Goal: Task Accomplishment & Management: Manage account settings

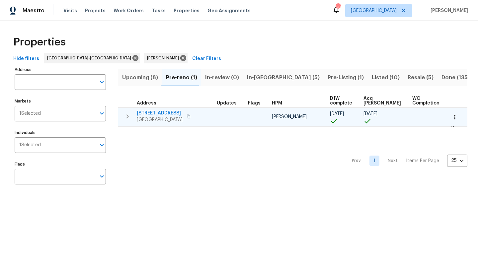
click at [161, 111] on span "[STREET_ADDRESS]" at bounding box center [160, 113] width 46 height 7
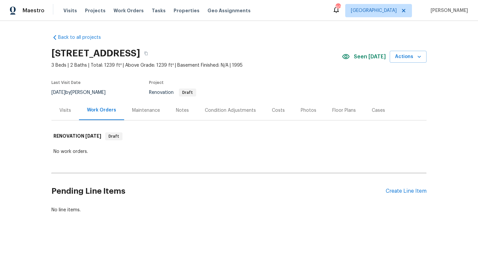
click at [176, 110] on div "Notes" at bounding box center [182, 110] width 13 height 7
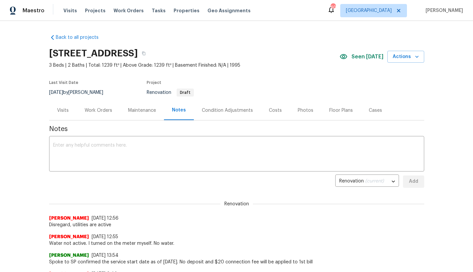
click at [90, 110] on div "Work Orders" at bounding box center [99, 110] width 28 height 7
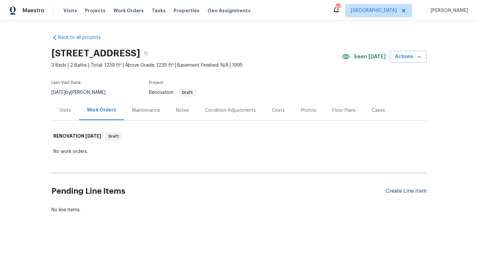
click at [392, 192] on div "Create Line Item" at bounding box center [405, 191] width 41 height 6
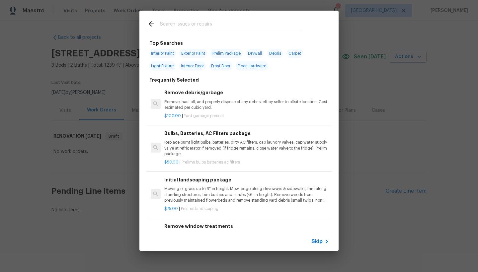
click at [202, 26] on input "text" at bounding box center [230, 25] width 141 height 10
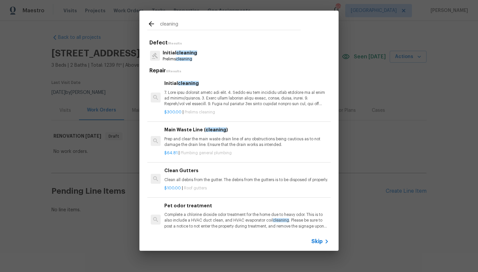
type input "cleaning"
click at [180, 83] on span "cleaning" at bounding box center [188, 83] width 21 height 5
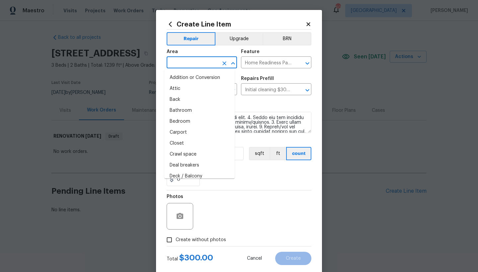
click at [190, 63] on input "text" at bounding box center [192, 63] width 52 height 10
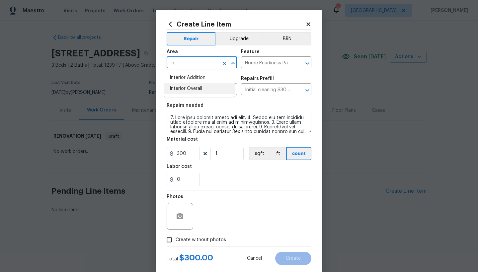
click at [192, 89] on li "Interior Overall" at bounding box center [199, 88] width 70 height 11
type input "Interior Overall"
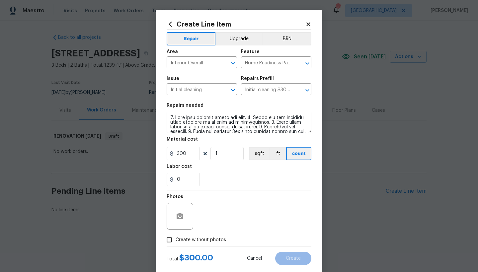
click at [187, 238] on span "Create without photos" at bounding box center [200, 239] width 50 height 7
click at [175, 238] on input "Create without photos" at bounding box center [169, 239] width 13 height 13
checkbox input "true"
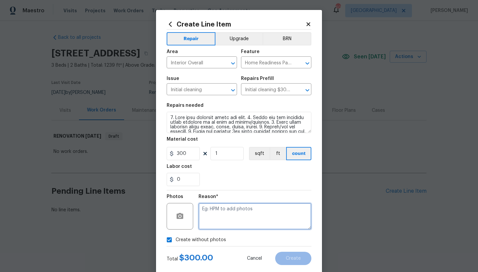
click at [247, 215] on textarea at bounding box center [254, 216] width 113 height 27
type textarea "n"
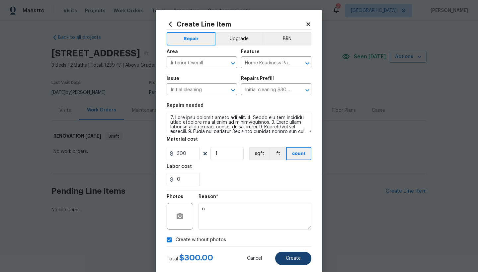
click at [279, 256] on button "Create" at bounding box center [293, 258] width 36 height 13
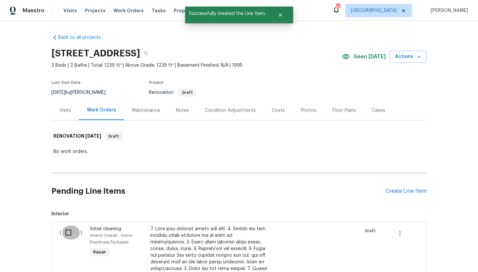
click at [65, 232] on input "checkbox" at bounding box center [70, 233] width 19 height 14
checkbox input "true"
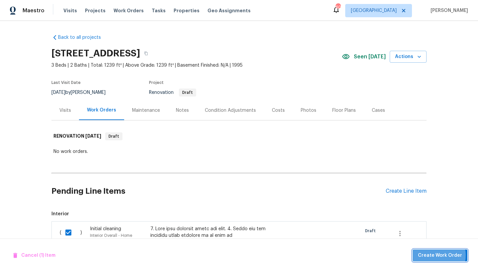
click at [435, 256] on span "Create Work Order" at bounding box center [440, 255] width 44 height 8
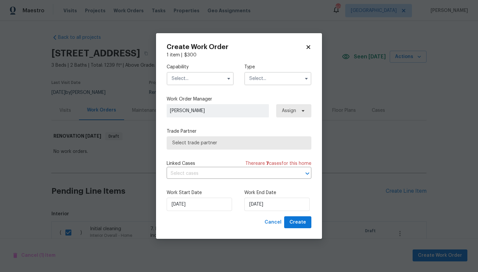
click at [178, 78] on input "text" at bounding box center [199, 78] width 67 height 13
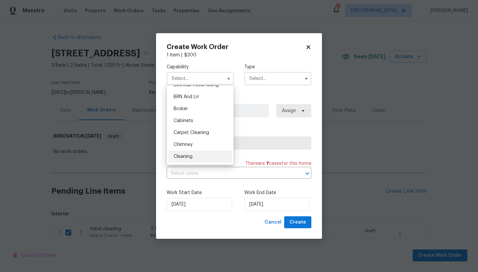
scroll to position [51, 0]
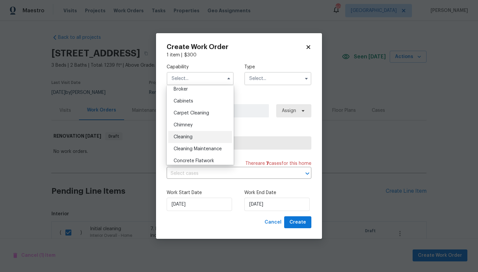
click at [182, 137] on span "Cleaning" at bounding box center [182, 137] width 19 height 5
type input "Cleaning"
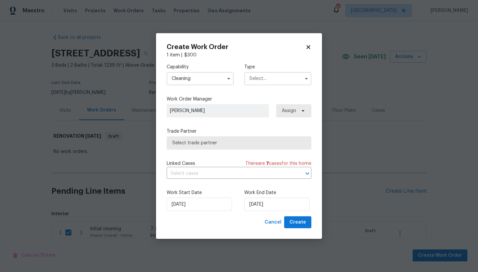
click at [259, 82] on input "text" at bounding box center [277, 78] width 67 height 13
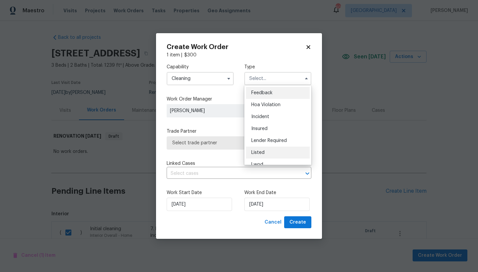
scroll to position [43, 0]
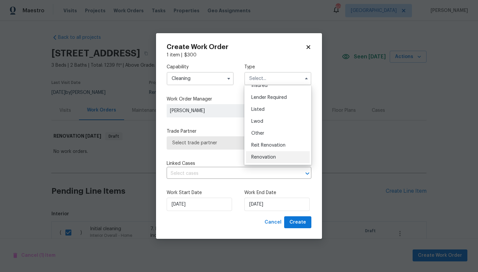
click at [259, 159] on span "Renovation" at bounding box center [263, 157] width 25 height 5
type input "Renovation"
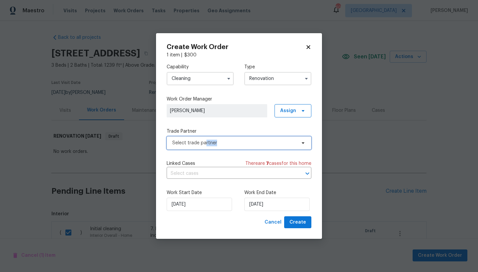
drag, startPoint x: 205, startPoint y: 145, endPoint x: 201, endPoint y: 146, distance: 4.2
click at [201, 146] on span "Select trade partner" at bounding box center [234, 143] width 124 height 7
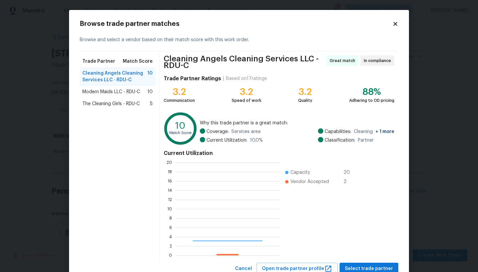
scroll to position [88, 99]
click at [93, 92] on span "Modern Maids LLC - RDU-C" at bounding box center [111, 92] width 58 height 7
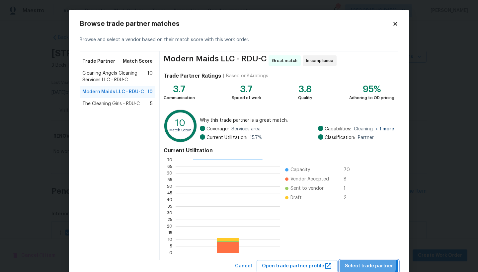
click at [362, 265] on span "Select trade partner" at bounding box center [369, 266] width 48 height 8
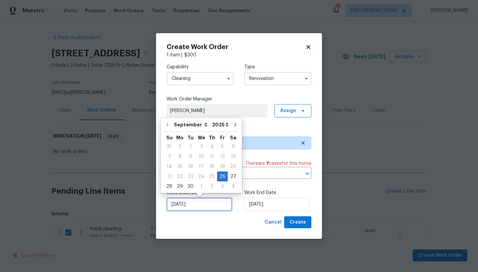
click at [202, 207] on input "[DATE]" at bounding box center [198, 204] width 65 height 13
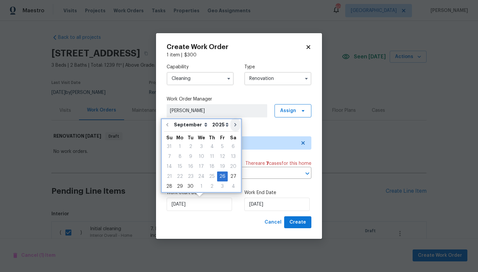
click at [234, 124] on icon "Go to next month" at bounding box center [235, 124] width 2 height 3
type input "10/26/2025"
select select "9"
type input "10/26/2025"
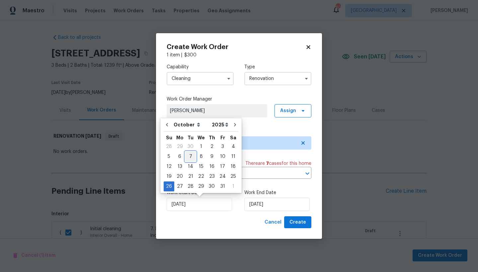
click at [192, 157] on div "7" at bounding box center [190, 156] width 11 height 9
type input "[DATE]"
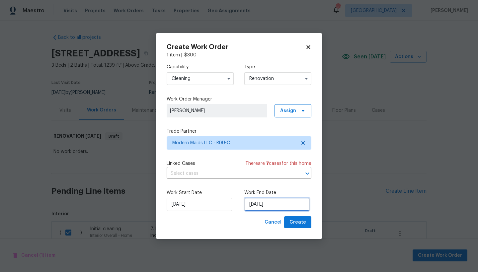
click at [278, 205] on input "10/26/2025" at bounding box center [276, 204] width 65 height 13
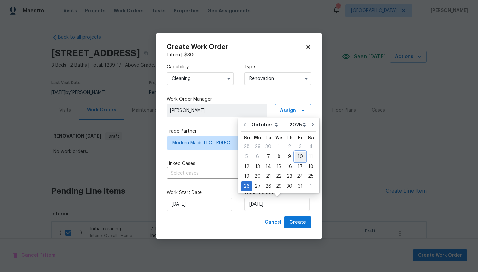
click at [298, 159] on div "10" at bounding box center [299, 156] width 11 height 9
type input "[DATE]"
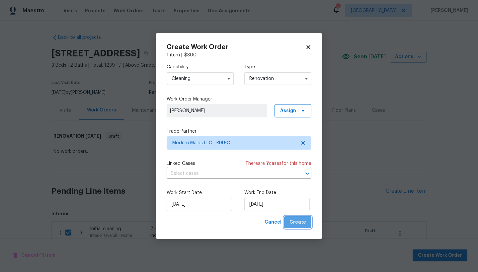
click at [302, 218] on span "Create" at bounding box center [297, 222] width 17 height 8
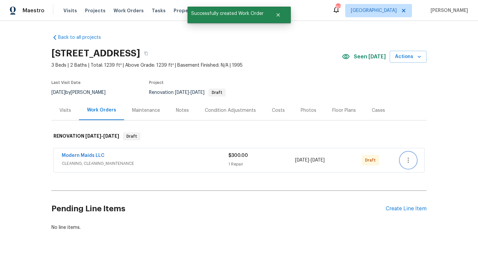
click at [407, 159] on icon "button" at bounding box center [408, 160] width 8 height 8
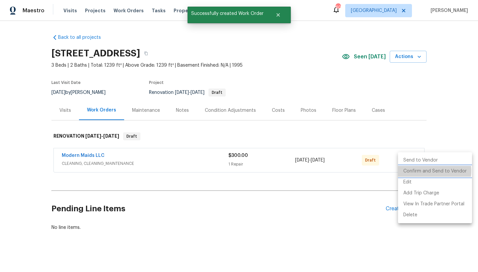
click at [430, 171] on li "Confirm and Send to Vendor" at bounding box center [435, 171] width 74 height 11
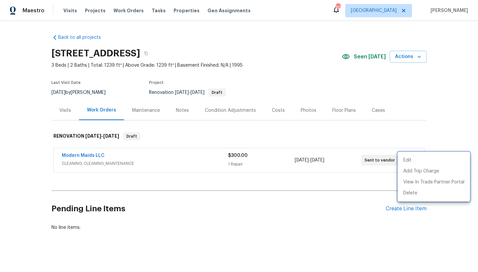
click at [391, 209] on div at bounding box center [239, 136] width 478 height 272
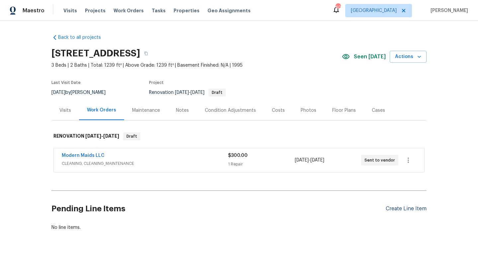
click at [391, 211] on div "Create Line Item" at bounding box center [405, 209] width 41 height 6
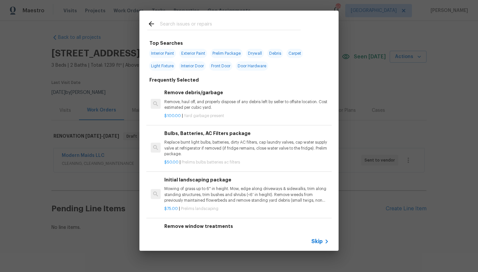
click at [67, 173] on div "Top Searches Interior Paint Exterior Paint Prelim Package Drywall Debris Carpet…" at bounding box center [239, 130] width 478 height 261
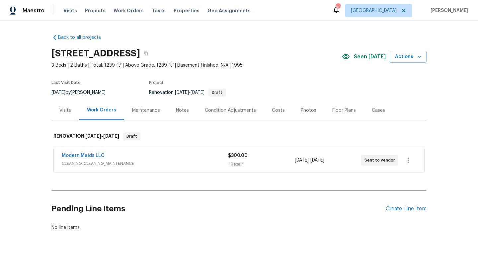
click at [84, 158] on link "Modern Maids LLC" at bounding box center [83, 155] width 43 height 5
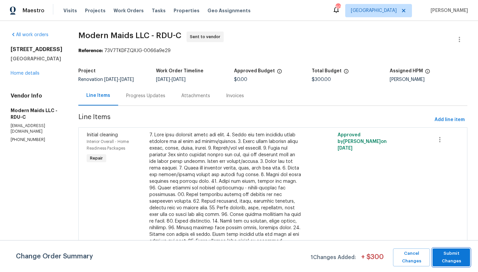
drag, startPoint x: 452, startPoint y: 254, endPoint x: 451, endPoint y: 249, distance: 5.1
click at [451, 254] on span "Submit Changes" at bounding box center [450, 257] width 31 height 15
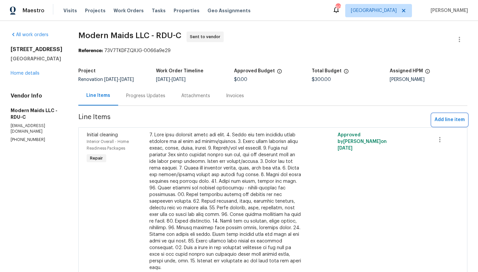
click at [444, 124] on span "Add line item" at bounding box center [449, 120] width 30 height 8
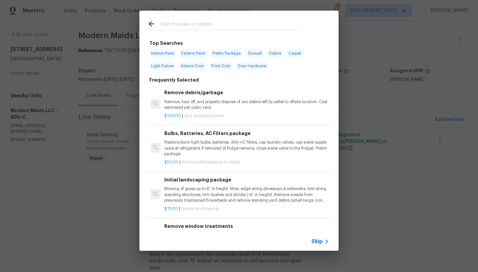
click at [182, 22] on input "text" at bounding box center [230, 25] width 141 height 10
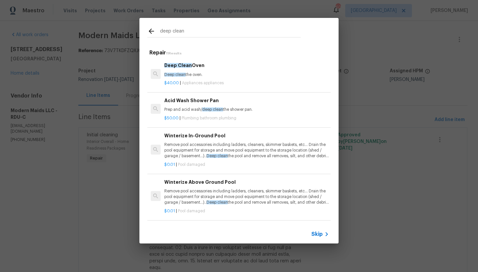
type input "deep clean"
click at [168, 62] on h6 "Deep Clean Oven" at bounding box center [246, 65] width 164 height 7
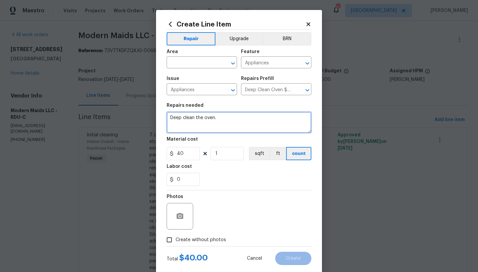
click at [213, 116] on textarea "Deep clean the oven." at bounding box center [238, 122] width 145 height 21
click at [246, 119] on textarea "Deep clean the oven, refrigerator, ." at bounding box center [238, 122] width 145 height 21
drag, startPoint x: 246, startPoint y: 119, endPoint x: 234, endPoint y: 119, distance: 12.0
click at [234, 119] on textarea "Deep clean the oven, refrigerator, ." at bounding box center [238, 122] width 145 height 21
click at [215, 118] on textarea "Deep clean the oven, refrigerator, ." at bounding box center [238, 122] width 145 height 21
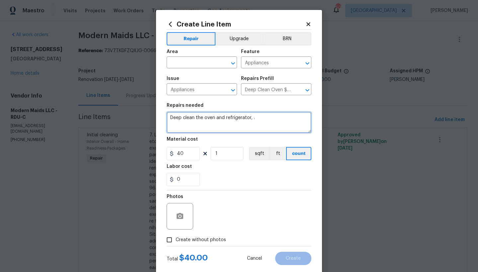
click at [267, 124] on textarea "Deep clean the oven and refrigerator, ." at bounding box center [238, 122] width 145 height 21
type textarea "Deep clean the oven and refrigerator,"
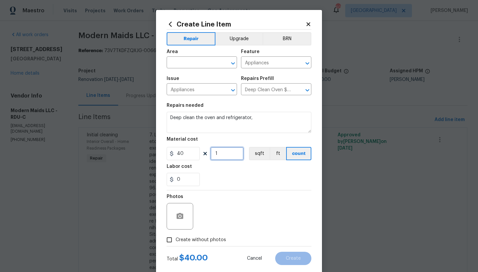
drag, startPoint x: 224, startPoint y: 158, endPoint x: 193, endPoint y: 154, distance: 31.8
click at [193, 154] on div "40 1 sqft ft count" at bounding box center [238, 153] width 145 height 13
type input "2"
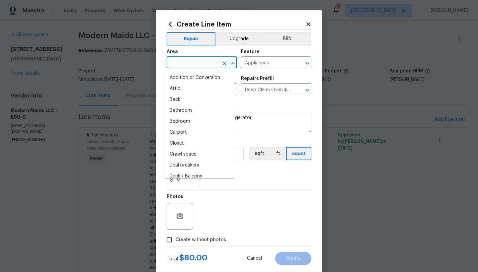
click at [199, 66] on input "text" at bounding box center [192, 63] width 52 height 10
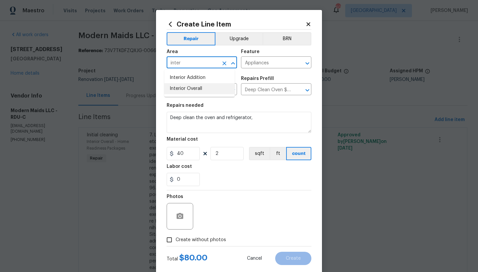
click at [179, 88] on li "Interior Overall" at bounding box center [199, 88] width 70 height 11
type input "Interior Overall"
click at [177, 241] on span "Create without photos" at bounding box center [200, 239] width 50 height 7
click at [175, 241] on input "Create without photos" at bounding box center [169, 239] width 13 height 13
checkbox input "true"
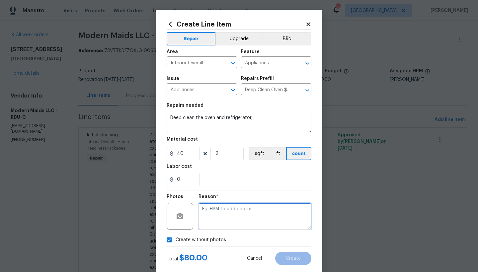
click at [223, 208] on textarea at bounding box center [254, 216] width 113 height 27
type textarea "n"
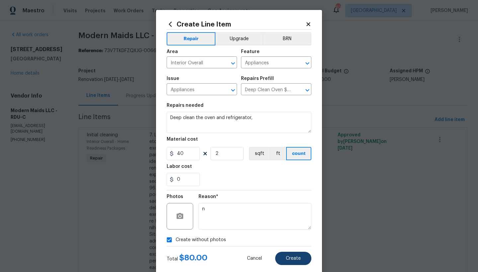
click at [290, 262] on button "Create" at bounding box center [293, 258] width 36 height 13
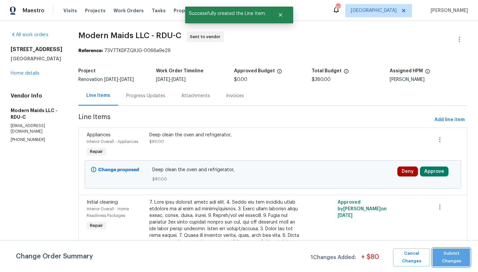
click at [443, 259] on span "Submit Changes" at bounding box center [450, 257] width 31 height 15
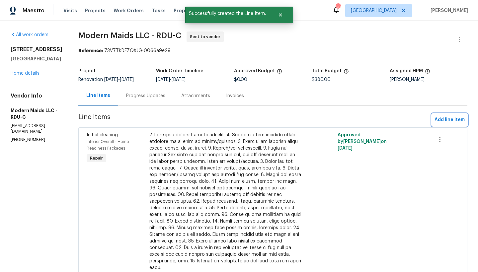
click at [436, 124] on span "Add line item" at bounding box center [449, 120] width 30 height 8
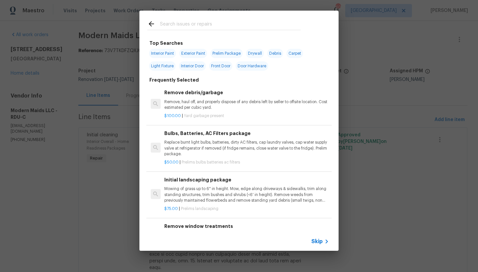
click at [178, 24] on input "text" at bounding box center [230, 25] width 141 height 10
click at [163, 20] on input "text" at bounding box center [230, 25] width 141 height 10
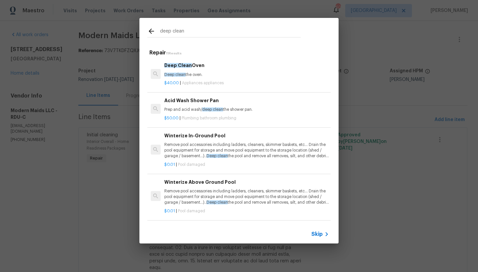
type input "deep clean"
click at [197, 71] on div "Deep Clean Oven Deep clean the oven." at bounding box center [246, 70] width 164 height 16
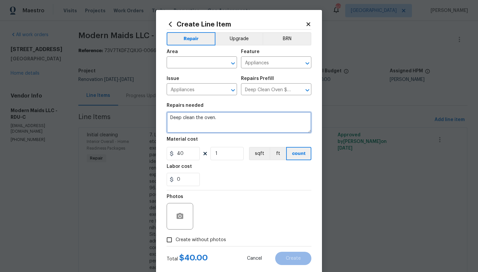
drag, startPoint x: 226, startPoint y: 119, endPoint x: 200, endPoint y: 120, distance: 25.9
click at [199, 121] on textarea "Deep clean the oven." at bounding box center [238, 122] width 145 height 21
click at [197, 117] on textarea "Deep clean the oven." at bounding box center [238, 122] width 145 height 21
drag, startPoint x: 204, startPoint y: 116, endPoint x: 215, endPoint y: 118, distance: 11.4
click at [215, 118] on textarea "Deep clean the oven." at bounding box center [238, 122] width 145 height 21
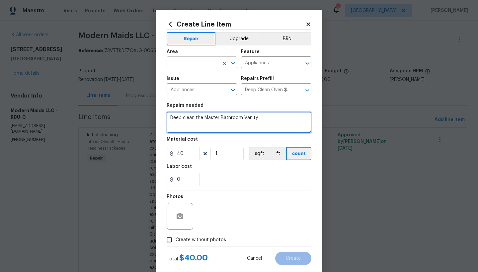
type textarea "Deep clean the Master Bathroom Vanity."
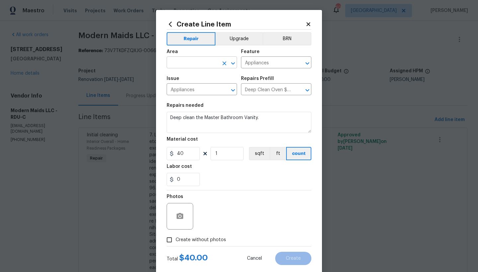
click at [199, 58] on input "text" at bounding box center [192, 63] width 52 height 10
click at [198, 89] on li "Interior Overall" at bounding box center [199, 88] width 70 height 11
type input "Interior Overall"
click at [199, 238] on span "Create without photos" at bounding box center [200, 239] width 50 height 7
click at [175, 238] on input "Create without photos" at bounding box center [169, 239] width 13 height 13
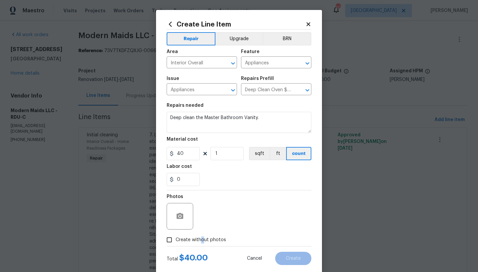
checkbox input "true"
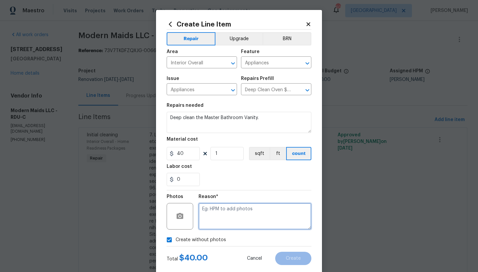
drag, startPoint x: 208, startPoint y: 211, endPoint x: 204, endPoint y: 212, distance: 3.7
click at [204, 212] on textarea at bounding box center [254, 216] width 113 height 27
type textarea "n"
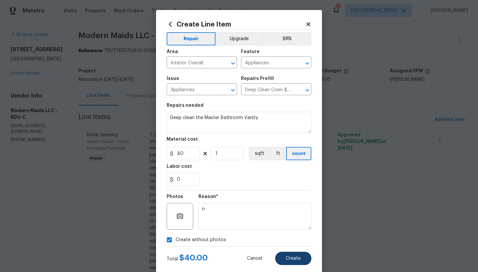
click at [291, 256] on span "Create" at bounding box center [293, 258] width 15 height 5
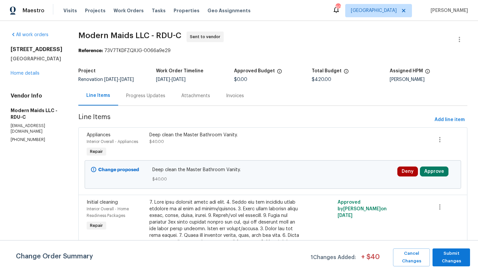
click at [209, 138] on div "Deep clean the Master Bathroom Vanity." at bounding box center [225, 135] width 153 height 7
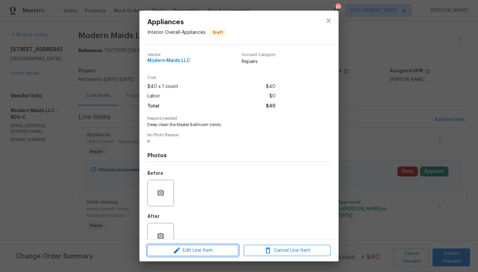
click at [194, 250] on span "Edit Line Item" at bounding box center [192, 250] width 87 height 8
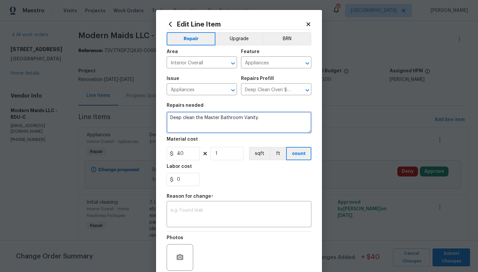
drag, startPoint x: 254, startPoint y: 117, endPoint x: 209, endPoint y: 120, distance: 44.8
click at [207, 120] on textarea "Deep clean the Master Bathroom Vanity." at bounding box center [238, 122] width 145 height 21
drag, startPoint x: 202, startPoint y: 117, endPoint x: 252, endPoint y: 116, distance: 50.4
click at [252, 116] on textarea "Deep clean the Master Bathroom Vanity." at bounding box center [238, 122] width 145 height 21
type textarea "Deep clean the Bathroom Vanities."
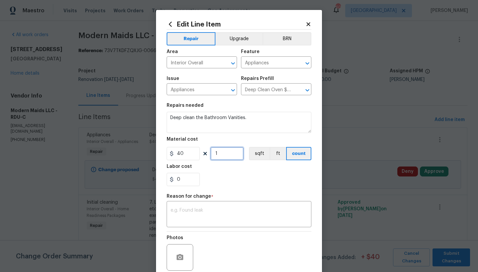
drag, startPoint x: 226, startPoint y: 154, endPoint x: 149, endPoint y: 156, distance: 78.0
click at [149, 156] on div "Edit Line Item Repair Upgrade BRN Area Interior Overall ​ Feature Appliances ​ …" at bounding box center [239, 136] width 478 height 272
type input "2"
click at [247, 186] on div "0" at bounding box center [238, 179] width 145 height 13
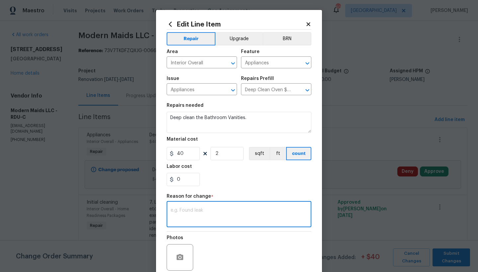
click at [203, 214] on textarea at bounding box center [238, 215] width 137 height 14
type textarea "edit"
click at [249, 185] on div "0" at bounding box center [238, 179] width 145 height 13
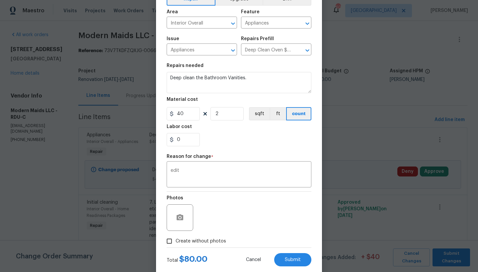
scroll to position [55, 0]
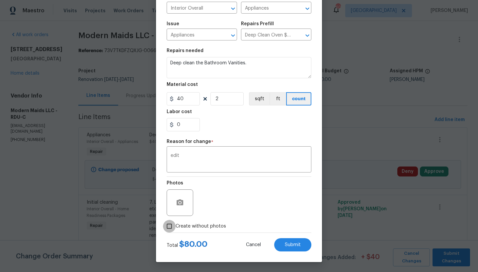
click at [169, 225] on input "Create without photos" at bounding box center [169, 226] width 13 height 13
checkbox input "true"
click at [291, 243] on span "Submit" at bounding box center [293, 244] width 16 height 5
type textarea "Deep clean the Master Bathroom Vanity."
type input "1"
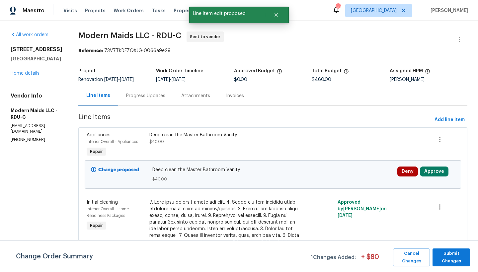
scroll to position [0, 0]
click at [459, 260] on span "Submit Changes" at bounding box center [450, 257] width 31 height 15
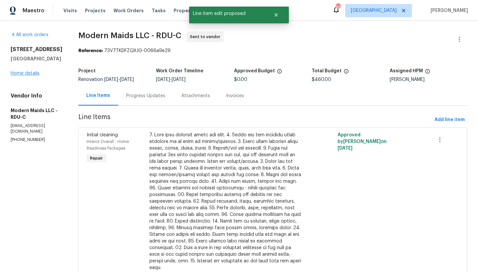
click at [31, 73] on link "Home details" at bounding box center [25, 73] width 29 height 5
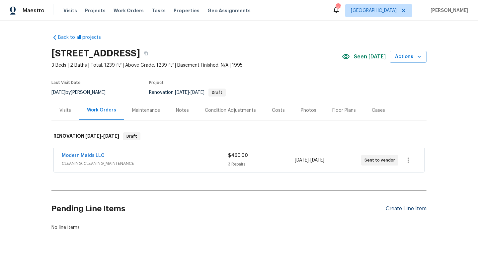
click at [411, 208] on div "Create Line Item" at bounding box center [405, 209] width 41 height 6
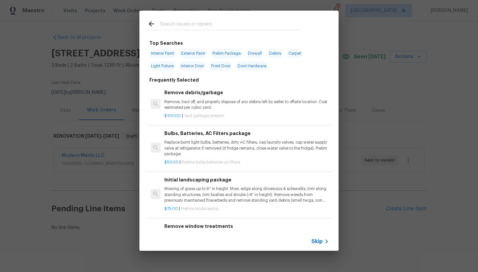
click at [183, 180] on h6 "Initial landscaping package" at bounding box center [246, 179] width 164 height 7
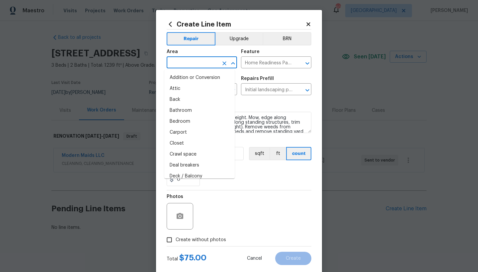
click at [173, 64] on input "text" at bounding box center [192, 63] width 52 height 10
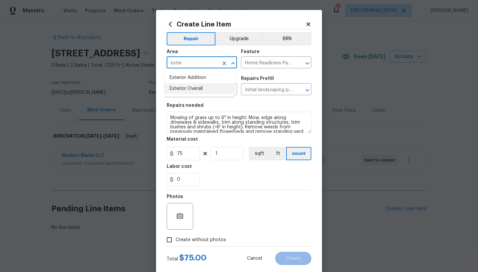
click at [202, 89] on li "Exterior Overall" at bounding box center [199, 88] width 70 height 11
type input "Exterior Overall"
click at [190, 237] on span "Create without photos" at bounding box center [200, 239] width 50 height 7
click at [175, 237] on input "Create without photos" at bounding box center [169, 239] width 13 height 13
checkbox input "true"
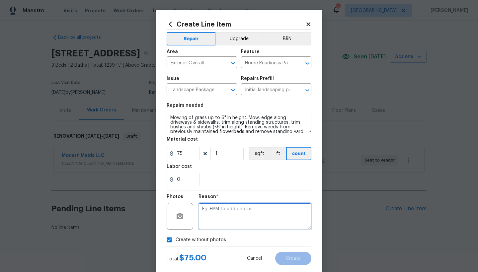
click at [212, 212] on textarea at bounding box center [254, 216] width 113 height 27
type textarea "n"
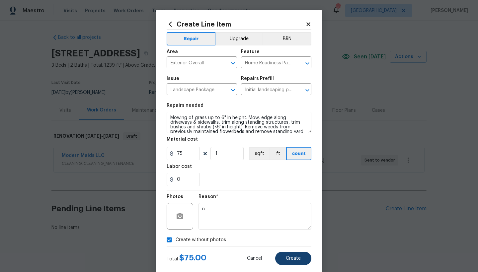
drag, startPoint x: 298, startPoint y: 260, endPoint x: 295, endPoint y: 259, distance: 3.7
click at [295, 259] on button "Create" at bounding box center [293, 258] width 36 height 13
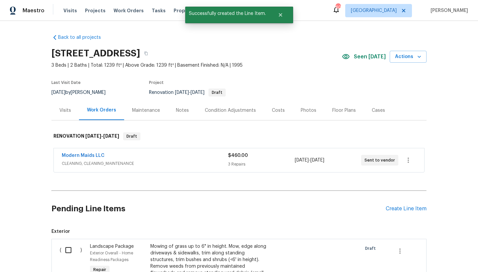
click at [67, 249] on input "checkbox" at bounding box center [70, 250] width 19 height 14
checkbox input "true"
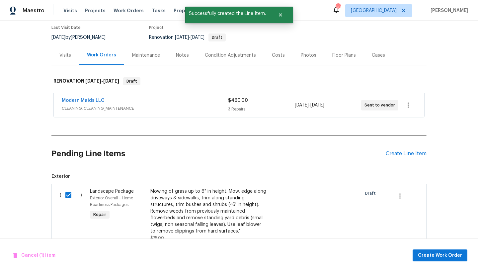
scroll to position [110, 0]
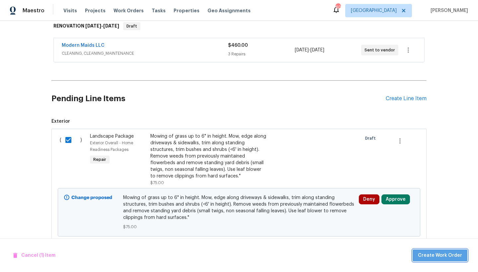
click at [449, 257] on span "Create Work Order" at bounding box center [440, 255] width 44 height 8
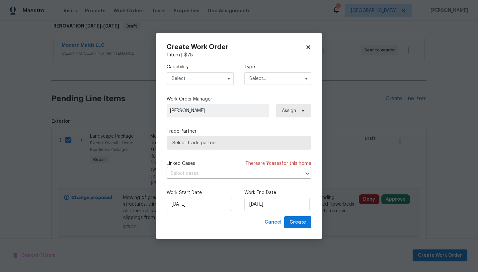
click at [176, 78] on input "text" at bounding box center [199, 78] width 67 height 13
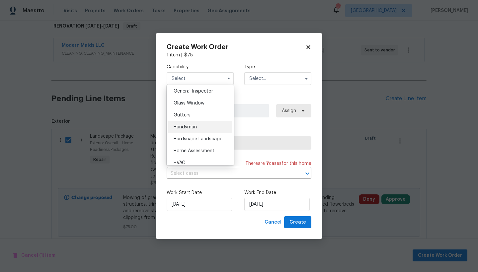
scroll to position [335, 0]
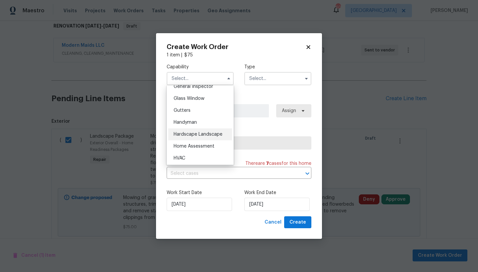
click at [192, 137] on span "Hardscape Landscape" at bounding box center [197, 134] width 49 height 5
type input "Hardscape Landscape"
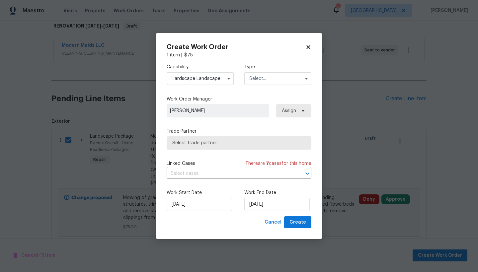
click at [270, 78] on input "text" at bounding box center [277, 78] width 67 height 13
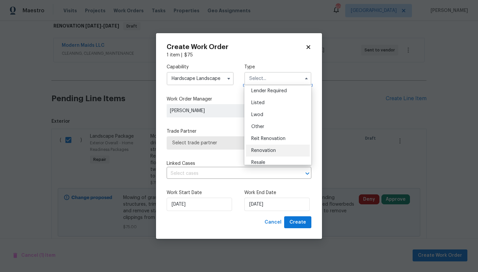
scroll to position [79, 0]
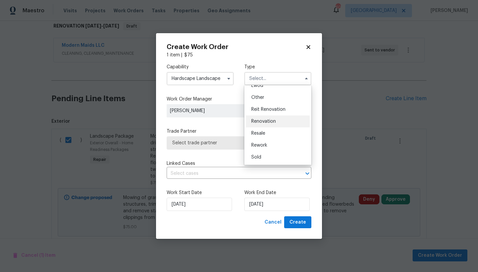
click at [266, 121] on span "Renovation" at bounding box center [263, 121] width 25 height 5
type input "Renovation"
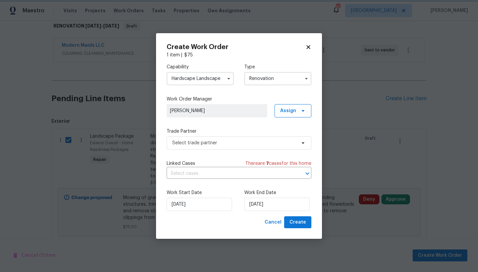
scroll to position [0, 0]
click at [191, 206] on input "9/26/2025" at bounding box center [198, 204] width 65 height 13
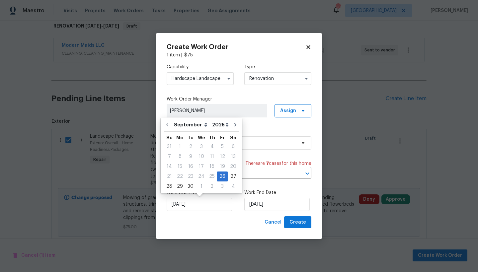
click at [281, 188] on div "Work Start Date 9/26/2025 Work End Date 9/26/2025" at bounding box center [238, 200] width 145 height 32
click at [202, 207] on input "9/26/2025" at bounding box center [198, 204] width 65 height 13
click at [201, 186] on div "1" at bounding box center [201, 186] width 11 height 9
type input "10/1/2025"
select select "9"
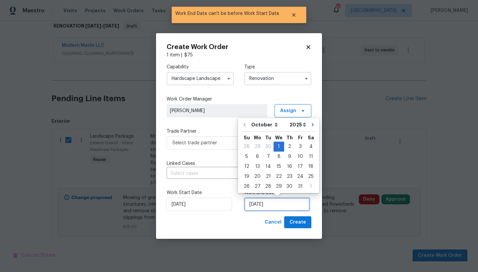
click at [257, 206] on input "10/1/2025" at bounding box center [276, 204] width 65 height 13
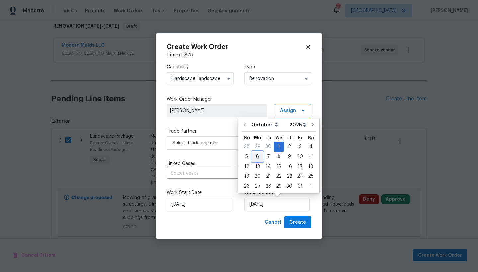
click at [258, 154] on div "6" at bounding box center [257, 156] width 11 height 9
type input "10/6/2025"
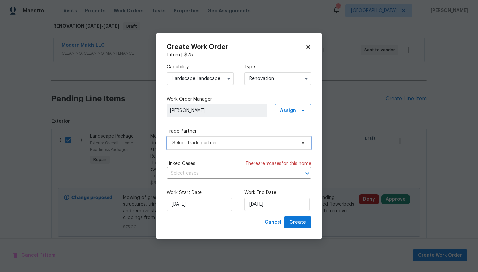
click at [204, 144] on span "Select trade partner" at bounding box center [234, 143] width 124 height 7
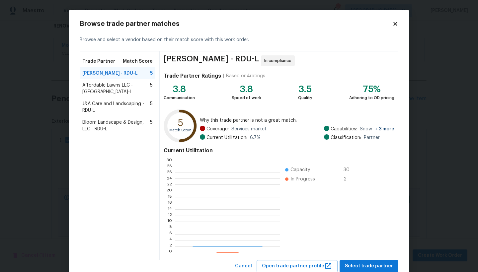
scroll to position [88, 99]
click at [121, 86] on span "Affordable Lawns LLC - RDU-L" at bounding box center [116, 88] width 68 height 13
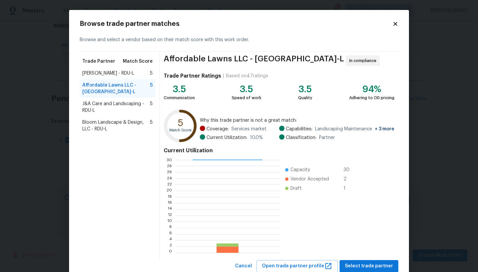
click at [116, 100] on span "J&A Care and Landscaping - RDU-L" at bounding box center [116, 106] width 68 height 13
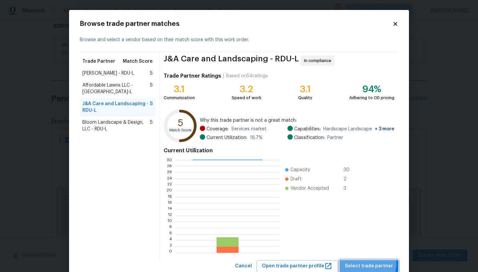
click at [364, 263] on span "Select trade partner" at bounding box center [369, 266] width 48 height 8
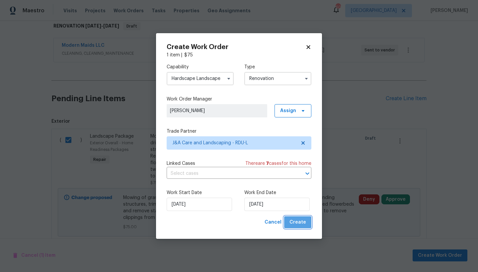
click at [300, 220] on span "Create" at bounding box center [297, 222] width 17 height 8
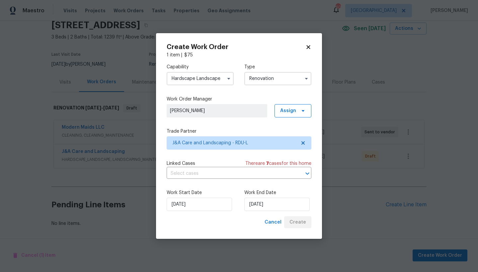
scroll to position [33, 0]
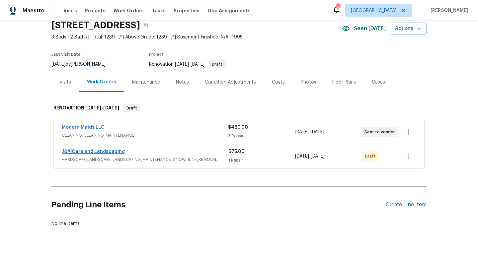
drag, startPoint x: 69, startPoint y: 144, endPoint x: 67, endPoint y: 148, distance: 4.4
click at [67, 148] on span "J&A Care and Landscaping" at bounding box center [93, 151] width 63 height 7
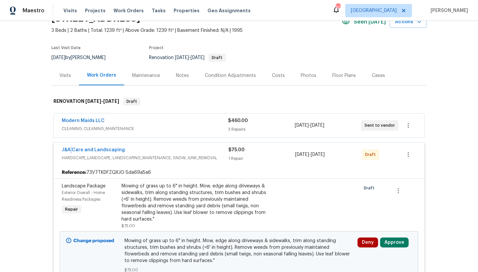
scroll to position [63, 0]
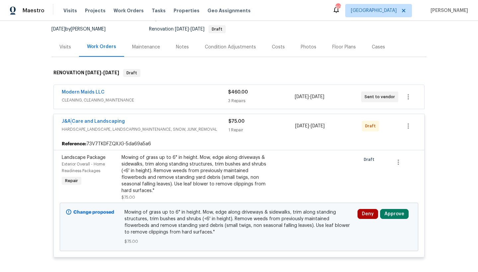
click at [393, 216] on button "Approve" at bounding box center [394, 214] width 29 height 10
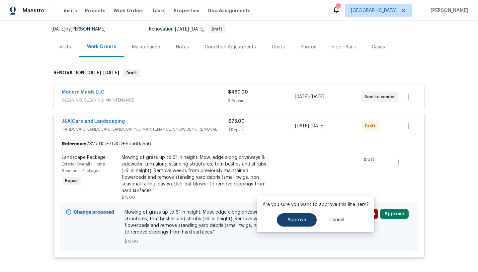
click at [281, 219] on button "Approve" at bounding box center [297, 219] width 40 height 13
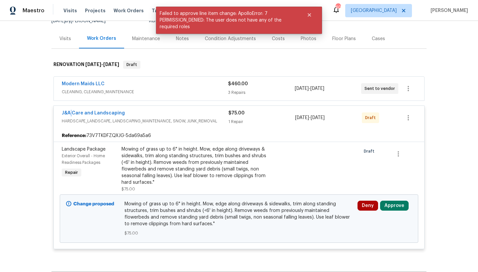
scroll to position [73, 0]
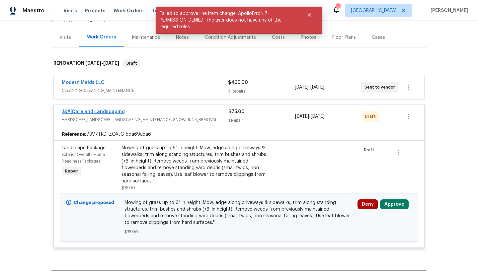
click at [89, 110] on link "J&A Care and Landscaping" at bounding box center [93, 111] width 63 height 5
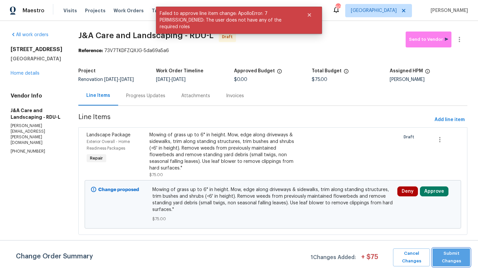
click at [445, 255] on span "Submit Changes" at bounding box center [450, 257] width 31 height 15
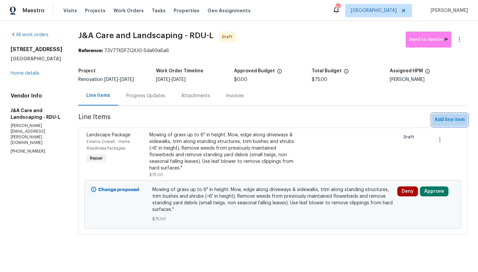
click at [436, 124] on span "Add line item" at bounding box center [449, 120] width 30 height 8
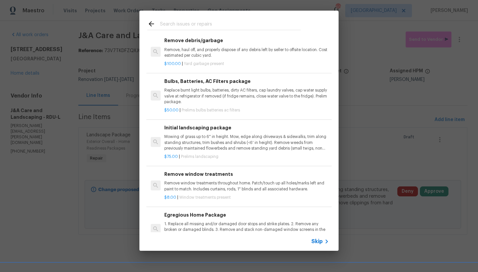
scroll to position [174, 0]
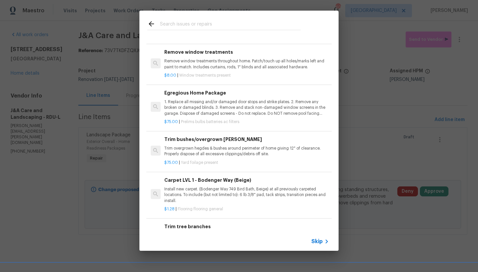
click at [192, 139] on h6 "Trim bushes/overgrown hedges" at bounding box center [246, 139] width 164 height 7
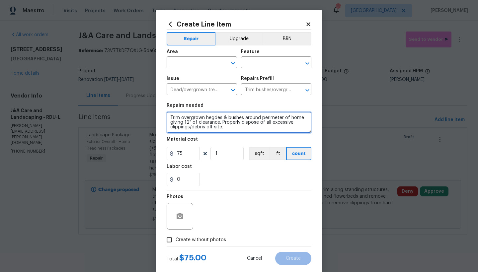
drag, startPoint x: 168, startPoint y: 123, endPoint x: 296, endPoint y: 149, distance: 130.7
click at [296, 149] on section "Repairs needed Trim overgrown hegdes & bushes around perimeter of home giving 1…" at bounding box center [238, 144] width 145 height 91
type textarea "Trim overgrown hegdes & bushes around perimeter of home. Remove all vines, bush…"
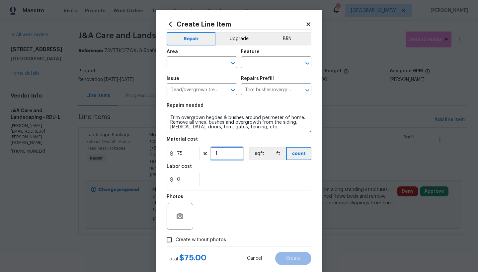
drag, startPoint x: 222, startPoint y: 154, endPoint x: 149, endPoint y: 145, distance: 73.3
click at [149, 144] on div "Create Line Item Repair Upgrade BRN Area ​ Feature ​ Issue Dead/overgrown tree …" at bounding box center [239, 136] width 478 height 272
drag, startPoint x: 202, startPoint y: 152, endPoint x: 189, endPoint y: 151, distance: 12.6
click at [189, 151] on div "75 3 sqft ft count" at bounding box center [238, 153] width 145 height 13
type input "2"
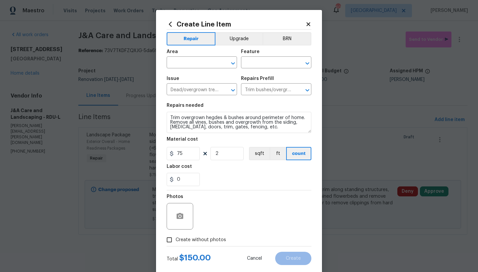
click at [219, 174] on div "0" at bounding box center [238, 179] width 145 height 13
click at [212, 63] on input "text" at bounding box center [192, 63] width 52 height 10
click at [175, 86] on li "Exterior Overall" at bounding box center [199, 88] width 70 height 11
type input "Exterior Overall"
click at [252, 63] on input "text" at bounding box center [267, 63] width 52 height 10
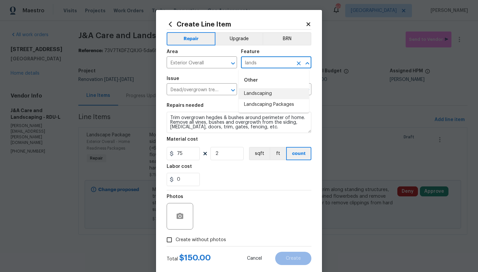
click at [257, 92] on li "Landscaping" at bounding box center [273, 93] width 70 height 11
type input "Landscaping"
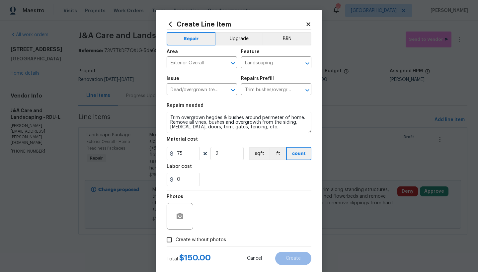
click at [182, 238] on span "Create without photos" at bounding box center [200, 239] width 50 height 7
click at [175, 238] on input "Create without photos" at bounding box center [169, 239] width 13 height 13
checkbox input "true"
drag, startPoint x: 220, startPoint y: 155, endPoint x: 205, endPoint y: 155, distance: 14.9
click at [205, 154] on div "75 2 sqft ft count" at bounding box center [238, 153] width 145 height 13
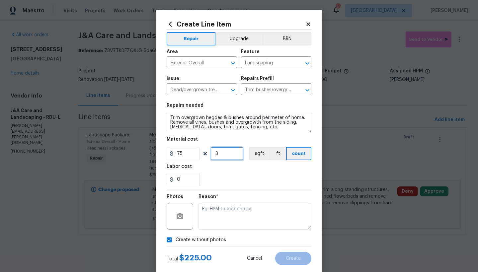
type input "3"
click at [214, 174] on div "0" at bounding box center [238, 179] width 145 height 13
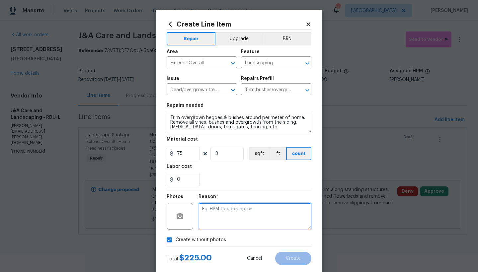
click at [224, 212] on textarea at bounding box center [254, 216] width 113 height 27
type textarea "n"
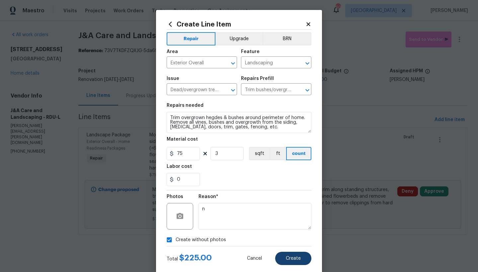
click at [286, 257] on span "Create" at bounding box center [293, 258] width 15 height 5
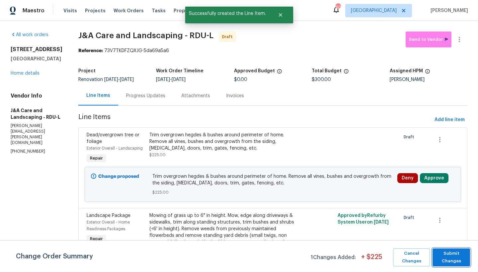
click at [459, 262] on span "Submit Changes" at bounding box center [450, 257] width 31 height 15
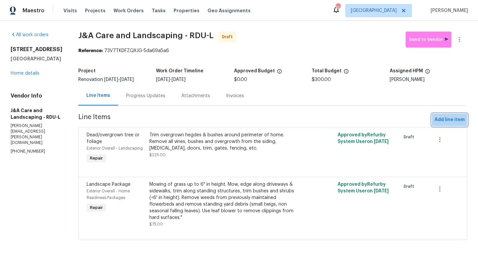
click at [446, 124] on span "Add line item" at bounding box center [449, 120] width 30 height 8
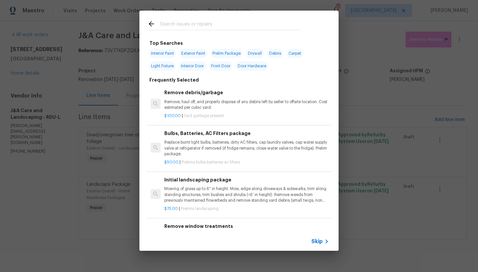
click at [175, 27] on input "text" at bounding box center [230, 25] width 141 height 10
click at [177, 24] on input "text" at bounding box center [230, 25] width 141 height 10
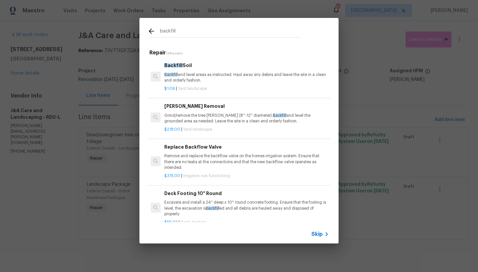
type input "backfill"
click at [183, 70] on div "Backfill Soil Backfill and level areas as instructed. Haul away any debris and …" at bounding box center [246, 73] width 164 height 22
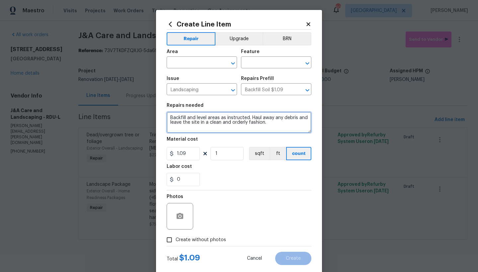
drag, startPoint x: 249, startPoint y: 116, endPoint x: 275, endPoint y: 132, distance: 30.2
click at [275, 132] on textarea "Backfill and level areas as instructed. Haul away any debris and leave the site…" at bounding box center [238, 122] width 145 height 21
click at [169, 118] on textarea "Backfill and level areas as instructed. Haul away any debris and leave the site…" at bounding box center [238, 122] width 145 height 21
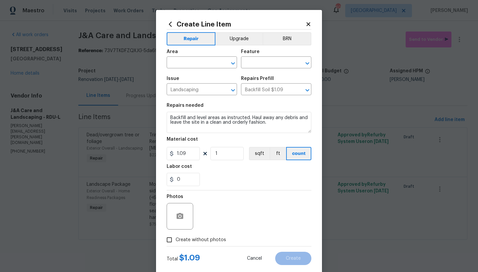
drag, startPoint x: 159, startPoint y: 116, endPoint x: 162, endPoint y: 117, distance: 3.5
click at [159, 117] on div "Create Line Item Repair Upgrade BRN Area ​ Feature ​ Issue Landscaping ​ Repair…" at bounding box center [239, 143] width 166 height 266
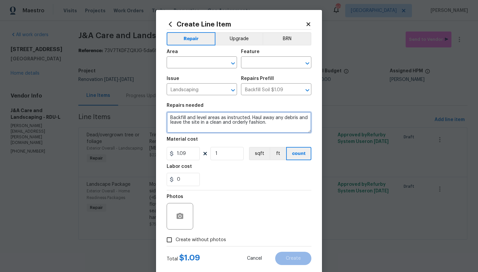
click at [177, 116] on textarea "Backfill and level areas as instructed. Haul away any debris and leave the site…" at bounding box center [238, 122] width 145 height 21
type textarea "ENTIRE BACKYARD ---Multiple holes ------ Backfill and level areas as instructed…"
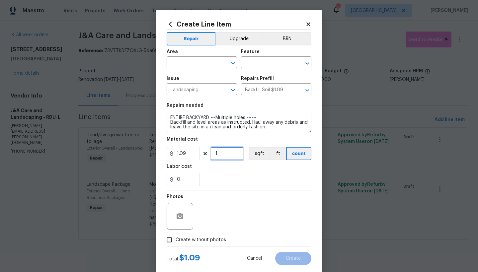
drag, startPoint x: 227, startPoint y: 157, endPoint x: 178, endPoint y: 156, distance: 49.1
click at [178, 155] on div "1.09 1 sqft ft count" at bounding box center [238, 153] width 145 height 13
drag, startPoint x: 225, startPoint y: 155, endPoint x: 213, endPoint y: 154, distance: 12.1
click at [213, 154] on input "200" at bounding box center [226, 153] width 33 height 13
type input "200"
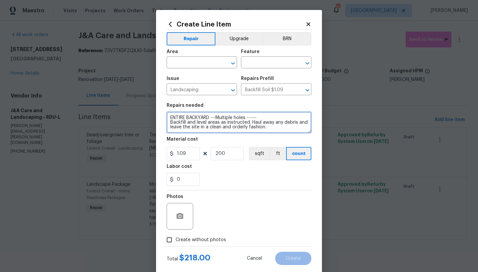
click at [244, 117] on textarea "ENTIRE BACKYARD ---Multiple holes ------ Backfill and level areas as instructed…" at bounding box center [238, 122] width 145 height 21
click at [259, 117] on textarea "ENTIRE BACKYARD ---Multiple holes ------ Backfill and level areas as instructed…" at bounding box center [238, 122] width 145 height 21
type textarea "ENTIRE BACKYARD ---Multiple holes ------Multiple unleveled area----- Backfill a…"
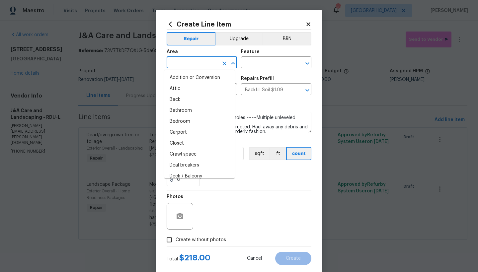
click at [189, 63] on input "text" at bounding box center [192, 63] width 52 height 10
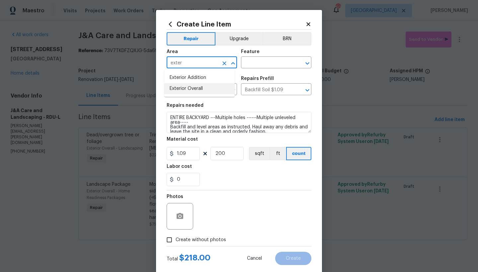
click at [187, 88] on li "Exterior Overall" at bounding box center [199, 88] width 70 height 11
type input "Exterior Overall"
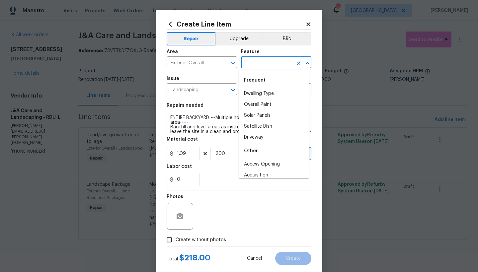
click at [256, 63] on input "text" at bounding box center [267, 63] width 52 height 10
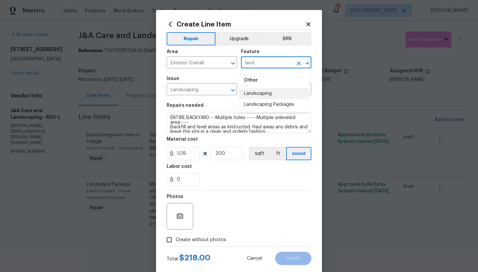
click at [251, 92] on li "Landscaping" at bounding box center [273, 93] width 70 height 11
type input "Landscaping"
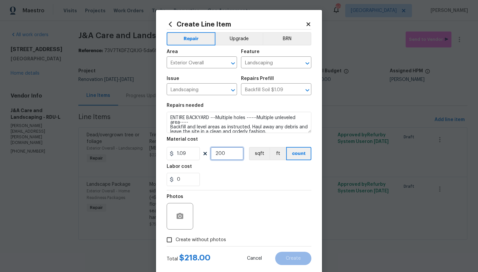
drag, startPoint x: 225, startPoint y: 156, endPoint x: 205, endPoint y: 154, distance: 20.0
click at [205, 154] on div "1.09 200 sqft ft count" at bounding box center [238, 153] width 145 height 13
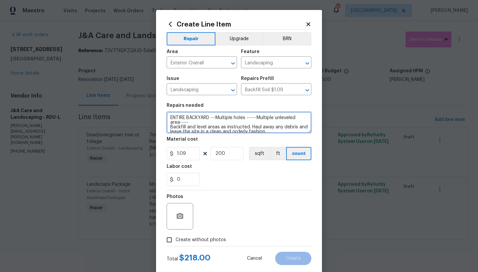
drag, startPoint x: 243, startPoint y: 118, endPoint x: 329, endPoint y: 126, distance: 86.0
click at [243, 118] on textarea "ENTIRE BACKYARD ---Multiple holes ------Multiple unleveled area----- Backfill a…" at bounding box center [238, 122] width 145 height 21
type textarea "ENTIRE BACKYARD ---Multiple holes of different sizes ------Multiple unleveled a…"
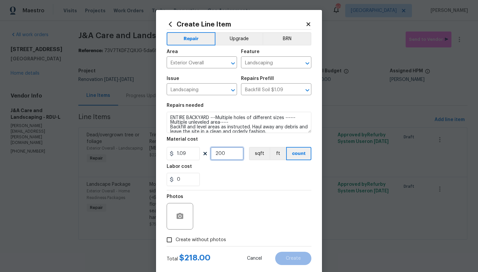
drag, startPoint x: 221, startPoint y: 155, endPoint x: 215, endPoint y: 154, distance: 6.3
click at [215, 154] on input "200" at bounding box center [226, 153] width 33 height 13
type input "220"
click at [164, 239] on input "Create without photos" at bounding box center [169, 239] width 13 height 13
checkbox input "true"
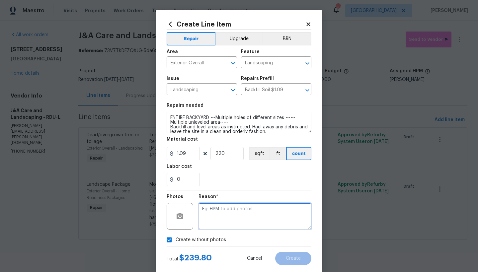
click at [207, 215] on textarea at bounding box center [254, 216] width 113 height 27
type textarea "n"
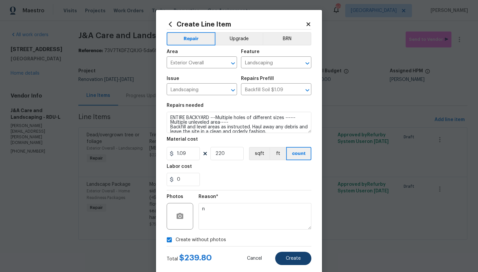
click at [282, 257] on button "Create" at bounding box center [293, 258] width 36 height 13
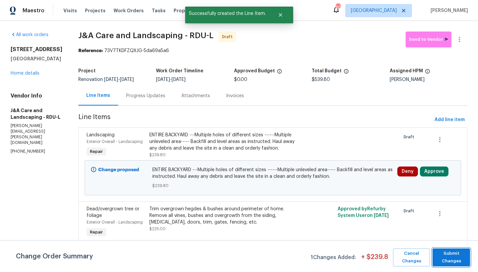
click at [462, 256] on span "Submit Changes" at bounding box center [450, 257] width 31 height 15
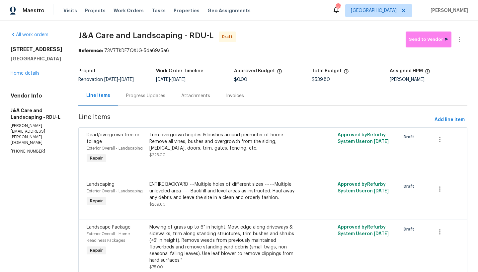
scroll to position [1, 0]
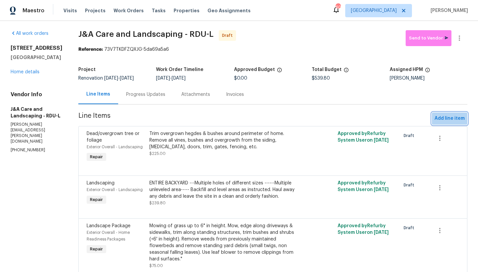
click at [451, 123] on span "Add line item" at bounding box center [449, 118] width 30 height 8
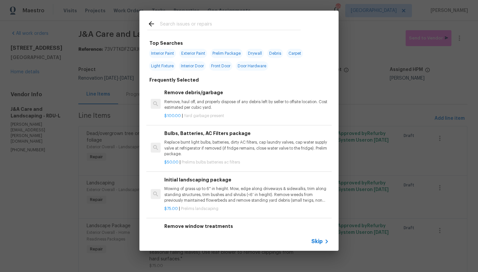
click at [175, 21] on input "text" at bounding box center [230, 25] width 141 height 10
click at [173, 24] on input "text" at bounding box center [230, 25] width 141 height 10
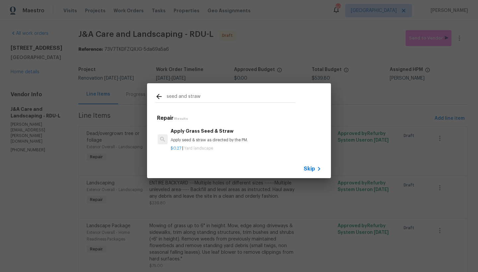
type input "seed and straw"
click at [197, 135] on div "Apply Grass Seed & Straw Apply seed & straw as directed by the PM." at bounding box center [245, 135] width 151 height 16
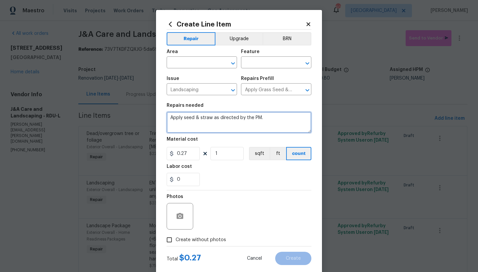
click at [166, 118] on textarea "Apply seed & straw as directed by the PM." at bounding box center [238, 122] width 145 height 21
drag, startPoint x: 202, startPoint y: 115, endPoint x: 195, endPoint y: 119, distance: 8.4
click at [202, 115] on textarea "Apply seed & straw as directed by the PM." at bounding box center [238, 122] width 145 height 21
type textarea "Backyard ------ Apply seed & straw as directed by the PM."
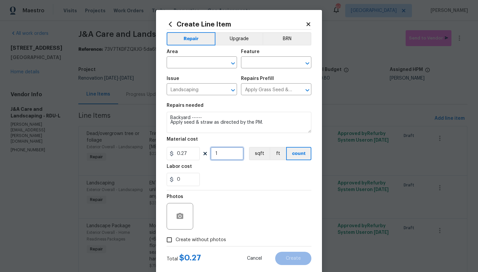
click at [231, 154] on input "1" at bounding box center [226, 153] width 33 height 13
type input "400"
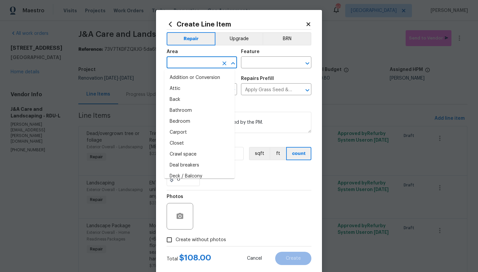
click at [195, 63] on input "text" at bounding box center [192, 63] width 52 height 10
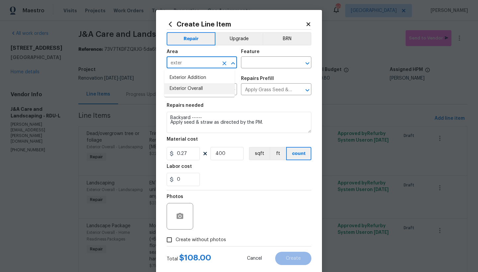
click at [198, 86] on li "Exterior Overall" at bounding box center [199, 88] width 70 height 11
type input "Exterior Overall"
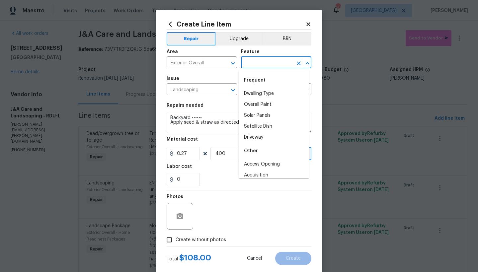
click at [249, 62] on input "text" at bounding box center [267, 63] width 52 height 10
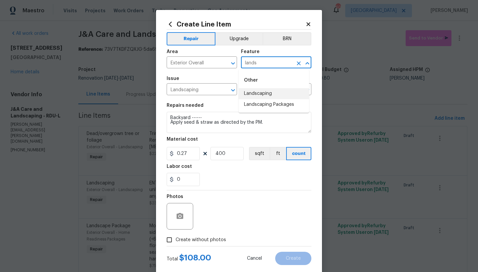
click at [253, 93] on li "Landscaping" at bounding box center [273, 93] width 70 height 11
type input "Landscaping"
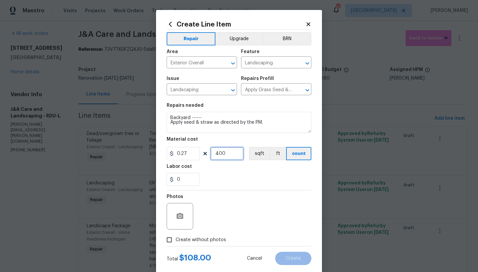
drag, startPoint x: 231, startPoint y: 157, endPoint x: 183, endPoint y: 146, distance: 49.4
click at [183, 147] on figure "Material cost 0.27 400 sqft ft count" at bounding box center [238, 148] width 145 height 23
type input "300"
click at [206, 189] on section "Repairs needed Backyard ------ Apply seed & straw as directed by the PM. Materi…" at bounding box center [238, 144] width 145 height 91
drag, startPoint x: 169, startPoint y: 241, endPoint x: 172, endPoint y: 240, distance: 3.5
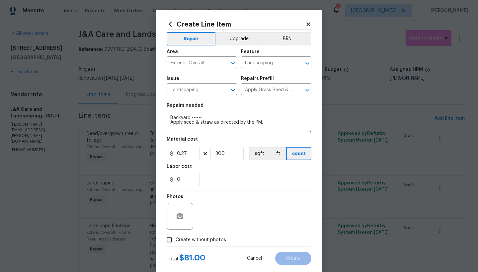
click at [169, 241] on input "Create without photos" at bounding box center [169, 239] width 13 height 13
checkbox input "true"
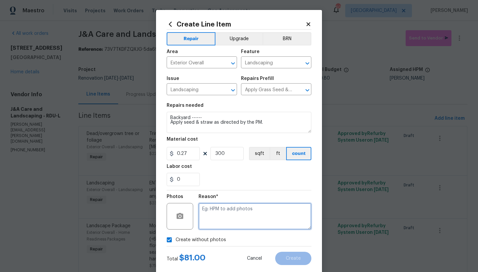
click at [237, 215] on textarea at bounding box center [254, 216] width 113 height 27
type textarea "n"
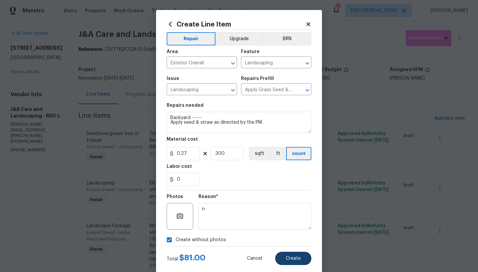
click at [297, 261] on button "Create" at bounding box center [293, 258] width 36 height 13
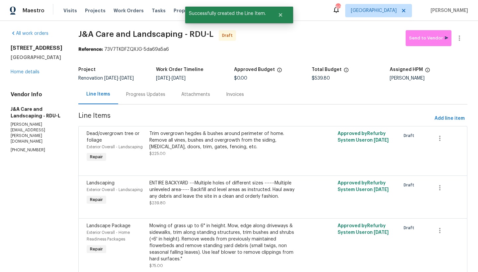
scroll to position [0, 0]
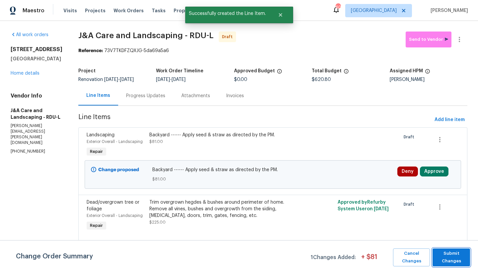
click at [450, 257] on span "Submit Changes" at bounding box center [450, 257] width 31 height 15
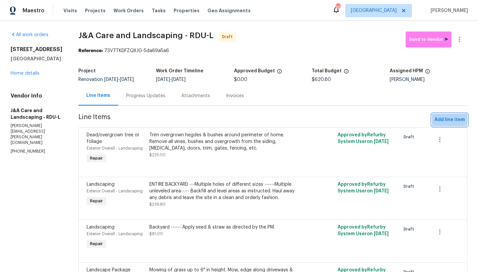
click at [437, 123] on span "Add line item" at bounding box center [449, 120] width 30 height 8
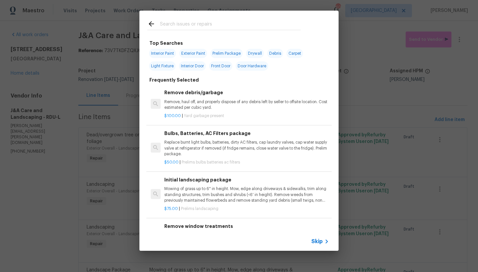
click at [165, 23] on input "text" at bounding box center [230, 25] width 141 height 10
click at [173, 24] on input "text" at bounding box center [230, 25] width 141 height 10
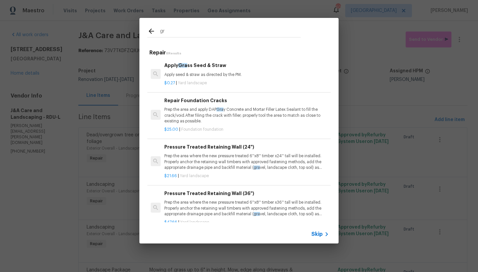
type input "g"
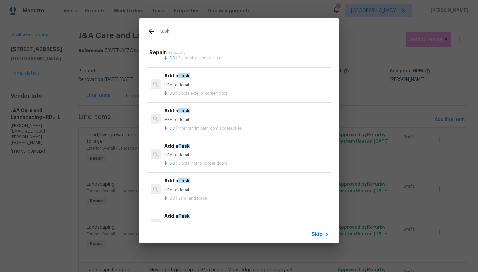
scroll to position [633, 0]
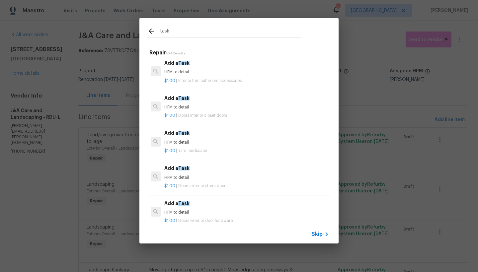
type input "task"
click at [187, 148] on p "$1.00 | Yard landscape" at bounding box center [246, 151] width 164 height 6
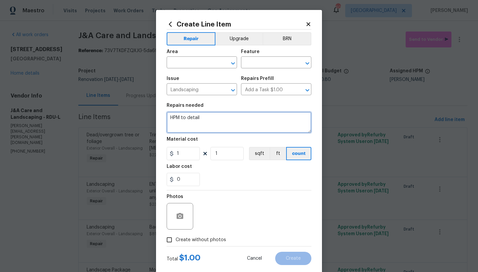
drag, startPoint x: 193, startPoint y: 119, endPoint x: 137, endPoint y: 109, distance: 56.7
click at [137, 109] on div "Create Line Item Repair Upgrade BRN Area ​ Feature ​ Issue Landscaping ​ Repair…" at bounding box center [239, 136] width 478 height 272
drag, startPoint x: 171, startPoint y: 119, endPoint x: 132, endPoint y: 114, distance: 40.1
click at [132, 114] on div "Create Line Item Repair Upgrade BRN Area ​ Feature ​ Issue Landscaping ​ Repair…" at bounding box center [239, 136] width 478 height 272
type textarea "Remove Weeds and grass from Driveway Cracks"
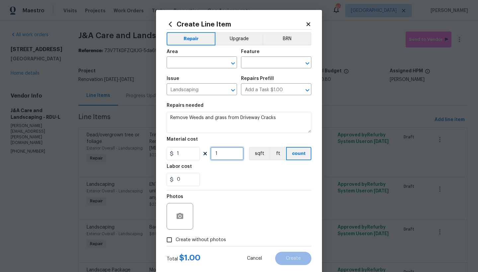
drag, startPoint x: 197, startPoint y: 152, endPoint x: 161, endPoint y: 150, distance: 35.9
click at [161, 150] on div "Create Line Item Repair Upgrade BRN Area ​ Feature ​ Issue Landscaping ​ Repair…" at bounding box center [239, 143] width 166 height 266
type input "25"
click at [254, 184] on div "0" at bounding box center [238, 179] width 145 height 13
click at [165, 238] on input "Create without photos" at bounding box center [169, 239] width 13 height 13
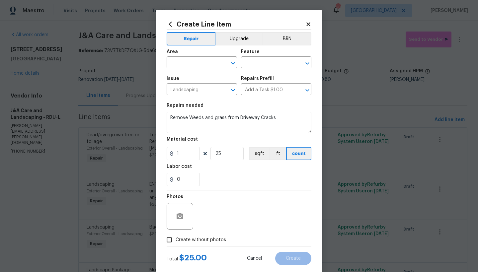
checkbox input "true"
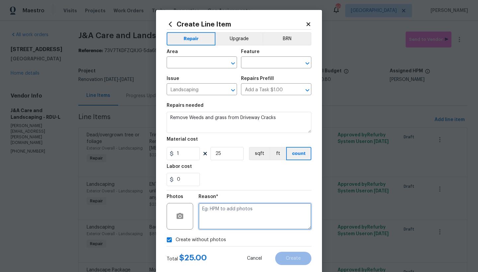
click at [212, 213] on textarea at bounding box center [254, 216] width 113 height 27
type textarea "n"
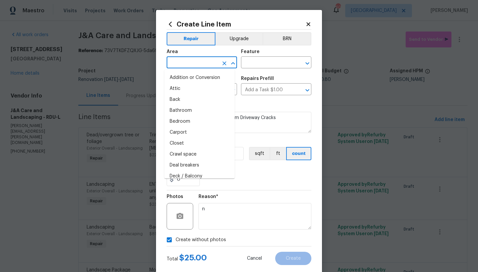
click at [204, 63] on input "text" at bounding box center [192, 63] width 52 height 10
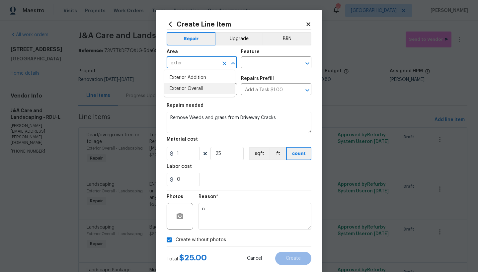
click at [204, 89] on li "Exterior Overall" at bounding box center [199, 88] width 70 height 11
type input "Exterior Overall"
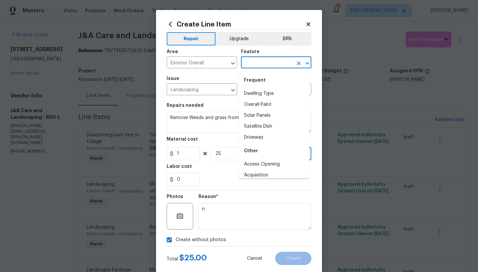
click at [246, 62] on input "text" at bounding box center [267, 63] width 52 height 10
type input "n"
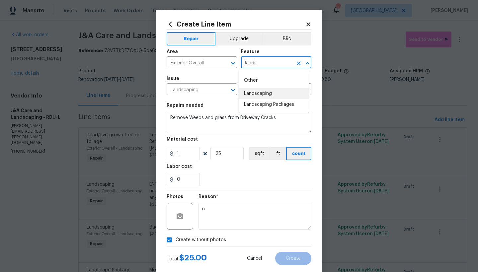
click at [252, 92] on li "Landscaping" at bounding box center [273, 93] width 70 height 11
type input "Landscaping"
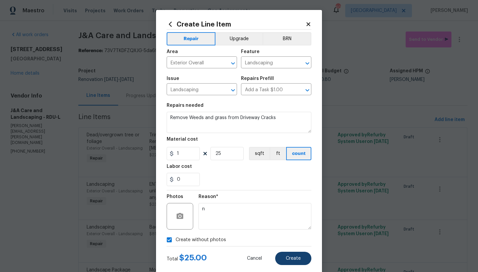
click at [293, 258] on span "Create" at bounding box center [293, 258] width 15 height 5
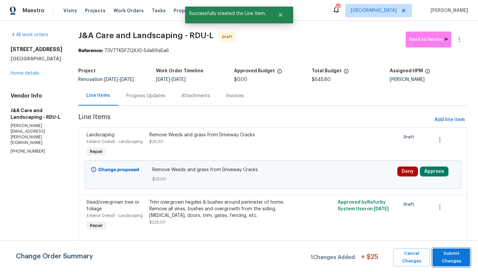
click at [459, 254] on span "Submit Changes" at bounding box center [450, 257] width 31 height 15
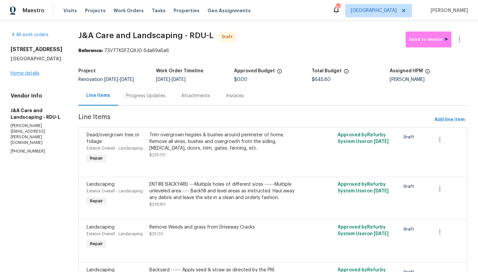
click at [26, 75] on link "Home details" at bounding box center [25, 73] width 29 height 5
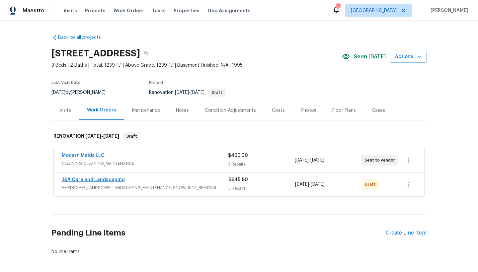
click at [104, 180] on link "J&A Care and Landscaping" at bounding box center [93, 179] width 63 height 5
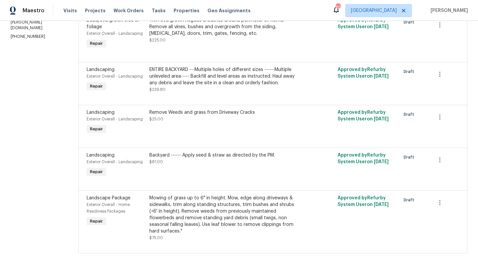
scroll to position [8, 0]
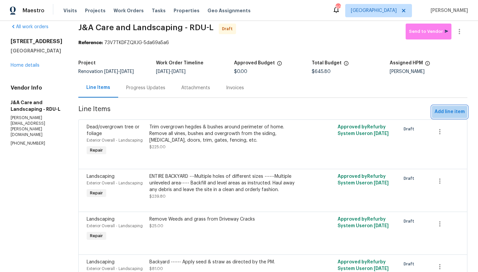
click at [448, 118] on button "Add line item" at bounding box center [448, 112] width 35 height 12
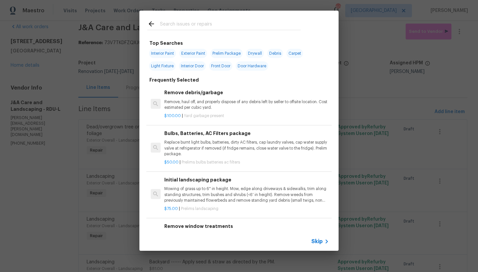
click at [175, 23] on input "text" at bounding box center [230, 25] width 141 height 10
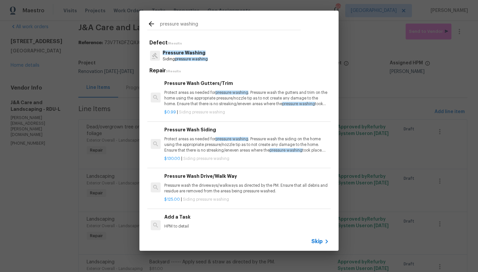
type input "pressure washing"
click at [188, 136] on p "Protect areas as needed for pressure washing . Pressure wash the siding on the …" at bounding box center [246, 144] width 164 height 17
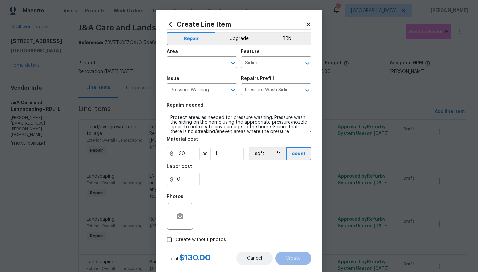
click at [253, 260] on span "Cancel" at bounding box center [254, 258] width 15 height 5
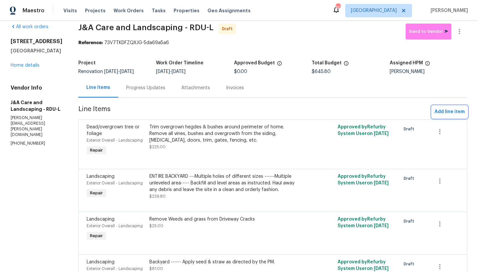
click at [451, 116] on span "Add line item" at bounding box center [449, 112] width 30 height 8
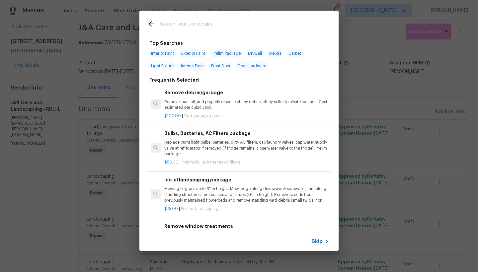
click at [188, 23] on input "text" at bounding box center [230, 25] width 141 height 10
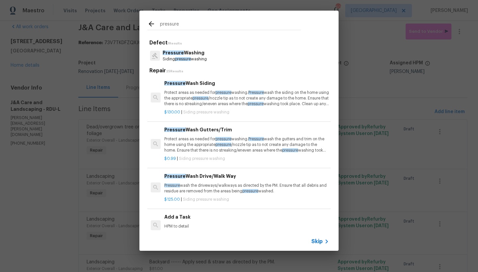
type input "pressure"
click at [199, 53] on p "Pressure Washing" at bounding box center [184, 52] width 44 height 7
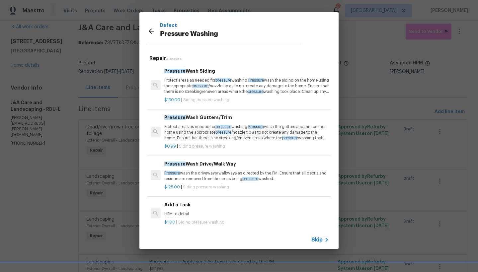
click at [188, 80] on p "Protect areas as needed for pressure washing. Pressure wash the siding on the h…" at bounding box center [246, 86] width 164 height 17
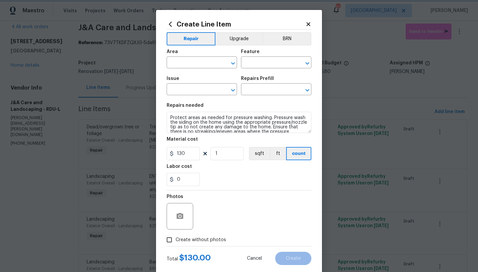
type input "Siding"
type input "Pressure Washing"
type input "Pressure Wash Siding $130.00"
drag, startPoint x: 183, startPoint y: 156, endPoint x: 148, endPoint y: 150, distance: 35.3
click at [148, 150] on div "Create Line Item Repair Upgrade BRN Area ​ Feature Siding ​ Issue Pressure Wash…" at bounding box center [239, 136] width 478 height 272
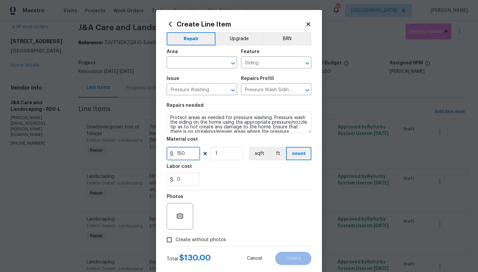
type input "150"
click at [170, 240] on input "Create without photos" at bounding box center [169, 239] width 13 height 13
checkbox input "true"
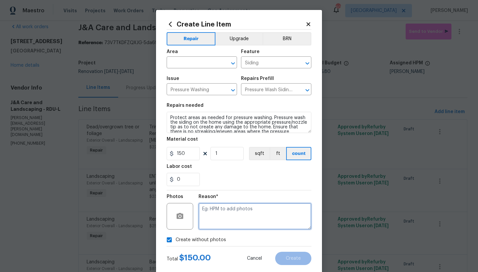
click at [239, 222] on textarea at bounding box center [254, 216] width 113 height 27
type textarea "n"
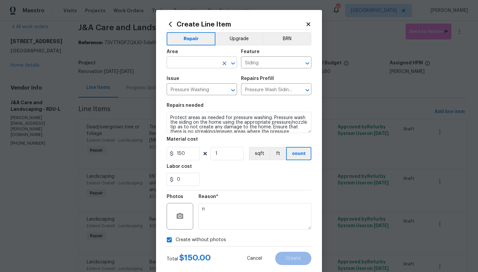
click at [203, 62] on input "text" at bounding box center [192, 63] width 52 height 10
click at [188, 90] on li "Exterior Overall" at bounding box center [199, 88] width 70 height 11
type input "Exterior Overall"
click at [287, 259] on span "Create" at bounding box center [293, 258] width 15 height 5
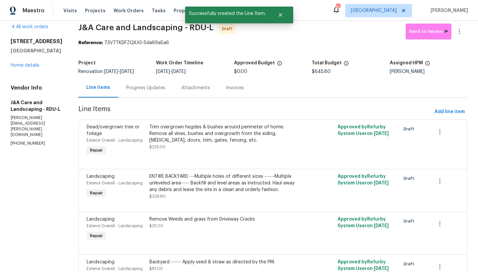
scroll to position [0, 0]
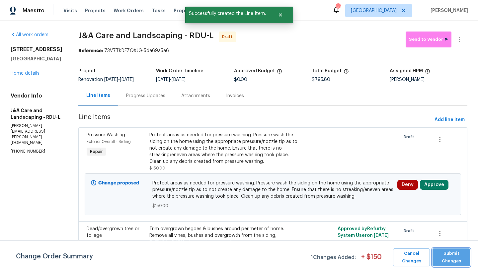
click at [454, 258] on span "Submit Changes" at bounding box center [450, 257] width 31 height 15
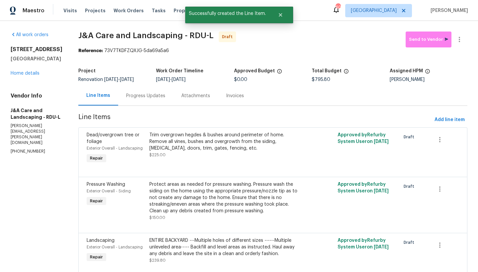
click at [32, 76] on div "2709 Leabrook Dr Fayetteville, NC 28306 Home details" at bounding box center [37, 61] width 52 height 31
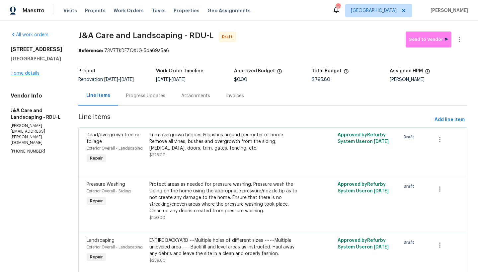
click at [33, 72] on link "Home details" at bounding box center [25, 73] width 29 height 5
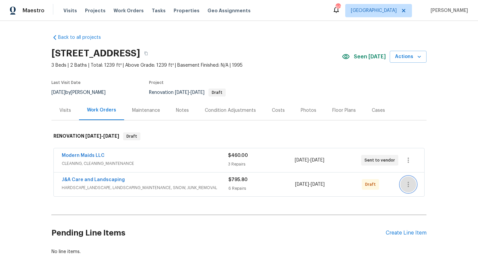
click at [407, 185] on icon "button" at bounding box center [407, 184] width 1 height 5
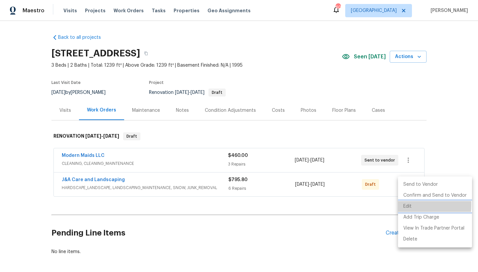
click at [403, 205] on li "Edit" at bounding box center [435, 206] width 74 height 11
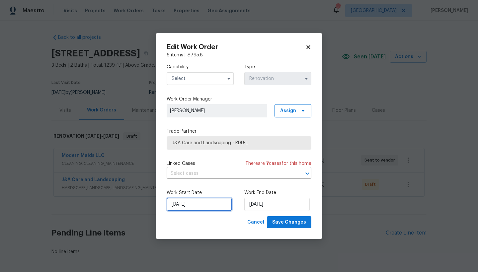
click at [187, 204] on input "10/1/2025" at bounding box center [198, 204] width 65 height 13
select select "9"
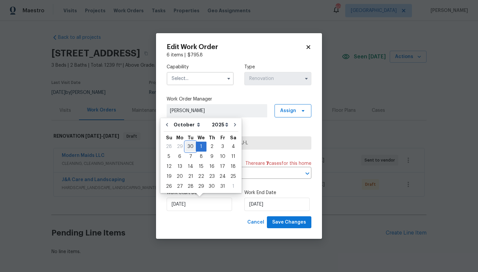
click at [188, 147] on div "30" at bounding box center [190, 146] width 11 height 9
type input "9/30/2025"
select select "8"
click at [210, 225] on div "Cancel Save Changes" at bounding box center [238, 222] width 145 height 12
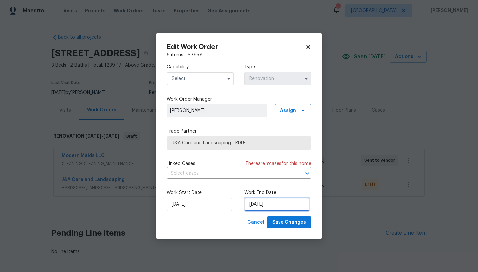
click at [260, 207] on input "10/6/2025" at bounding box center [276, 204] width 65 height 13
select select "9"
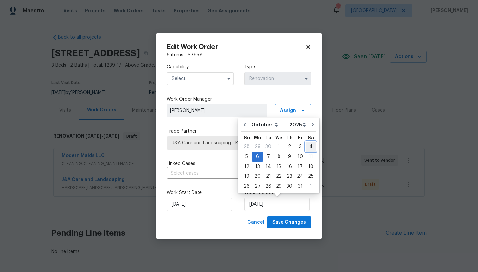
click at [306, 147] on div "4" at bounding box center [310, 146] width 10 height 9
type input "10/4/2025"
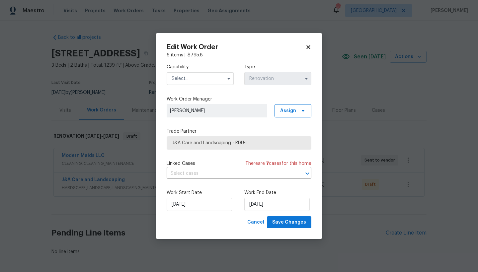
click at [197, 79] on input "text" at bounding box center [199, 78] width 67 height 13
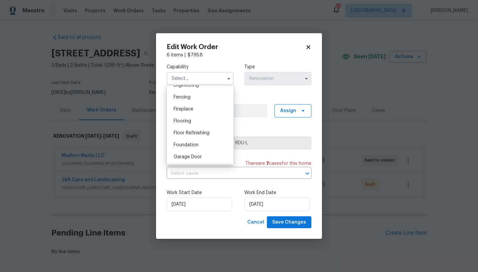
scroll to position [337, 0]
click at [184, 135] on span "Hardscape Landscape" at bounding box center [197, 132] width 49 height 5
type input "Hardscape Landscape"
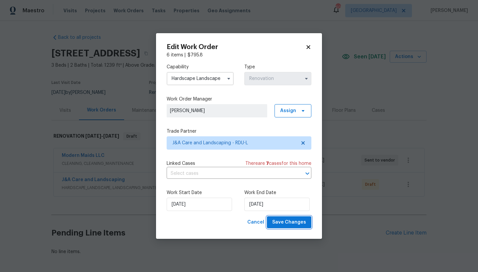
click at [288, 222] on span "Save Changes" at bounding box center [289, 222] width 34 height 8
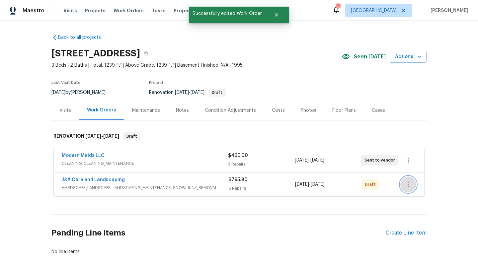
click at [406, 183] on icon "button" at bounding box center [408, 184] width 8 height 8
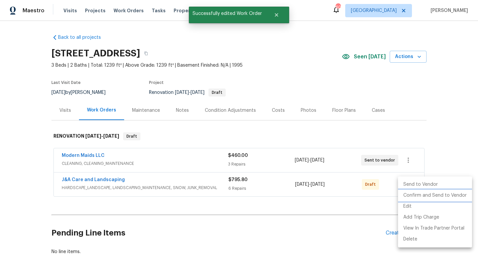
click at [417, 198] on li "Confirm and Send to Vendor" at bounding box center [435, 195] width 74 height 11
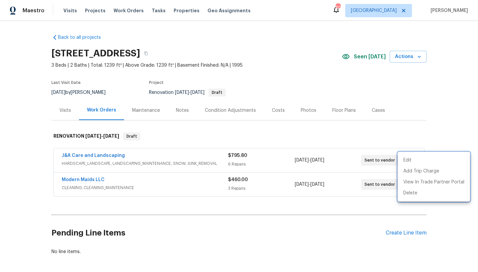
click at [367, 130] on div at bounding box center [239, 136] width 478 height 272
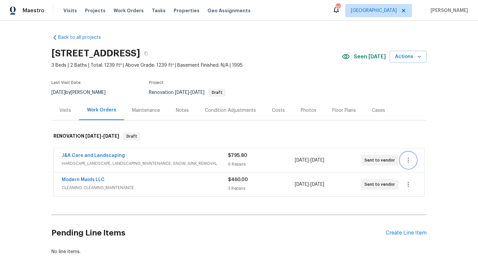
click at [404, 157] on icon "button" at bounding box center [408, 160] width 8 height 8
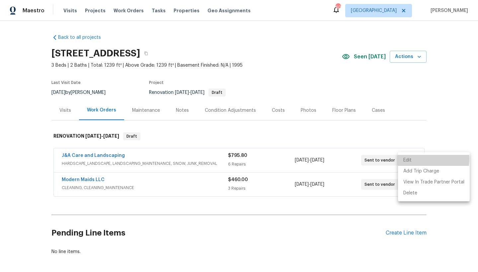
click at [409, 159] on li "Edit" at bounding box center [434, 160] width 72 height 11
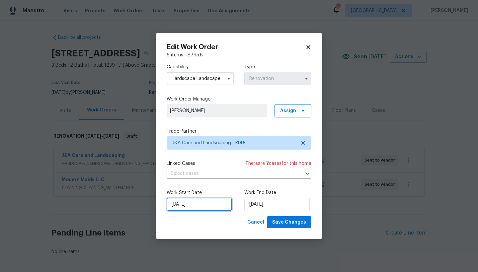
click at [174, 204] on input "9/30/2025" at bounding box center [198, 204] width 65 height 13
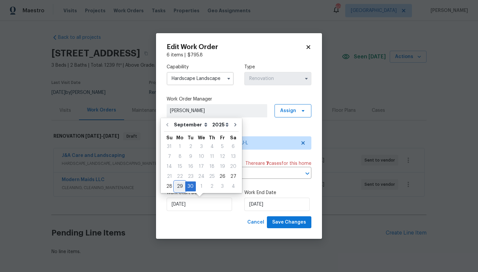
click at [179, 185] on div "29" at bounding box center [179, 186] width 11 height 9
type input "9/29/2025"
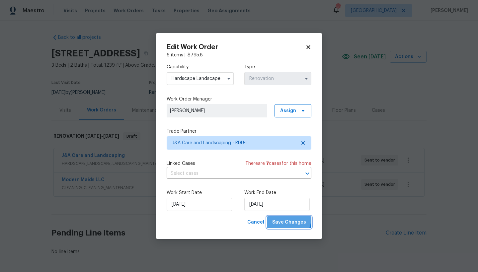
click at [287, 219] on span "Save Changes" at bounding box center [289, 222] width 34 height 8
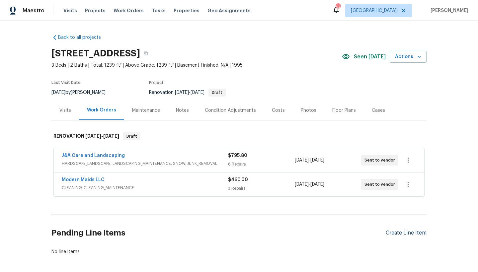
click at [404, 233] on div "Create Line Item" at bounding box center [405, 233] width 41 height 6
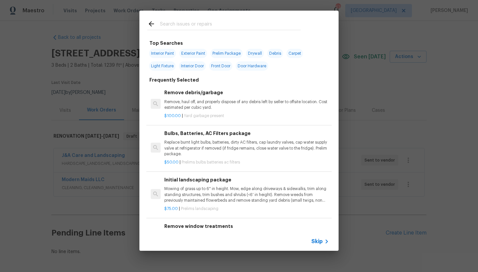
click at [211, 25] on input "text" at bounding box center [230, 25] width 141 height 10
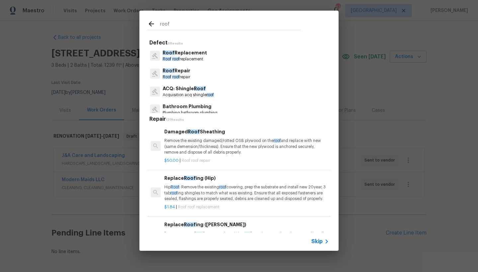
type input "roof"
click at [177, 52] on p "Roof Replacement" at bounding box center [184, 52] width 44 height 7
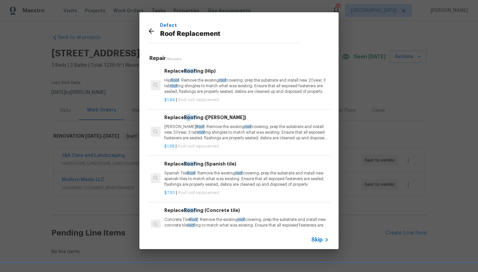
click at [187, 117] on span "Roof" at bounding box center [190, 117] width 12 height 5
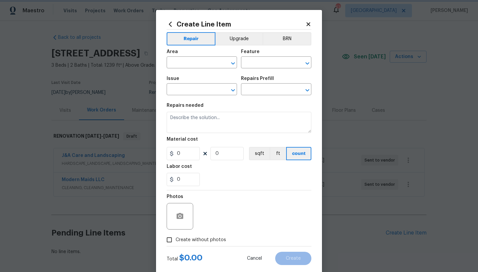
type input "Eaves and Trim"
type input "Roof Replacement"
type input "Replace Roofing (Gable) $1.58"
type textarea "Gable Roof: Remove the existing roof covering, prep the substrate and install n…"
type input "1.58"
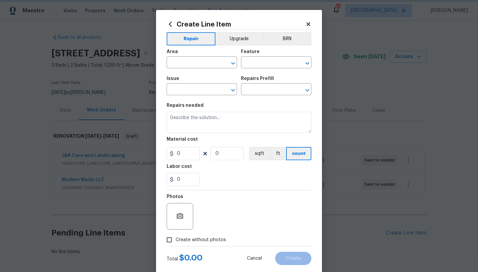
type input "1"
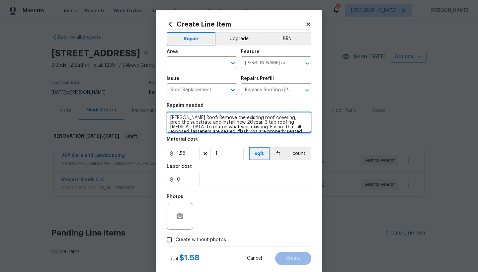
drag, startPoint x: 223, startPoint y: 123, endPoint x: 251, endPoint y: 123, distance: 28.5
click at [251, 123] on textarea "Gable Roof: Remove the existing roof covering, prep the substrate and install n…" at bounding box center [238, 122] width 145 height 21
type textarea "Gable Roof: Remove the existing roof covering, prep the substrate and install n…"
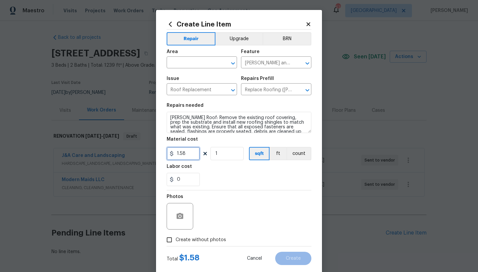
drag, startPoint x: 185, startPoint y: 153, endPoint x: 131, endPoint y: 138, distance: 56.6
click at [131, 138] on div "Create Line Item Repair Upgrade BRN Area ​ Feature Eaves and Trim ​ Issue Roof …" at bounding box center [239, 136] width 478 height 272
click at [192, 160] on section "Repairs needed Gable Roof: Remove the existing roof covering, prep the substrat…" at bounding box center [238, 144] width 145 height 91
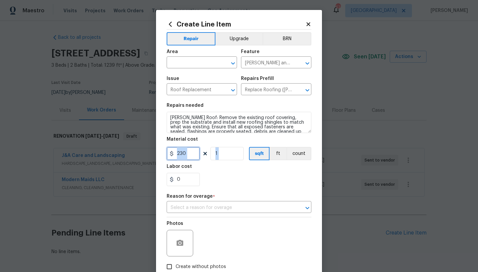
click at [186, 153] on input "230" at bounding box center [182, 153] width 33 height 13
drag, startPoint x: 188, startPoint y: 151, endPoint x: 140, endPoint y: 145, distance: 48.2
click at [140, 145] on div "Create Line Item Repair Upgrade BRN Area ​ Feature Eaves and Trim ​ Issue Roof …" at bounding box center [239, 136] width 478 height 272
type input "2.3"
click at [257, 179] on div "0" at bounding box center [238, 179] width 145 height 13
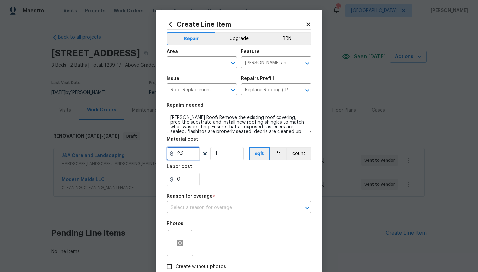
drag, startPoint x: 177, startPoint y: 153, endPoint x: 145, endPoint y: 148, distance: 33.3
click at [145, 148] on div "Create Line Item Repair Upgrade BRN Area ​ Feature Eaves and Trim ​ Issue Roof …" at bounding box center [239, 136] width 478 height 272
click at [230, 182] on div "0" at bounding box center [238, 179] width 145 height 13
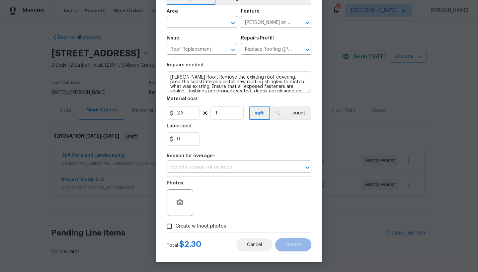
click at [256, 249] on button "Cancel" at bounding box center [254, 244] width 36 height 13
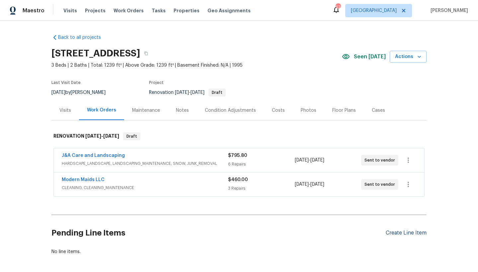
click at [416, 233] on div "Create Line Item" at bounding box center [405, 233] width 41 height 6
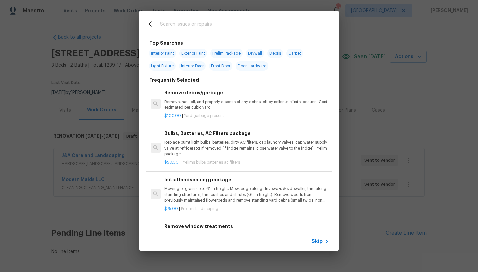
click at [199, 27] on input "text" at bounding box center [230, 25] width 141 height 10
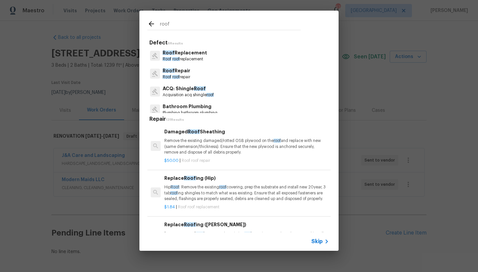
type input "roof"
click at [192, 53] on p "Roof Replacement" at bounding box center [184, 52] width 44 height 7
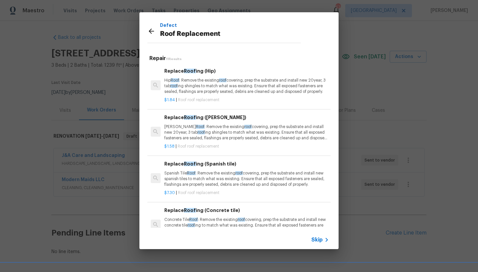
click at [185, 131] on p "Gable Roof : Remove the existing roof covering, prep the substrate and install …" at bounding box center [246, 132] width 164 height 17
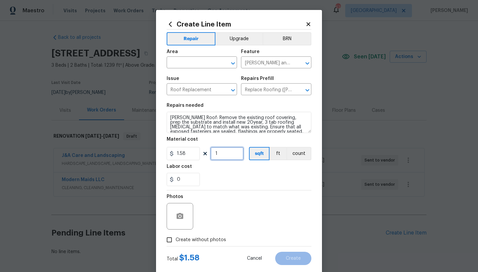
drag, startPoint x: 223, startPoint y: 155, endPoint x: 194, endPoint y: 149, distance: 29.8
click at [194, 149] on div "1.58 1 sqft ft count" at bounding box center [238, 153] width 145 height 13
type input "4000"
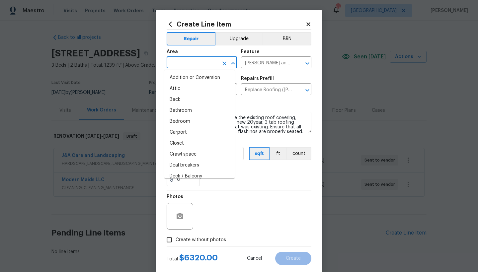
click at [189, 64] on input "text" at bounding box center [192, 63] width 52 height 10
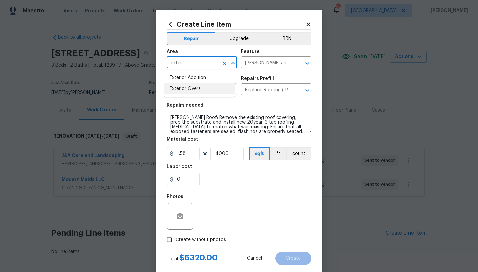
click at [181, 88] on li "Exterior Overall" at bounding box center [199, 88] width 70 height 11
type input "Exterior Overall"
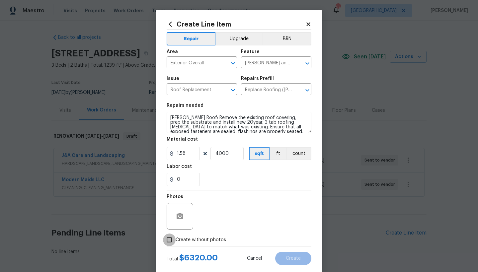
click at [167, 238] on input "Create without photos" at bounding box center [169, 239] width 13 height 13
checkbox input "true"
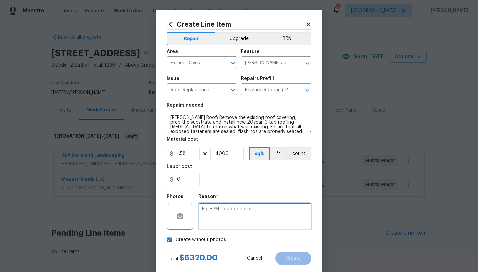
click at [226, 217] on textarea at bounding box center [254, 216] width 113 height 27
type textarea "n"
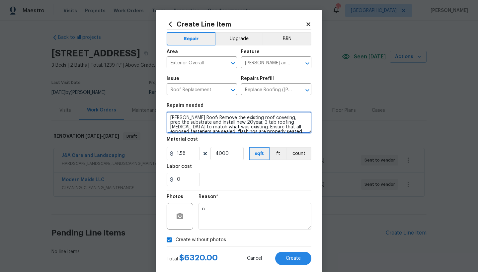
drag, startPoint x: 224, startPoint y: 121, endPoint x: 253, endPoint y: 120, distance: 29.9
click at [253, 120] on textarea "Gable Roof: Remove the existing roof covering, prep the substrate and install n…" at bounding box center [238, 122] width 145 height 21
type textarea "Gable Roof: Remove the existing roof covering, prep the substrate and install n…"
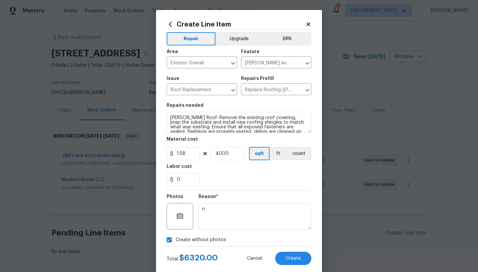
click at [219, 169] on div "Labor cost" at bounding box center [238, 168] width 145 height 9
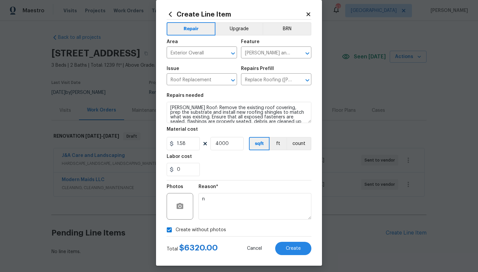
scroll to position [14, 0]
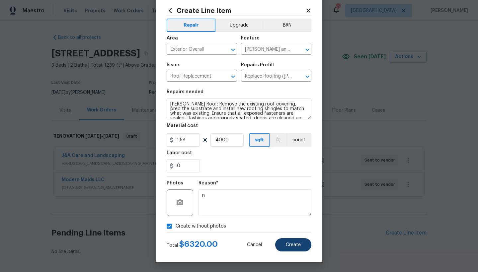
click at [288, 246] on span "Create" at bounding box center [293, 244] width 15 height 5
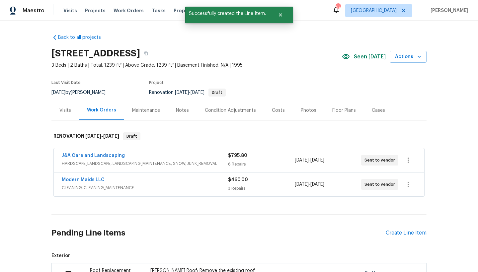
scroll to position [135, 0]
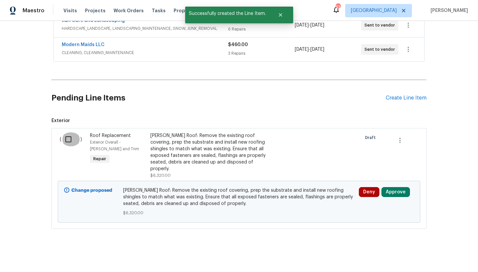
click at [65, 139] on input "checkbox" at bounding box center [70, 139] width 19 height 14
checkbox input "true"
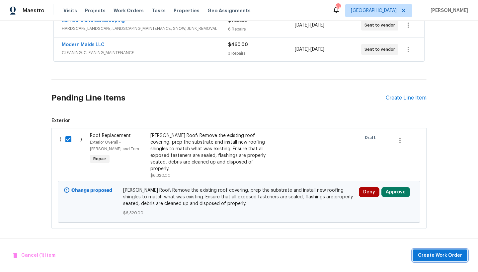
click at [429, 254] on span "Create Work Order" at bounding box center [440, 255] width 44 height 8
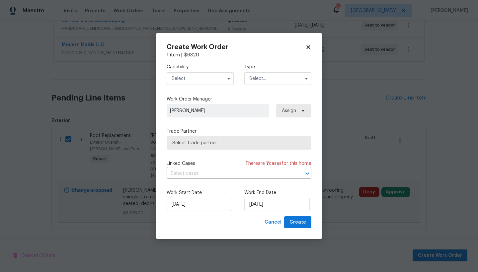
click at [173, 80] on input "text" at bounding box center [199, 78] width 67 height 13
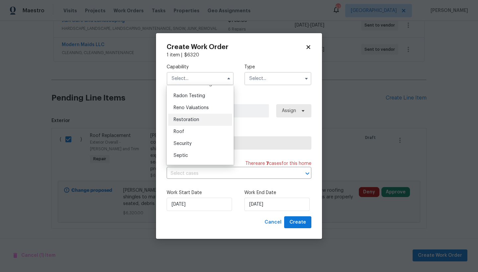
scroll to position [639, 0]
click at [180, 133] on span "Roof" at bounding box center [178, 130] width 11 height 5
type input "Roof"
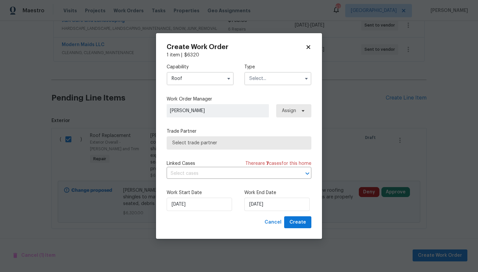
click at [275, 78] on input "text" at bounding box center [277, 78] width 67 height 13
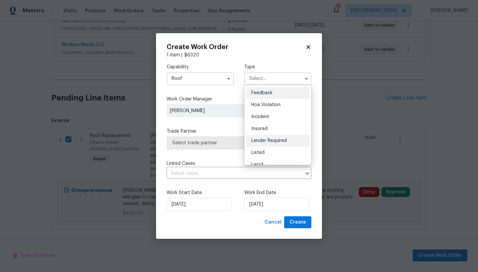
scroll to position [79, 0]
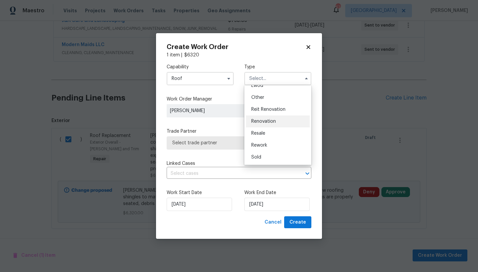
click at [271, 124] on div "Renovation" at bounding box center [278, 121] width 64 height 12
type input "Renovation"
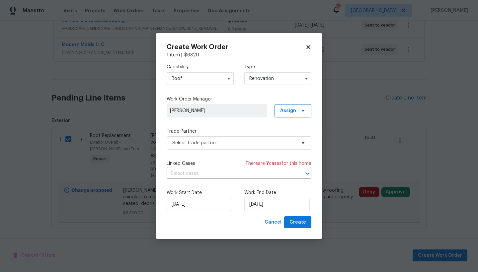
scroll to position [0, 0]
click at [186, 204] on input "9/26/2025" at bounding box center [198, 204] width 65 height 13
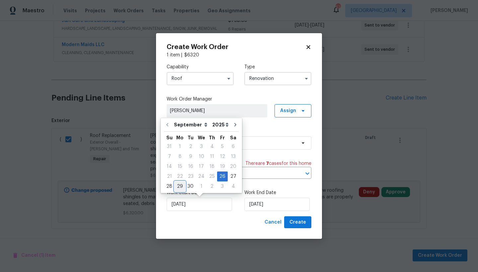
click at [178, 187] on div "29" at bounding box center [179, 186] width 11 height 9
type input "9/29/2025"
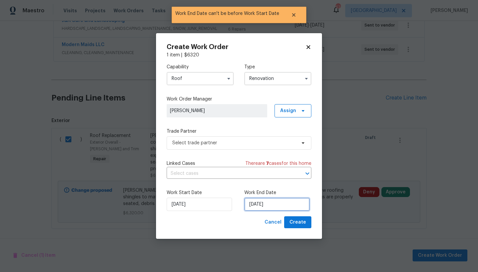
click at [259, 208] on input "9/29/2025" at bounding box center [276, 204] width 65 height 13
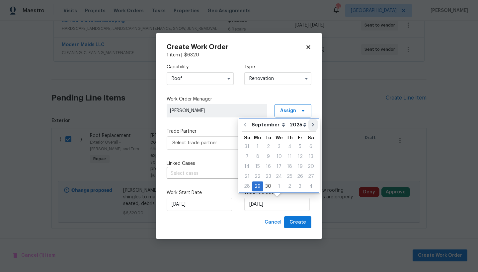
click at [310, 124] on icon "Go to next month" at bounding box center [312, 124] width 5 height 5
type input "10/29/2025"
select select "9"
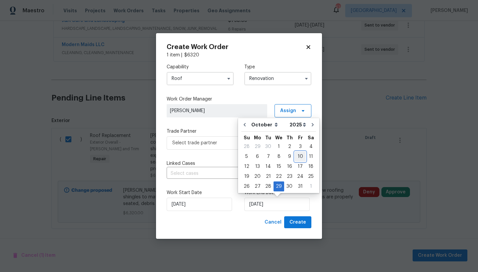
click at [295, 156] on div "10" at bounding box center [299, 156] width 11 height 9
type input "10/10/2025"
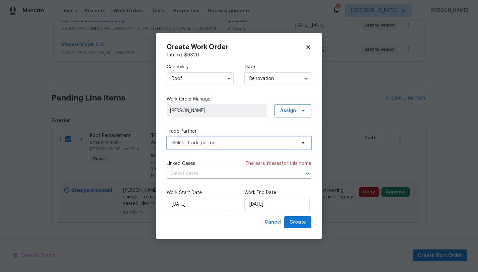
click at [210, 145] on span "Select trade partner" at bounding box center [234, 143] width 124 height 7
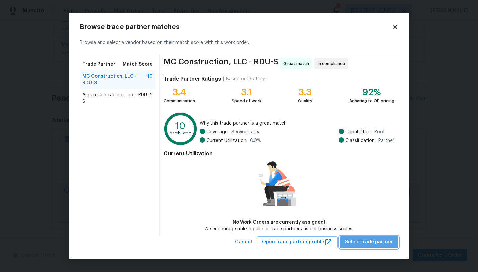
click at [378, 244] on span "Select trade partner" at bounding box center [369, 242] width 48 height 8
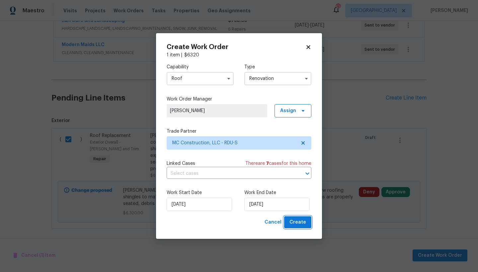
click at [298, 222] on span "Create" at bounding box center [297, 222] width 17 height 8
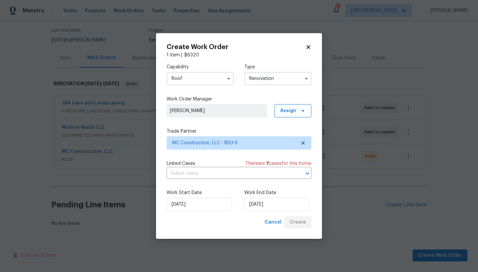
scroll to position [57, 0]
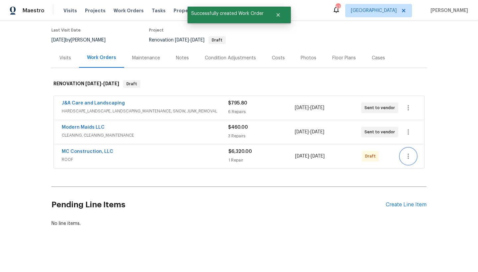
click at [405, 152] on icon "button" at bounding box center [408, 156] width 8 height 8
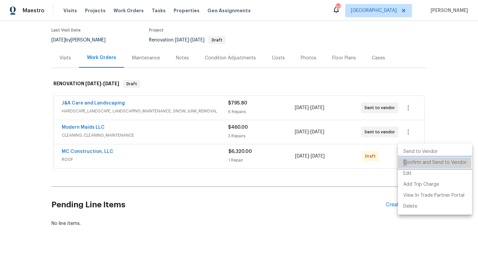
click at [404, 163] on li "Confirm and Send to Vendor" at bounding box center [435, 162] width 74 height 11
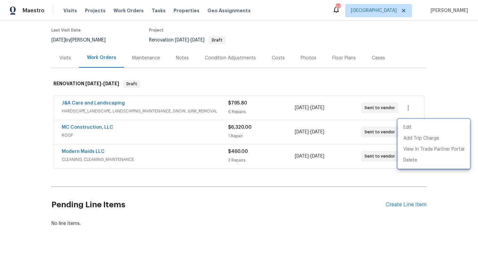
click at [259, 216] on div at bounding box center [239, 136] width 478 height 272
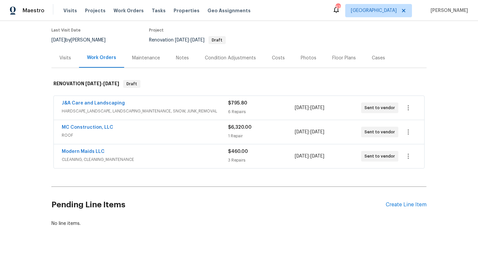
click at [274, 55] on div "Costs" at bounding box center [278, 58] width 13 height 7
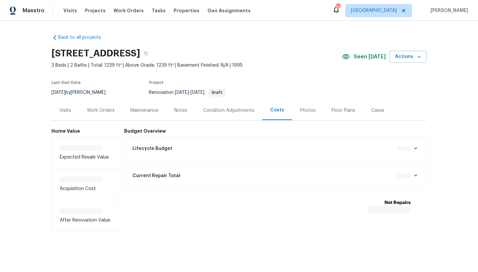
scroll to position [5, 0]
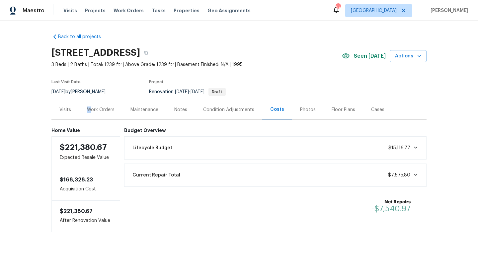
click at [87, 106] on div "Work Orders" at bounding box center [101, 109] width 28 height 7
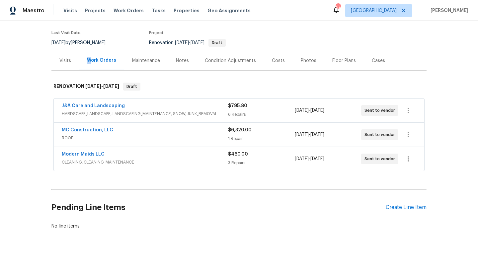
scroll to position [57, 0]
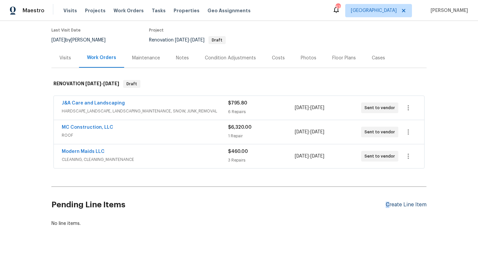
click at [385, 202] on div "Create Line Item" at bounding box center [405, 205] width 41 height 6
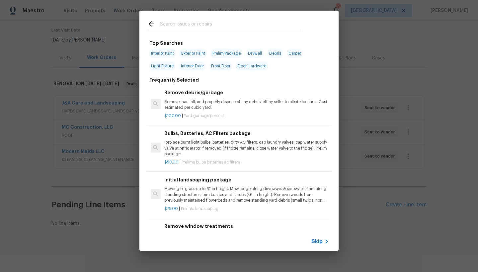
click at [173, 22] on input "text" at bounding box center [230, 25] width 141 height 10
click at [169, 23] on input "text" at bounding box center [230, 25] width 141 height 10
click at [168, 23] on input "text" at bounding box center [230, 25] width 141 height 10
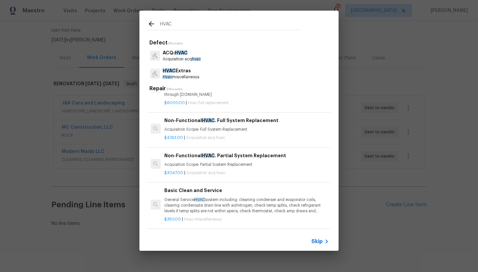
scroll to position [232, 0]
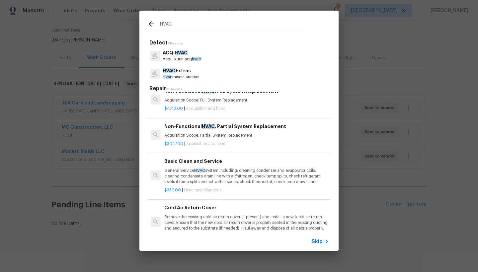
type input "HVAC"
click at [186, 159] on h6 "Basic Clean and Service" at bounding box center [246, 161] width 164 height 7
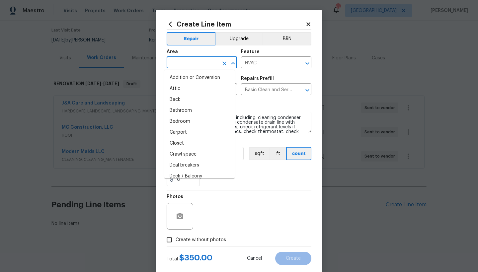
click at [193, 58] on figure "Area ​" at bounding box center [201, 58] width 70 height 19
type input "e"
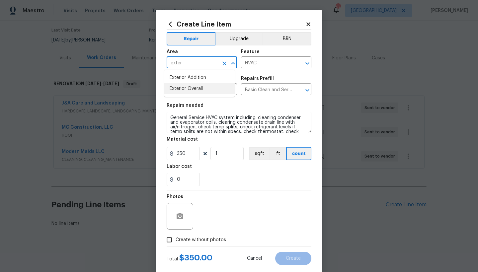
click at [189, 88] on li "Exterior Overall" at bounding box center [199, 88] width 70 height 11
type input "Exterior Overall"
click at [185, 240] on span "Create without photos" at bounding box center [200, 239] width 50 height 7
click at [175, 240] on input "Create without photos" at bounding box center [169, 239] width 13 height 13
checkbox input "true"
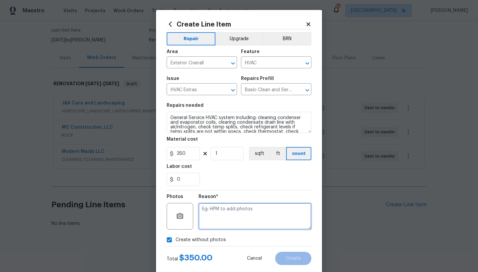
click at [206, 210] on textarea at bounding box center [254, 216] width 113 height 27
type textarea "n"
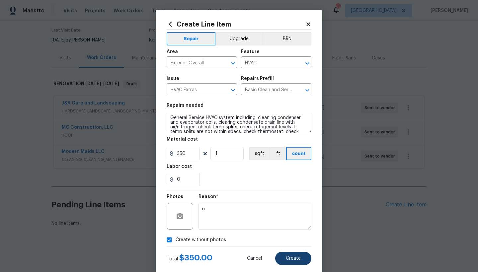
click at [297, 259] on span "Create" at bounding box center [293, 258] width 15 height 5
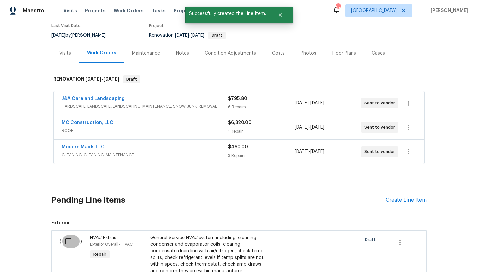
click at [67, 241] on input "checkbox" at bounding box center [70, 241] width 19 height 14
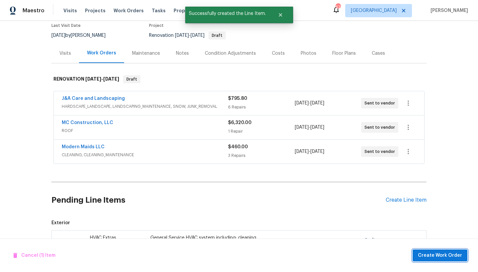
click at [441, 258] on span "Create Work Order" at bounding box center [440, 255] width 44 height 8
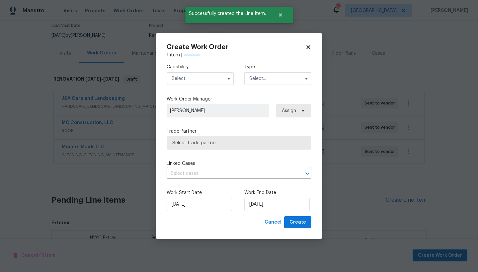
checkbox input "false"
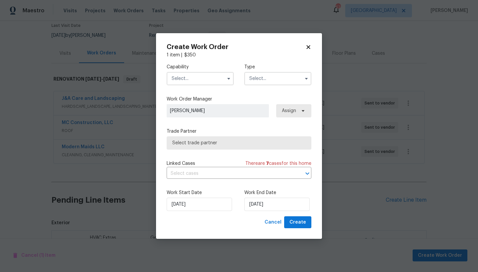
click at [190, 76] on input "text" at bounding box center [199, 78] width 67 height 13
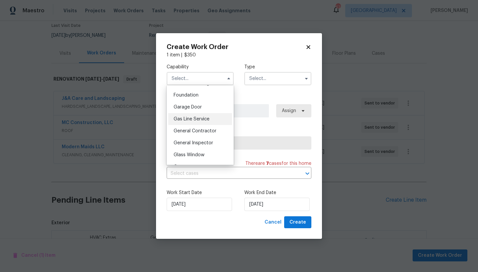
scroll to position [383, 0]
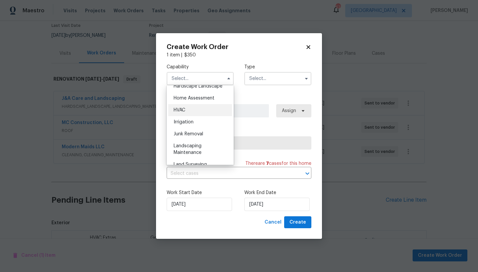
click at [193, 116] on div "HVAC" at bounding box center [200, 110] width 64 height 12
type input "HVAC"
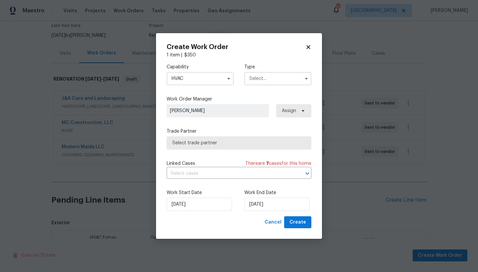
click at [267, 80] on input "text" at bounding box center [277, 78] width 67 height 13
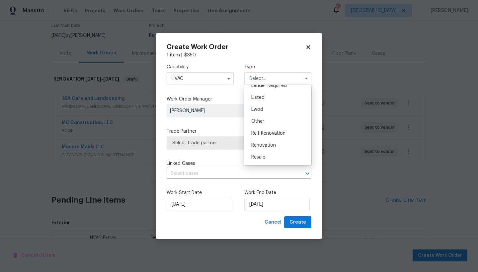
scroll to position [79, 0]
click at [263, 120] on span "Renovation" at bounding box center [263, 121] width 25 height 5
type input "Renovation"
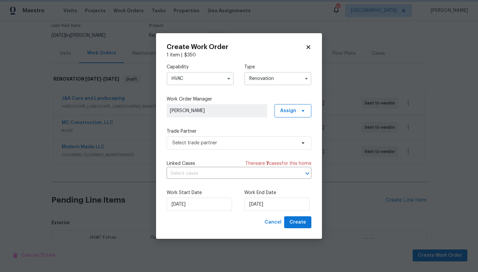
scroll to position [0, 0]
click at [264, 204] on input "9/26/2025" at bounding box center [276, 204] width 65 height 13
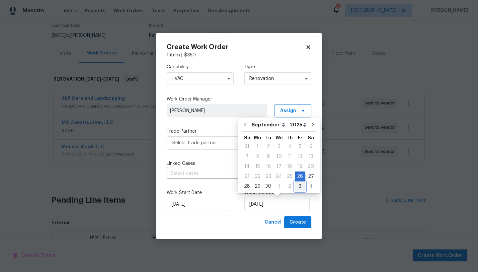
click at [299, 188] on div "3" at bounding box center [299, 186] width 11 height 9
type input "10/3/2025"
select select "9"
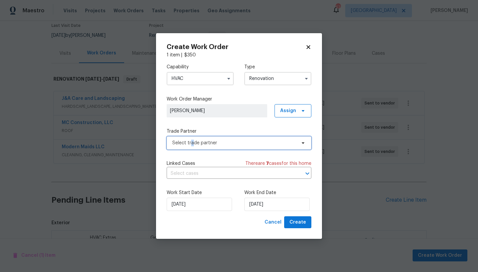
click at [191, 141] on span "Select trade partner" at bounding box center [234, 143] width 124 height 7
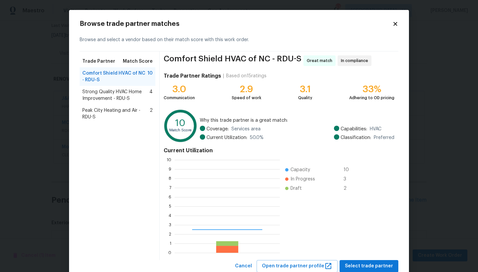
scroll to position [88, 100]
click at [97, 112] on span "Peak City Heating and Air - RDU-S" at bounding box center [115, 113] width 67 height 13
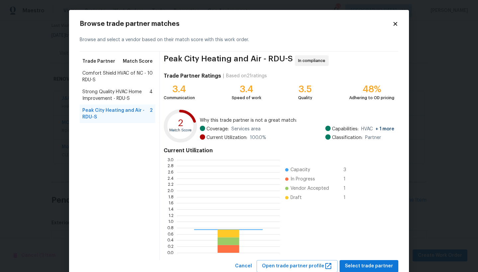
scroll to position [88, 98]
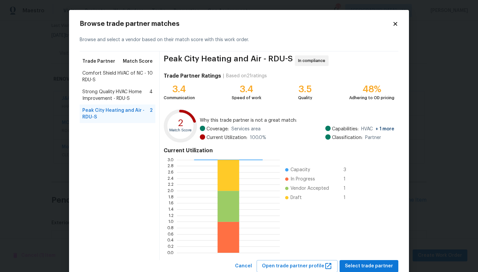
click at [101, 95] on span "Strong Quality HVAC Home Improvement - RDU-S" at bounding box center [115, 95] width 67 height 13
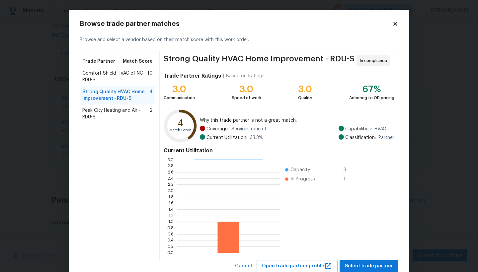
click at [106, 73] on span "Comfort Shield HVAC of NC - RDU-S" at bounding box center [114, 76] width 65 height 13
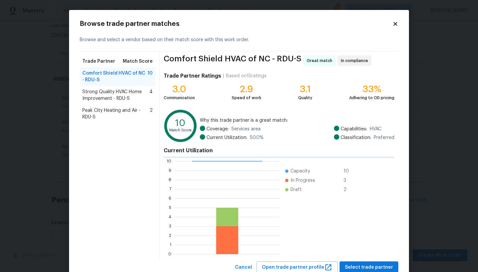
scroll to position [88, 100]
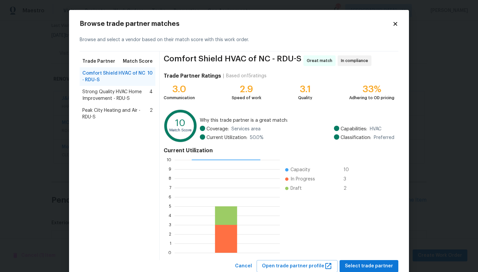
click at [102, 113] on span "Peak City Heating and Air - RDU-S" at bounding box center [115, 113] width 67 height 13
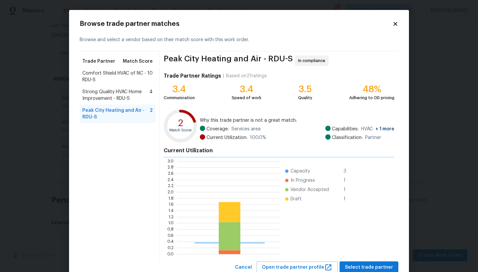
scroll to position [88, 98]
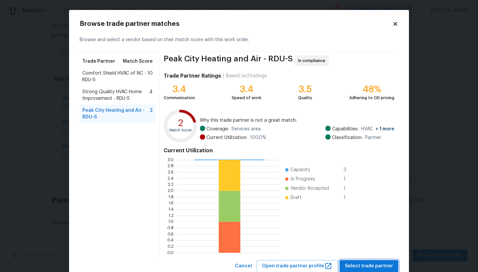
click at [365, 264] on span "Select trade partner" at bounding box center [369, 266] width 48 height 8
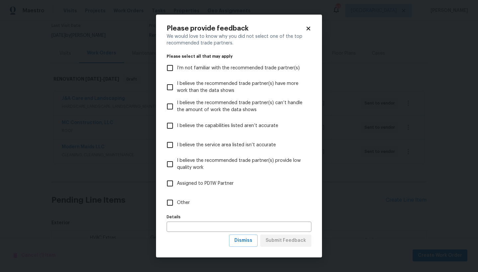
click at [170, 202] on input "Other" at bounding box center [170, 203] width 14 height 14
checkbox input "true"
click at [295, 242] on span "Submit Feedback" at bounding box center [285, 240] width 40 height 8
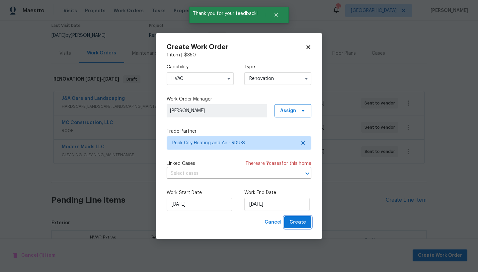
drag, startPoint x: 300, startPoint y: 224, endPoint x: 299, endPoint y: 221, distance: 3.4
click at [299, 224] on span "Create" at bounding box center [297, 222] width 17 height 8
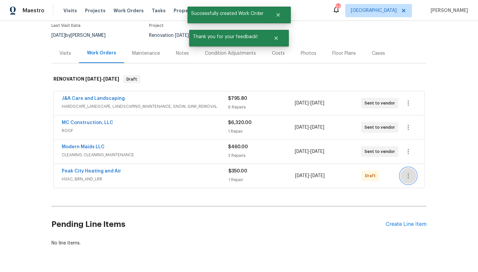
click at [404, 174] on icon "button" at bounding box center [408, 176] width 8 height 8
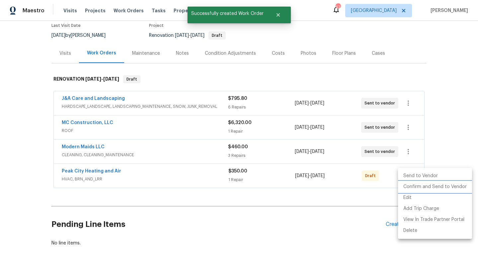
click at [417, 186] on li "Confirm and Send to Vendor" at bounding box center [435, 186] width 74 height 11
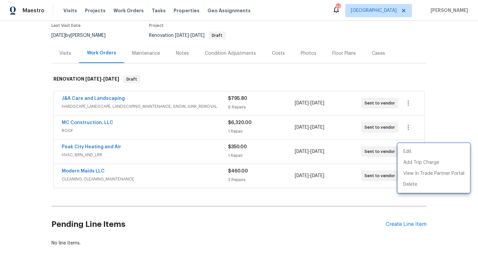
click at [264, 226] on div at bounding box center [239, 136] width 478 height 272
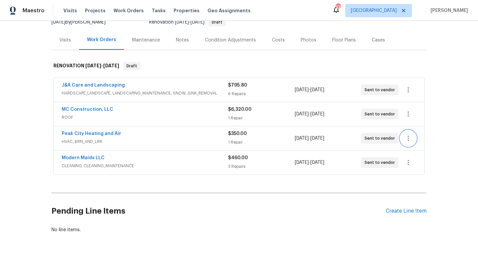
scroll to position [0, 0]
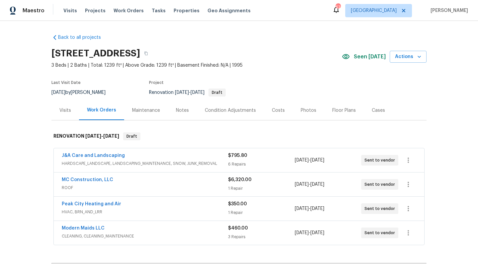
click at [272, 109] on div "Costs" at bounding box center [278, 110] width 13 height 7
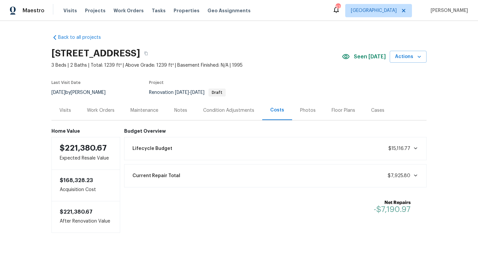
click at [95, 110] on div "Work Orders" at bounding box center [101, 110] width 28 height 7
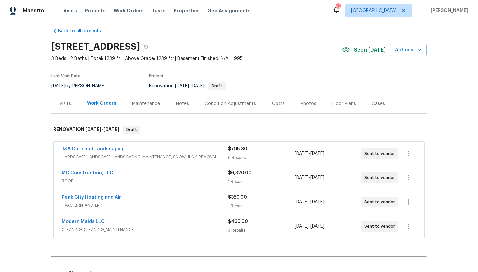
scroll to position [12, 0]
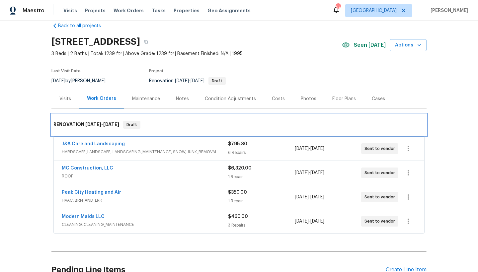
drag, startPoint x: 131, startPoint y: 119, endPoint x: 127, endPoint y: 122, distance: 5.2
click at [127, 122] on div "RENOVATION 8/25/25 - 10/10/25 Draft" at bounding box center [238, 124] width 375 height 21
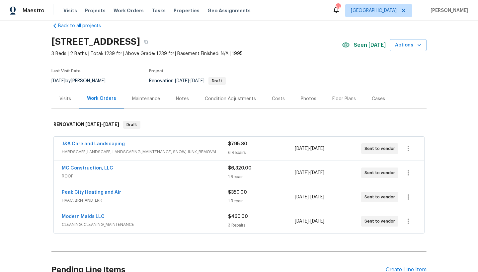
drag, startPoint x: 301, startPoint y: 51, endPoint x: 294, endPoint y: 55, distance: 7.9
click at [297, 53] on span "3 Beds | 2 Baths | Total: 1239 ft² | Above Grade: 1239 ft² | Basement Finished:…" at bounding box center [196, 53] width 290 height 7
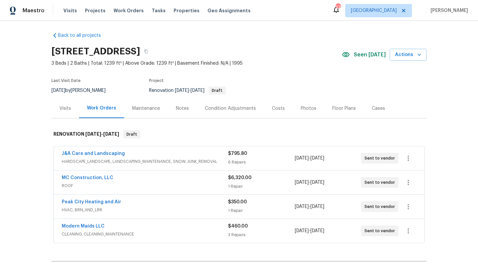
scroll to position [81, 0]
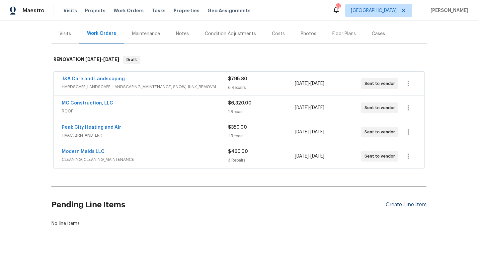
click at [393, 202] on div "Create Line Item" at bounding box center [405, 205] width 41 height 6
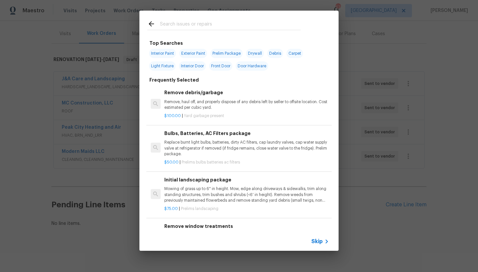
click at [165, 22] on input "text" at bounding box center [230, 25] width 141 height 10
click at [181, 96] on div "Remove debris/garbage Remove, haul off, and properly dispose of any debris left…" at bounding box center [246, 100] width 164 height 22
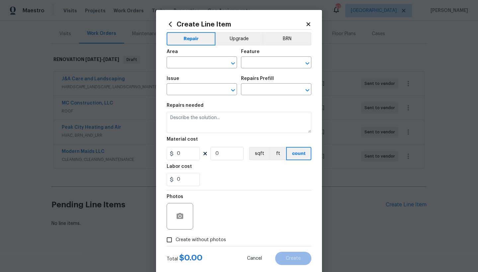
type input "Debris/garbage on site"
type input "Remove debris/garbage $100.00"
type textarea "Remove, haul off, and properly dispose of any debris left by seller to offsite …"
type input "100"
type input "1"
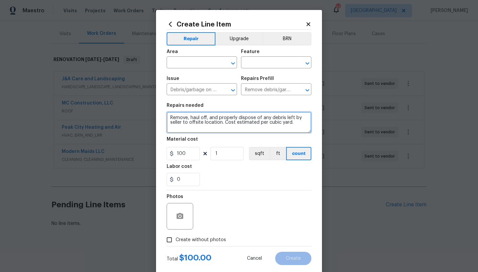
drag, startPoint x: 222, startPoint y: 121, endPoint x: 302, endPoint y: 130, distance: 80.7
click at [297, 129] on textarea "Remove, haul off, and properly dispose of any debris left by seller to offsite …" at bounding box center [238, 122] width 145 height 21
type textarea "Remove, haul off, and properly dispose of any debris left by seller to offsite …"
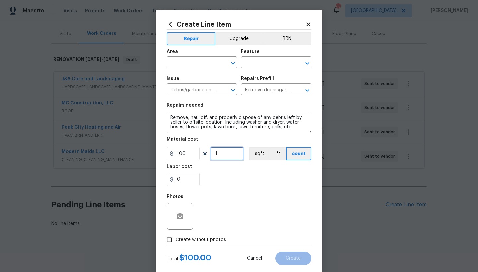
drag, startPoint x: 209, startPoint y: 153, endPoint x: 187, endPoint y: 152, distance: 21.3
click at [187, 152] on div "100 1 sqft ft count" at bounding box center [238, 153] width 145 height 13
type input "8"
click at [201, 64] on input "text" at bounding box center [192, 63] width 52 height 10
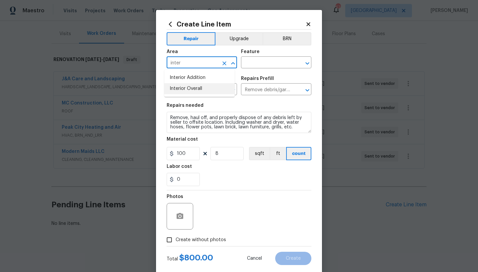
click at [175, 89] on li "Interior Overall" at bounding box center [199, 88] width 70 height 11
type input "Interior Overall"
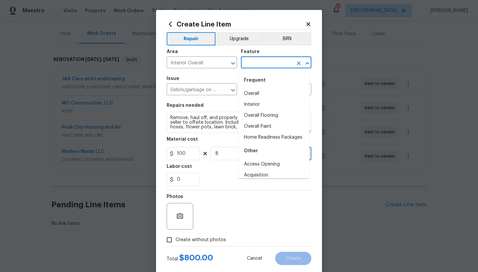
click at [263, 63] on input "text" at bounding box center [267, 63] width 52 height 10
click at [251, 95] on li "Overall" at bounding box center [273, 93] width 70 height 11
type input "Overall"
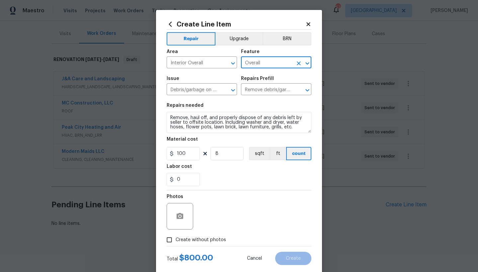
scroll to position [14, 0]
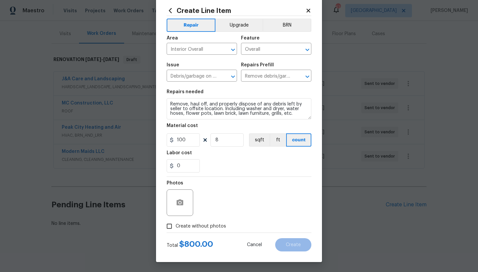
click at [182, 225] on span "Create without photos" at bounding box center [200, 226] width 50 height 7
click at [175, 225] on input "Create without photos" at bounding box center [169, 226] width 13 height 13
checkbox input "true"
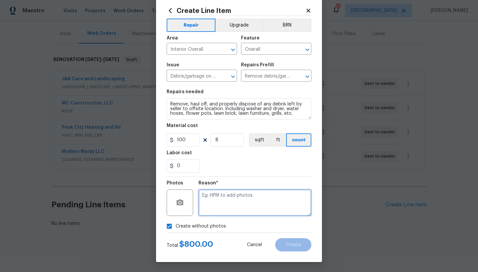
click at [213, 194] on textarea at bounding box center [254, 202] width 113 height 27
type textarea "n"
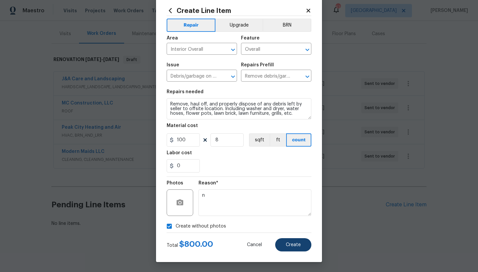
click at [290, 242] on span "Create" at bounding box center [293, 244] width 15 height 5
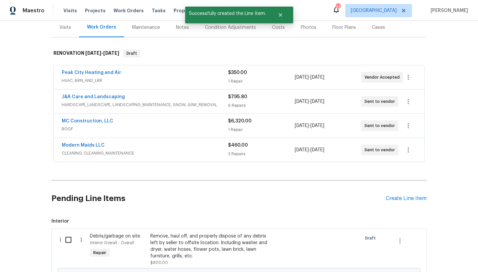
scroll to position [170, 0]
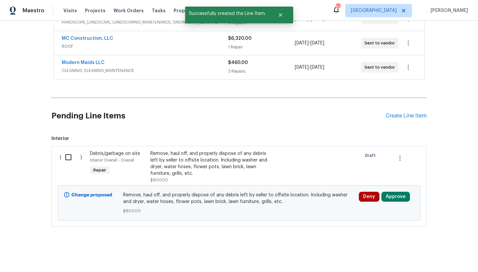
click at [67, 150] on input "checkbox" at bounding box center [70, 157] width 19 height 14
click at [449, 256] on span "Create Work Order" at bounding box center [440, 255] width 44 height 8
checkbox input "false"
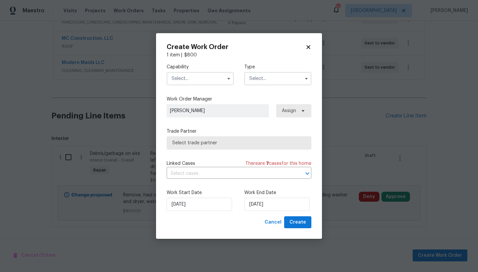
click at [181, 75] on input "text" at bounding box center [199, 78] width 67 height 13
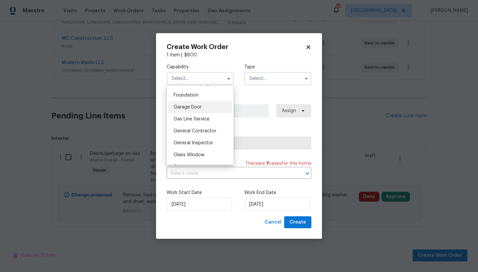
scroll to position [291, 0]
click at [191, 121] on span "General Contractor" at bounding box center [194, 119] width 43 height 5
type input "General Contractor"
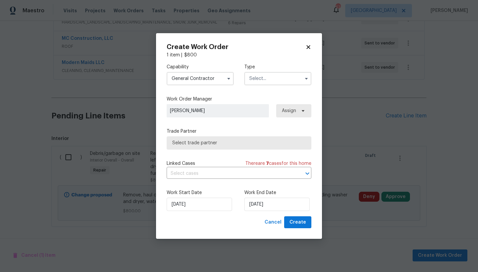
click at [274, 80] on input "text" at bounding box center [277, 78] width 67 height 13
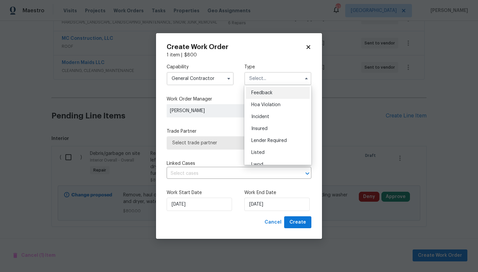
scroll to position [79, 0]
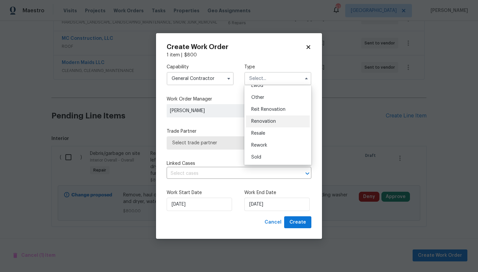
click at [267, 123] on span "Renovation" at bounding box center [263, 121] width 25 height 5
type input "Renovation"
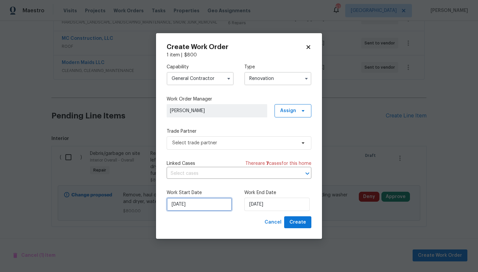
drag, startPoint x: 194, startPoint y: 203, endPoint x: 195, endPoint y: 199, distance: 4.0
click at [194, 203] on input "9/26/2025" at bounding box center [198, 204] width 65 height 13
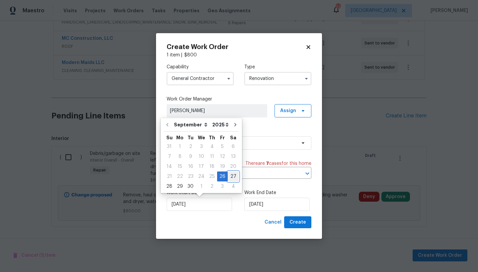
click at [229, 177] on div "27" at bounding box center [232, 176] width 11 height 9
type input "9/27/2025"
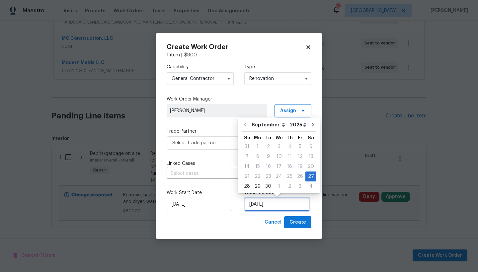
click at [261, 203] on input "9/27/2025" at bounding box center [276, 204] width 65 height 13
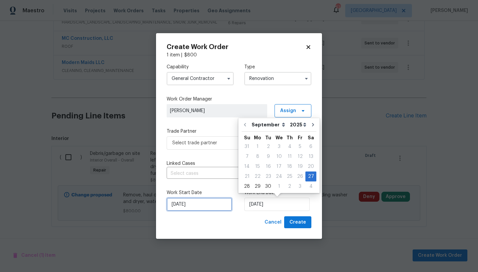
click at [180, 207] on input "9/27/2025" at bounding box center [198, 204] width 65 height 13
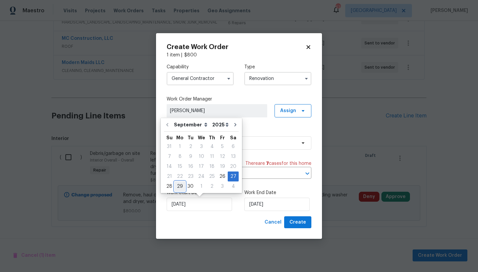
click at [177, 186] on div "29" at bounding box center [179, 186] width 11 height 9
type input "9/29/2025"
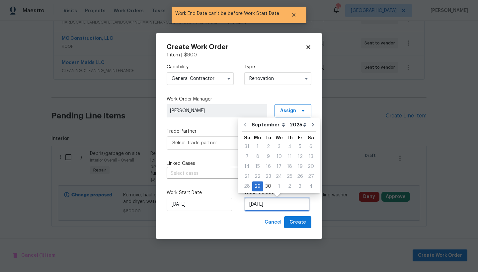
click at [251, 206] on input "9/29/2025" at bounding box center [276, 204] width 65 height 13
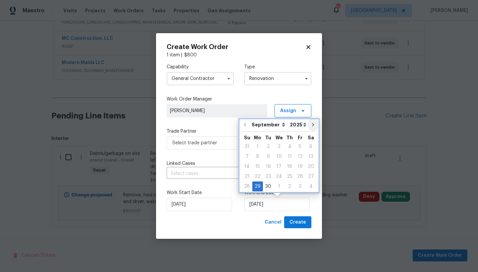
click at [310, 125] on icon "Go to next month" at bounding box center [312, 124] width 5 height 5
type input "10/29/2025"
select select "9"
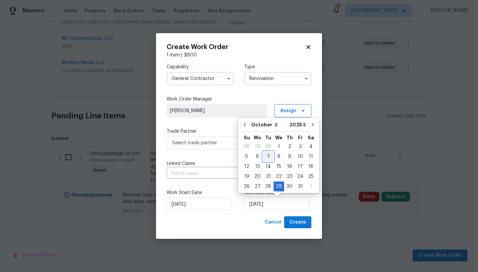
click at [269, 156] on div "7" at bounding box center [268, 156] width 11 height 9
type input "10/7/2025"
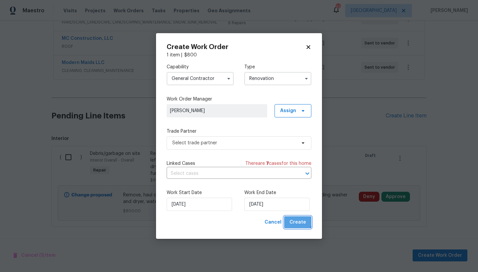
click at [296, 221] on span "Create" at bounding box center [297, 222] width 17 height 8
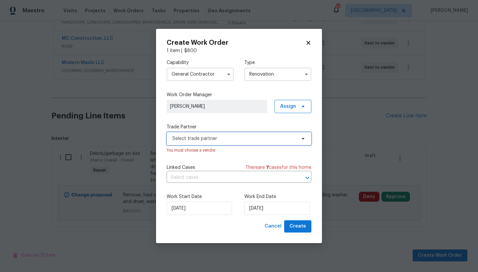
click at [205, 136] on span "Select trade partner" at bounding box center [234, 138] width 124 height 7
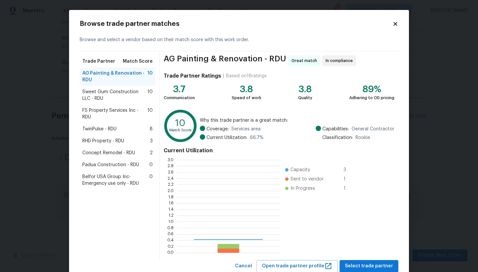
scroll to position [88, 98]
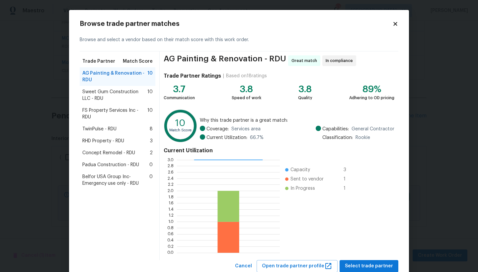
click at [110, 127] on span "TwinPulse - RDU" at bounding box center [99, 129] width 34 height 7
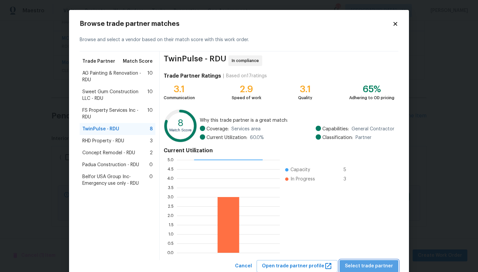
click at [376, 263] on span "Select trade partner" at bounding box center [369, 266] width 48 height 8
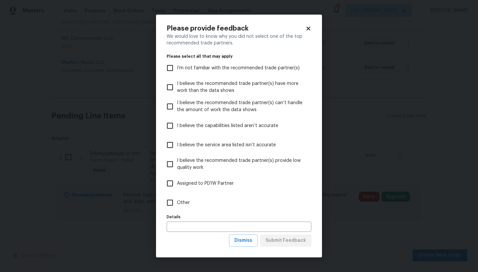
click at [184, 203] on span "Other" at bounding box center [183, 202] width 13 height 7
click at [177, 203] on input "Other" at bounding box center [170, 203] width 14 height 14
checkbox input "true"
click at [291, 239] on span "Submit Feedback" at bounding box center [285, 240] width 40 height 8
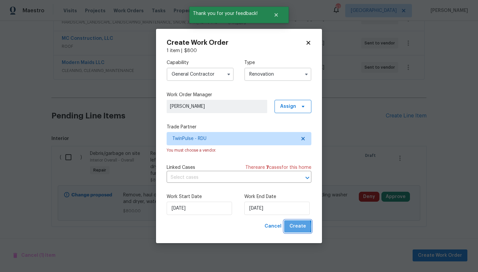
click at [292, 227] on span "Create" at bounding box center [297, 226] width 17 height 8
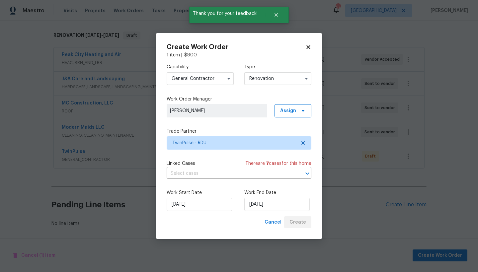
scroll to position [105, 0]
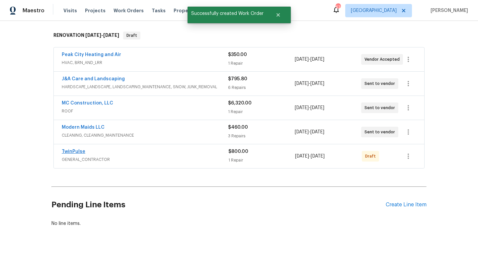
click at [73, 149] on link "TwinPulse" at bounding box center [74, 151] width 24 height 5
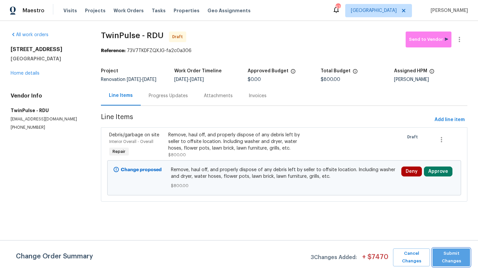
click at [451, 255] on span "Submit Changes" at bounding box center [450, 257] width 31 height 15
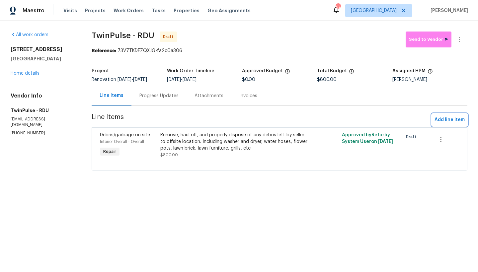
click at [451, 126] on button "Add line item" at bounding box center [448, 120] width 35 height 12
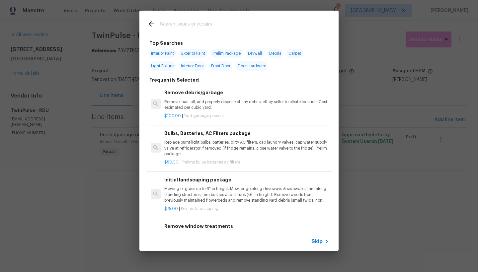
click at [191, 26] on input "text" at bounding box center [230, 25] width 141 height 10
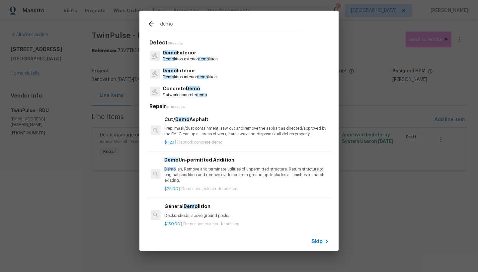
type input "demo"
click at [204, 55] on p "Demo Exterior" at bounding box center [189, 52] width 55 height 7
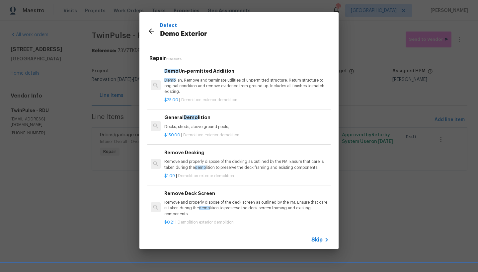
click at [196, 121] on div "General Demo lition Decks, sheds, above ground pools," at bounding box center [246, 122] width 164 height 16
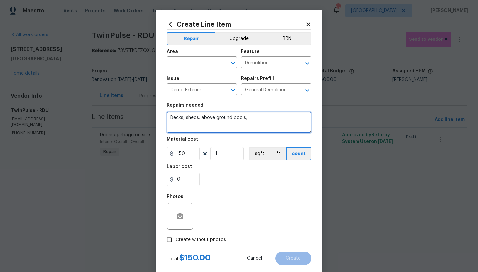
drag, startPoint x: 228, startPoint y: 116, endPoint x: 114, endPoint y: 113, distance: 114.4
click at [110, 108] on div "Create Line Item Repair Upgrade BRN Area ​ Feature Demolition ​ Issue Demo Exte…" at bounding box center [239, 136] width 478 height 272
type textarea "Have vehicle towed offsite."
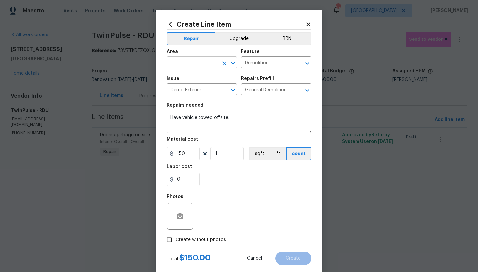
click at [174, 63] on input "text" at bounding box center [192, 63] width 52 height 10
click at [180, 88] on li "Exterior Overall" at bounding box center [199, 88] width 70 height 11
type input "Exterior Overall"
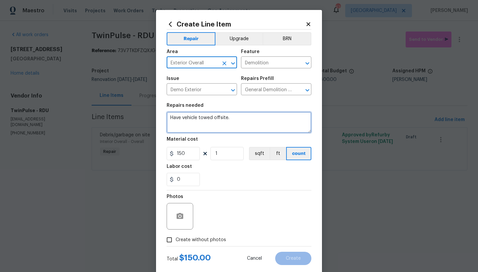
click at [195, 117] on textarea "Have vehicle towed offsite." at bounding box center [238, 122] width 145 height 21
type textarea "Have vehicle in driveway towed offsite."
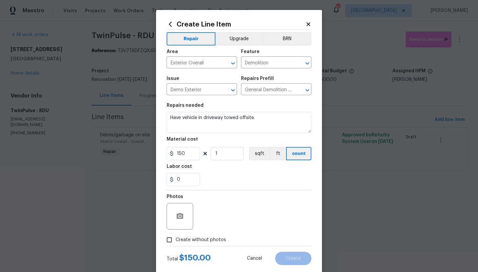
click at [184, 241] on span "Create without photos" at bounding box center [200, 239] width 50 height 7
click at [175, 241] on input "Create without photos" at bounding box center [169, 239] width 13 height 13
checkbox input "true"
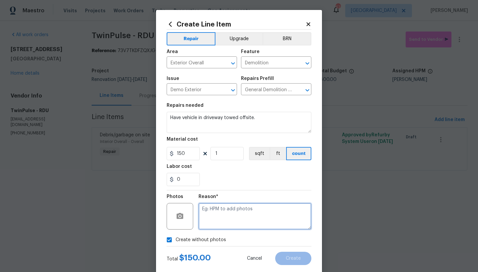
click at [206, 216] on textarea at bounding box center [254, 216] width 113 height 27
type textarea "n"
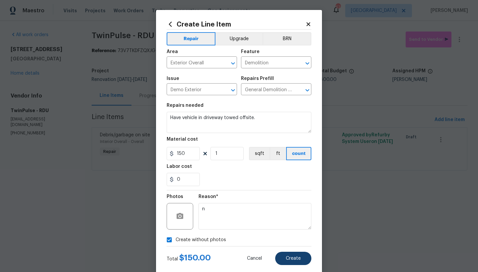
click at [290, 256] on span "Create" at bounding box center [293, 258] width 15 height 5
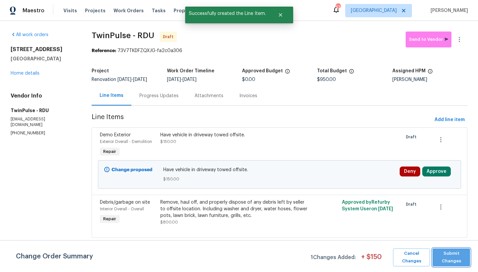
click at [447, 257] on span "Submit Changes" at bounding box center [450, 257] width 31 height 15
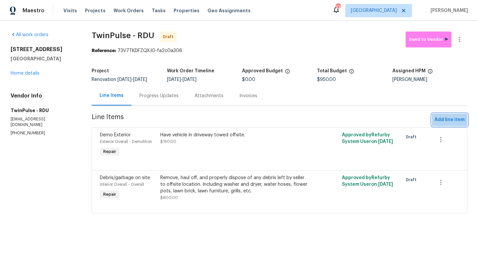
click at [438, 121] on span "Add line item" at bounding box center [449, 120] width 30 height 8
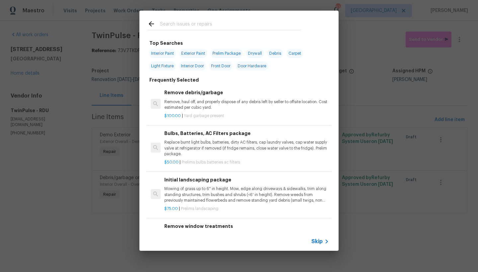
click at [172, 22] on input "text" at bounding box center [230, 25] width 141 height 10
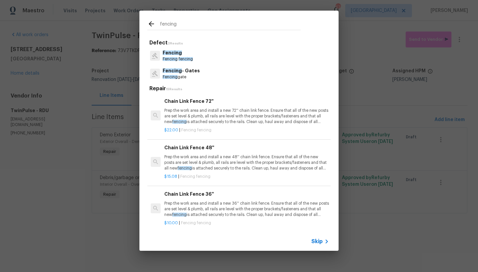
type input "fencing"
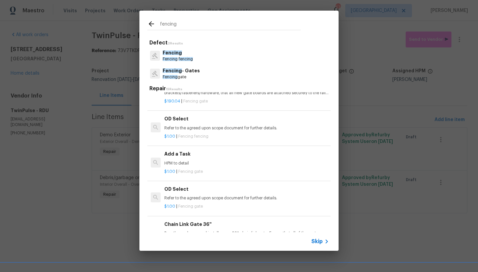
scroll to position [169, 0]
click at [180, 152] on h6 "Add a Task" at bounding box center [246, 152] width 164 height 7
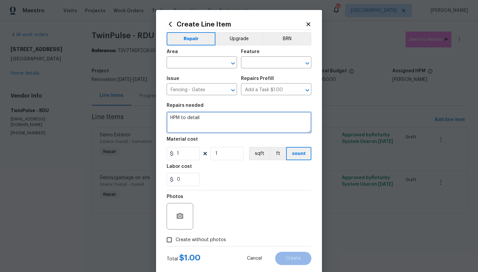
drag, startPoint x: 195, startPoint y: 115, endPoint x: 129, endPoint y: 96, distance: 69.1
click at [129, 96] on div "Create Line Item Repair Upgrade BRN Area ​ Feature ​ Issue Fencing - Gates ​ Re…" at bounding box center [239, 136] width 478 height 272
type textarea "Once Landscaper remove weeds, overgrowth, vines from fencing/gate. Repair and d…"
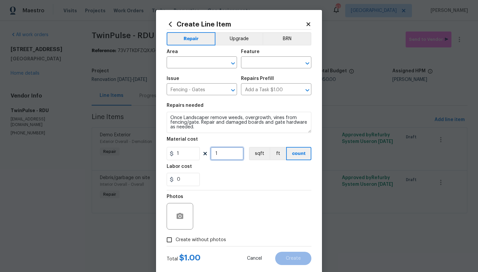
drag, startPoint x: 222, startPoint y: 153, endPoint x: 185, endPoint y: 148, distance: 37.1
click at [185, 148] on div "1 1 sqft ft count" at bounding box center [238, 153] width 145 height 13
type input "85"
click at [195, 63] on input "text" at bounding box center [192, 63] width 52 height 10
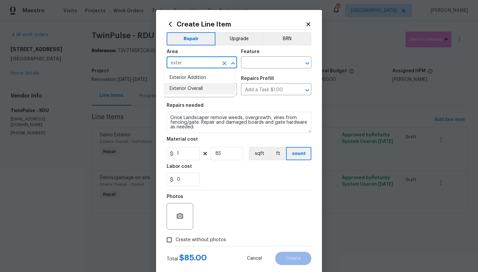
click at [189, 91] on li "Exterior Overall" at bounding box center [199, 88] width 70 height 11
type input "Exterior Overall"
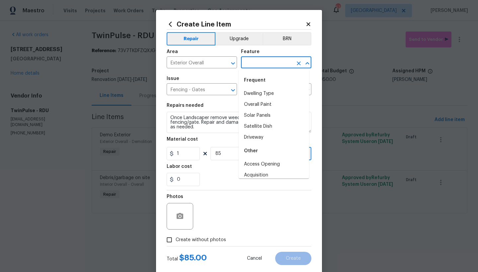
click at [264, 64] on input "text" at bounding box center [267, 63] width 52 height 10
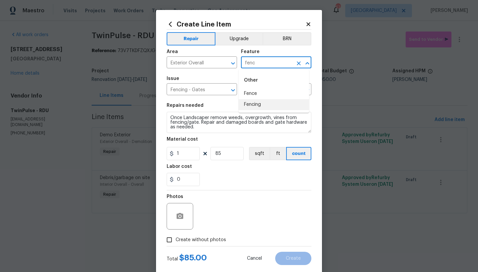
click at [252, 106] on li "Fencing" at bounding box center [273, 104] width 70 height 11
type input "Fencing"
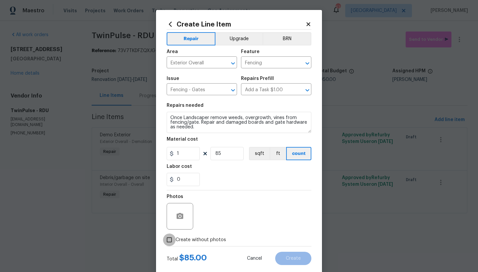
click at [170, 241] on input "Create without photos" at bounding box center [169, 239] width 13 height 13
checkbox input "true"
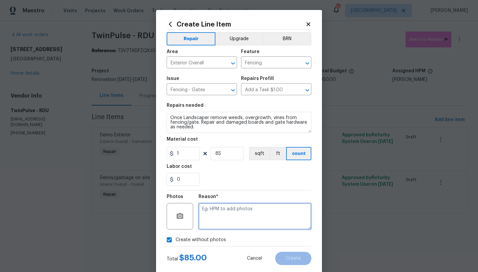
click at [238, 215] on textarea at bounding box center [254, 216] width 113 height 27
type textarea "n"
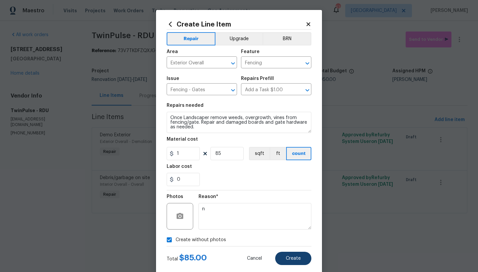
click at [281, 256] on button "Create" at bounding box center [293, 258] width 36 height 13
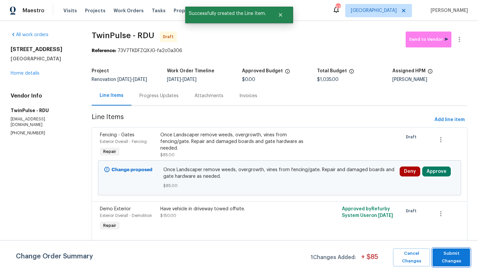
click at [456, 258] on span "Submit Changes" at bounding box center [450, 257] width 31 height 15
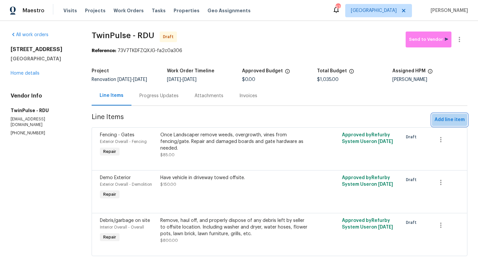
click at [443, 122] on span "Add line item" at bounding box center [449, 120] width 30 height 8
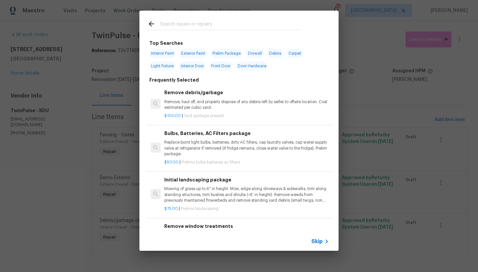
click at [172, 24] on input "text" at bounding box center [230, 25] width 141 height 10
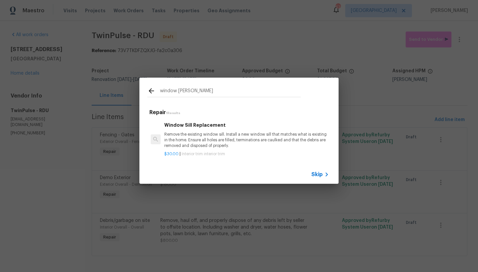
type input "window sills"
click at [196, 142] on p "Remove the existing window sill. Install a new window sill that matches what is…" at bounding box center [246, 140] width 164 height 17
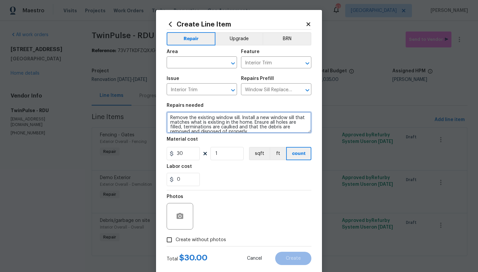
click at [167, 117] on textarea "Remove the existing window sill. Install a new window sill that matches what is…" at bounding box center [238, 122] width 145 height 21
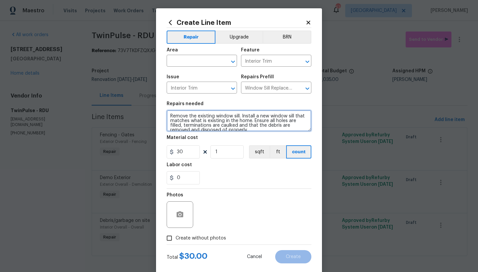
scroll to position [4, 0]
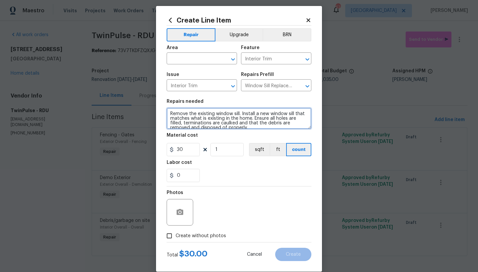
click at [203, 112] on textarea "Remove the existing window sill. Install a new window sill that matches what is…" at bounding box center [238, 118] width 145 height 21
drag, startPoint x: 260, startPoint y: 118, endPoint x: 284, endPoint y: 124, distance: 24.4
click at [260, 118] on textarea "Front and Back Windows ----- Remove the existing window sill. Install a new win…" at bounding box center [238, 118] width 145 height 21
click at [232, 109] on textarea "Front and Back Windows ----- Remove the existing window sill. Install a new win…" at bounding box center [238, 118] width 145 height 21
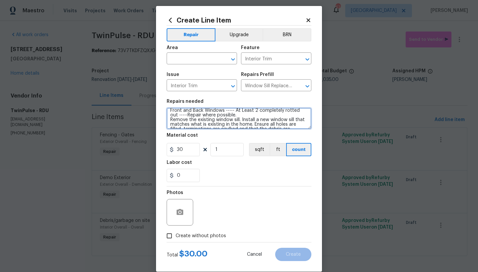
type textarea "Front and Back Windows ----- At Least 2 completely rotted out -----Repair where…"
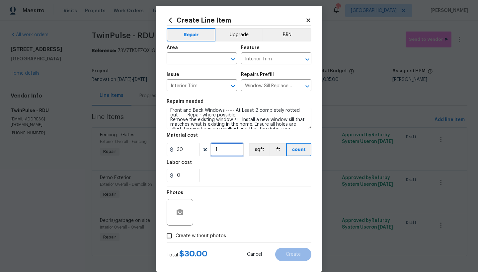
drag, startPoint x: 226, startPoint y: 150, endPoint x: 181, endPoint y: 145, distance: 45.7
click at [181, 144] on div "30 1 sqft ft count" at bounding box center [238, 149] width 145 height 13
type input "5"
click at [226, 173] on div "0" at bounding box center [238, 175] width 145 height 13
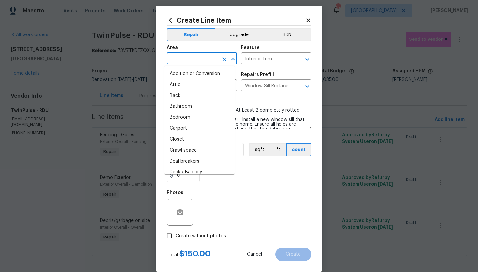
click at [198, 58] on input "text" at bounding box center [192, 59] width 52 height 10
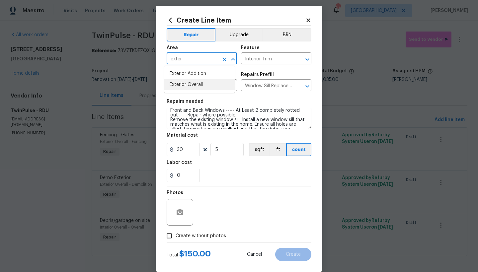
click at [191, 85] on li "Exterior Overall" at bounding box center [199, 84] width 70 height 11
type input "Exterior Overall"
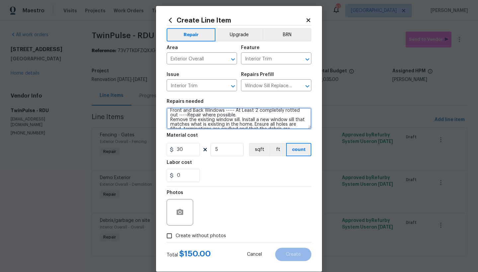
click at [239, 118] on textarea "Front and Back Windows ----- At Least 2 completely rotted out -----Repair where…" at bounding box center [238, 118] width 145 height 21
click at [236, 113] on textarea "Front and Back Windows ----- At Least 2 completely rotted out -----Repair where…" at bounding box center [238, 118] width 145 height 21
type textarea "Front and Back Windows ----- At Least 2 completely rotted out -----Repair where…"
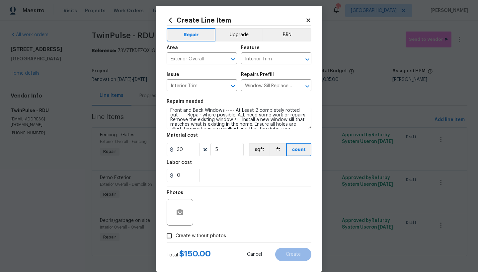
click at [167, 235] on input "Create without photos" at bounding box center [169, 235] width 13 height 13
checkbox input "true"
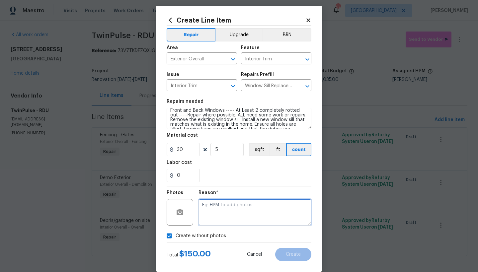
click at [230, 214] on textarea at bounding box center [254, 212] width 113 height 27
type textarea "n"
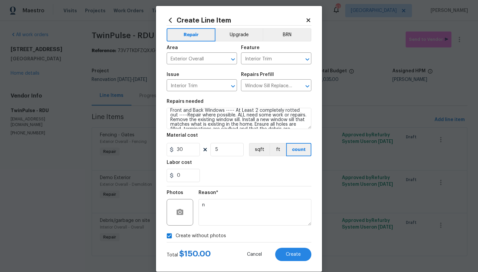
drag, startPoint x: 281, startPoint y: 249, endPoint x: 271, endPoint y: 258, distance: 13.9
click at [277, 252] on button "Create" at bounding box center [293, 254] width 36 height 13
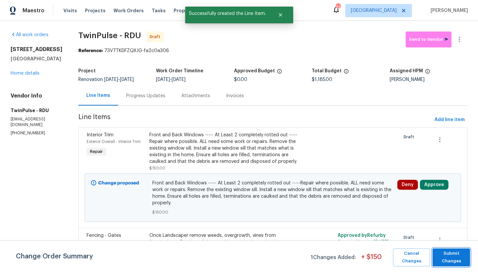
click at [457, 262] on span "Submit Changes" at bounding box center [450, 257] width 31 height 15
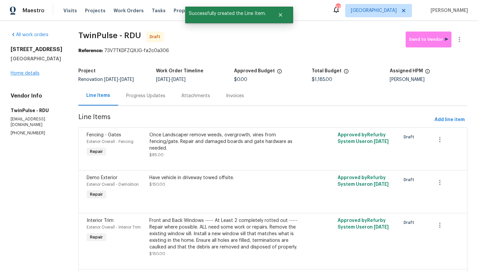
click at [23, 76] on link "Home details" at bounding box center [25, 73] width 29 height 5
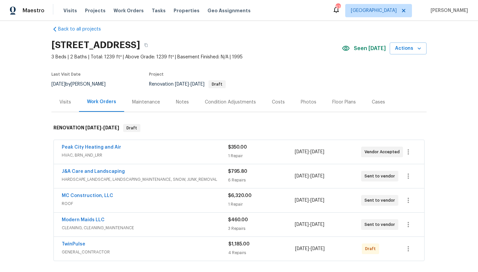
scroll to position [7, 0]
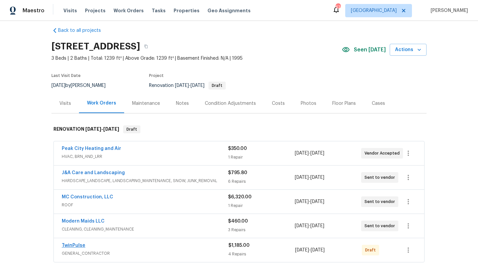
click at [71, 244] on link "TwinPulse" at bounding box center [74, 245] width 24 height 5
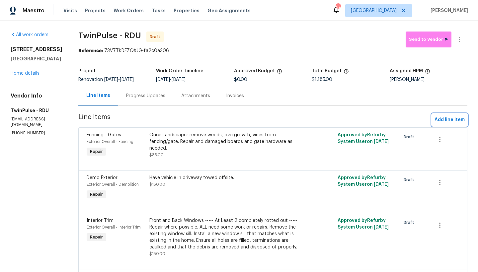
click at [439, 122] on span "Add line item" at bounding box center [449, 120] width 30 height 8
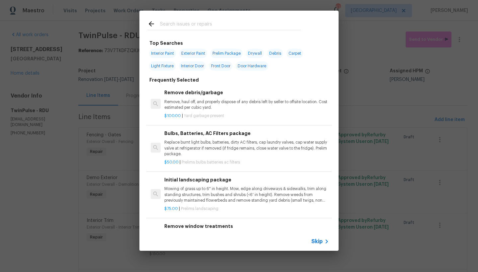
click at [175, 24] on input "text" at bounding box center [230, 25] width 141 height 10
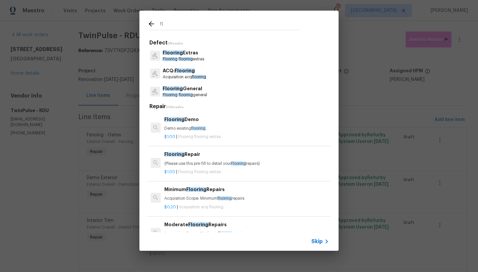
type input "f"
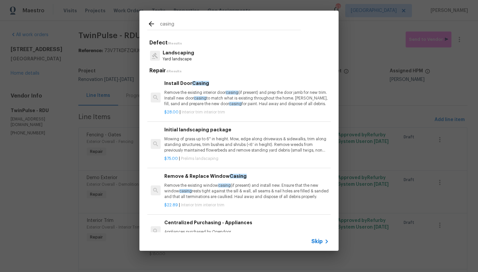
type input "casing"
click at [179, 93] on p "Remove the existing interior door casing (if present) and prep the door jamb fo…" at bounding box center [246, 98] width 164 height 17
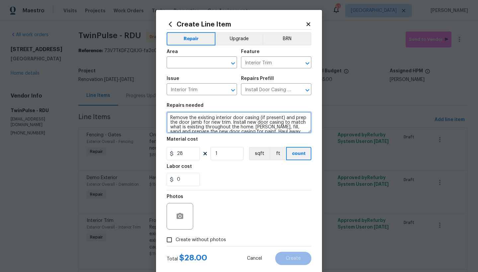
click at [167, 118] on textarea "Remove the existing interior door casing (if present) and prep the door jamb fo…" at bounding box center [238, 122] width 145 height 21
drag, startPoint x: 213, startPoint y: 117, endPoint x: 228, endPoint y: 116, distance: 14.7
click at [228, 116] on textarea "Remove the existing interior door casing (if present) and prep the door jamb fo…" at bounding box center [238, 122] width 145 height 21
drag, startPoint x: 185, startPoint y: 118, endPoint x: 189, endPoint y: 118, distance: 4.7
click at [185, 118] on textarea "Remove the existing exterior door casing (if present) and prep the door jamb fo…" at bounding box center [238, 122] width 145 height 21
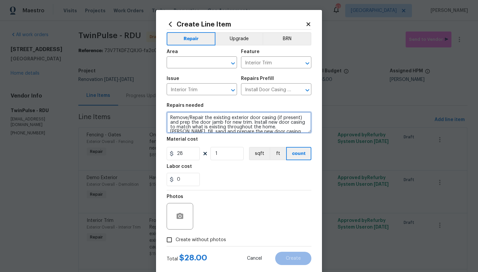
click at [273, 118] on textarea "Remove/Repair the existing exterior door casing (if present) and prep the door …" at bounding box center [238, 122] width 145 height 21
drag, startPoint x: 300, startPoint y: 118, endPoint x: 276, endPoint y: 117, distance: 23.9
click at [276, 117] on textarea "Remove/Repair the existing exterior door casings (if present) and prep the door…" at bounding box center [238, 122] width 145 height 21
click at [185, 115] on textarea "Remove/Repair the existing exterior door casings and prep the door jamb for new…" at bounding box center [238, 122] width 145 height 21
type textarea "Remove and Replace/Repair the existing exterior door casings and prep the door …"
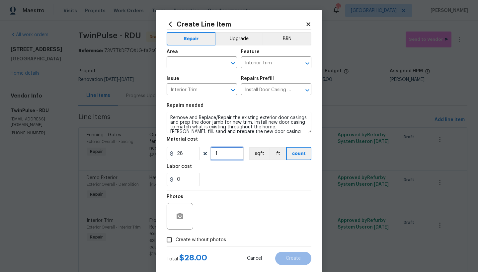
drag, startPoint x: 220, startPoint y: 154, endPoint x: 192, endPoint y: 148, distance: 28.6
click at [191, 147] on div "28 1 sqft ft count" at bounding box center [238, 153] width 145 height 13
type input "5"
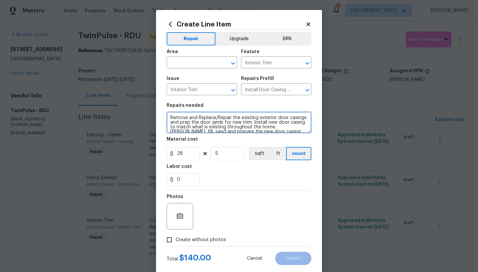
click at [168, 117] on textarea "Remove and Replace/Repair the existing exterior door casings and prep the door …" at bounding box center [238, 122] width 145 height 21
click at [194, 118] on textarea "Remove and Replace/Repair the existing exterior door casings and prep the door …" at bounding box center [238, 122] width 145 height 21
type textarea "Front Door & All other exterior doors where needed ------- Remove and Replace/R…"
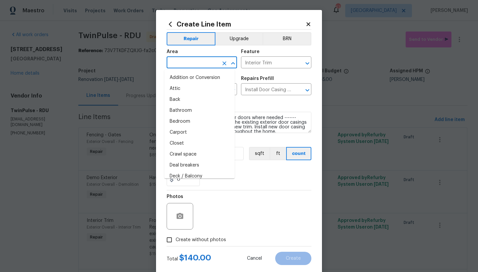
click at [196, 61] on input "text" at bounding box center [192, 63] width 52 height 10
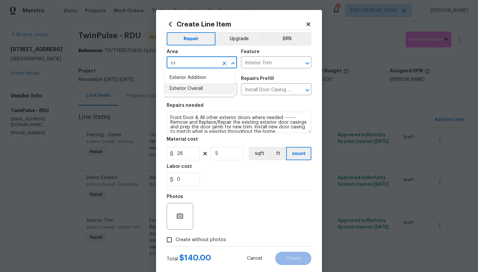
click at [187, 92] on li "Exterior Overall" at bounding box center [199, 88] width 70 height 11
type input "Exterior Overall"
click at [165, 244] on input "Create without photos" at bounding box center [169, 239] width 13 height 13
checkbox input "true"
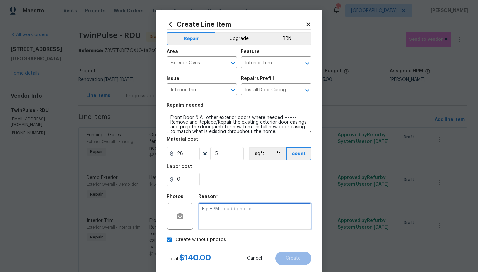
click at [227, 220] on textarea at bounding box center [254, 216] width 113 height 27
type textarea "n"
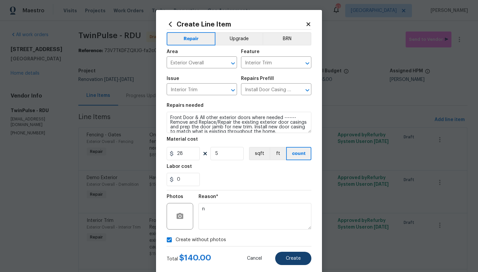
click at [295, 262] on button "Create" at bounding box center [293, 258] width 36 height 13
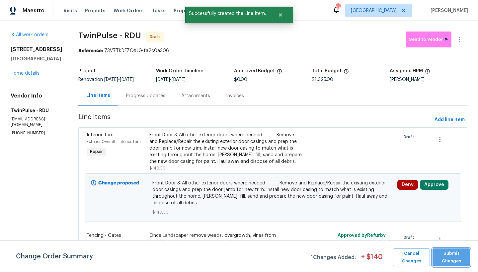
click at [456, 261] on span "Submit Changes" at bounding box center [450, 257] width 31 height 15
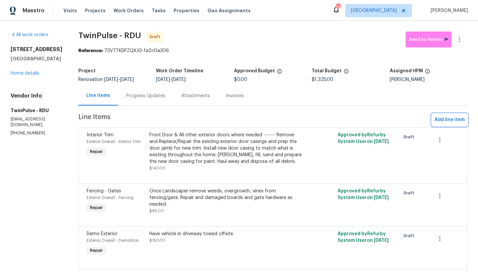
click at [434, 116] on span "Add line item" at bounding box center [449, 120] width 30 height 8
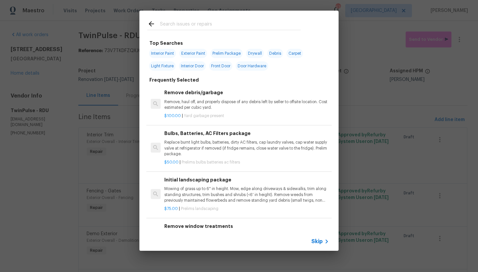
click at [173, 25] on input "text" at bounding box center [230, 25] width 141 height 10
click at [188, 54] on span "Exterior Paint" at bounding box center [193, 53] width 28 height 9
type input "Exterior Paint"
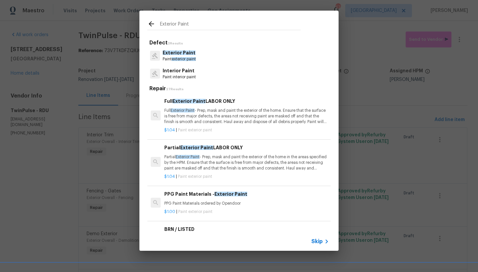
click at [186, 154] on p "Partial Exterior Paint - Prep, mask and paint the exterior of the home in the a…" at bounding box center [246, 162] width 164 height 17
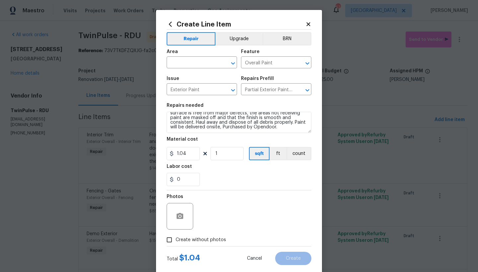
scroll to position [14, 0]
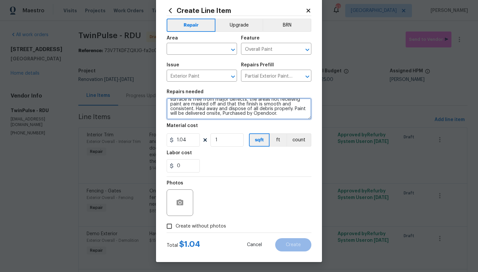
drag, startPoint x: 232, startPoint y: 113, endPoint x: 318, endPoint y: 120, distance: 86.1
click at [318, 120] on div "Create Line Item Repair Upgrade BRN Area ​ Feature Overall Paint ​ Issue Exteri…" at bounding box center [239, 129] width 166 height 266
drag, startPoint x: 167, startPoint y: 113, endPoint x: 327, endPoint y: 126, distance: 160.4
click at [327, 126] on div "Create Line Item Repair Upgrade BRN Area ​ Feature Overall Paint ​ Issue Exteri…" at bounding box center [239, 136] width 478 height 272
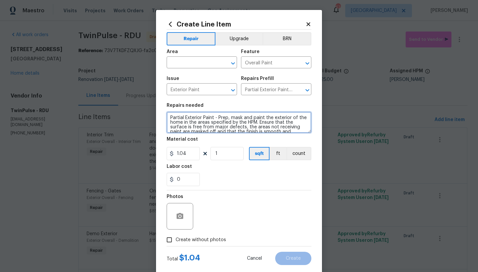
click at [166, 117] on textarea "Partial Exterior Paint - Prep, mask and paint the exterior of the home in the a…" at bounding box center [238, 122] width 145 height 21
click at [178, 115] on textarea "Partial Exterior Paint - Prep, mask and paint the exterior of the home in the a…" at bounding box center [238, 122] width 145 height 21
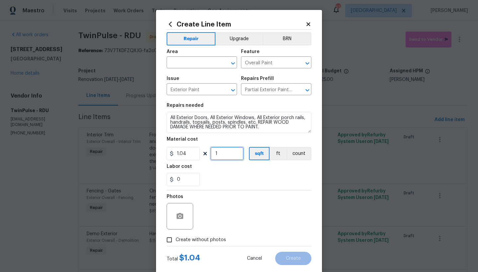
drag, startPoint x: 231, startPoint y: 152, endPoint x: 203, endPoint y: 148, distance: 28.5
click at [203, 148] on div "1.04 1 sqft ft count" at bounding box center [238, 153] width 145 height 13
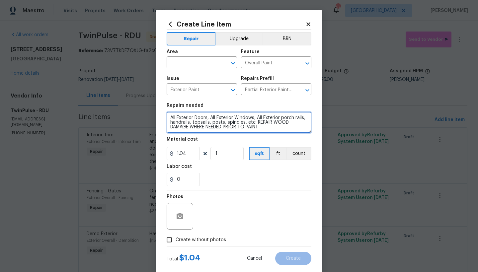
click at [265, 122] on textarea "All Exterior Doors, All Exterior Windows, All Exterior porch rails, handrails, …" at bounding box center [238, 122] width 145 height 21
type textarea "All Exterior Doors, All Exterior Windows, All Exterior porch rails, handrails, …"
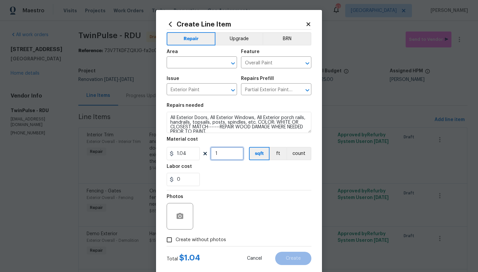
drag, startPoint x: 194, startPoint y: 148, endPoint x: 183, endPoint y: 148, distance: 10.3
click at [183, 148] on div "1.04 1 sqft ft count" at bounding box center [238, 153] width 145 height 13
type input "452"
click at [194, 66] on input "text" at bounding box center [192, 63] width 52 height 10
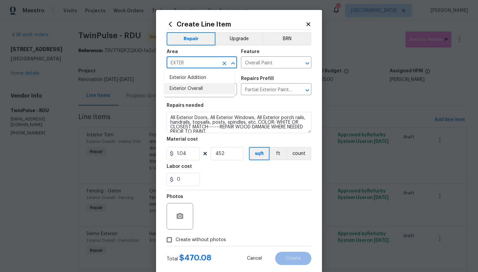
click at [180, 90] on li "Exterior Overall" at bounding box center [199, 88] width 70 height 11
type input "Exterior Overall"
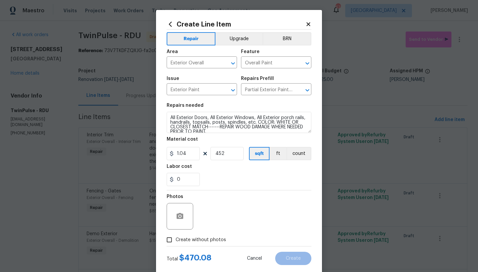
click at [208, 240] on span "Create without photos" at bounding box center [200, 239] width 50 height 7
click at [175, 240] on input "Create without photos" at bounding box center [169, 239] width 13 height 13
checkbox input "true"
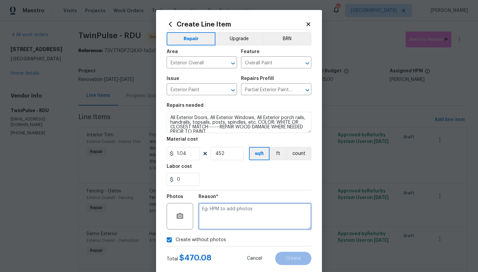
click at [227, 215] on textarea at bounding box center [254, 216] width 113 height 27
type textarea "n"
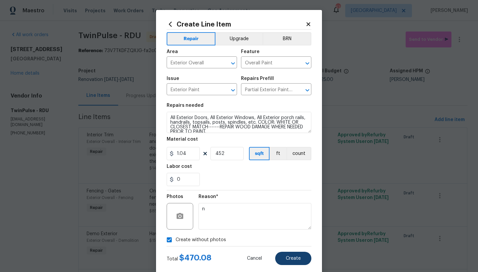
drag, startPoint x: 289, startPoint y: 260, endPoint x: 285, endPoint y: 259, distance: 4.7
click at [286, 259] on span "Create" at bounding box center [293, 258] width 15 height 5
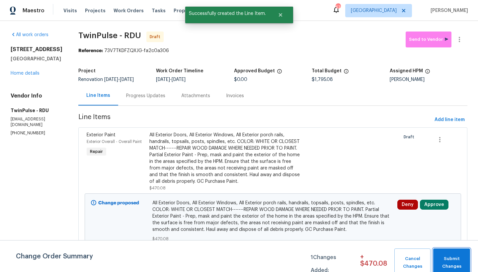
click at [449, 259] on span "Submit Changes" at bounding box center [451, 262] width 30 height 15
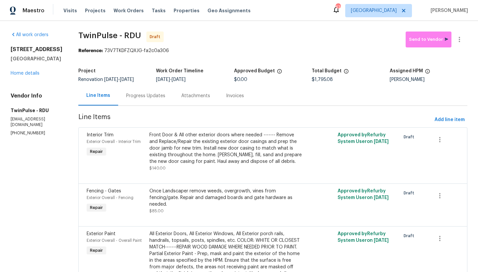
scroll to position [196, 0]
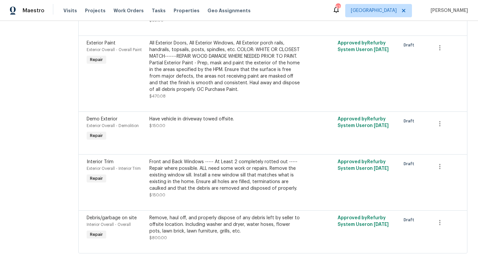
click at [208, 41] on div "All Exterior Doors, All Exterior Windows, All Exterior porch rails, handrails, …" at bounding box center [225, 66] width 153 height 53
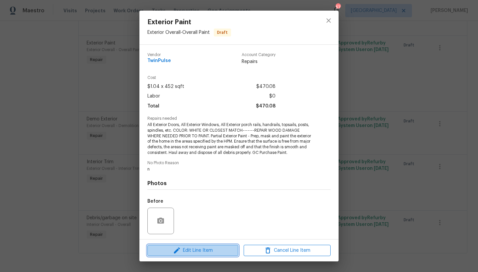
click at [196, 253] on span "Edit Line Item" at bounding box center [192, 250] width 87 height 8
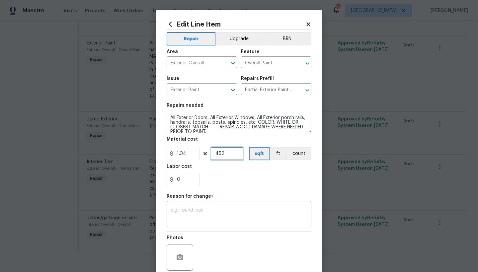
drag, startPoint x: 223, startPoint y: 154, endPoint x: 186, endPoint y: 144, distance: 38.5
click at [186, 144] on figure "Material cost 1.04 452 sqft ft count" at bounding box center [238, 148] width 145 height 23
type input "532"
click at [225, 167] on div "Labor cost" at bounding box center [238, 168] width 145 height 9
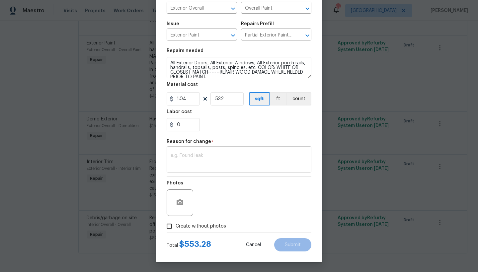
click at [197, 159] on textarea at bounding box center [238, 160] width 137 height 14
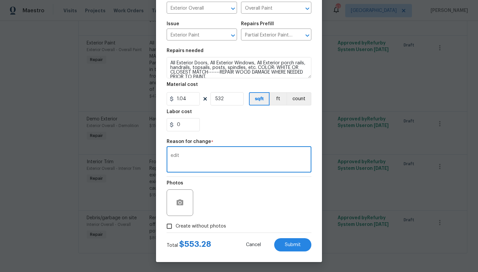
type textarea "edit"
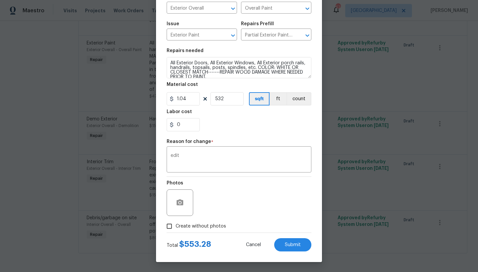
click at [201, 226] on span "Create without photos" at bounding box center [200, 226] width 50 height 7
click at [175, 226] on input "Create without photos" at bounding box center [169, 226] width 13 height 13
checkbox input "true"
click at [239, 198] on textarea "n" at bounding box center [254, 202] width 113 height 27
click at [285, 242] on span "Submit" at bounding box center [293, 244] width 16 height 5
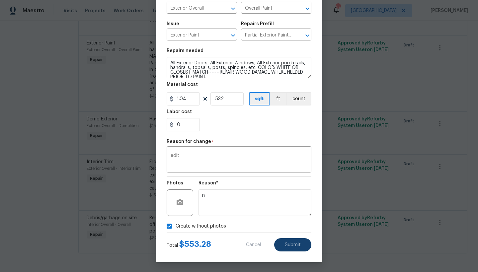
type input "452"
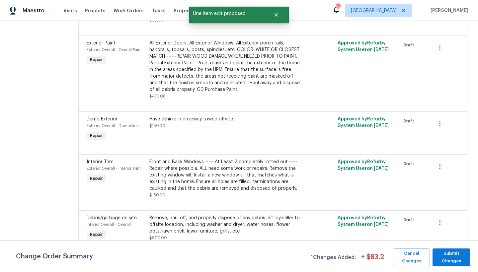
scroll to position [0, 0]
click at [453, 254] on span "Submit Changes" at bounding box center [450, 257] width 31 height 15
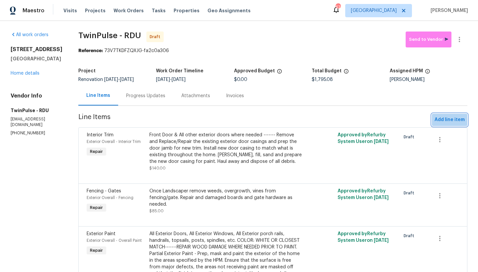
click at [452, 119] on span "Add line item" at bounding box center [449, 120] width 30 height 8
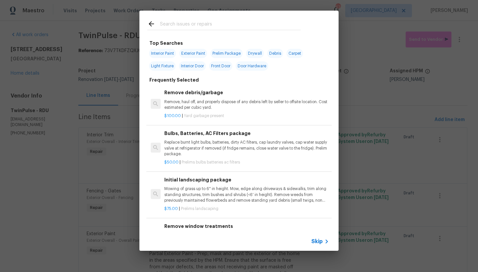
click at [166, 26] on input "text" at bounding box center [230, 25] width 141 height 10
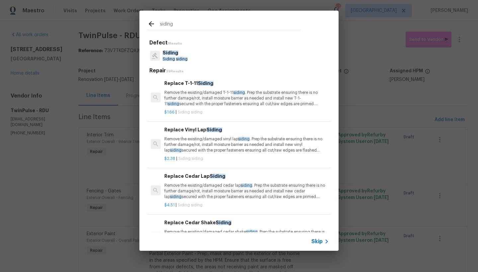
type input "siding"
click at [188, 137] on p "Remove the existing/damaged vinyl lap siding . Prep the substrate ensuring ther…" at bounding box center [246, 144] width 164 height 17
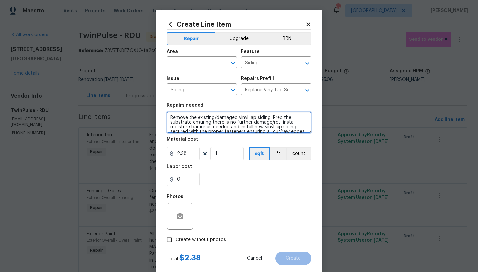
click at [167, 116] on textarea "Remove the existing/damaged vinyl lap siding. Prep the substrate ensuring there…" at bounding box center [238, 122] width 145 height 21
click at [189, 113] on textarea "Remove the existing/damaged vinyl lap siding. Prep the substrate ensuring there…" at bounding box center [238, 122] width 145 height 21
click at [182, 117] on textarea "Front (Between Windows Remove the existing/damaged vinyl lap siding. Prep the s…" at bounding box center [238, 122] width 145 height 21
click at [263, 119] on textarea "Front (Melted --Between Windows Remove the existing/damaged vinyl lap siding. P…" at bounding box center [238, 122] width 145 height 21
type textarea "Front (Melted --Between Windows), Back (Under Bay Window), Any areas where dama…"
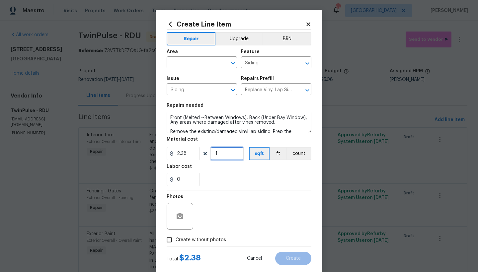
drag, startPoint x: 221, startPoint y: 155, endPoint x: 185, endPoint y: 148, distance: 35.8
click at [185, 148] on div "2.38 1 sqft ft count" at bounding box center [238, 153] width 145 height 13
type input "100"
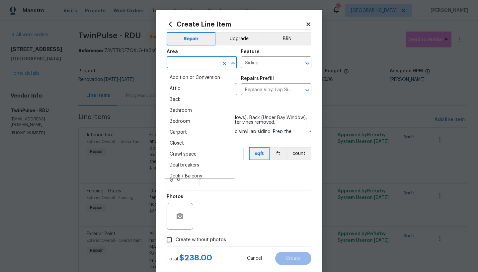
click at [211, 63] on input "text" at bounding box center [192, 63] width 52 height 10
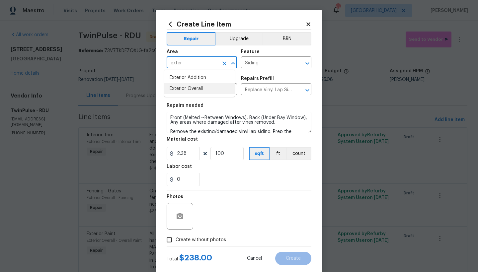
click at [176, 91] on li "Exterior Overall" at bounding box center [199, 88] width 70 height 11
type input "Exterior Overall"
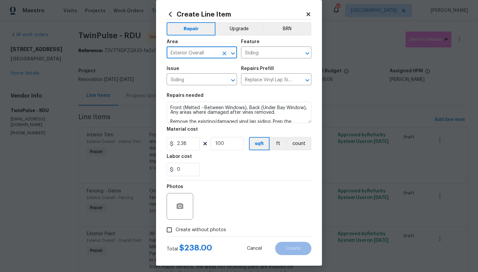
scroll to position [14, 0]
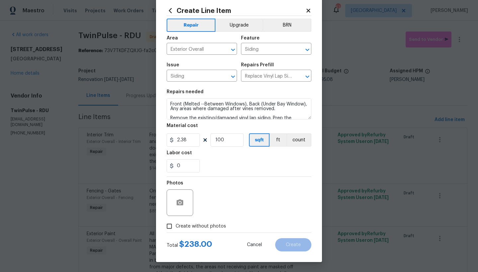
click at [194, 227] on span "Create without photos" at bounding box center [200, 226] width 50 height 7
click at [175, 227] on input "Create without photos" at bounding box center [169, 226] width 13 height 13
checkbox input "true"
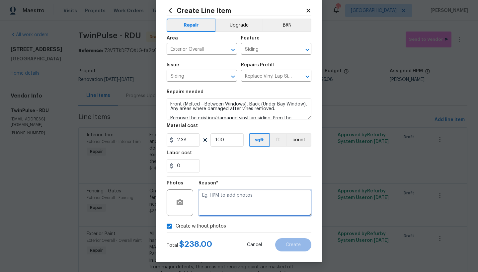
click at [227, 198] on textarea at bounding box center [254, 202] width 113 height 27
type textarea "n"
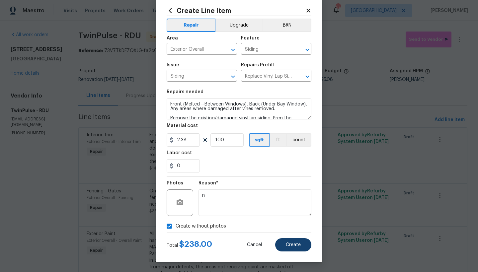
click at [281, 242] on button "Create" at bounding box center [293, 244] width 36 height 13
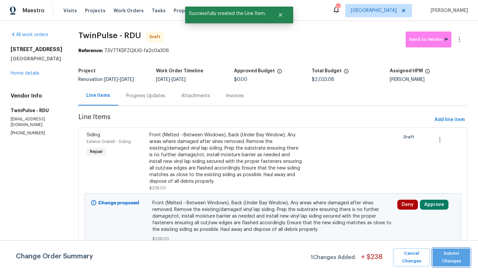
click at [447, 260] on span "Submit Changes" at bounding box center [450, 257] width 31 height 15
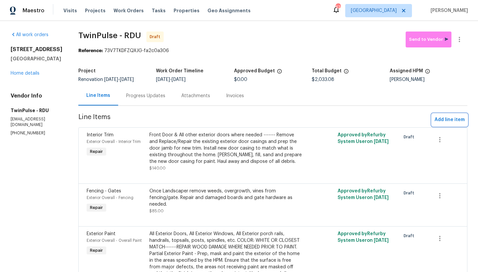
click at [448, 119] on span "Add line item" at bounding box center [449, 120] width 30 height 8
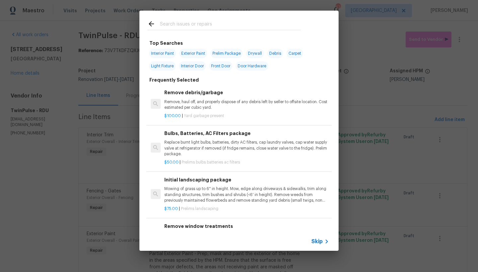
click at [185, 22] on input "text" at bounding box center [230, 25] width 141 height 10
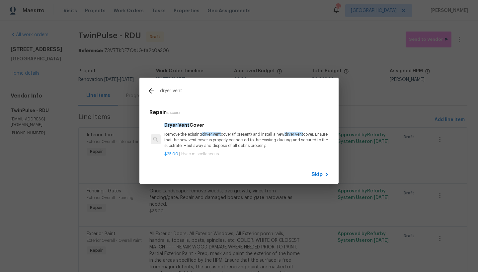
type input "dryer vent"
click at [188, 139] on p "Remove the existing dryer vent cover (if present) and install a new dryer vent …" at bounding box center [246, 140] width 164 height 17
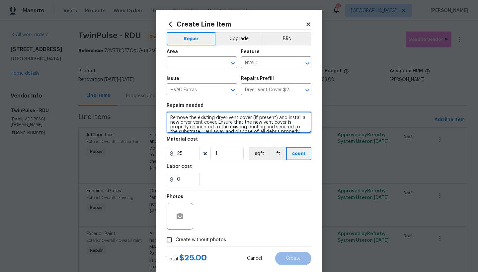
click at [219, 122] on textarea "Remove the existing dryer vent cover (if present) and install a new dryer vent …" at bounding box center [238, 122] width 145 height 21
type textarea "Remove the existing dryer vent cover (if present) and install a new dryer vent …"
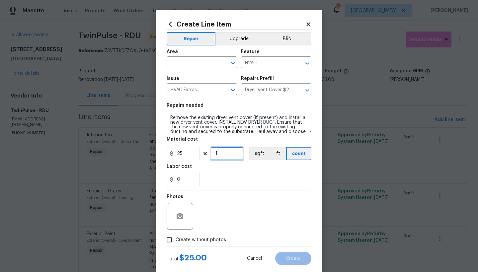
drag, startPoint x: 213, startPoint y: 153, endPoint x: 200, endPoint y: 152, distance: 13.7
click at [200, 151] on div "25 1 sqft ft count" at bounding box center [238, 153] width 145 height 13
type input "3"
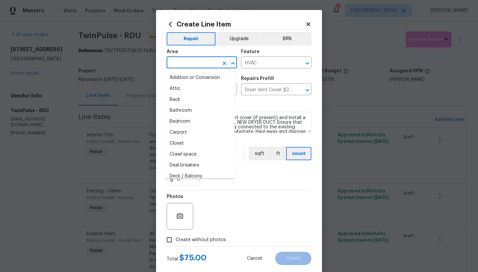
click at [202, 64] on input "text" at bounding box center [192, 63] width 52 height 10
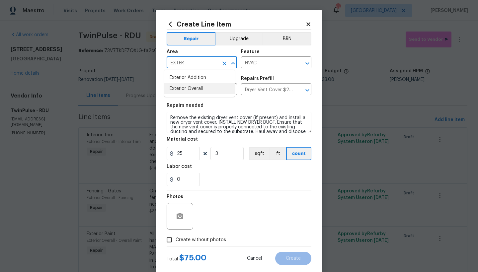
click at [210, 90] on li "Exterior Overall" at bounding box center [199, 88] width 70 height 11
type input "Exterior Overall"
drag, startPoint x: 166, startPoint y: 238, endPoint x: 185, endPoint y: 234, distance: 20.0
click at [166, 238] on input "Create without photos" at bounding box center [169, 239] width 13 height 13
checkbox input "true"
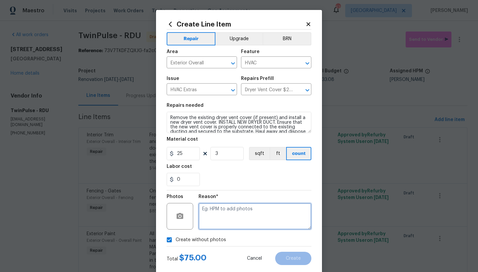
click at [250, 210] on textarea at bounding box center [254, 216] width 113 height 27
type textarea "b"
type textarea "n"
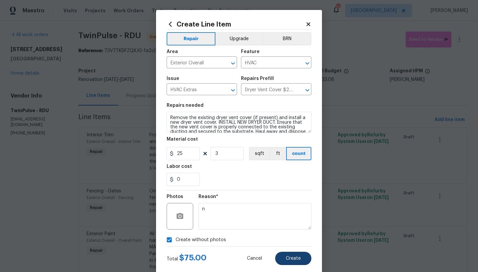
click at [291, 256] on span "Create" at bounding box center [293, 258] width 15 height 5
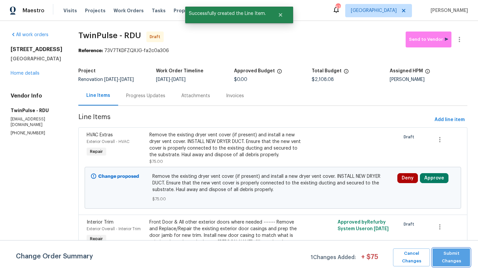
click at [449, 256] on span "Submit Changes" at bounding box center [450, 257] width 31 height 15
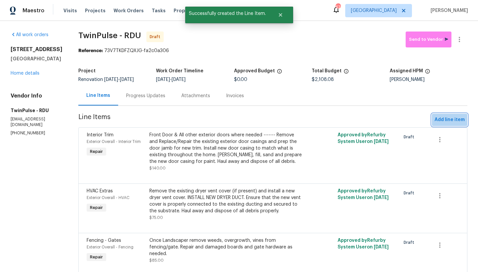
click at [447, 118] on span "Add line item" at bounding box center [449, 120] width 30 height 8
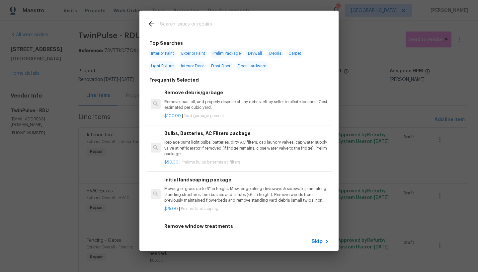
click at [222, 19] on div at bounding box center [223, 24] width 169 height 26
click at [210, 25] on input "text" at bounding box center [230, 25] width 141 height 10
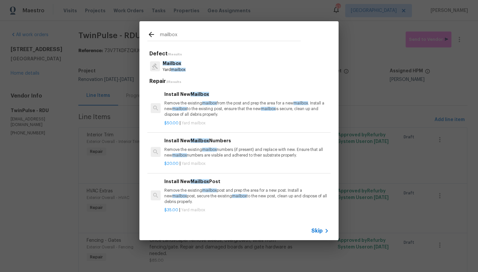
scroll to position [1, 0]
type input "mailbox"
click at [196, 178] on span "Mailbox" at bounding box center [199, 180] width 19 height 5
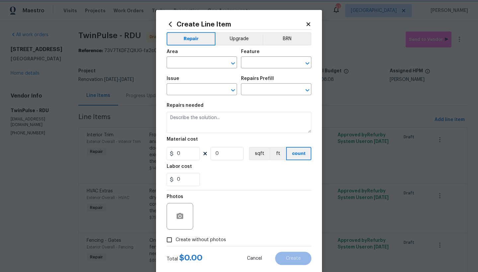
type input "Mailbox"
type input "Install New Mailbox Post $35.00"
type textarea "Remove the existing mailbox post and prep the area for a new post. Install a ne…"
type input "35"
type input "1"
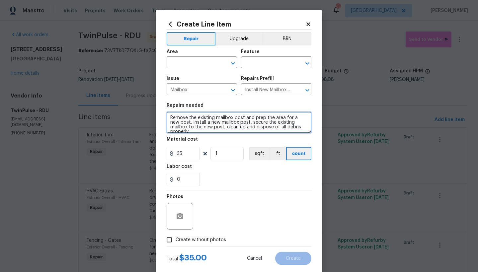
drag, startPoint x: 184, startPoint y: 118, endPoint x: 144, endPoint y: 108, distance: 41.7
click at [144, 108] on div "Create Line Item Repair Upgrade BRN Area ​ Feature ​ Issue Mailbox ​ Repairs Pr…" at bounding box center [239, 136] width 478 height 272
drag, startPoint x: 226, startPoint y: 123, endPoint x: 236, endPoint y: 122, distance: 10.0
click at [236, 122] on textarea "Reinstall the existing mailbox post and prep the area for a new post. Install a…" at bounding box center [238, 122] width 145 height 21
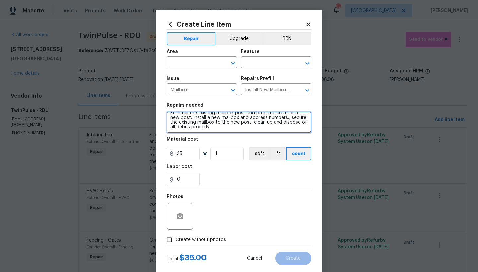
drag, startPoint x: 285, startPoint y: 123, endPoint x: 314, endPoint y: 145, distance: 36.5
click at [314, 145] on div "Create Line Item Repair Upgrade BRN Area ​ Feature ​ Issue Mailbox ​ Repairs Pr…" at bounding box center [239, 143] width 166 height 266
type textarea "Reinstall the existing mailbox post and prep the area for a new post. Install a…"
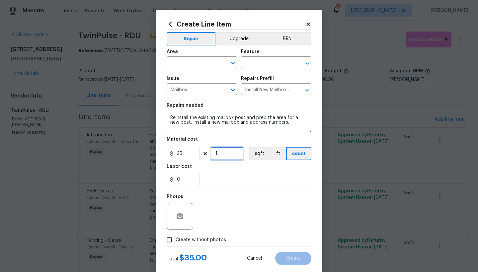
drag, startPoint x: 221, startPoint y: 155, endPoint x: 211, endPoint y: 153, distance: 10.7
click at [211, 153] on input "1" at bounding box center [226, 153] width 33 height 13
type input "3"
click at [204, 58] on div "Area" at bounding box center [201, 53] width 70 height 9
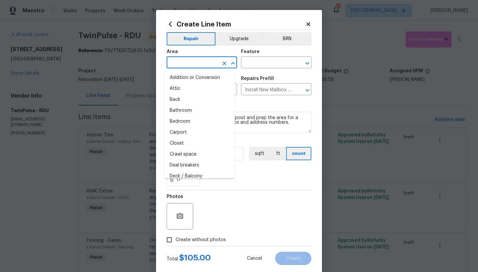
click at [200, 65] on input "text" at bounding box center [192, 63] width 52 height 10
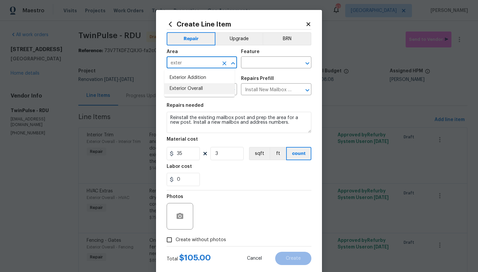
click at [178, 90] on li "Exterior Overall" at bounding box center [199, 88] width 70 height 11
type input "Exterior Overall"
click at [258, 62] on input "text" at bounding box center [267, 63] width 52 height 10
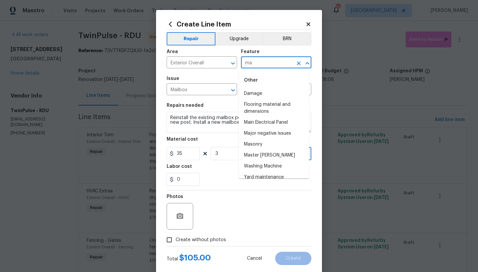
type input "m"
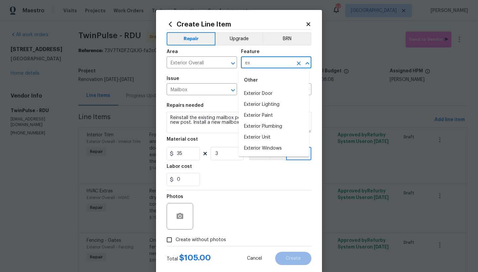
type input "e"
click at [253, 135] on li "Exterior Unit" at bounding box center [273, 137] width 70 height 11
type input "Exterior Unit"
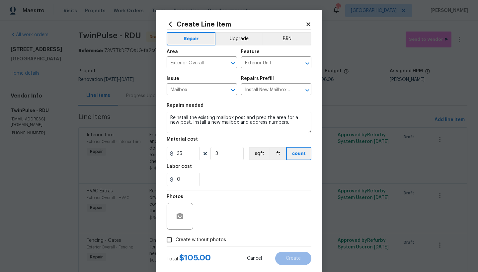
click at [176, 242] on span "Create without photos" at bounding box center [200, 239] width 50 height 7
click at [175, 242] on input "Create without photos" at bounding box center [169, 239] width 13 height 13
checkbox input "true"
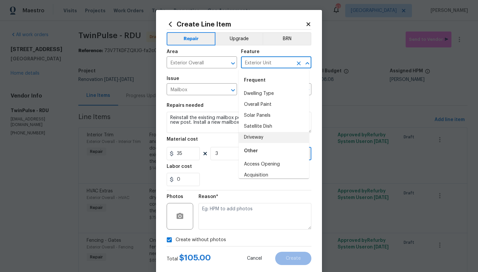
drag, startPoint x: 238, startPoint y: 57, endPoint x: 213, endPoint y: 53, distance: 25.2
click at [213, 53] on div "Area Exterior Overall ​ Feature Exterior Unit ​" at bounding box center [238, 58] width 145 height 27
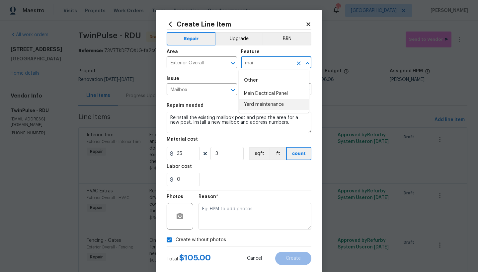
click at [264, 105] on li "Yard maintenance" at bounding box center [273, 104] width 70 height 11
type input "Yard maintenance"
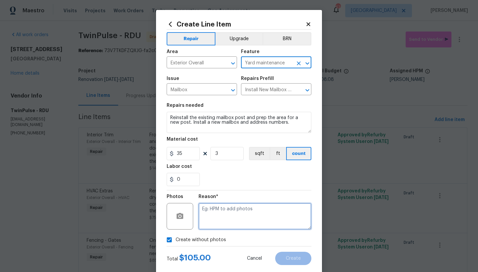
click at [217, 215] on textarea at bounding box center [254, 216] width 113 height 27
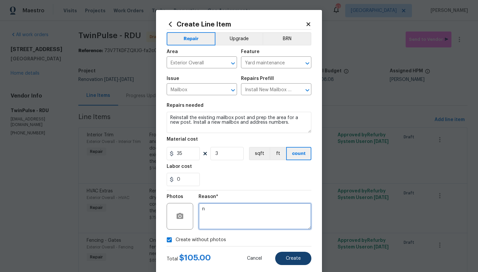
type textarea "n"
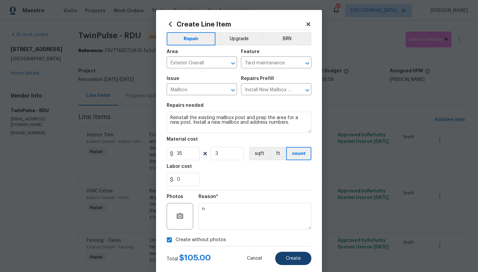
click at [295, 261] on button "Create" at bounding box center [293, 258] width 36 height 13
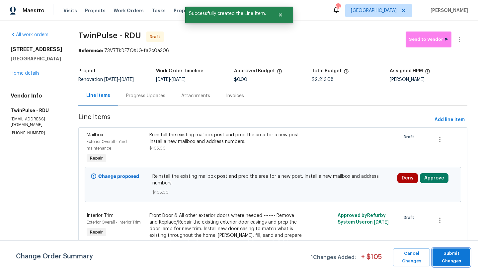
click at [460, 258] on span "Submit Changes" at bounding box center [450, 257] width 31 height 15
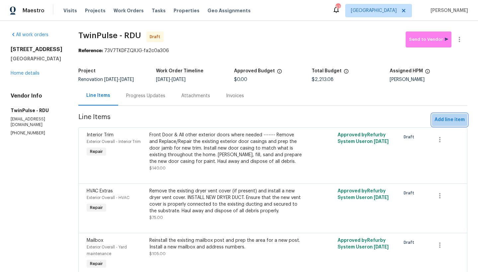
click at [447, 119] on span "Add line item" at bounding box center [449, 120] width 30 height 8
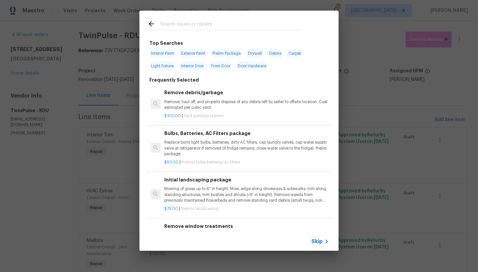
click at [177, 27] on input "text" at bounding box center [230, 25] width 141 height 10
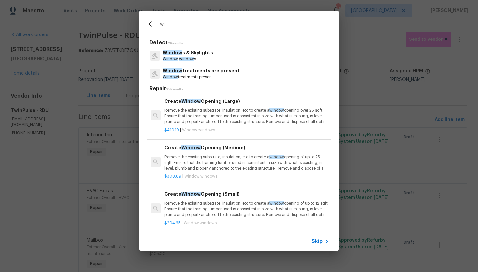
type input "w"
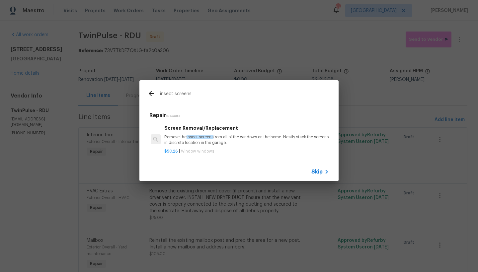
type input "insect screens"
click at [216, 135] on p "Remove the insect screens from all of the windows on the home. Neatly stack the…" at bounding box center [246, 139] width 164 height 11
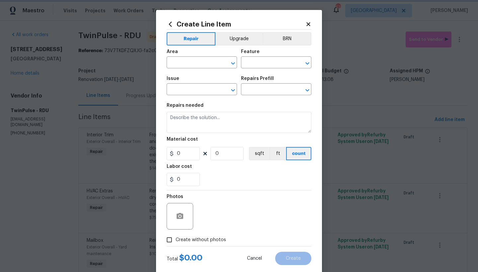
type input "Windows & Skylights"
type input "Screen Removal/Replacement $50.26"
type textarea "Remove the insect screens from all of the windows on the home. Neatly stack the…"
type input "50.26"
type input "1"
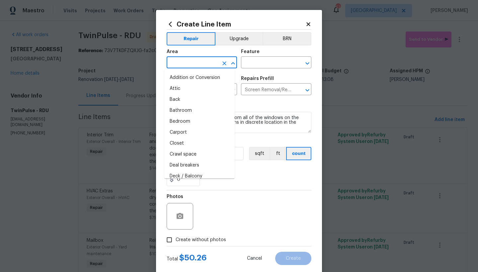
click at [191, 67] on input "text" at bounding box center [192, 63] width 52 height 10
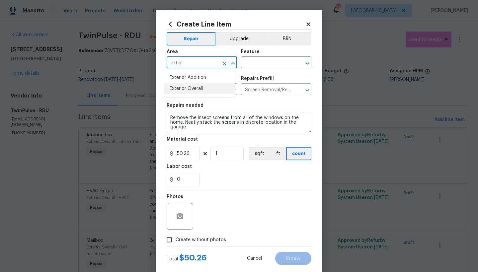
click at [183, 86] on li "Exterior Overall" at bounding box center [199, 88] width 70 height 11
type input "Exterior Overall"
click at [257, 63] on input "text" at bounding box center [267, 63] width 52 height 10
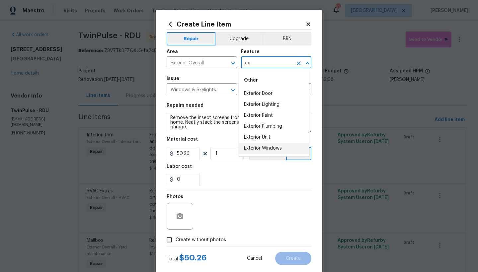
click at [247, 148] on li "Exterior Windows" at bounding box center [273, 148] width 70 height 11
type input "Exterior Windows"
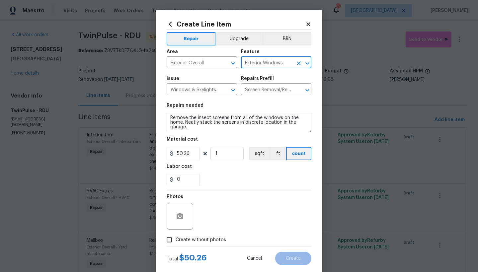
click at [202, 238] on span "Create without photos" at bounding box center [200, 239] width 50 height 7
click at [175, 238] on input "Create without photos" at bounding box center [169, 239] width 13 height 13
checkbox input "true"
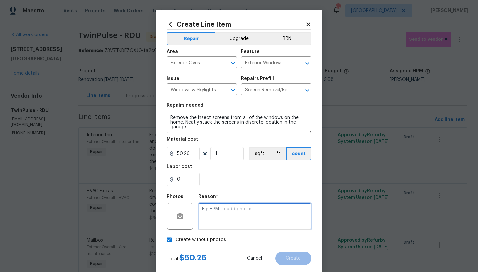
click at [220, 214] on textarea at bounding box center [254, 216] width 113 height 27
type textarea "n"
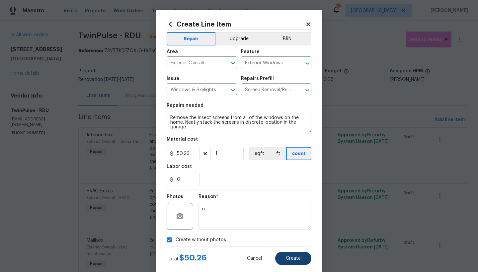
click at [281, 257] on button "Create" at bounding box center [293, 258] width 36 height 13
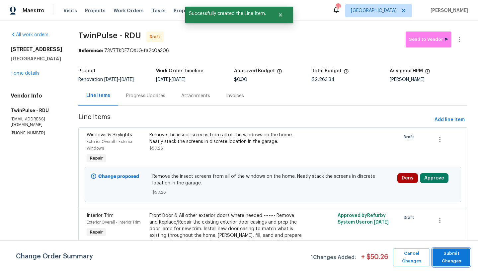
click at [442, 259] on span "Submit Changes" at bounding box center [450, 257] width 31 height 15
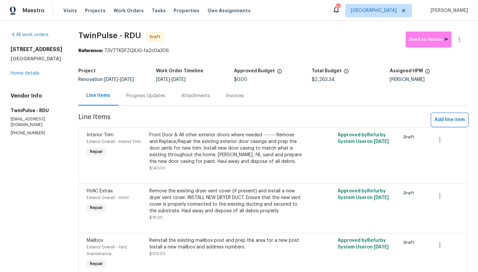
click at [454, 123] on span "Add line item" at bounding box center [449, 120] width 30 height 8
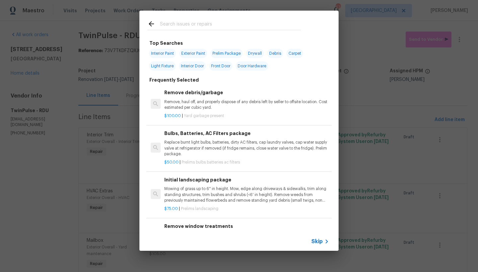
click at [243, 66] on span "Door Hardware" at bounding box center [251, 65] width 32 height 9
type input "Door Hardware"
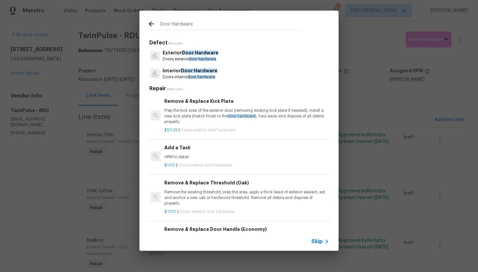
click at [180, 146] on h6 "Add a Task" at bounding box center [246, 147] width 164 height 7
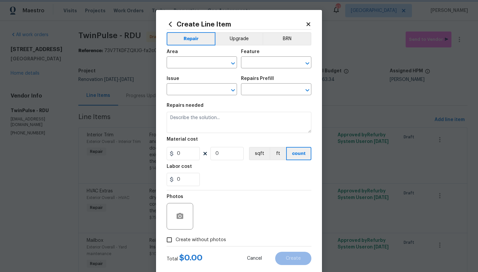
type input "Interior Door"
type input "Interior Door Hardware"
type textarea "HPM to detail"
type input "1"
type input "Add a Task $1.00"
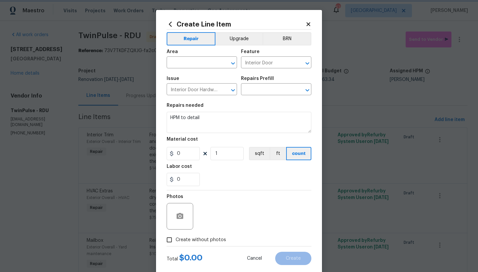
type input "1"
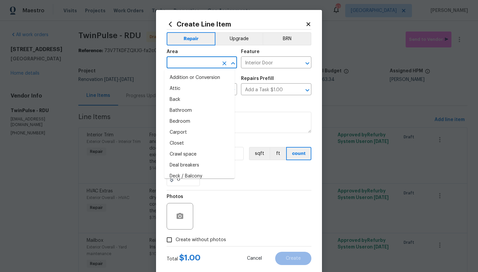
click at [197, 64] on input "text" at bounding box center [192, 63] width 52 height 10
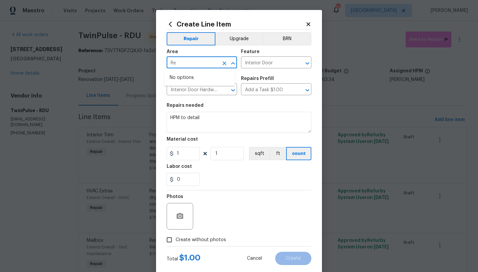
type input "R"
click at [208, 93] on li "Exterior Overall" at bounding box center [199, 88] width 70 height 11
type input "Exterior Overall"
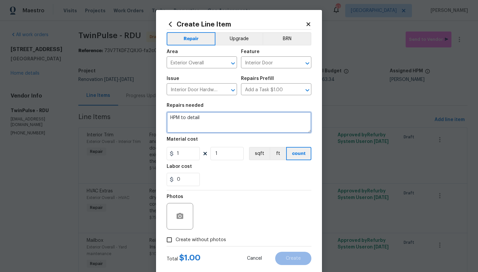
drag, startPoint x: 214, startPoint y: 124, endPoint x: 40, endPoint y: 106, distance: 175.0
click at [40, 106] on div "Create Line Item Repair Upgrade BRN Area Exterior Overall ​ Feature Interior Do…" at bounding box center [239, 136] width 478 height 272
type textarea "R"
click at [182, 117] on textarea "Back door, Garage Back Door" at bounding box center [238, 122] width 145 height 21
click at [249, 115] on textarea "Back Door, Garage Back Door" at bounding box center [238, 122] width 145 height 21
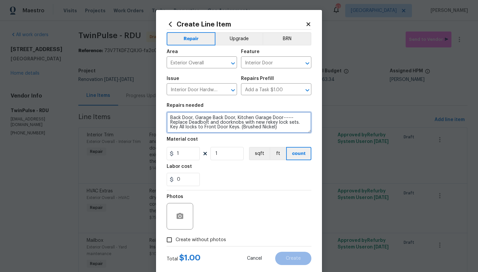
type textarea "Back Door, Garage Back Door, Kitchen Garage Door------ Replace Deadbolt and doo…"
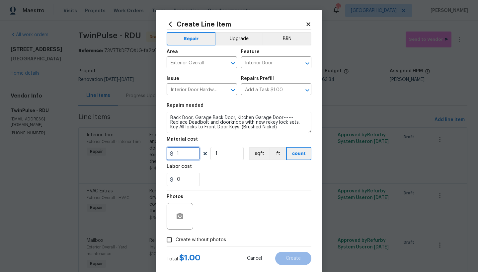
drag, startPoint x: 191, startPoint y: 155, endPoint x: 153, endPoint y: 144, distance: 40.0
click at [153, 144] on div "Create Line Item Repair Upgrade BRN Area Exterior Overall ​ Feature Interior Do…" at bounding box center [239, 136] width 478 height 272
drag, startPoint x: 162, startPoint y: 146, endPoint x: 153, endPoint y: 144, distance: 8.8
click at [156, 144] on div "Create Line Item Repair Upgrade BRN Area Exterior Overall ​ Feature Interior Do…" at bounding box center [239, 143] width 166 height 266
type input "65"
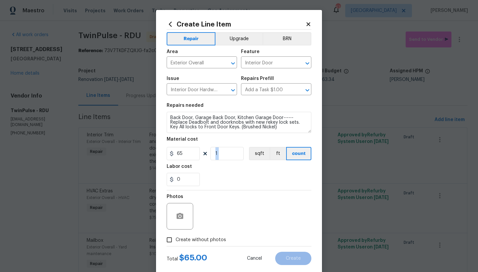
drag, startPoint x: 211, startPoint y: 160, endPoint x: 200, endPoint y: 159, distance: 10.7
click at [200, 159] on section "Repairs needed Back Door, Garage Back Door, Kitchen Garage Door------ Replace D…" at bounding box center [238, 144] width 145 height 91
drag, startPoint x: 217, startPoint y: 152, endPoint x: 190, endPoint y: 146, distance: 27.3
click at [190, 146] on figure "Material cost 65 1 sqft ft count" at bounding box center [238, 148] width 145 height 23
type input "3"
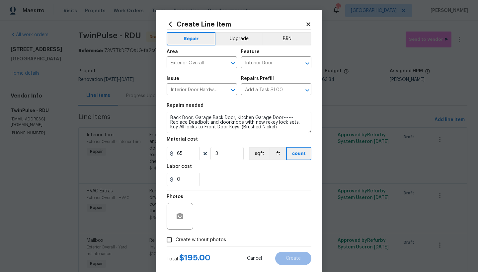
click at [188, 240] on span "Create without photos" at bounding box center [200, 239] width 50 height 7
click at [175, 240] on input "Create without photos" at bounding box center [169, 239] width 13 height 13
checkbox input "true"
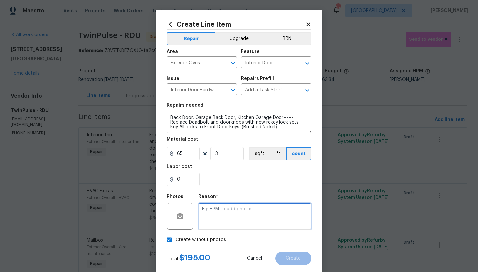
click at [222, 220] on textarea at bounding box center [254, 216] width 113 height 27
type textarea "n"
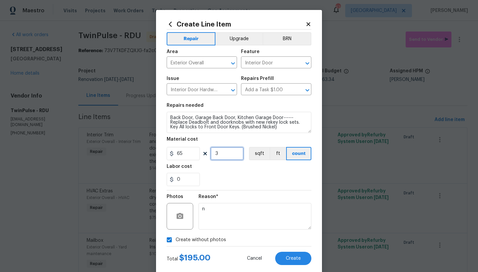
drag, startPoint x: 215, startPoint y: 153, endPoint x: 211, endPoint y: 153, distance: 4.0
click at [211, 153] on input "3" at bounding box center [226, 153] width 33 height 13
drag, startPoint x: 221, startPoint y: 152, endPoint x: 194, endPoint y: 145, distance: 26.9
click at [199, 147] on figure "Material cost 65 4 sqft ft count" at bounding box center [238, 148] width 145 height 23
type input "3"
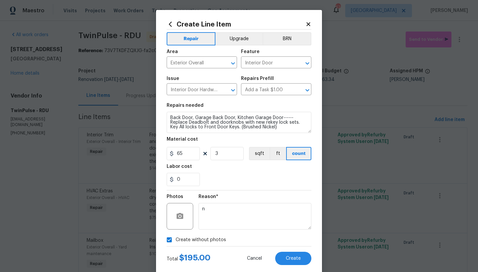
click at [210, 166] on div "Labor cost" at bounding box center [238, 168] width 145 height 9
click at [292, 258] on span "Create" at bounding box center [293, 258] width 15 height 5
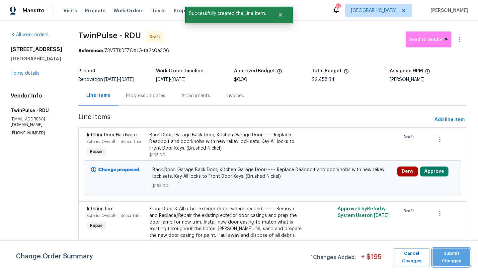
click at [462, 256] on span "Submit Changes" at bounding box center [450, 257] width 31 height 15
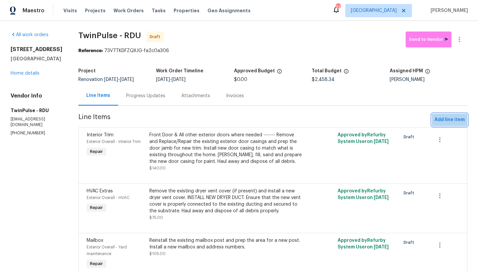
click at [448, 120] on span "Add line item" at bounding box center [449, 120] width 30 height 8
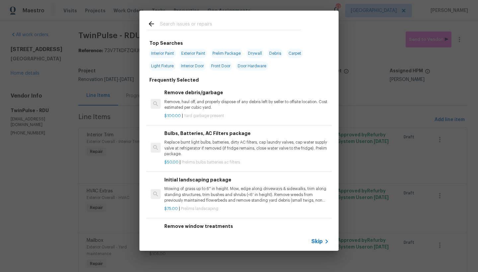
click at [176, 16] on div at bounding box center [223, 24] width 169 height 26
click at [164, 24] on input "text" at bounding box center [230, 25] width 141 height 10
click at [176, 27] on input "text" at bounding box center [230, 25] width 141 height 10
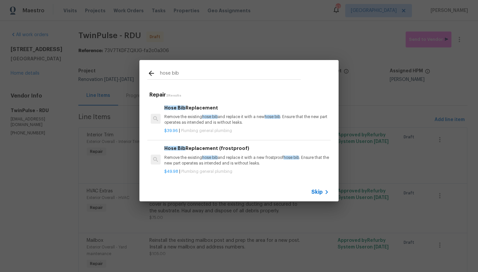
type input "hose bib"
click at [205, 123] on p "Remove the existing hose bib and replace it with a new hose bib . Ensure that t…" at bounding box center [246, 119] width 164 height 11
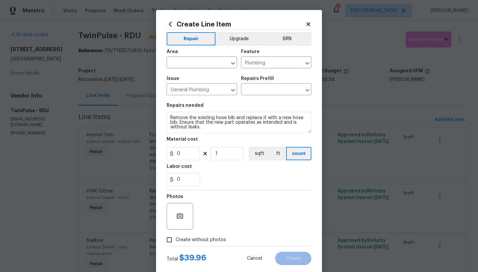
type input "Hose Bib Replacement $39.96"
type input "39.96"
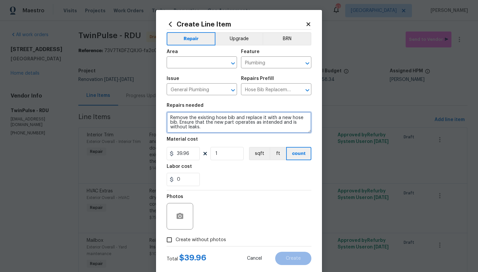
click at [168, 118] on textarea "Remove the existing hose bib and replace it with a new hose bib. Ensure that th…" at bounding box center [238, 122] width 145 height 21
click at [178, 117] on textarea "Remove the existing hose bib and replace it with a new hose bib. Ensure that th…" at bounding box center [238, 122] width 145 height 21
type textarea "Back Exterior Wall --------- Remove the existing hose bib and replace it with a…"
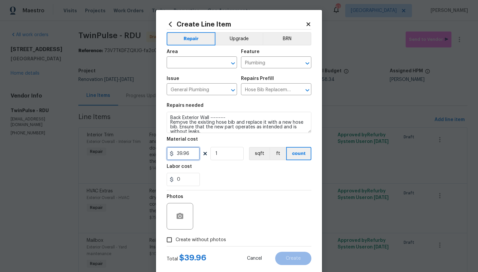
drag, startPoint x: 187, startPoint y: 152, endPoint x: 156, endPoint y: 148, distance: 31.5
click at [156, 148] on div "Create Line Item Repair Upgrade BRN Area ​ Feature Plumbing ​ Issue General Plu…" at bounding box center [239, 143] width 166 height 266
type input "65"
click at [200, 62] on input "text" at bounding box center [192, 63] width 52 height 10
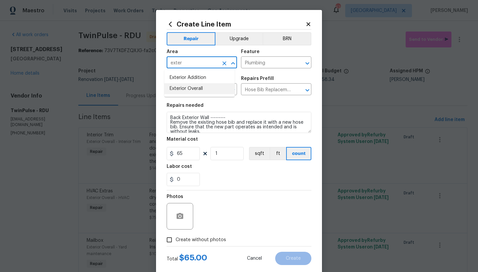
click at [189, 90] on li "Exterior Overall" at bounding box center [199, 88] width 70 height 11
type input "Exterior Overall"
drag, startPoint x: 177, startPoint y: 239, endPoint x: 196, endPoint y: 235, distance: 18.5
click at [177, 239] on span "Create without photos" at bounding box center [200, 239] width 50 height 7
click at [175, 239] on input "Create without photos" at bounding box center [169, 239] width 13 height 13
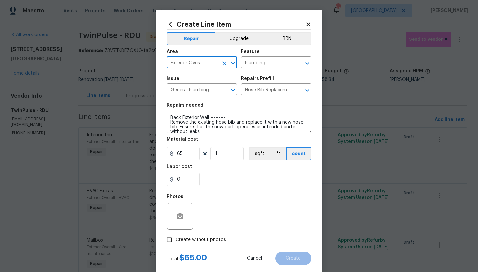
checkbox input "true"
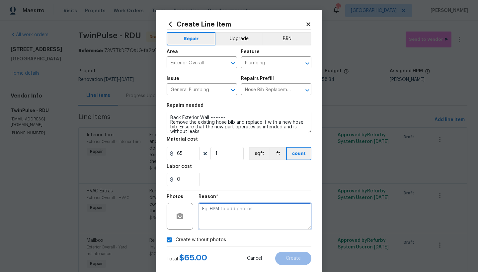
click at [221, 215] on textarea at bounding box center [254, 216] width 113 height 27
type textarea "n"
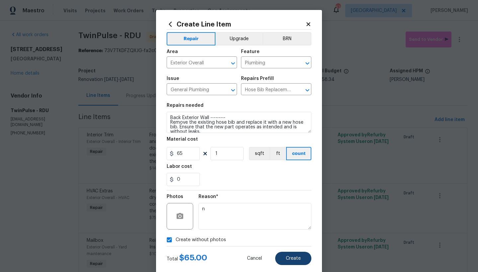
click at [284, 255] on button "Create" at bounding box center [293, 258] width 36 height 13
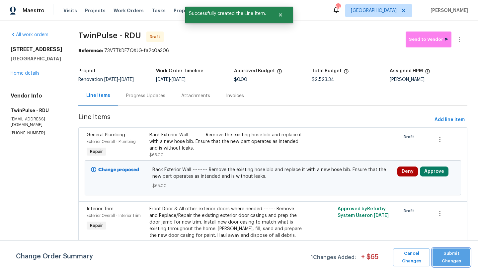
click at [442, 256] on span "Submit Changes" at bounding box center [450, 257] width 31 height 15
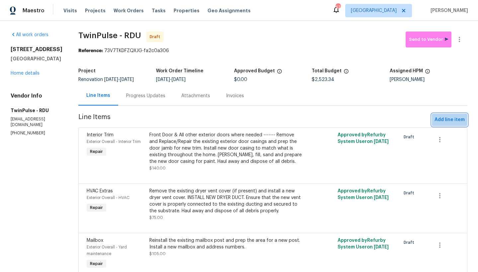
click at [437, 118] on span "Add line item" at bounding box center [449, 120] width 30 height 8
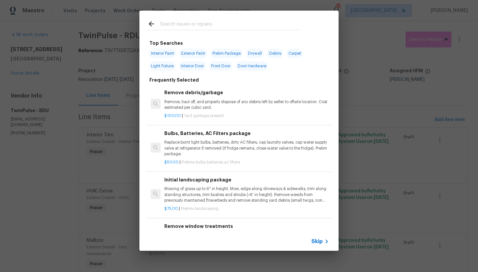
click at [163, 56] on span "Interior Paint" at bounding box center [162, 53] width 27 height 9
type input "Interior Paint"
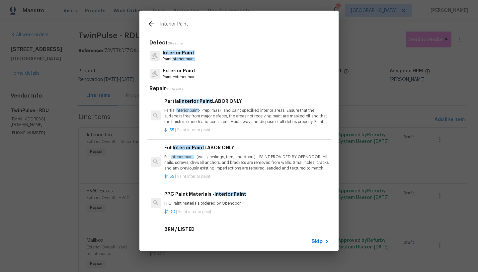
click at [192, 154] on p "Full Interior paint - (walls, ceilings, trim, and doors) - PAINT PROVIDED BY OP…" at bounding box center [246, 162] width 164 height 17
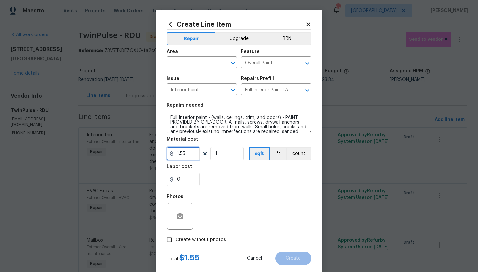
drag, startPoint x: 192, startPoint y: 155, endPoint x: 179, endPoint y: 153, distance: 13.5
click at [179, 153] on input "1.55" at bounding box center [182, 153] width 33 height 13
click at [226, 161] on section "Repairs needed Full Interior paint - (walls, ceilings, trim, and doors) - PAINT…" at bounding box center [238, 144] width 145 height 91
click at [223, 155] on input "1" at bounding box center [226, 153] width 33 height 13
drag, startPoint x: 223, startPoint y: 155, endPoint x: 210, endPoint y: 153, distance: 12.7
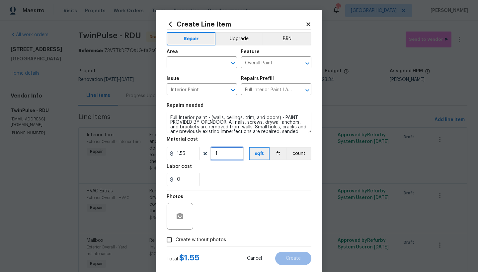
click at [210, 153] on input "1" at bounding box center [226, 153] width 33 height 13
click at [226, 155] on input "1" at bounding box center [226, 153] width 33 height 13
type input "1239"
click at [167, 236] on input "Create without photos" at bounding box center [169, 239] width 13 height 13
checkbox input "true"
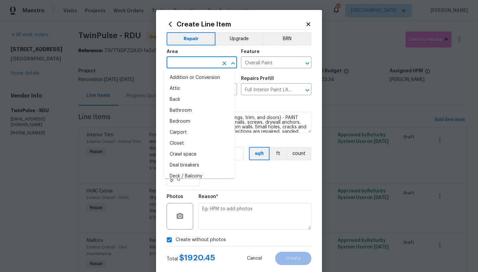
click at [198, 63] on input "text" at bounding box center [192, 63] width 52 height 10
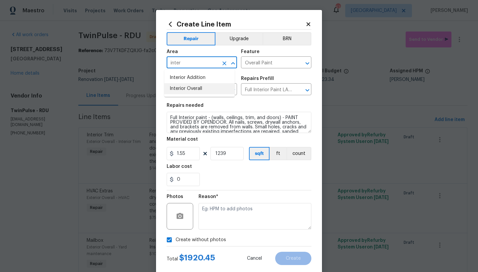
click at [193, 89] on li "Interior Overall" at bounding box center [199, 88] width 70 height 11
type input "Interior Overall"
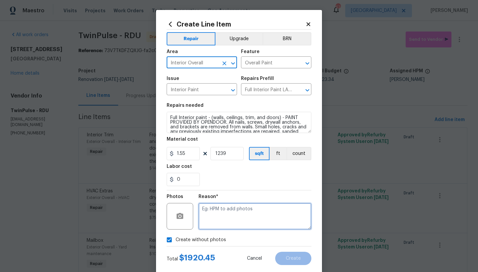
click at [219, 217] on textarea at bounding box center [254, 216] width 113 height 27
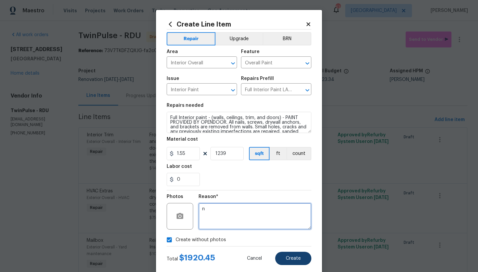
type textarea "n"
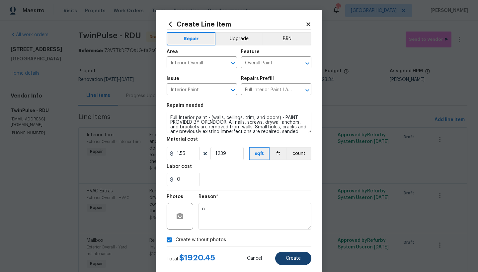
click at [286, 257] on span "Create" at bounding box center [293, 258] width 15 height 5
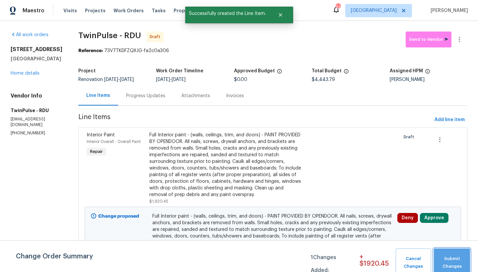
click at [458, 265] on span "Submit Changes" at bounding box center [452, 262] width 30 height 15
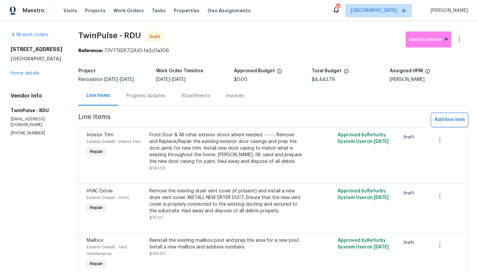
click at [454, 121] on span "Add line item" at bounding box center [449, 120] width 30 height 8
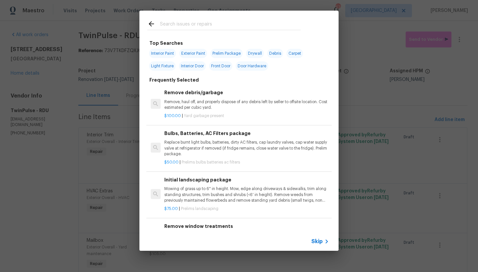
click at [188, 22] on input "text" at bounding box center [230, 25] width 141 height 10
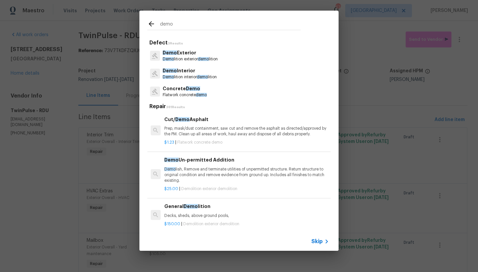
type input "demo"
click at [172, 74] on p "Demo lition interior demo lition" at bounding box center [189, 77] width 54 height 6
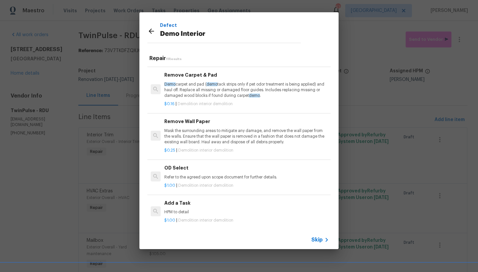
scroll to position [325, 0]
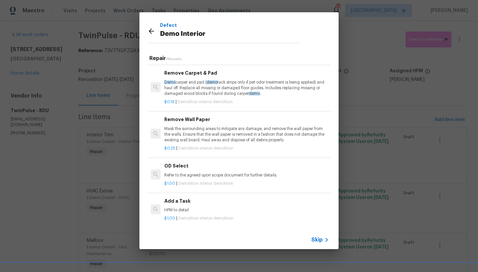
click at [177, 197] on h6 "Add a Task" at bounding box center [246, 200] width 164 height 7
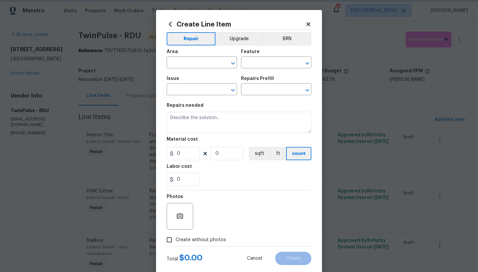
type input "Demolition"
type input "Demo Interior"
type textarea "HPM to detail"
type input "1"
type input "Add a Task $1.00"
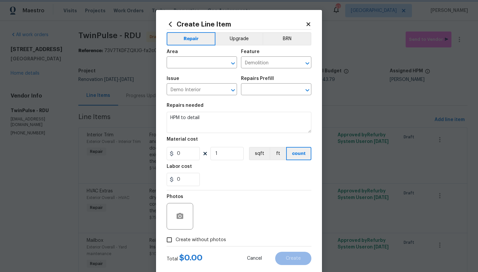
type input "1"
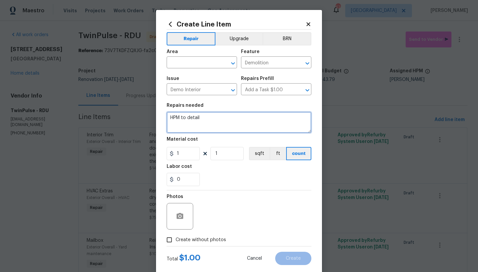
drag, startPoint x: 203, startPoint y: 120, endPoint x: 94, endPoint y: 89, distance: 113.2
click at [94, 88] on div "Create Line Item Repair Upgrade BRN Area ​ Feature Demolition ​ Issue Demo Inte…" at bounding box center [239, 136] width 478 height 272
drag, startPoint x: 259, startPoint y: 117, endPoint x: 235, endPoint y: 117, distance: 23.2
click at [235, 117] on textarea "Demo Floor throughout home (EXCEPT IN KITCHEN AND BATHROOMS" at bounding box center [238, 122] width 145 height 21
click at [211, 126] on textarea "Demo Floor throughout home (DO NOT DEMO KITCHEN AND BATHROOMS" at bounding box center [238, 122] width 145 height 21
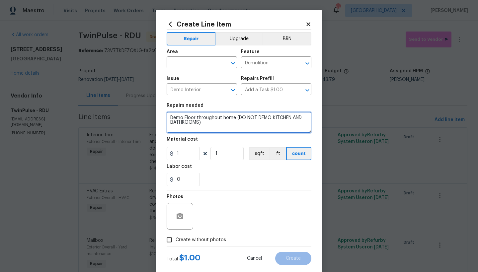
click at [166, 117] on textarea "Demo Floor throughout home (DO NOT DEMO KITCHEN AND BATHROOMS)" at bounding box center [238, 122] width 145 height 21
click at [202, 123] on textarea "1. Demo Floor throughout home (DO NOT DEMO KITCHEN AND BATHROOMS)" at bounding box center [238, 122] width 145 height 21
type textarea "1. Demo Floor throughout home (DO NOT DEMO KITCHEN AND BATHROOMS) 2. Replace da…"
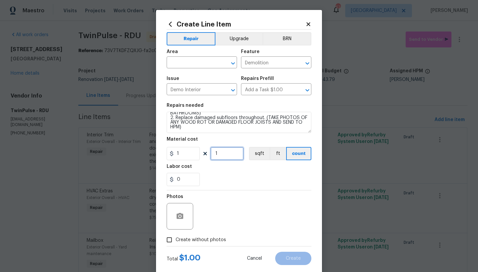
drag, startPoint x: 219, startPoint y: 154, endPoint x: 165, endPoint y: 139, distance: 56.2
click at [166, 139] on figure "Material cost 1 1 sqft ft count" at bounding box center [238, 148] width 145 height 23
drag, startPoint x: 225, startPoint y: 154, endPoint x: 196, endPoint y: 144, distance: 30.6
click at [196, 144] on figure "Material cost 1 400 sqft ft count" at bounding box center [238, 148] width 145 height 23
type input "750"
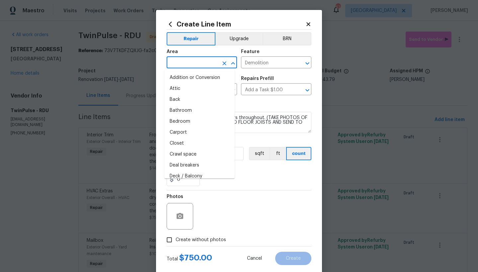
click at [178, 65] on input "text" at bounding box center [192, 63] width 52 height 10
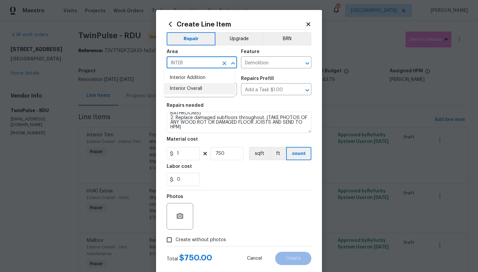
click at [195, 87] on li "Interior Overall" at bounding box center [199, 88] width 70 height 11
type input "Interior Overall"
click at [168, 240] on input "Create without photos" at bounding box center [169, 239] width 13 height 13
checkbox input "true"
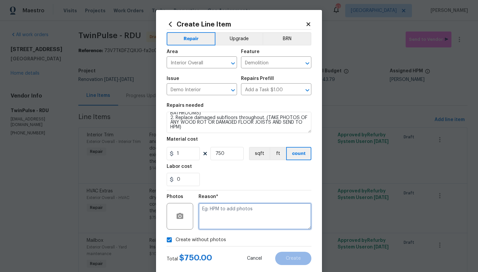
click at [233, 216] on textarea at bounding box center [254, 216] width 113 height 27
type textarea "N"
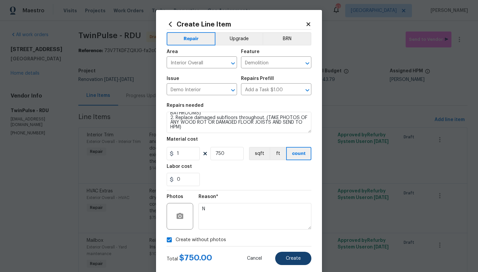
click at [298, 259] on button "Create" at bounding box center [293, 258] width 36 height 13
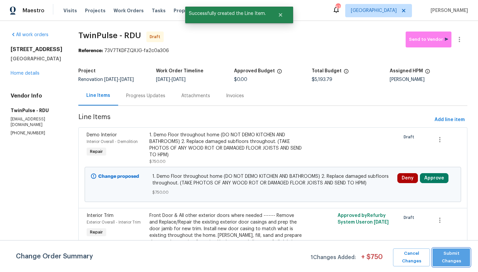
click at [443, 256] on span "Submit Changes" at bounding box center [450, 257] width 31 height 15
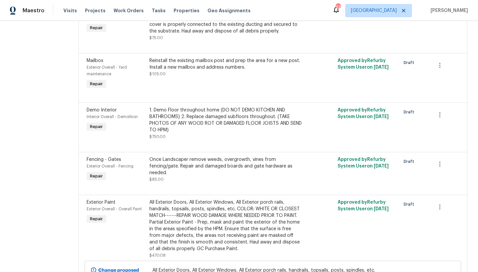
scroll to position [0, 0]
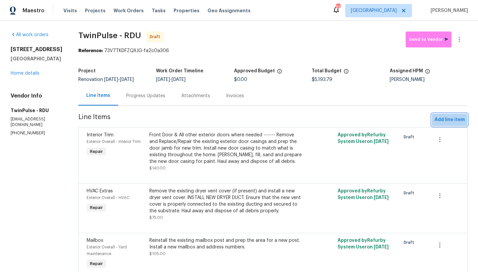
click at [434, 121] on span "Add line item" at bounding box center [449, 120] width 30 height 8
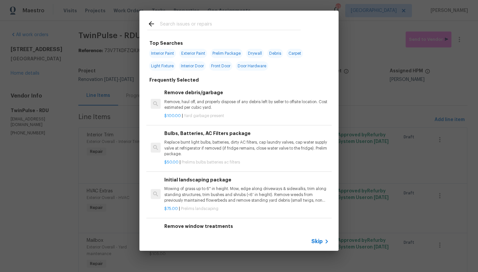
click at [178, 24] on input "text" at bounding box center [230, 25] width 141 height 10
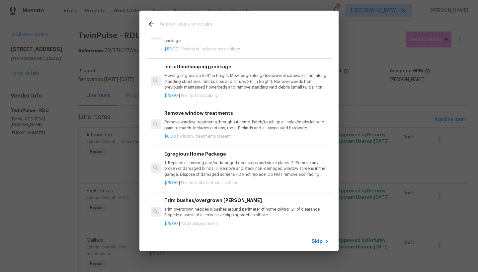
scroll to position [187, 0]
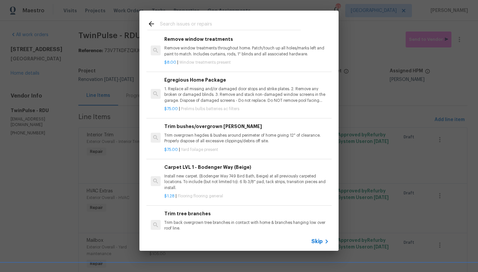
click at [201, 50] on p "Remove window treatments throughout home. Patch/touch up all holes/marks left a…" at bounding box center [246, 50] width 164 height 11
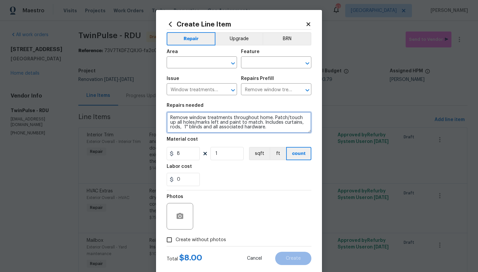
drag, startPoint x: 172, startPoint y: 126, endPoint x: 157, endPoint y: 125, distance: 15.3
click at [157, 124] on div "Create Line Item Repair Upgrade BRN Area ​ Feature ​ Issue Window treatments ar…" at bounding box center [239, 143] width 166 height 266
drag, startPoint x: 213, startPoint y: 124, endPoint x: 187, endPoint y: 131, distance: 26.4
click at [213, 124] on textarea "Remove window treatments throughout home. Patch/touch up all holes/marks left a…" at bounding box center [238, 122] width 145 height 21
click at [173, 126] on textarea "Remove window treatments throughout home. Patch/touch up all holes/marks left a…" at bounding box center [238, 122] width 145 height 21
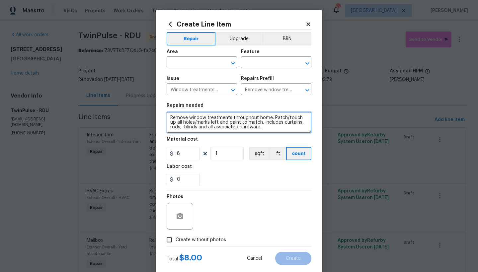
type textarea "Remove window treatments throughout home. Patch/touch up all holes/marks left a…"
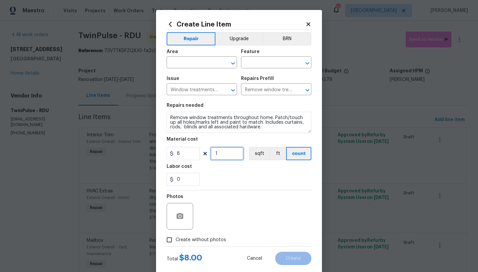
click at [219, 152] on input "1" at bounding box center [226, 153] width 33 height 13
type input "10"
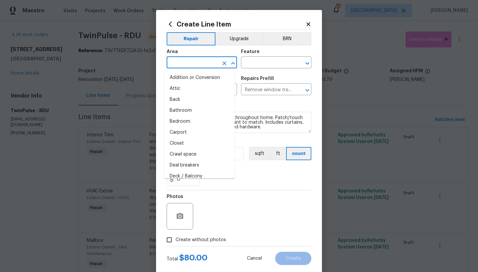
click at [187, 65] on input "text" at bounding box center [192, 63] width 52 height 10
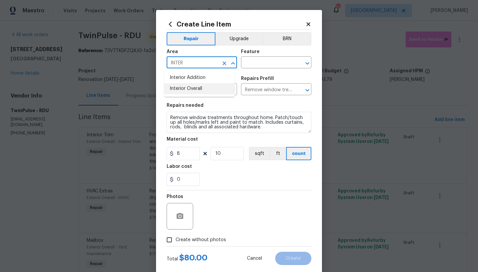
click at [180, 90] on li "Interior Overall" at bounding box center [199, 88] width 70 height 11
type input "Interior Overall"
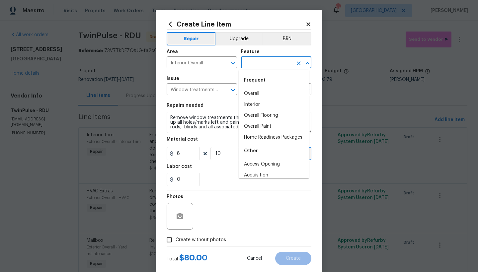
click at [249, 59] on input "text" at bounding box center [267, 63] width 52 height 10
click at [251, 105] on li "Interior" at bounding box center [273, 104] width 70 height 11
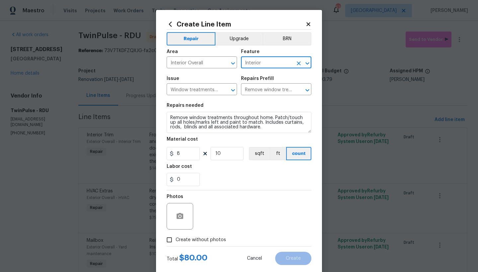
type input "Interior"
click at [182, 239] on span "Create without photos" at bounding box center [200, 239] width 50 height 7
click at [175, 239] on input "Create without photos" at bounding box center [169, 239] width 13 height 13
checkbox input "true"
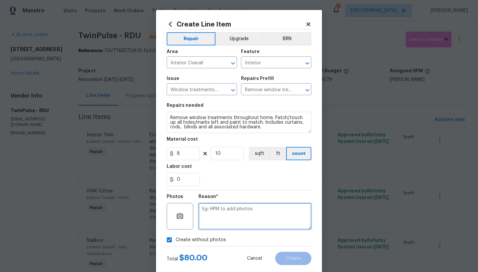
click at [230, 213] on textarea at bounding box center [254, 216] width 113 height 27
type textarea "N"
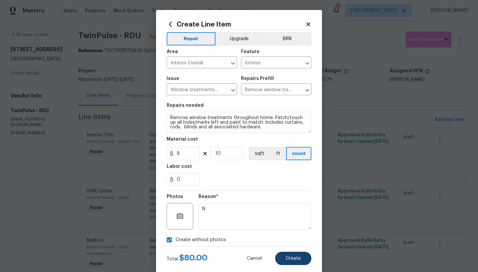
click at [294, 258] on span "Create" at bounding box center [293, 258] width 15 height 5
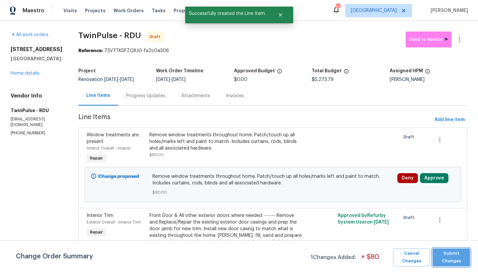
click at [452, 258] on span "Submit Changes" at bounding box center [450, 257] width 31 height 15
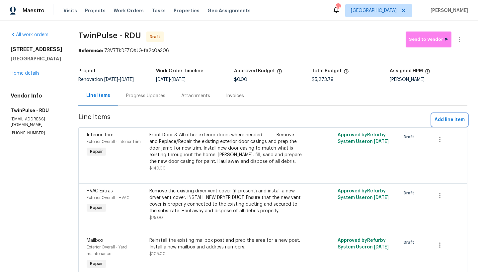
click at [443, 119] on span "Add line item" at bounding box center [449, 120] width 30 height 8
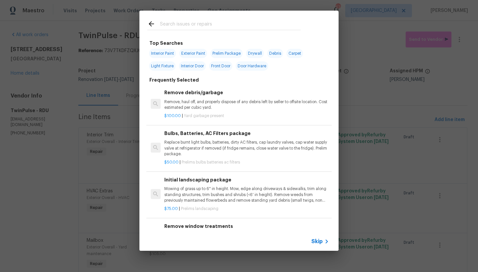
click at [191, 23] on input "text" at bounding box center [230, 25] width 141 height 10
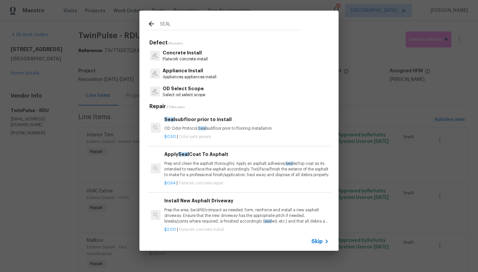
type input "SEAL"
click at [201, 120] on h6 "Seal subfloor prior to install" at bounding box center [246, 119] width 164 height 7
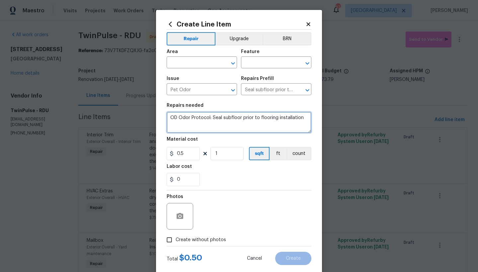
click at [302, 118] on textarea "OD Odor Protocol: Seal subfloor prior to flooring installation" at bounding box center [238, 122] width 145 height 21
type textarea "OD Odor Protocol: Seal subfloor prior to flooring installation (ODOR BLOCKING P…"
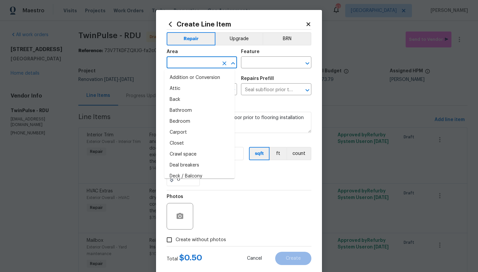
click at [199, 65] on input "text" at bounding box center [192, 63] width 52 height 10
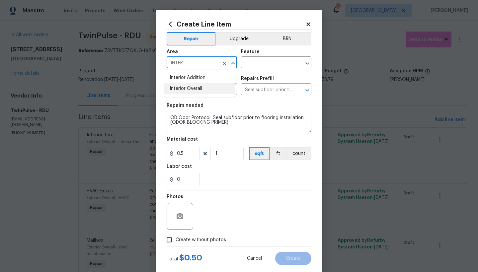
click at [175, 89] on li "Interior Overall" at bounding box center [199, 88] width 70 height 11
type input "Interior Overall"
click at [273, 67] on input "text" at bounding box center [267, 63] width 52 height 10
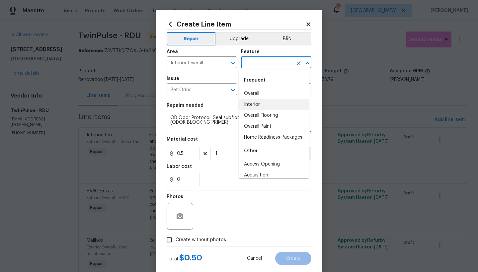
click at [257, 103] on li "Interior" at bounding box center [273, 104] width 70 height 11
type input "Interior"
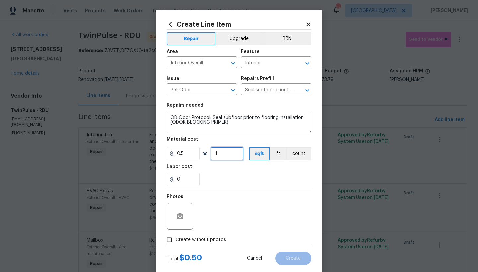
drag, startPoint x: 210, startPoint y: 151, endPoint x: 175, endPoint y: 144, distance: 35.4
click at [175, 144] on figure "Material cost 0.5 1 sqft ft count" at bounding box center [238, 148] width 145 height 23
type input "500"
click at [206, 239] on span "Create without photos" at bounding box center [200, 239] width 50 height 7
click at [175, 239] on input "Create without photos" at bounding box center [169, 239] width 13 height 13
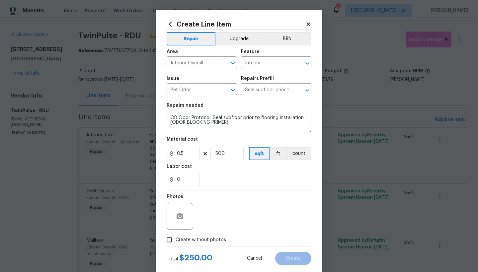
checkbox input "true"
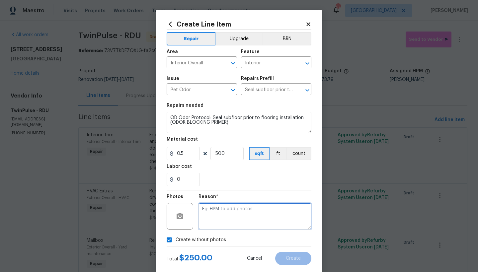
click at [221, 222] on textarea at bounding box center [254, 216] width 113 height 27
type textarea "N"
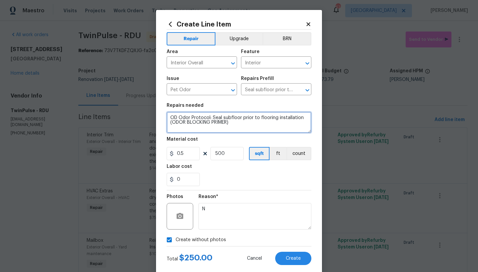
drag, startPoint x: 245, startPoint y: 123, endPoint x: 150, endPoint y: 105, distance: 96.6
click at [150, 105] on div "Create Line Item Repair Upgrade BRN Area Interior Overall ​ Feature Interior ​ …" at bounding box center [239, 136] width 478 height 272
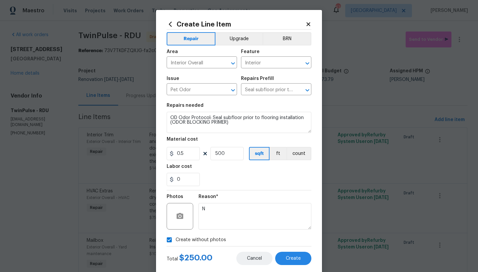
click at [248, 257] on span "Cancel" at bounding box center [254, 258] width 15 height 5
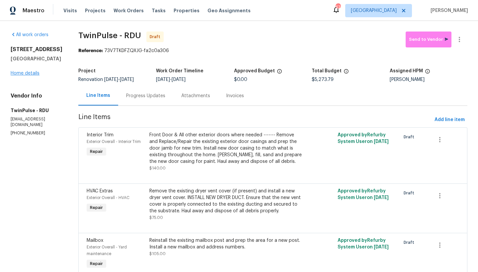
click at [28, 76] on link "Home details" at bounding box center [25, 73] width 29 height 5
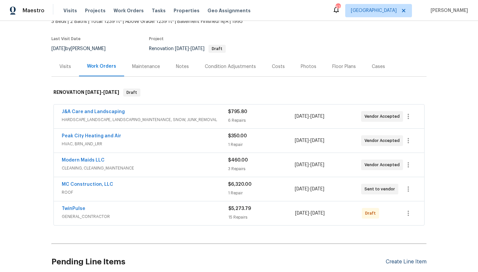
scroll to position [93, 0]
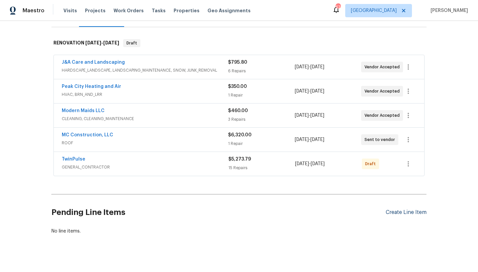
click at [414, 212] on div "Create Line Item" at bounding box center [405, 212] width 41 height 6
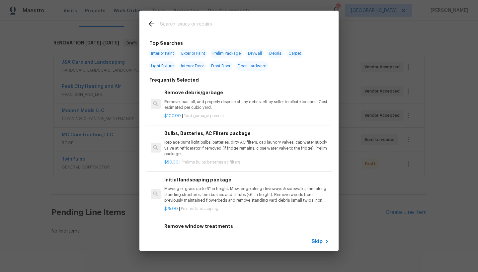
click at [180, 24] on input "text" at bounding box center [230, 25] width 141 height 10
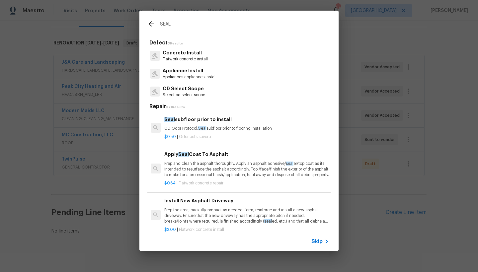
type input "SEAL"
click at [187, 125] on div "Seal subfloor prior to install OD Odor Protocol: Seal subfloor prior to floorin…" at bounding box center [246, 124] width 164 height 16
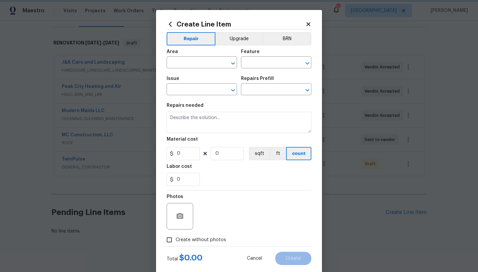
type input "Pet Odor"
type textarea "OD Odor Protocol: Seal subfloor prior to flooring installation"
type input "1"
type input "Seal subfloor prior to install $0.50"
type input "0.5"
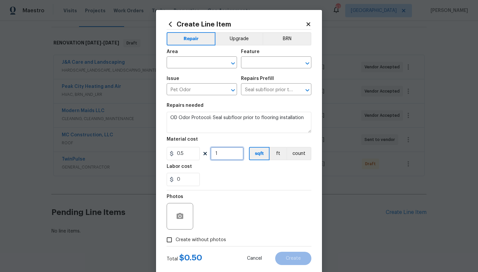
drag, startPoint x: 217, startPoint y: 154, endPoint x: 198, endPoint y: 150, distance: 19.2
click at [198, 150] on div "0.5 1 sqft ft count" at bounding box center [238, 153] width 145 height 13
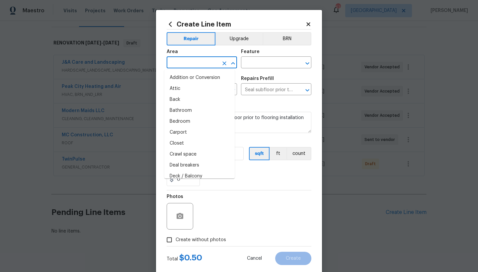
click at [204, 65] on input "text" at bounding box center [192, 63] width 52 height 10
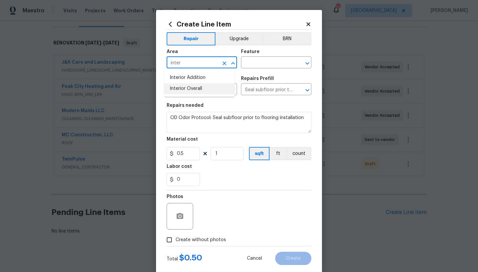
click at [194, 90] on li "Interior Overall" at bounding box center [199, 88] width 70 height 11
type input "Interior Overall"
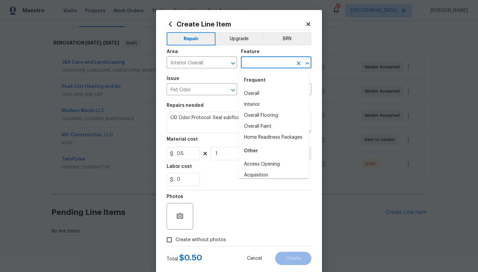
click at [268, 66] on input "text" at bounding box center [267, 63] width 52 height 10
click at [246, 103] on li "Interior" at bounding box center [273, 104] width 70 height 11
type input "Interior"
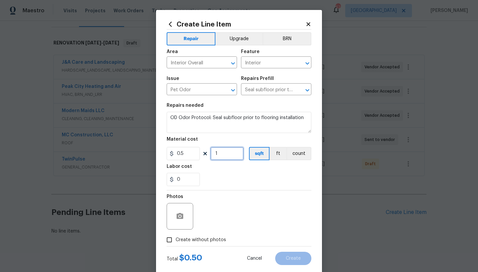
drag, startPoint x: 222, startPoint y: 156, endPoint x: 196, endPoint y: 150, distance: 26.1
click at [197, 150] on div "0.5 1 sqft ft count" at bounding box center [238, 153] width 145 height 13
type input "460"
click at [177, 239] on span "Create without photos" at bounding box center [200, 239] width 50 height 7
click at [175, 239] on input "Create without photos" at bounding box center [169, 239] width 13 height 13
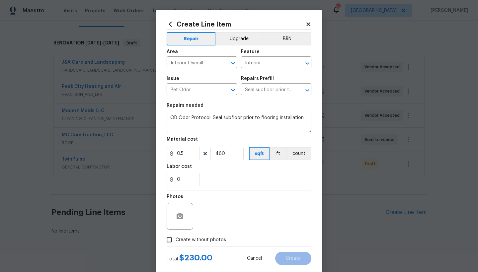
checkbox input "true"
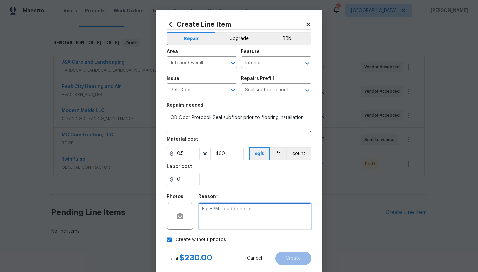
click at [220, 217] on textarea at bounding box center [254, 216] width 113 height 27
type textarea "n"
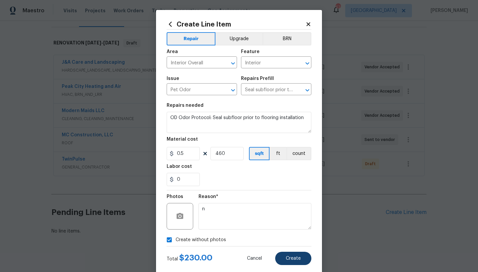
click at [297, 261] on button "Create" at bounding box center [293, 258] width 36 height 13
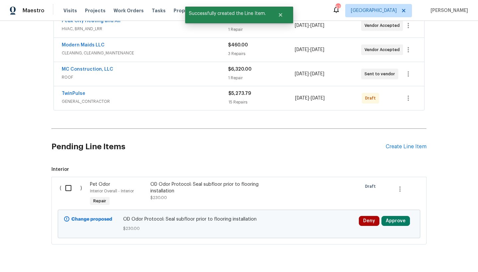
scroll to position [166, 0]
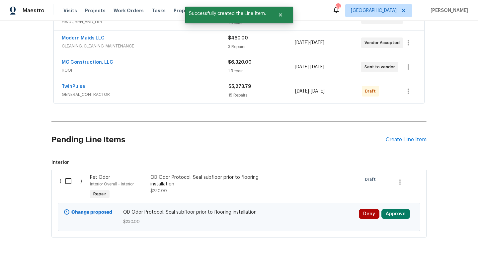
click at [65, 181] on input "checkbox" at bounding box center [70, 181] width 19 height 14
checkbox input "true"
click at [436, 257] on span "Create Work Order" at bounding box center [440, 255] width 44 height 8
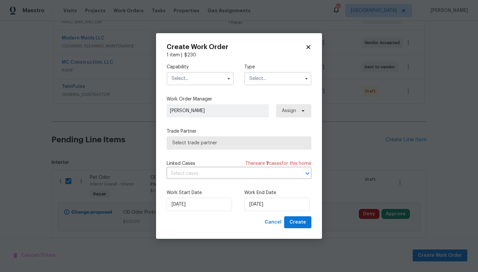
click at [185, 79] on input "text" at bounding box center [199, 78] width 67 height 13
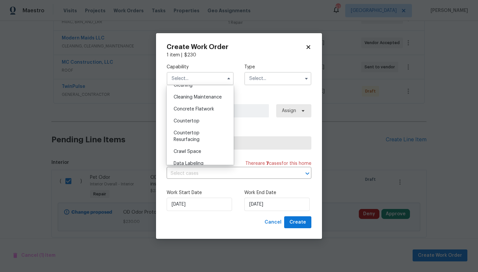
scroll to position [225, 0]
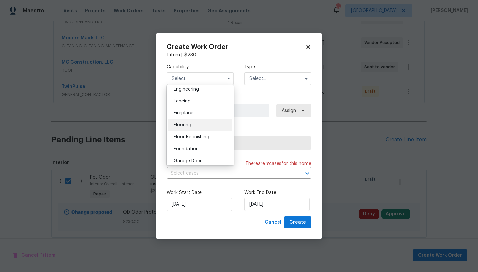
click at [194, 131] on div "Flooring" at bounding box center [200, 125] width 64 height 12
type input "Flooring"
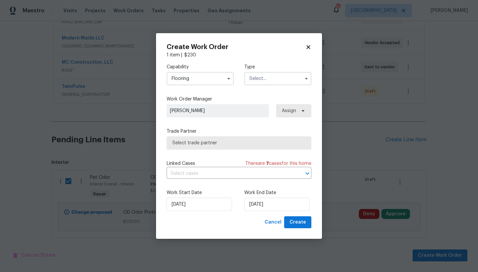
click at [206, 144] on span "Select trade partner" at bounding box center [238, 143] width 133 height 7
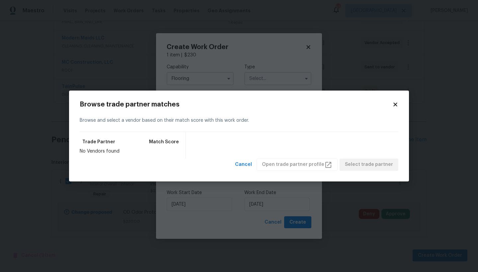
click at [396, 106] on icon at bounding box center [395, 105] width 4 height 4
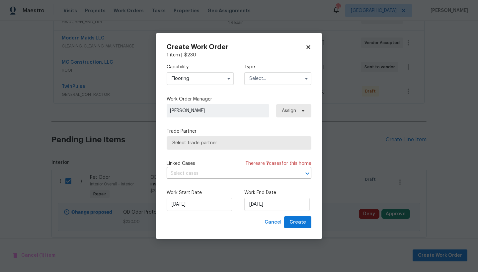
click at [264, 83] on input "text" at bounding box center [277, 78] width 67 height 13
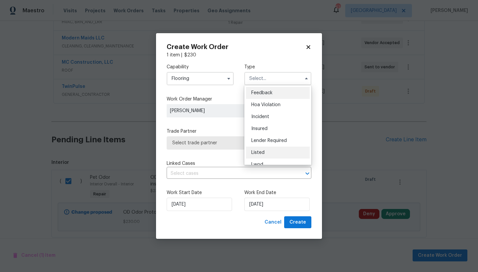
scroll to position [45, 0]
click at [265, 157] on div "Renovation" at bounding box center [278, 155] width 64 height 12
type input "Renovation"
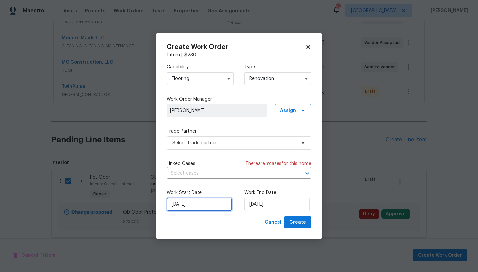
click at [204, 205] on input "9/26/2025" at bounding box center [198, 204] width 65 height 13
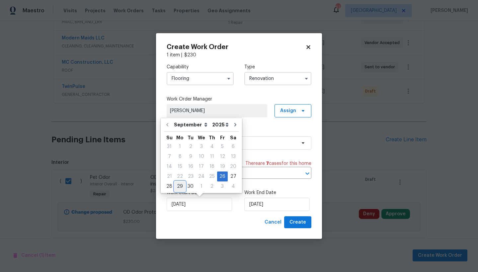
click at [181, 186] on div "29" at bounding box center [179, 186] width 11 height 9
type input "9/29/2025"
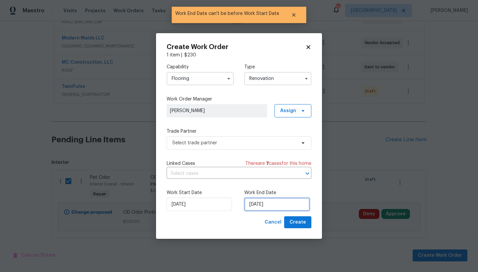
click at [266, 206] on input "9/29/2025" at bounding box center [276, 204] width 65 height 13
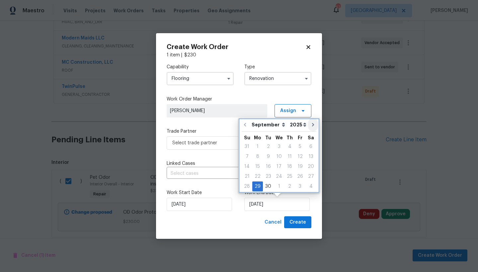
click at [310, 122] on icon "Go to next month" at bounding box center [312, 124] width 5 height 5
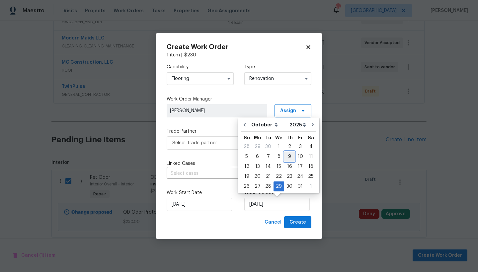
click at [290, 155] on div "9" at bounding box center [289, 156] width 11 height 9
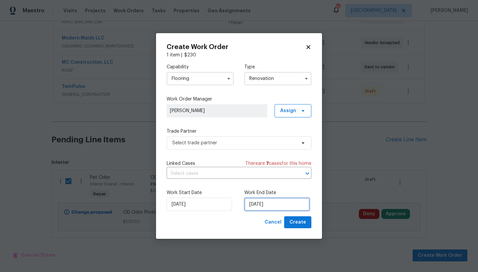
click at [285, 206] on input "10/9/2025" at bounding box center [276, 204] width 65 height 13
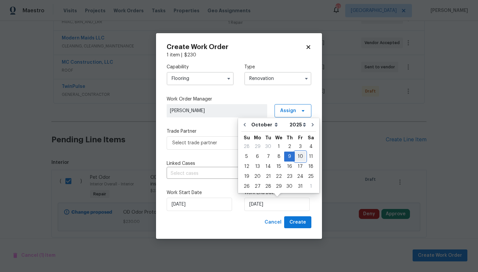
click at [297, 156] on div "10" at bounding box center [299, 156] width 11 height 9
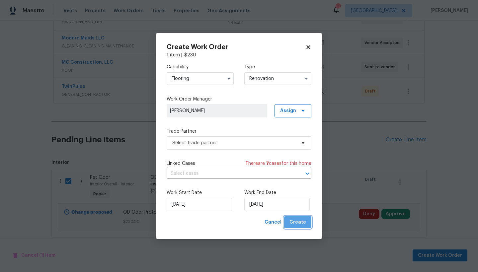
click at [300, 225] on span "Create" at bounding box center [297, 222] width 17 height 8
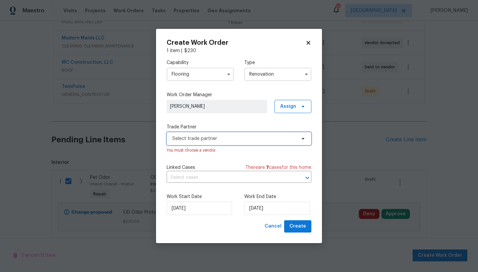
click at [187, 138] on span "Select trade partner" at bounding box center [234, 138] width 124 height 7
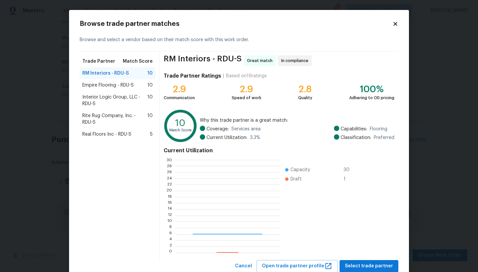
scroll to position [88, 99]
click at [116, 86] on span "Empire Flooring - RDU-S" at bounding box center [107, 85] width 51 height 7
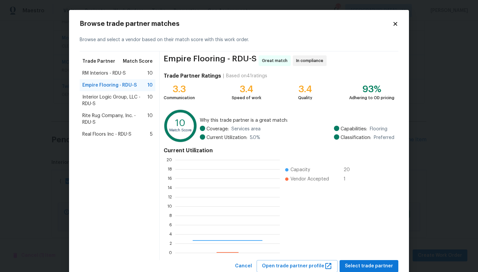
scroll to position [88, 99]
click at [361, 263] on span "Select trade partner" at bounding box center [369, 266] width 48 height 8
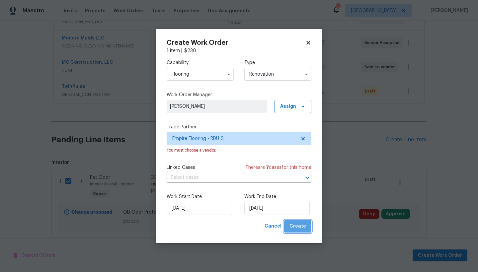
click at [297, 228] on span "Create" at bounding box center [297, 226] width 17 height 8
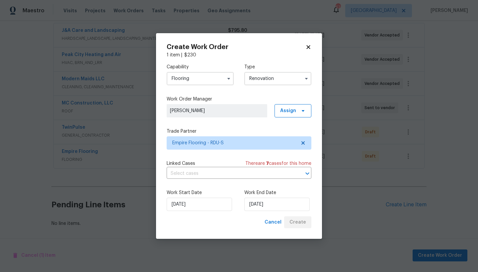
scroll to position [130, 0]
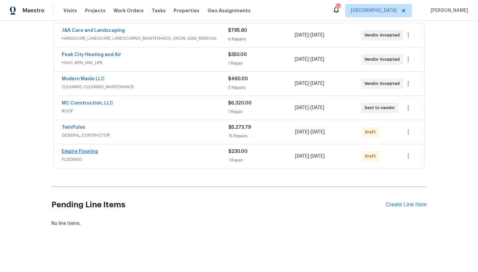
click at [93, 149] on link "Empire Flooring" at bounding box center [80, 151] width 36 height 5
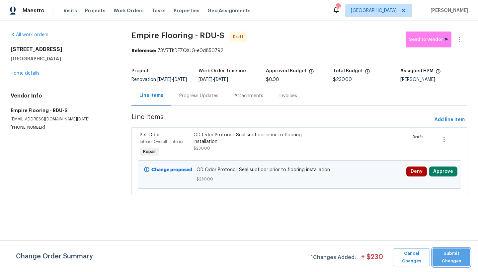
click at [447, 255] on span "Submit Changes" at bounding box center [450, 257] width 31 height 15
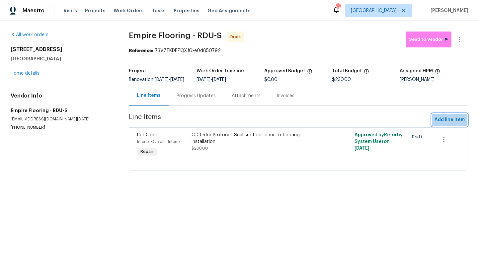
click at [451, 124] on span "Add line item" at bounding box center [449, 120] width 30 height 8
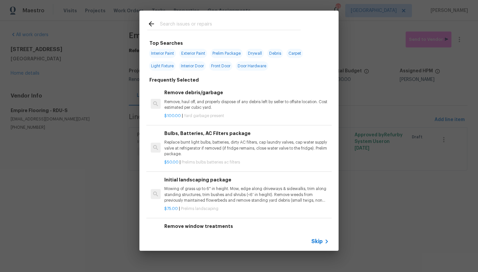
click at [168, 23] on input "text" at bounding box center [230, 25] width 141 height 10
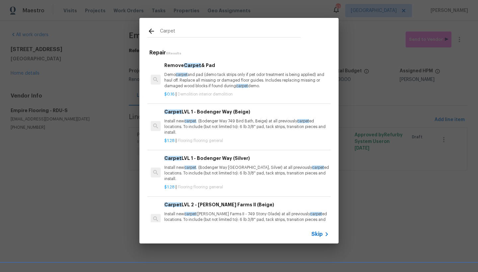
click at [208, 115] on div "Carpet LVL 1 - Bodenger Way (Beige) Install new carpet . (Bodenger Way 749 Bird…" at bounding box center [246, 121] width 164 height 27
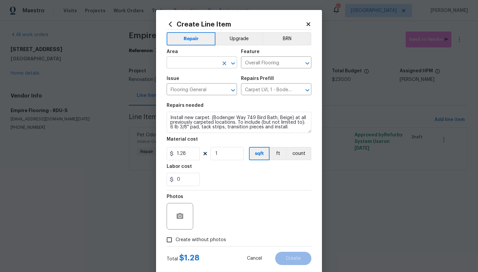
click at [194, 65] on input "text" at bounding box center [192, 63] width 52 height 10
click at [184, 88] on li "Interior Overall" at bounding box center [199, 88] width 70 height 11
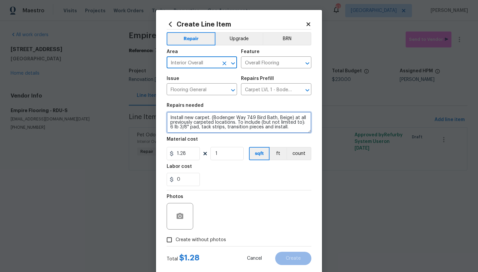
click at [169, 118] on textarea "Install new carpet. (Bodenger Way 749 Bird Bath, Beige) at all previously carpe…" at bounding box center [238, 122] width 145 height 21
click at [166, 115] on textarea "Install new carpet. (Bodenger Way 749 Bird Bath, Beige) at all previously carpe…" at bounding box center [238, 122] width 145 height 21
click at [175, 118] on textarea "Install new carpet. (Bodenger Way 749 Bird Bath, Beige) at all previously carpe…" at bounding box center [238, 122] width 145 height 21
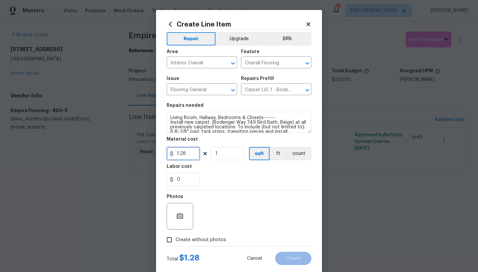
drag, startPoint x: 184, startPoint y: 153, endPoint x: 168, endPoint y: 155, distance: 16.1
click at [168, 155] on div "1.28" at bounding box center [182, 153] width 33 height 13
click at [223, 156] on input "1" at bounding box center [226, 153] width 33 height 13
click at [182, 242] on span "Create without photos" at bounding box center [200, 239] width 50 height 7
click at [175, 242] on input "Create without photos" at bounding box center [169, 239] width 13 height 13
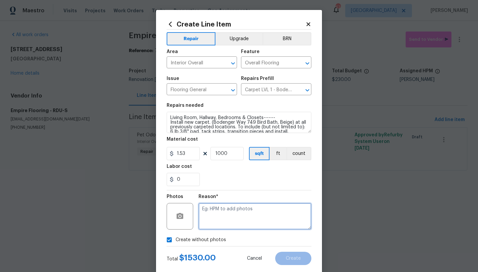
click at [206, 213] on textarea at bounding box center [254, 216] width 113 height 27
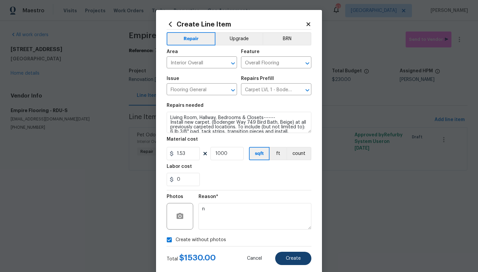
click at [285, 261] on button "Create" at bounding box center [293, 258] width 36 height 13
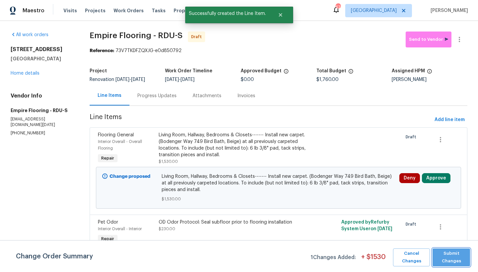
click at [449, 256] on span "Submit Changes" at bounding box center [450, 257] width 31 height 15
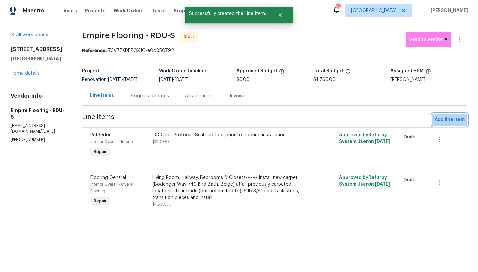
click at [453, 124] on span "Add line item" at bounding box center [449, 120] width 30 height 8
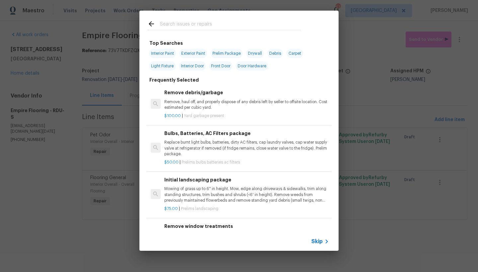
click at [172, 24] on input "text" at bounding box center [230, 25] width 141 height 10
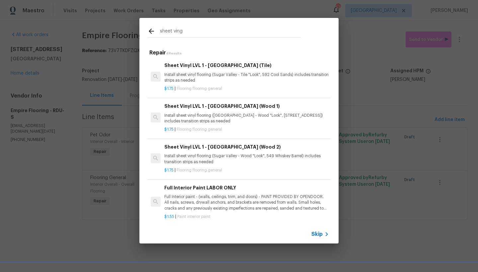
click at [214, 147] on h6 "Sheet Vinyl LVL 1 - Sugar Valley (Wood 2)" at bounding box center [246, 146] width 164 height 7
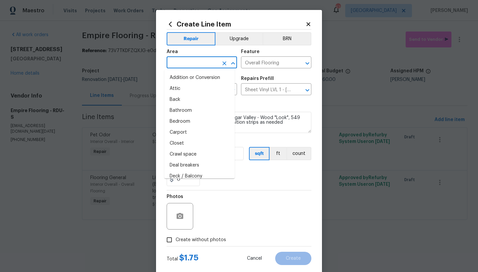
click at [206, 66] on input "text" at bounding box center [192, 63] width 52 height 10
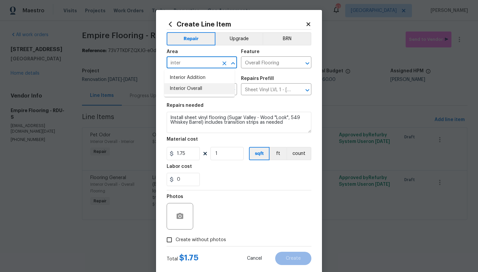
click at [198, 87] on li "Interior Overall" at bounding box center [199, 88] width 70 height 11
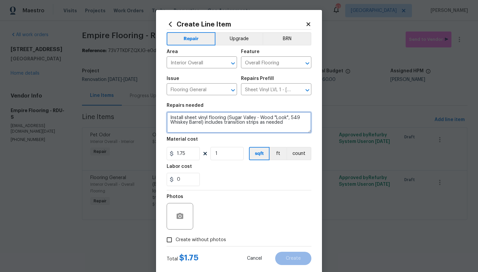
click at [166, 117] on textarea "Install sheet vinyl flooring (Sugar Valley - Wood "Look", 549 Whiskey Barrel) i…" at bounding box center [238, 122] width 145 height 21
click at [217, 115] on textarea "Install sheet vinyl flooring (Sugar Valley - Wood "Look", 549 Whiskey Barrel) i…" at bounding box center [238, 122] width 145 height 21
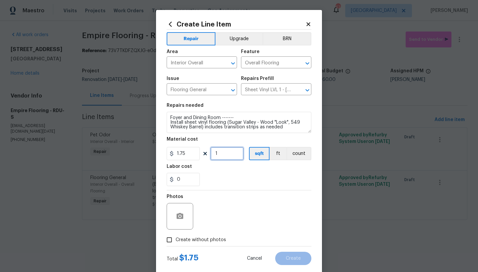
drag, startPoint x: 209, startPoint y: 153, endPoint x: 166, endPoint y: 146, distance: 43.3
click at [166, 146] on figure "Material cost 1.75 1 sqft ft count" at bounding box center [238, 148] width 145 height 23
drag, startPoint x: 194, startPoint y: 242, endPoint x: 215, endPoint y: 234, distance: 22.8
click at [194, 242] on span "Create without photos" at bounding box center [200, 239] width 50 height 7
click at [175, 242] on input "Create without photos" at bounding box center [169, 239] width 13 height 13
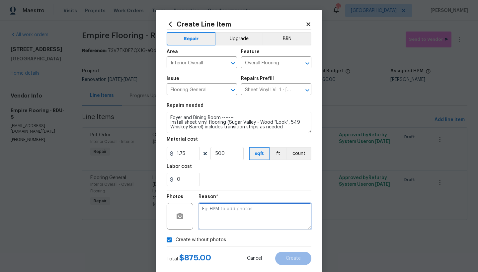
click at [231, 213] on textarea at bounding box center [254, 216] width 113 height 27
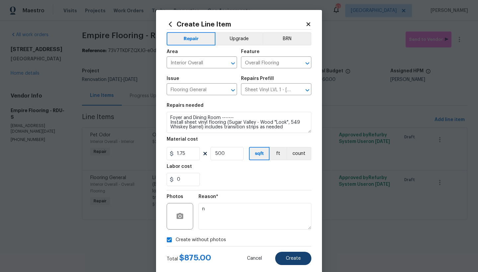
click at [292, 259] on span "Create" at bounding box center [293, 258] width 15 height 5
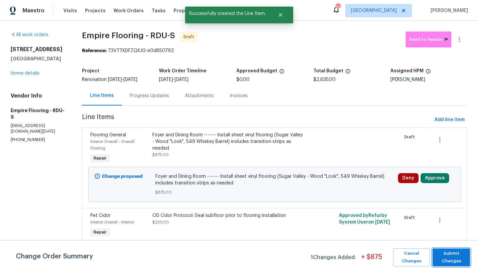
click at [450, 259] on span "Submit Changes" at bounding box center [450, 257] width 31 height 15
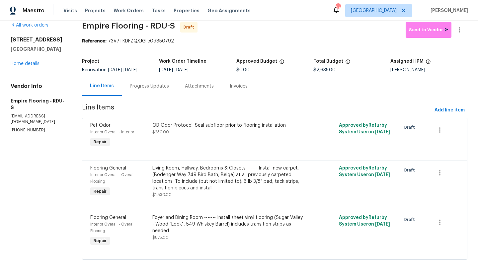
scroll to position [26, 0]
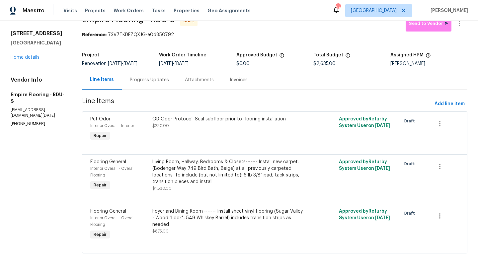
click at [29, 42] on div "2709 Leabrook Dr Fayetteville, NC 28306 Home details" at bounding box center [38, 45] width 55 height 31
click at [28, 55] on link "Home details" at bounding box center [25, 57] width 29 height 5
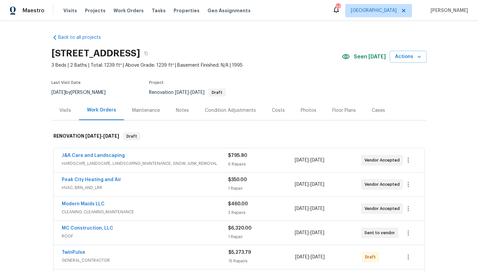
scroll to position [1, 0]
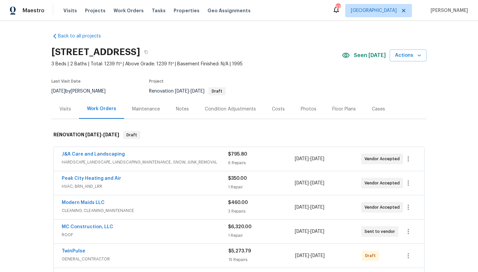
click at [275, 110] on div "Costs" at bounding box center [278, 109] width 13 height 7
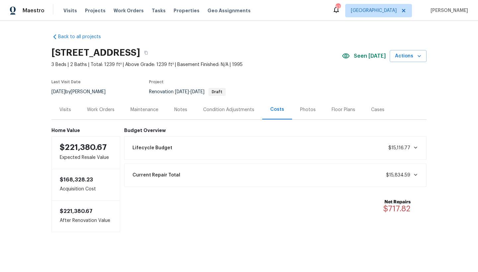
click at [102, 109] on div "Work Orders" at bounding box center [101, 109] width 28 height 7
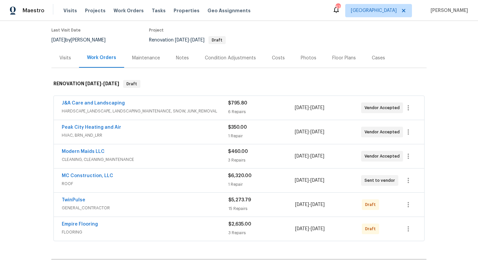
scroll to position [112, 0]
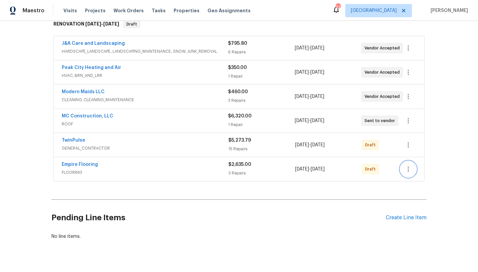
click at [407, 171] on icon "button" at bounding box center [407, 168] width 1 height 5
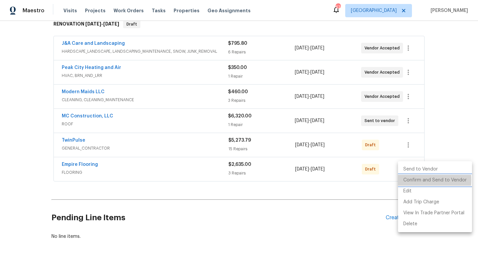
click at [412, 180] on li "Confirm and Send to Vendor" at bounding box center [435, 180] width 74 height 11
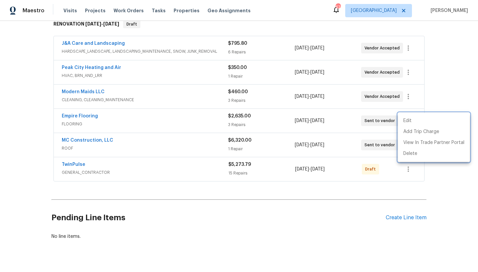
click at [289, 206] on div at bounding box center [239, 136] width 478 height 272
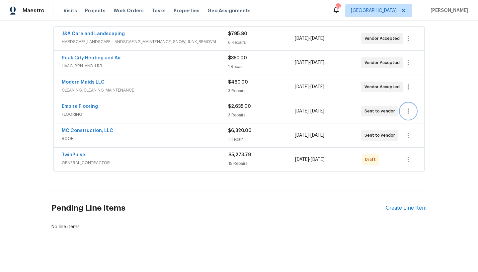
scroll to position [110, 0]
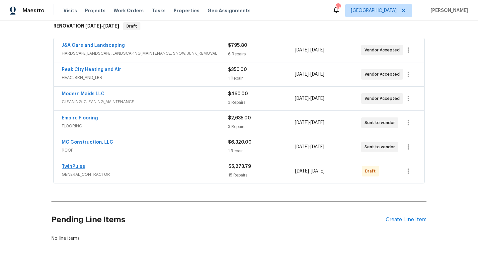
click at [77, 166] on link "TwinPulse" at bounding box center [74, 166] width 24 height 5
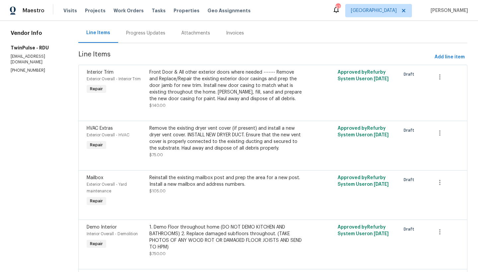
scroll to position [38, 0]
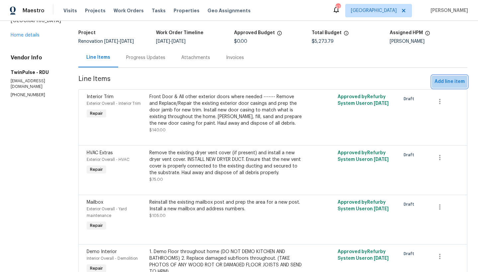
click at [453, 83] on span "Add line item" at bounding box center [449, 82] width 30 height 8
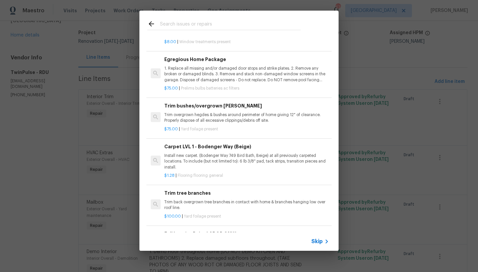
scroll to position [234, 0]
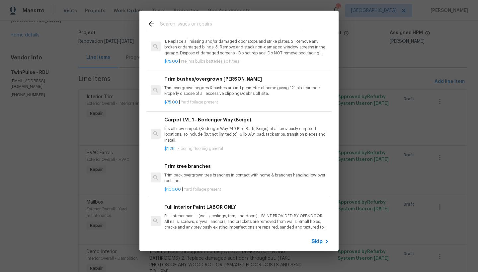
click at [215, 46] on p "1. Replace all missing and/or damaged door stops and strike plates. 2. Remove a…" at bounding box center [246, 47] width 164 height 17
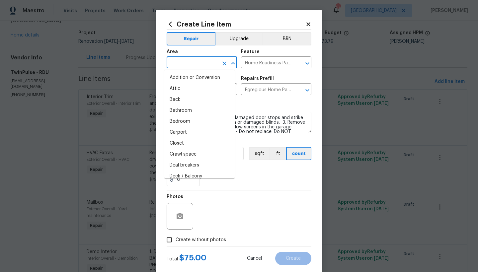
click at [188, 64] on input "text" at bounding box center [192, 63] width 52 height 10
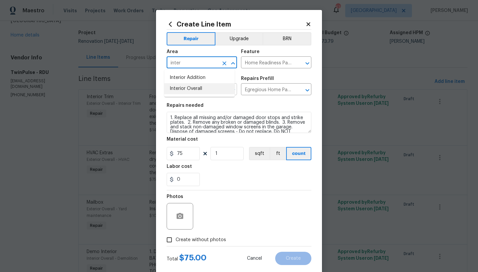
click at [178, 87] on li "Interior Overall" at bounding box center [199, 88] width 70 height 11
drag, startPoint x: 211, startPoint y: 239, endPoint x: 213, endPoint y: 236, distance: 3.7
click at [211, 239] on span "Create without photos" at bounding box center [200, 239] width 50 height 7
click at [175, 239] on input "Create without photos" at bounding box center [169, 239] width 13 height 13
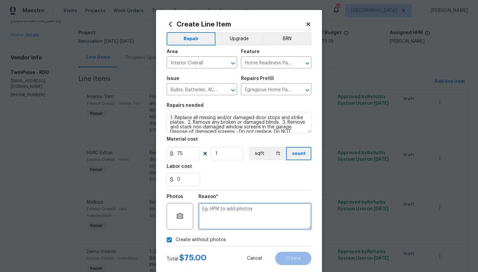
click at [230, 212] on textarea at bounding box center [254, 216] width 113 height 27
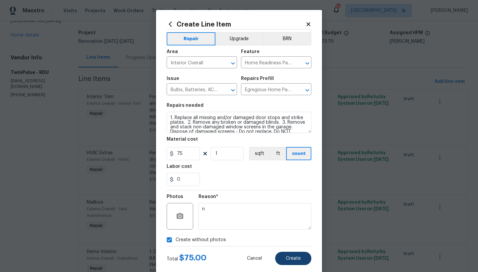
click at [290, 257] on span "Create" at bounding box center [293, 258] width 15 height 5
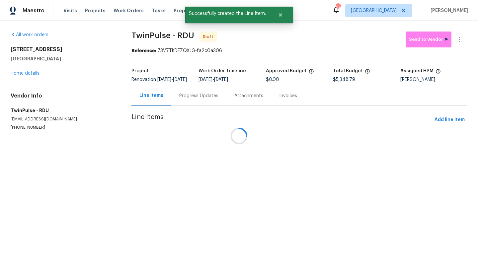
scroll to position [0, 0]
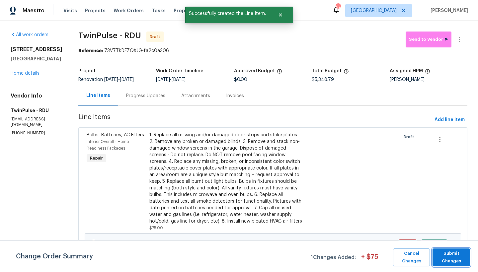
click at [454, 257] on span "Submit Changes" at bounding box center [450, 257] width 31 height 15
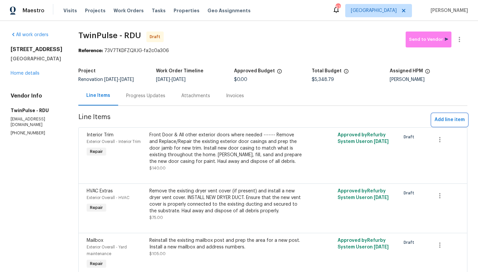
click at [438, 122] on span "Add line item" at bounding box center [449, 120] width 30 height 8
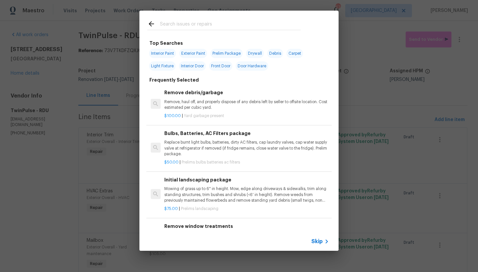
click at [161, 22] on input "text" at bounding box center [230, 25] width 141 height 10
click at [160, 24] on input "text" at bounding box center [230, 25] width 141 height 10
drag, startPoint x: 180, startPoint y: 20, endPoint x: 175, endPoint y: 22, distance: 5.6
click at [175, 22] on div at bounding box center [223, 24] width 169 height 26
click at [175, 22] on input "text" at bounding box center [230, 25] width 141 height 10
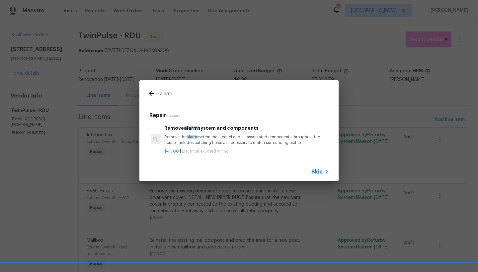
click at [218, 124] on h6 "Remove alarm system and components" at bounding box center [246, 127] width 164 height 7
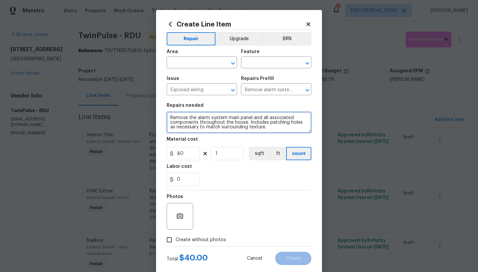
click at [261, 129] on textarea "Remove the alarm system main panel and all associated components throughout the…" at bounding box center [238, 122] width 145 height 21
click at [268, 128] on textarea "Remove the alarm system main panel and all associated components throughout the…" at bounding box center [238, 122] width 145 height 21
click at [267, 128] on textarea "Remove the alarm system main panel and all associated components throughout the…" at bounding box center [238, 122] width 145 height 21
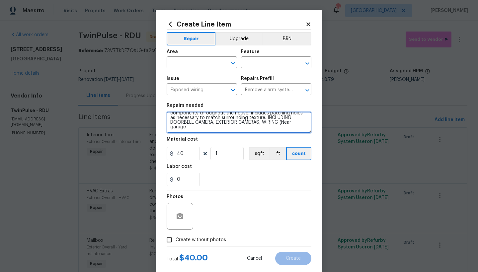
click at [283, 123] on textarea "Remove the alarm system main panel and all associated components throughout the…" at bounding box center [238, 122] width 145 height 21
click at [215, 129] on textarea "Remove the alarm system main panel and all associated components throughout the…" at bounding box center [238, 122] width 145 height 21
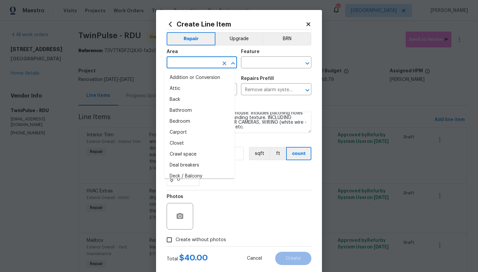
click at [204, 61] on input "text" at bounding box center [192, 63] width 52 height 10
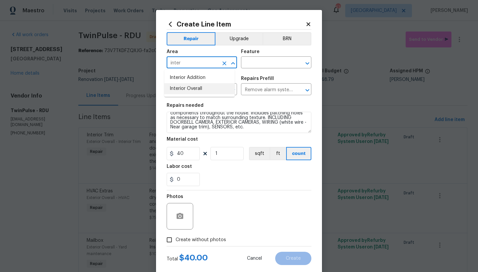
drag, startPoint x: 189, startPoint y: 86, endPoint x: 204, endPoint y: 78, distance: 16.8
click at [190, 86] on li "Interior Overall" at bounding box center [199, 88] width 70 height 11
click at [256, 64] on input "text" at bounding box center [267, 63] width 52 height 10
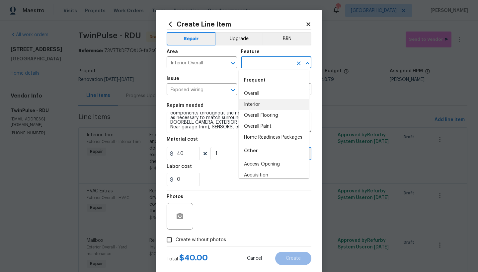
click at [257, 104] on li "Interior" at bounding box center [273, 104] width 70 height 11
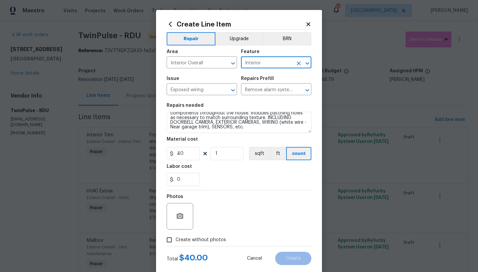
click at [184, 241] on span "Create without photos" at bounding box center [200, 239] width 50 height 7
click at [175, 241] on input "Create without photos" at bounding box center [169, 239] width 13 height 13
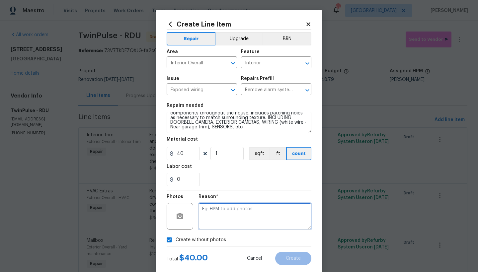
click at [226, 219] on textarea at bounding box center [254, 216] width 113 height 27
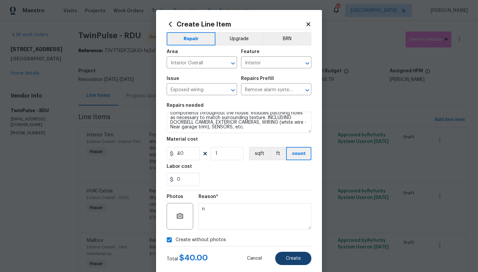
click at [281, 256] on button "Create" at bounding box center [293, 258] width 36 height 13
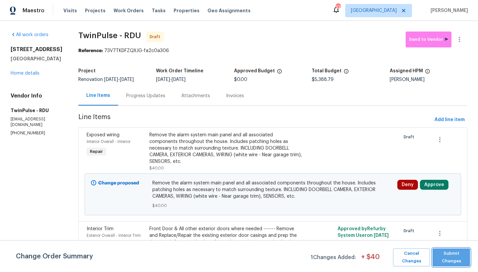
click at [458, 259] on span "Submit Changes" at bounding box center [450, 257] width 31 height 15
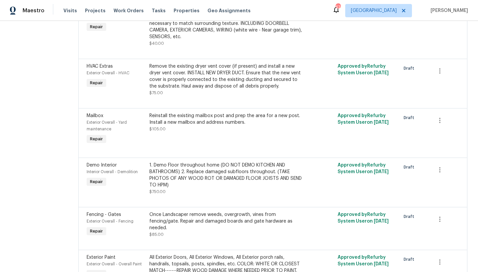
scroll to position [0, 0]
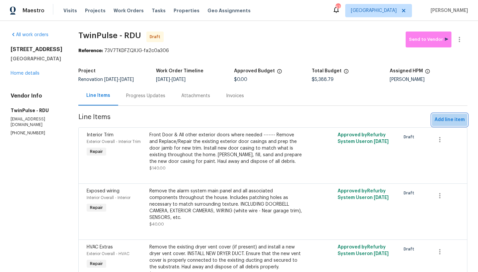
click at [441, 121] on span "Add line item" at bounding box center [449, 120] width 30 height 8
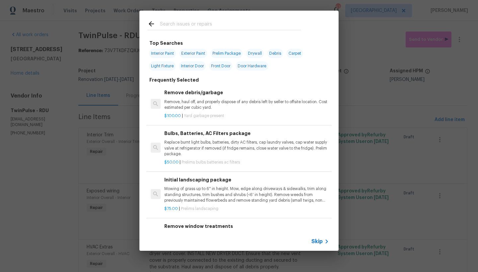
click at [189, 23] on input "text" at bounding box center [230, 25] width 141 height 10
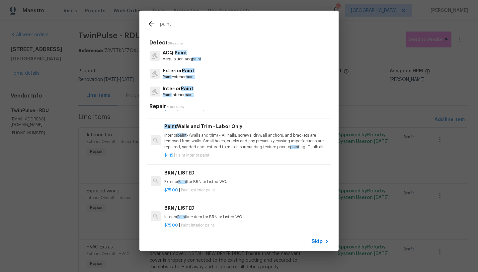
scroll to position [710, 0]
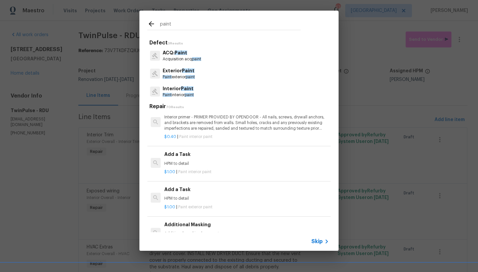
click at [185, 153] on div "Add a Task HPM to detail" at bounding box center [246, 159] width 164 height 16
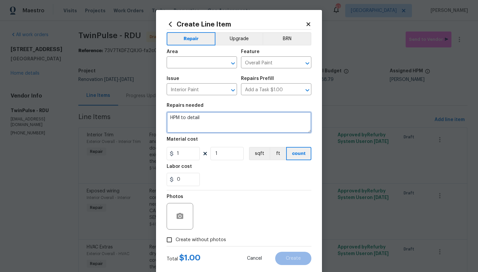
drag, startPoint x: 184, startPoint y: 116, endPoint x: 99, endPoint y: 106, distance: 85.2
click at [99, 105] on div "Create Line Item Repair Upgrade BRN Area ​ Feature Overall Paint ​ Issue Interi…" at bounding box center [239, 136] width 478 height 272
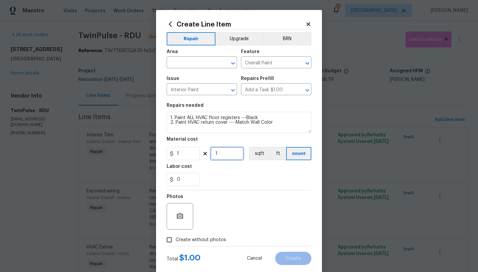
drag, startPoint x: 185, startPoint y: 144, endPoint x: 151, endPoint y: 134, distance: 35.2
click at [151, 134] on div "Create Line Item Repair Upgrade BRN Area ​ Feature Overall Paint ​ Issue Interi…" at bounding box center [239, 136] width 478 height 272
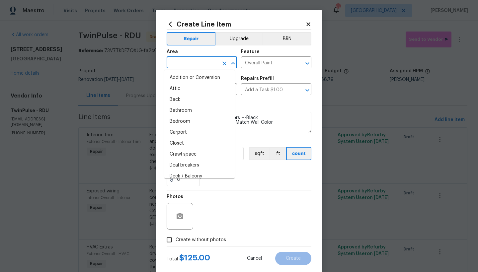
click at [209, 61] on input "text" at bounding box center [192, 63] width 52 height 10
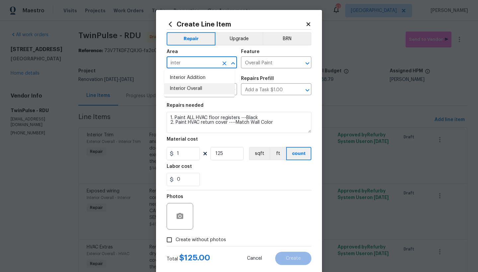
click at [189, 89] on li "Interior Overall" at bounding box center [199, 88] width 70 height 11
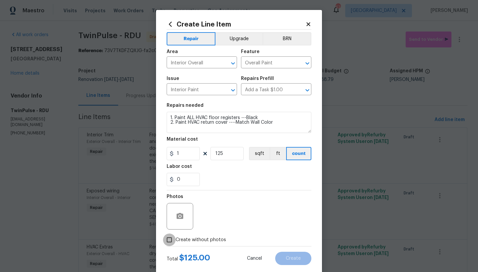
click at [167, 240] on input "Create without photos" at bounding box center [169, 239] width 13 height 13
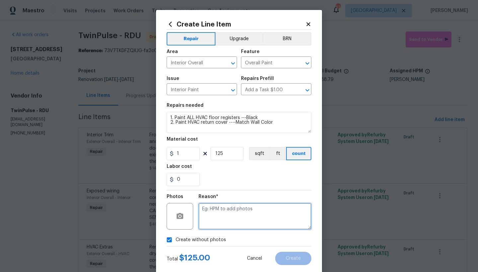
click at [205, 215] on textarea at bounding box center [254, 216] width 113 height 27
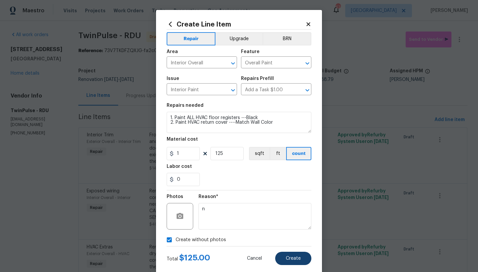
click at [291, 259] on span "Create" at bounding box center [293, 258] width 15 height 5
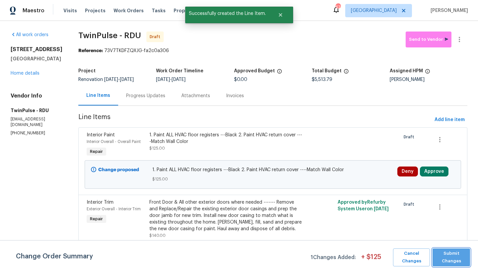
click at [450, 259] on span "Submit Changes" at bounding box center [450, 257] width 31 height 15
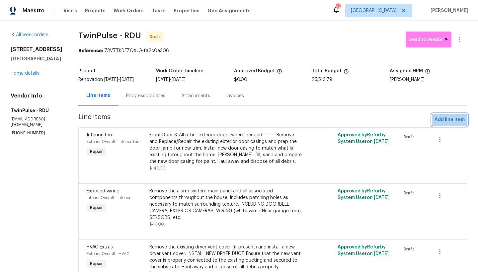
click at [441, 117] on span "Add line item" at bounding box center [449, 120] width 30 height 8
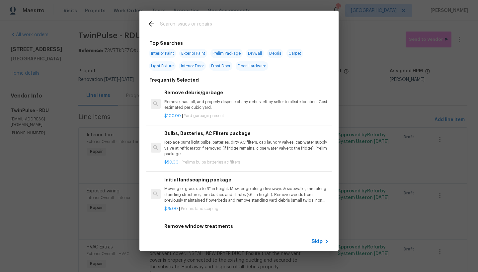
click at [199, 25] on input "text" at bounding box center [230, 25] width 141 height 10
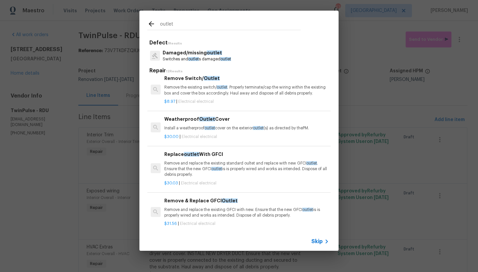
scroll to position [85, 0]
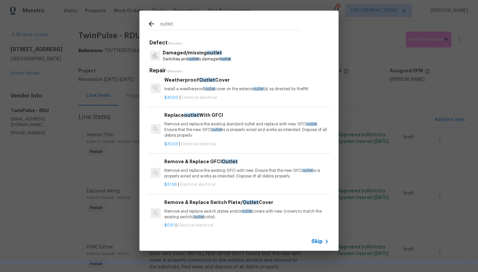
click at [220, 206] on h6 "Remove & Replace Switch Plate/ Outlet Cover" at bounding box center [246, 202] width 164 height 7
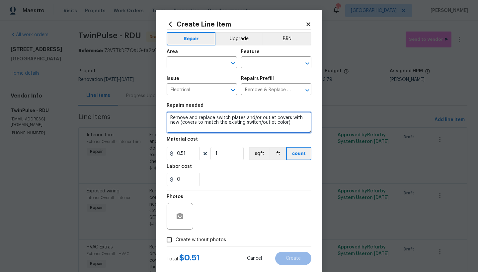
click at [213, 119] on textarea "Remove and replace switch plates and/or outlet covers with new (covers to match…" at bounding box center [238, 122] width 145 height 21
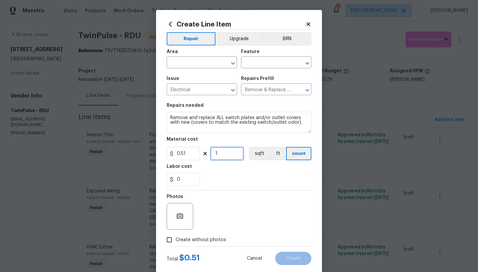
click at [216, 154] on input "1" at bounding box center [226, 153] width 33 height 13
click at [187, 66] on input "text" at bounding box center [192, 63] width 52 height 10
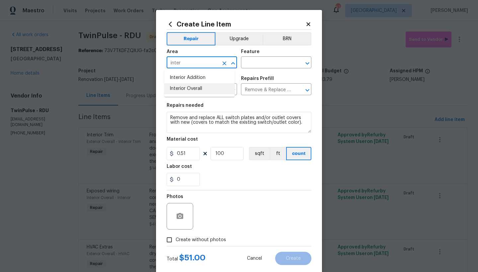
click at [203, 90] on li "Interior Overall" at bounding box center [199, 88] width 70 height 11
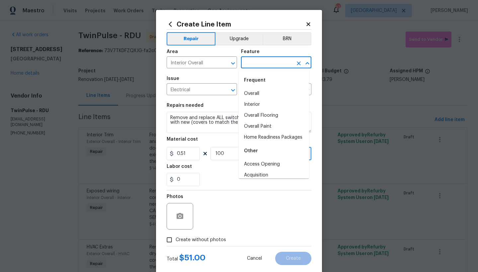
click at [267, 66] on input "text" at bounding box center [267, 63] width 52 height 10
click at [251, 105] on li "Interior" at bounding box center [273, 104] width 70 height 11
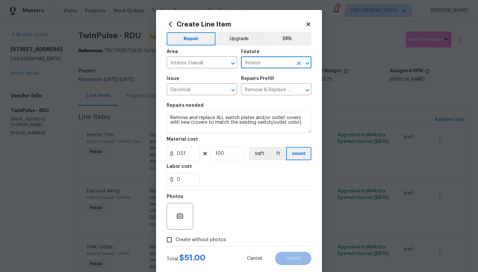
click at [210, 241] on span "Create without photos" at bounding box center [200, 239] width 50 height 7
click at [175, 241] on input "Create without photos" at bounding box center [169, 239] width 13 height 13
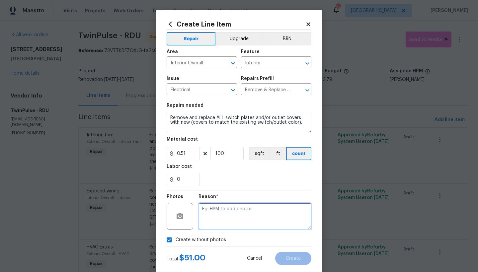
click at [235, 214] on textarea at bounding box center [254, 216] width 113 height 27
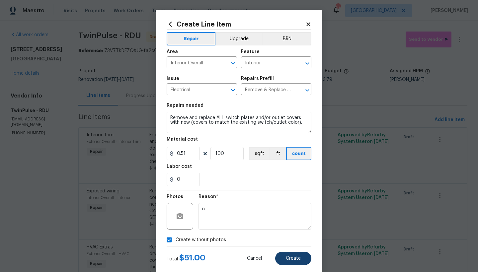
click at [297, 259] on span "Create" at bounding box center [293, 258] width 15 height 5
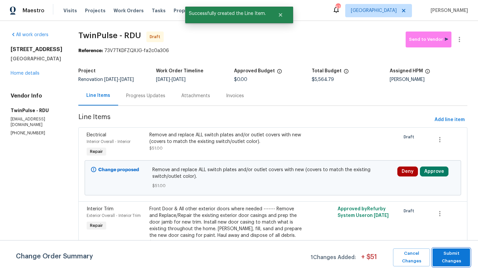
click at [453, 257] on span "Submit Changes" at bounding box center [450, 257] width 31 height 15
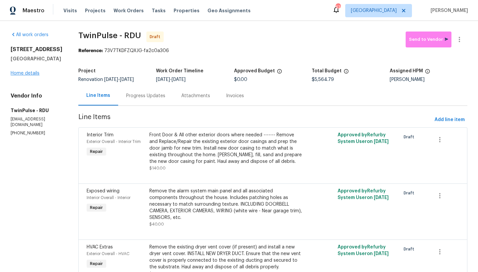
click at [27, 76] on link "Home details" at bounding box center [25, 73] width 29 height 5
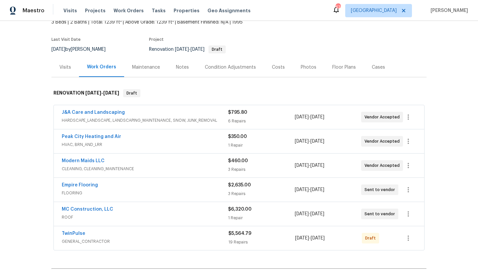
scroll to position [85, 0]
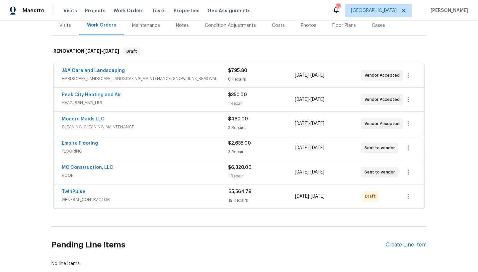
click at [76, 195] on div "TwinPulse" at bounding box center [145, 192] width 166 height 8
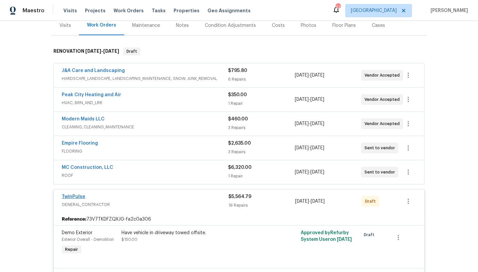
drag, startPoint x: 73, startPoint y: 197, endPoint x: 69, endPoint y: 196, distance: 3.9
click at [69, 196] on link "TwinPulse" at bounding box center [74, 196] width 24 height 5
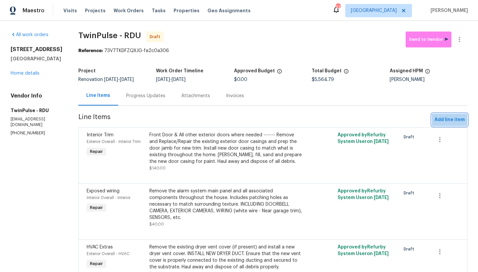
click at [442, 118] on span "Add line item" at bounding box center [449, 120] width 30 height 8
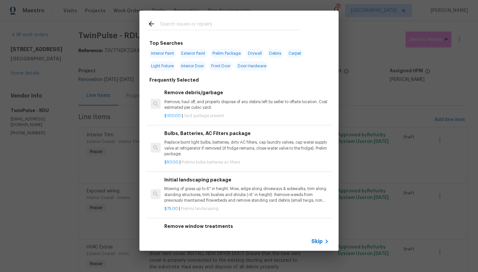
click at [189, 20] on input "text" at bounding box center [230, 25] width 141 height 10
click at [176, 25] on input "text" at bounding box center [230, 25] width 141 height 10
click at [177, 24] on input "text" at bounding box center [230, 25] width 141 height 10
click at [175, 23] on input "text" at bounding box center [230, 25] width 141 height 10
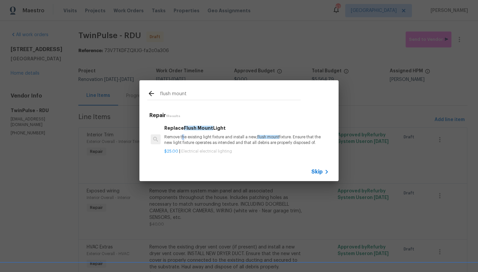
click at [182, 134] on p "Remove the existing light fixture and install a new, flush mount fixture. Ensur…" at bounding box center [246, 139] width 164 height 11
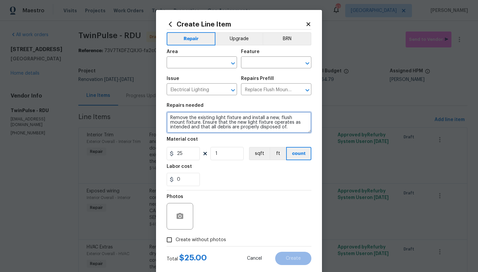
click at [166, 117] on textarea "Remove the existing light fixture and install a new, flush mount fixture. Ensur…" at bounding box center [238, 122] width 145 height 21
click at [185, 116] on textarea "Remove the existing light fixture and install a new, flush mount fixture. Ensur…" at bounding box center [238, 122] width 145 height 21
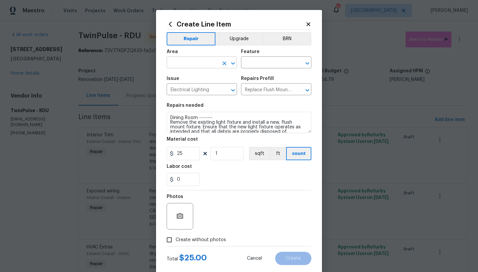
click at [195, 66] on input "text" at bounding box center [192, 63] width 52 height 10
click at [198, 87] on li "Interior Overall" at bounding box center [199, 88] width 70 height 11
click at [267, 63] on input "text" at bounding box center [267, 63] width 52 height 10
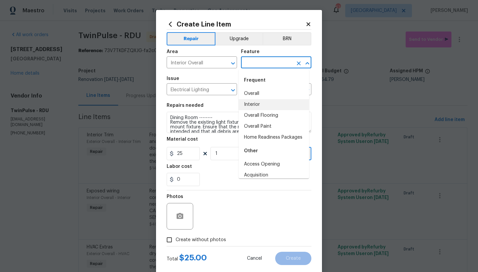
click at [255, 103] on li "Interior" at bounding box center [273, 104] width 70 height 11
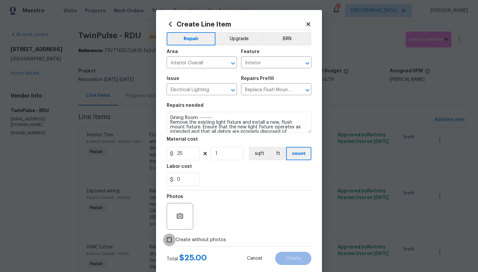
click at [167, 239] on input "Create without photos" at bounding box center [169, 239] width 13 height 13
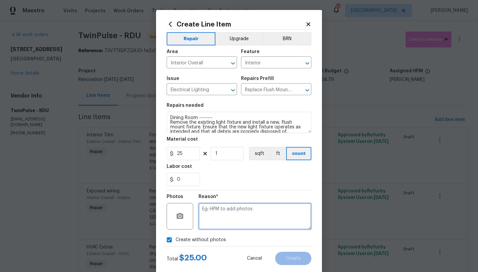
click at [240, 215] on textarea at bounding box center [254, 216] width 113 height 27
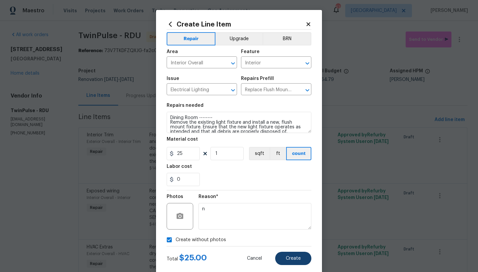
click at [286, 259] on span "Create" at bounding box center [293, 258] width 15 height 5
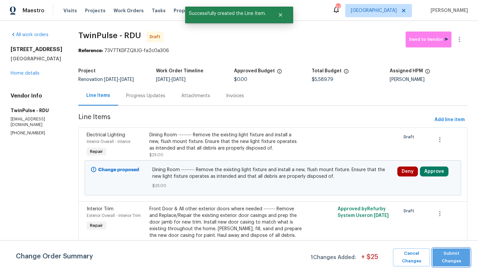
click at [443, 253] on span "Submit Changes" at bounding box center [450, 257] width 31 height 15
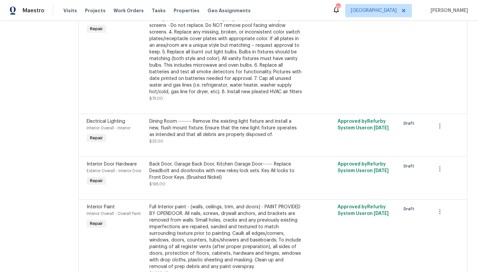
scroll to position [518, 0]
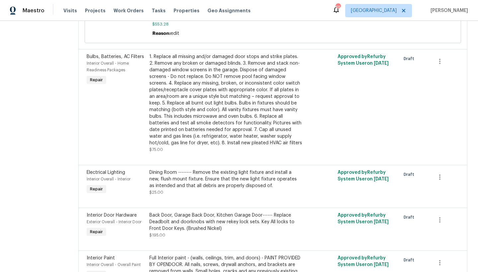
click at [202, 179] on div "Dining Room -------- Remove the existing light fixture and install a new, flush…" at bounding box center [225, 179] width 153 height 20
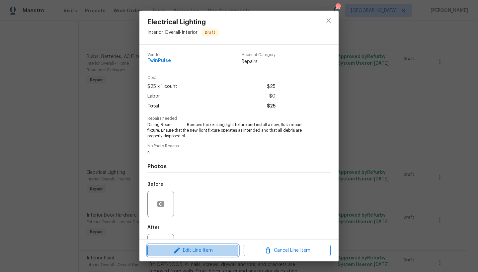
click at [188, 252] on span "Edit Line Item" at bounding box center [192, 250] width 87 height 8
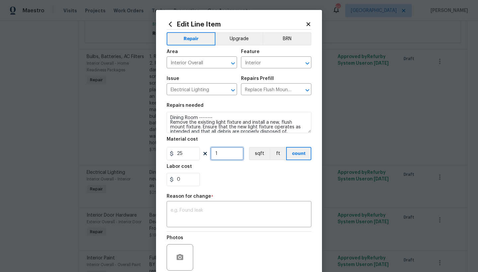
drag, startPoint x: 219, startPoint y: 154, endPoint x: 209, endPoint y: 151, distance: 10.3
click at [210, 151] on input "1" at bounding box center [226, 153] width 33 height 13
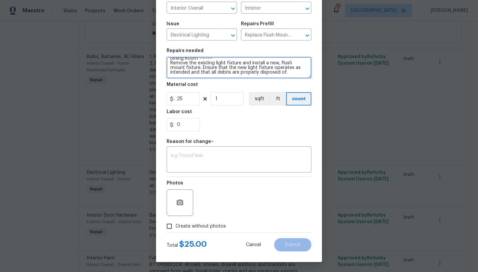
click at [290, 75] on textarea "Dining Room -------- Remove the existing light fixture and install a new, flush…" at bounding box center [238, 67] width 145 height 21
type textarea "Dining Room -------- Remove the existing light fixture and install a new, flush…"
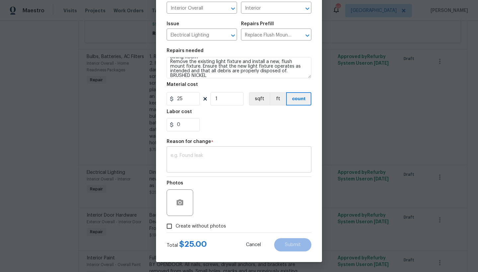
click at [229, 165] on textarea at bounding box center [238, 160] width 137 height 14
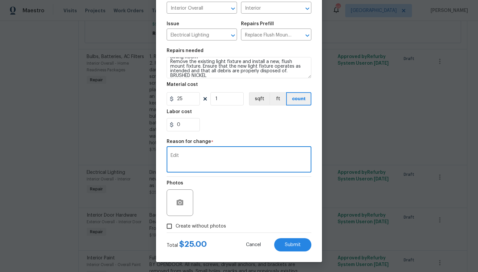
type textarea "Edit"
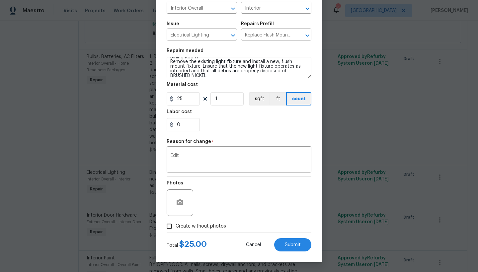
click at [204, 229] on span "Create without photos" at bounding box center [200, 226] width 50 height 7
click at [175, 229] on input "Create without photos" at bounding box center [169, 226] width 13 height 13
checkbox input "true"
click at [298, 245] on button "Submit" at bounding box center [292, 244] width 37 height 13
type textarea "Dining Room -------- Remove the existing light fixture and install a new, flush…"
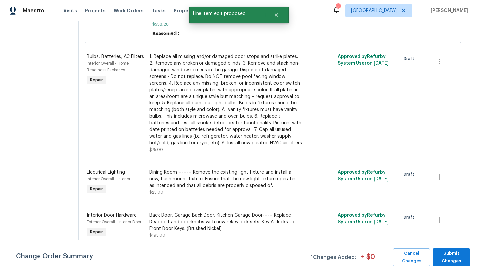
scroll to position [0, 0]
click at [454, 258] on span "Submit Changes" at bounding box center [450, 257] width 31 height 15
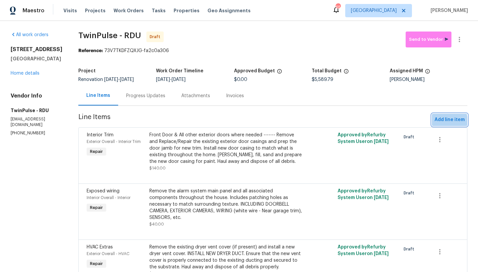
click at [434, 123] on span "Add line item" at bounding box center [449, 120] width 30 height 8
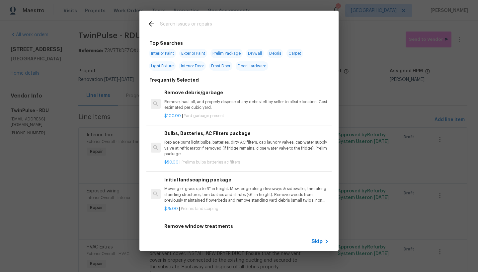
click at [191, 25] on input "text" at bounding box center [230, 25] width 141 height 10
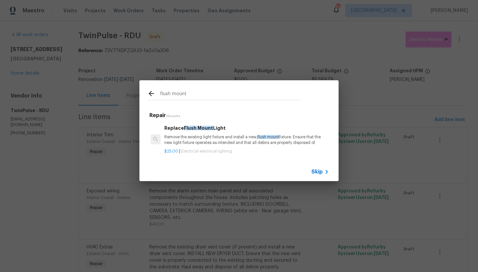
type input "flush mount"
click at [191, 134] on p "Remove the existing light fixture and install a new, flush mount fixture. Ensur…" at bounding box center [246, 139] width 164 height 11
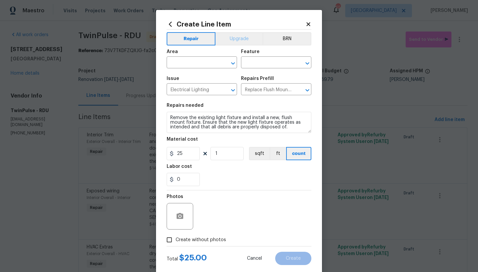
click at [235, 40] on button "Upgrade" at bounding box center [238, 38] width 47 height 13
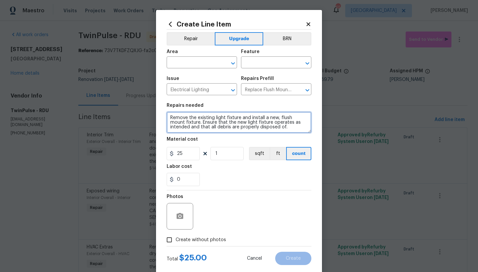
click at [166, 115] on textarea "Remove the existing light fixture and install a new, flush mount fixture. Ensur…" at bounding box center [238, 122] width 145 height 21
click at [191, 118] on textarea "Remove the existing light fixture and install a new, flush mount fixture. Ensur…" at bounding box center [238, 122] width 145 height 21
type textarea "Foyer, Both Bathrooms (ceiling lights) Remove the existing light fixture and in…"
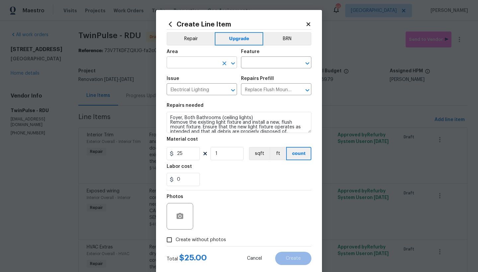
click at [174, 63] on input "text" at bounding box center [192, 63] width 52 height 10
click at [181, 88] on li "Interior Overall" at bounding box center [199, 88] width 70 height 11
type input "Interior Overall"
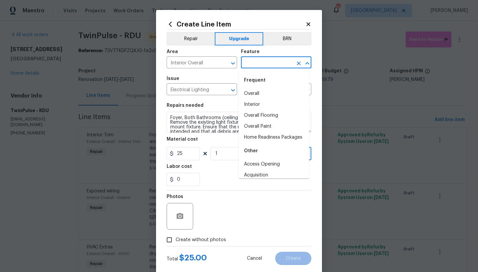
click at [272, 67] on input "text" at bounding box center [267, 63] width 52 height 10
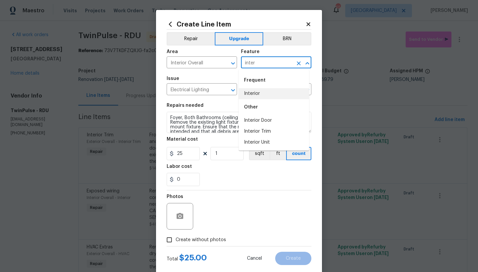
click at [247, 94] on li "Interior" at bounding box center [273, 93] width 70 height 11
type input "Interior"
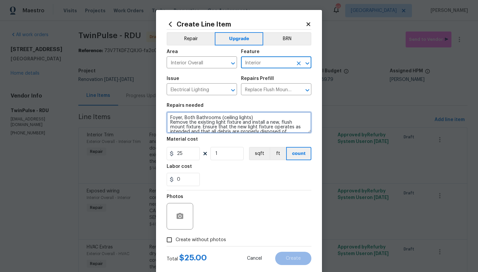
click at [253, 117] on textarea "Foyer, Both Bathrooms (ceiling lights) Remove the existing light fixture and in…" at bounding box center [238, 122] width 145 height 21
type textarea "Foyer, Both Bathrooms (ceiling lights)-------- Remove the existing light fixtur…"
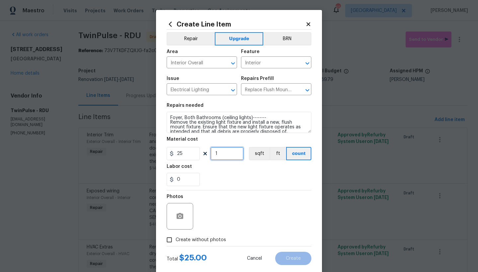
drag, startPoint x: 217, startPoint y: 153, endPoint x: 197, endPoint y: 150, distance: 20.4
click at [197, 150] on div "25 1 sqft ft count" at bounding box center [238, 153] width 145 height 13
type input "3"
drag, startPoint x: 186, startPoint y: 239, endPoint x: 191, endPoint y: 230, distance: 10.9
click at [185, 239] on span "Create without photos" at bounding box center [200, 239] width 50 height 7
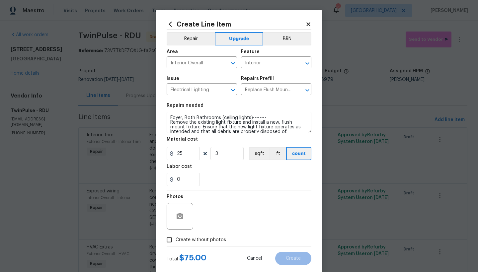
click at [175, 239] on input "Create without photos" at bounding box center [169, 239] width 13 height 13
checkbox input "true"
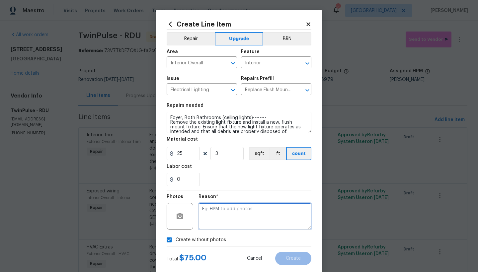
click at [210, 210] on textarea at bounding box center [254, 216] width 113 height 27
type textarea "n"
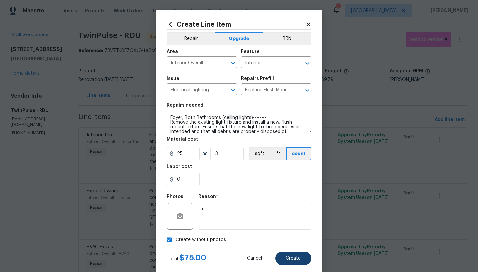
click at [292, 258] on span "Create" at bounding box center [293, 258] width 15 height 5
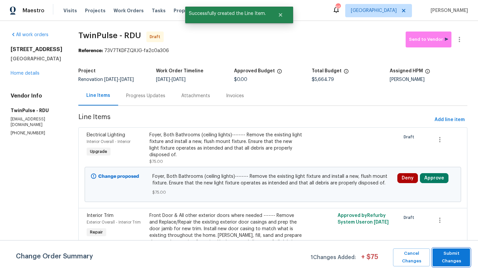
click at [445, 254] on span "Submit Changes" at bounding box center [450, 257] width 31 height 15
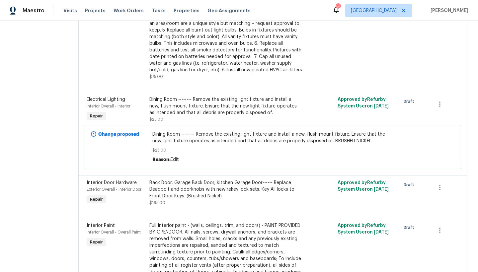
scroll to position [664, 0]
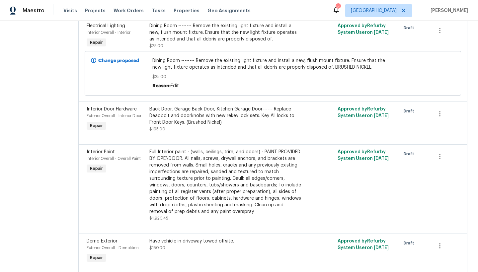
click at [181, 32] on div "Dining Room -------- Remove the existing light fixture and install a new, flush…" at bounding box center [225, 33] width 153 height 20
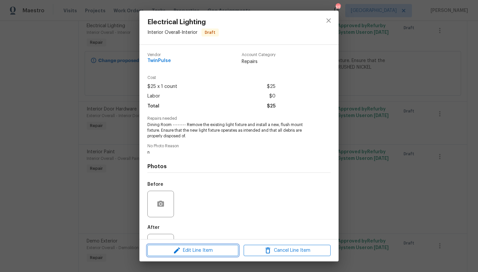
click at [191, 251] on span "Edit Line Item" at bounding box center [192, 250] width 87 height 8
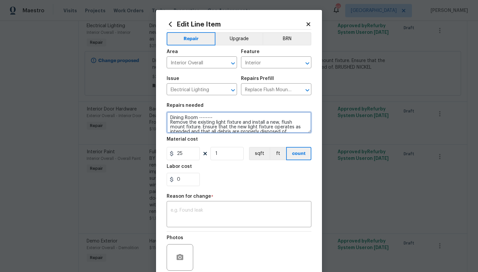
drag, startPoint x: 196, startPoint y: 118, endPoint x: 200, endPoint y: 118, distance: 3.6
click at [196, 118] on textarea "Dining Room -------- Remove the existing light fixture and install a new, flush…" at bounding box center [238, 122] width 145 height 21
type textarea "Dining Room, Both Secondary Bedrooms -------- Remove the existing light fixture…"
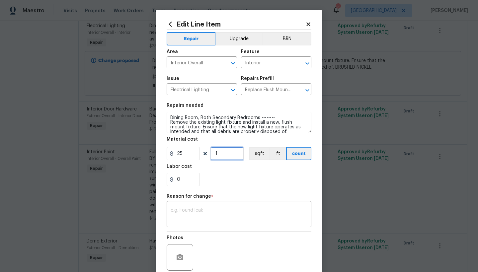
drag, startPoint x: 200, startPoint y: 141, endPoint x: 181, endPoint y: 133, distance: 20.6
click at [181, 133] on section "Repairs needed Dining Room, Both Secondary Bedrooms -------- Remove the existin…" at bounding box center [238, 144] width 145 height 91
type input "3"
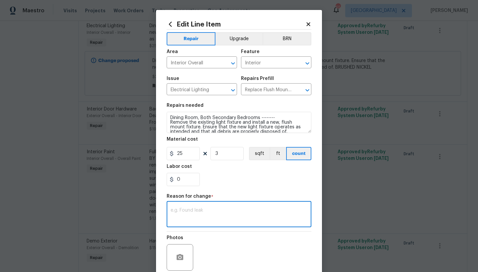
click at [216, 215] on textarea at bounding box center [238, 215] width 137 height 14
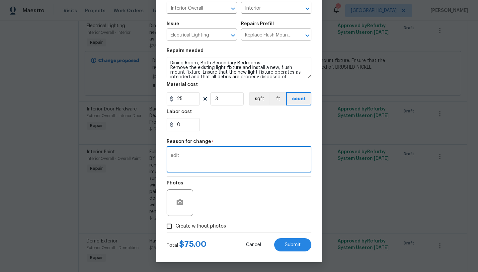
type textarea "edit"
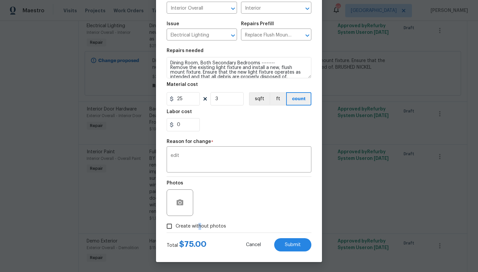
click at [196, 224] on span "Create without photos" at bounding box center [200, 226] width 50 height 7
click at [175, 224] on input "Create without photos" at bounding box center [169, 226] width 13 height 13
checkbox input "true"
click at [286, 242] on span "Submit" at bounding box center [293, 244] width 16 height 5
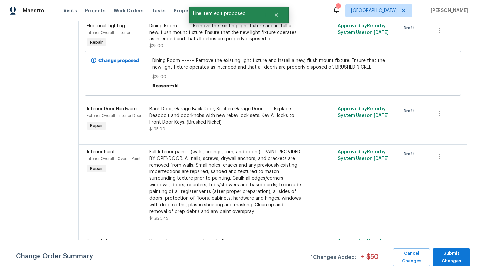
scroll to position [0, 0]
click at [451, 259] on span "Submit Changes" at bounding box center [450, 257] width 31 height 15
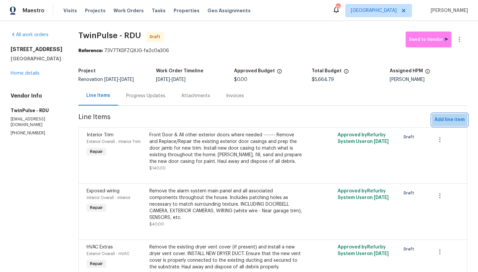
click at [446, 121] on span "Add line item" at bounding box center [449, 120] width 30 height 8
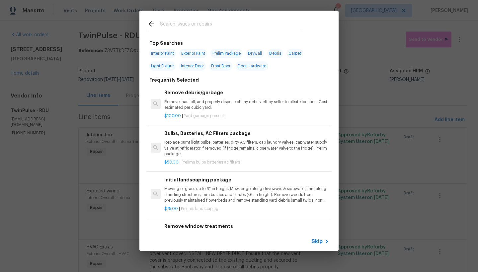
click at [195, 25] on input "text" at bounding box center [230, 25] width 141 height 10
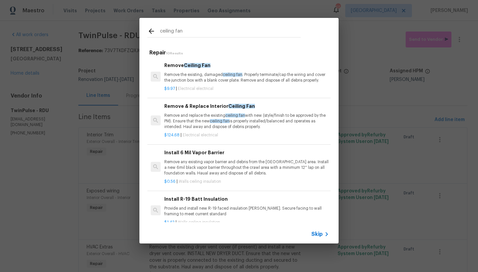
type input "ceiling fan"
click at [182, 116] on div "Remove & Replace Interior Ceiling Fan Remove and replace the existing ceiling f…" at bounding box center [246, 115] width 164 height 27
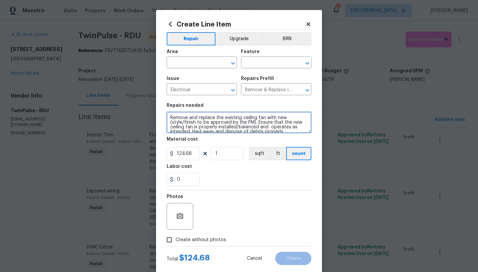
click at [166, 115] on textarea "Remove and replace the existing ceiling fan with new (style/finish to be approv…" at bounding box center [238, 122] width 145 height 21
click at [213, 116] on textarea "Remove and replace the existing ceiling fan with new (style/finish to be approv…" at bounding box center [238, 122] width 145 height 21
drag, startPoint x: 170, startPoint y: 126, endPoint x: 243, endPoint y: 131, distance: 73.7
click at [248, 126] on textarea "Master Bedroom -------- Remove and replace the existing ceiling fan with new (s…" at bounding box center [238, 122] width 145 height 21
type textarea "Master Bedroom -------- Remove and replace the existing ceiling fan with new (B…"
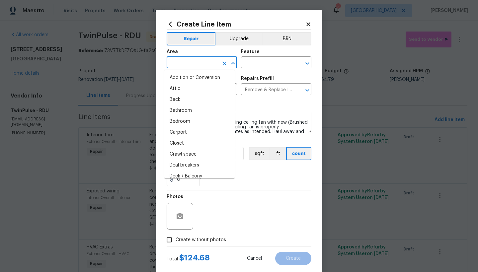
click at [198, 59] on input "text" at bounding box center [192, 63] width 52 height 10
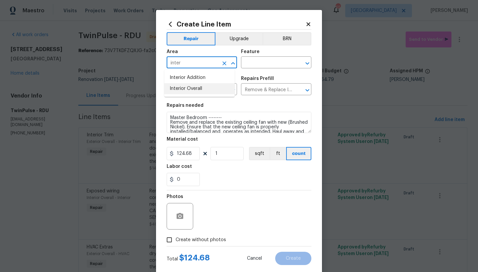
click at [197, 86] on li "Interior Overall" at bounding box center [199, 88] width 70 height 11
type input "Interior Overall"
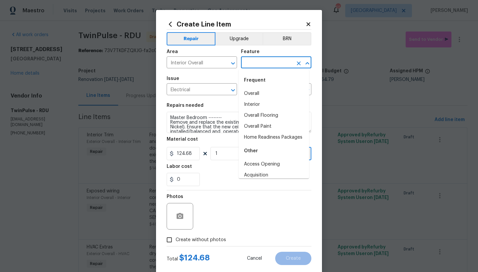
click at [264, 65] on input "text" at bounding box center [267, 63] width 52 height 10
click at [252, 107] on li "Interior" at bounding box center [273, 104] width 70 height 11
type input "Interior"
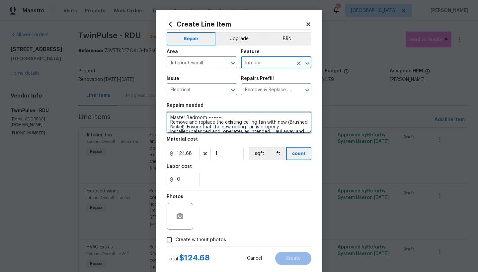
click at [223, 117] on textarea "Master Bedroom -------- Remove and replace the existing ceiling fan with new (B…" at bounding box center [238, 122] width 145 height 21
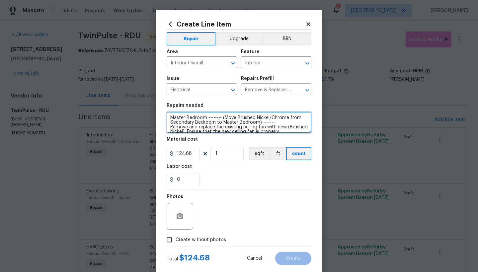
click at [298, 119] on textarea "Master Bedroom -------- (Move Brushed Nickel/Chrome from Secondary Bedroom to M…" at bounding box center [238, 122] width 145 height 21
click at [295, 117] on textarea "Master Bedroom -------- (Move Brushed Nickel/Chrome from Secondary Bedroom to M…" at bounding box center [238, 122] width 145 height 21
click at [227, 121] on textarea "Master Bedroom -------- (Move Brushed Nickel/Chrome from the Secondary Bedroom …" at bounding box center [238, 122] width 145 height 21
type textarea "Master Bedroom -------- (Move Brushed Nickel/Chrome from the Secondary Bedroom …"
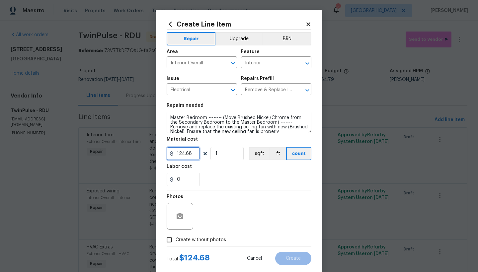
drag, startPoint x: 195, startPoint y: 156, endPoint x: 111, endPoint y: 141, distance: 84.5
click at [111, 141] on div "Create Line Item Repair Upgrade BRN Area Interior Overall ​ Feature Interior ​ …" at bounding box center [239, 136] width 478 height 272
type input "75"
click at [166, 240] on input "Create without photos" at bounding box center [169, 239] width 13 height 13
checkbox input "true"
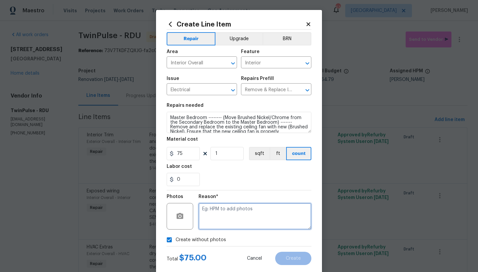
click at [209, 213] on textarea at bounding box center [254, 216] width 113 height 27
type textarea "n"
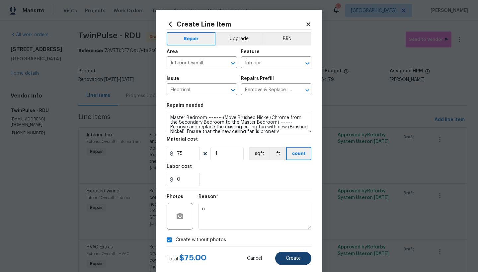
click at [290, 259] on span "Create" at bounding box center [293, 258] width 15 height 5
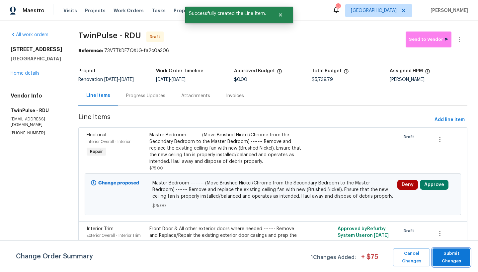
click at [459, 259] on span "Submit Changes" at bounding box center [450, 257] width 31 height 15
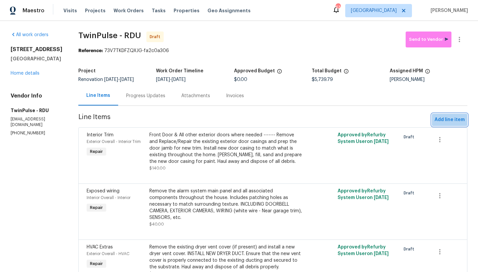
click at [447, 119] on span "Add line item" at bounding box center [449, 120] width 30 height 8
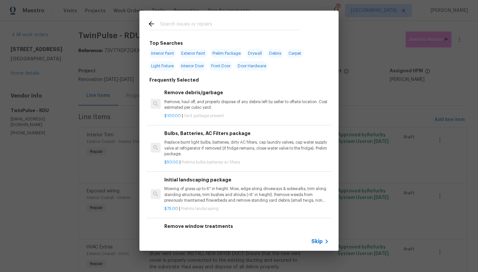
click at [238, 21] on input "text" at bounding box center [230, 25] width 141 height 10
click at [250, 68] on span "Door Hardware" at bounding box center [251, 65] width 32 height 9
type input "Door Hardware"
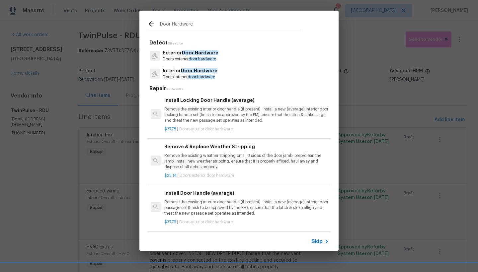
scroll to position [191, 0]
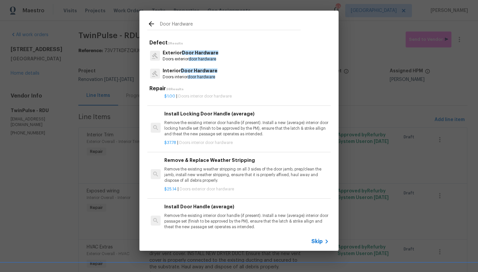
click at [201, 125] on p "Remove the existing interior door handle (if present). Install a new (average) …" at bounding box center [246, 128] width 164 height 17
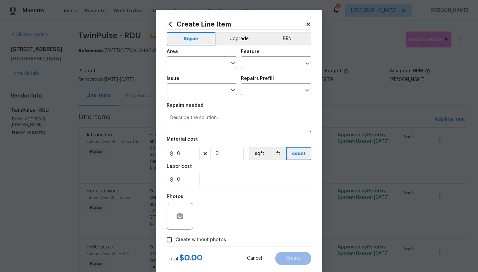
type input "Interior Door"
type input "Interior Door Hardware"
type textarea "Remove the existing interior door handle (if present). Install a new (average) …"
type input "1"
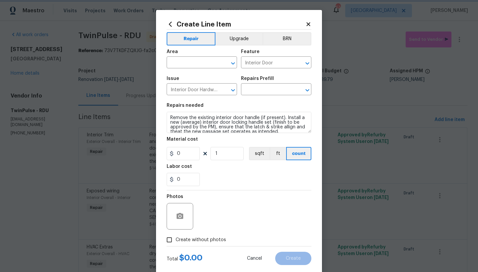
type input "Install Locking Door Handle (average) $37.78"
type input "37.78"
click at [246, 41] on button "Upgrade" at bounding box center [238, 38] width 47 height 13
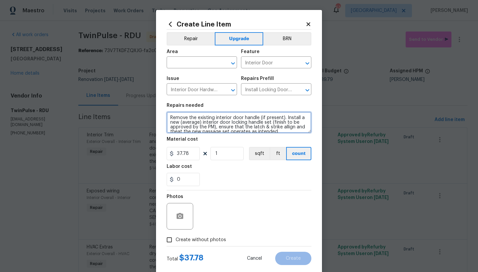
click at [257, 118] on textarea "Remove the existing interior door handle (if present). Install a new (average) …" at bounding box center [238, 122] width 145 height 21
drag, startPoint x: 283, startPoint y: 118, endPoint x: 259, endPoint y: 118, distance: 24.2
click at [259, 118] on textarea "Remove the existing interior door handles (if present). Install a new (average)…" at bounding box center [238, 122] width 145 height 21
drag, startPoint x: 274, startPoint y: 123, endPoint x: 211, endPoint y: 129, distance: 63.3
click at [212, 128] on textarea "Remove the existing interior door handles and hinges. Install a new (average) i…" at bounding box center [238, 122] width 145 height 21
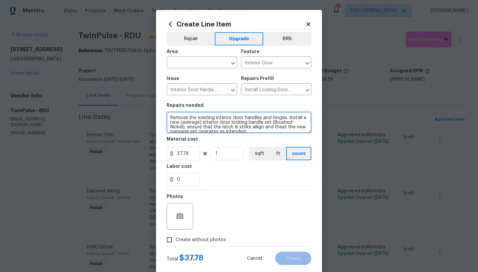
click at [253, 127] on textarea "Remove the existing interior door handles and hinges. Install a new (average) i…" at bounding box center [238, 122] width 145 height 21
type textarea "Remove the existing interior door handles and hinges. Install a new (average) i…"
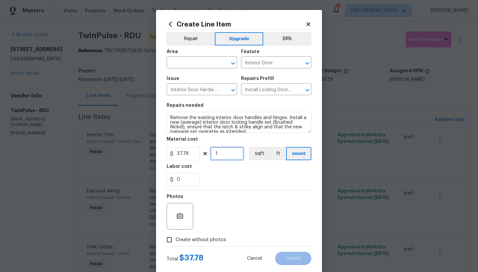
drag, startPoint x: 219, startPoint y: 152, endPoint x: 182, endPoint y: 149, distance: 36.3
click at [182, 149] on div "37.78 1 sqft ft count" at bounding box center [238, 153] width 145 height 13
type input "10"
click at [184, 64] on input "text" at bounding box center [192, 63] width 52 height 10
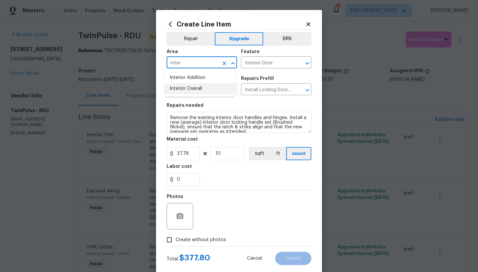
click at [205, 90] on li "Interior Overall" at bounding box center [199, 88] width 70 height 11
type input "Interior Overall"
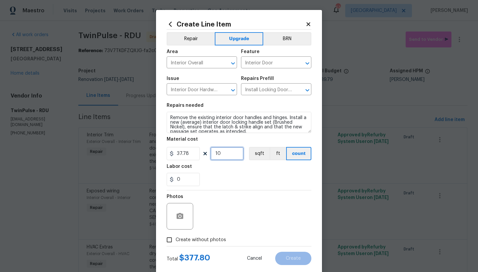
drag, startPoint x: 220, startPoint y: 153, endPoint x: 174, endPoint y: 154, distance: 46.1
click at [174, 154] on div "37.78 10 sqft ft count" at bounding box center [238, 153] width 145 height 13
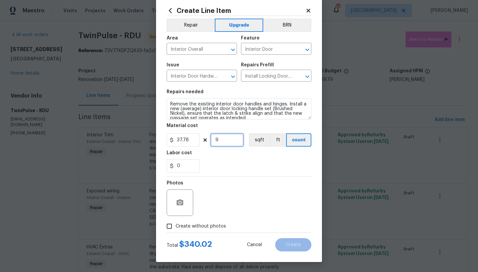
type input "9"
click at [165, 231] on input "Create without photos" at bounding box center [169, 226] width 13 height 13
checkbox input "true"
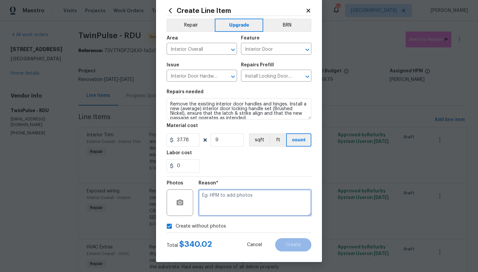
click at [252, 198] on textarea at bounding box center [254, 202] width 113 height 27
type textarea "n"
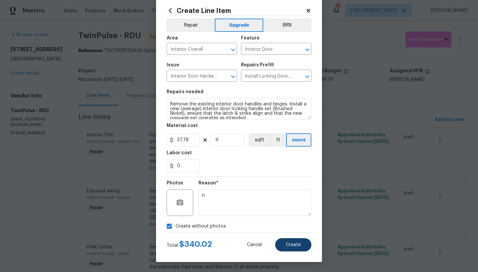
click at [286, 246] on span "Create" at bounding box center [293, 244] width 15 height 5
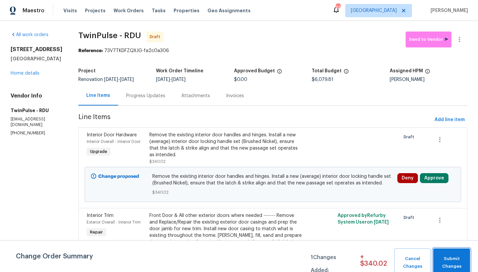
click at [454, 257] on span "Submit Changes" at bounding box center [451, 262] width 30 height 15
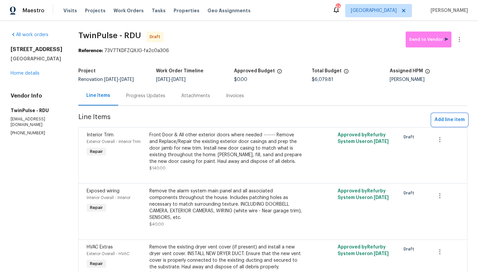
click at [435, 120] on span "Add line item" at bounding box center [449, 120] width 30 height 8
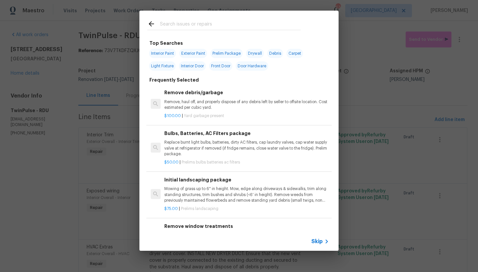
click at [194, 23] on input "text" at bounding box center [230, 25] width 141 height 10
type input "c"
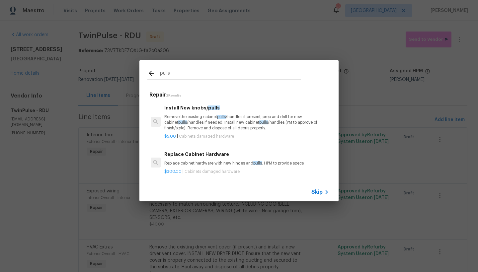
type input "pulls"
click at [185, 124] on p "Remove the existing cabinet pulls /handles if present; prep and drill for new c…" at bounding box center [246, 122] width 164 height 17
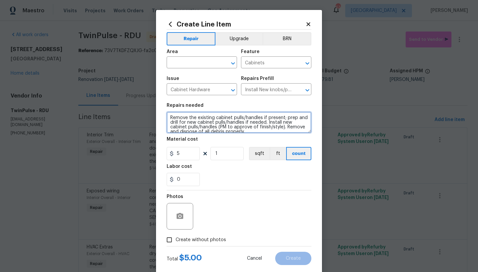
click at [167, 117] on textarea "Remove the existing cabinet pulls/handles if present; prep and drill for new ca…" at bounding box center [238, 122] width 145 height 21
click at [213, 115] on textarea "Remove the existing cabinet pulls/handles if present; prep and drill for new ca…" at bounding box center [238, 122] width 145 height 21
drag, startPoint x: 213, startPoint y: 121, endPoint x: 162, endPoint y: 123, distance: 50.4
click at [161, 122] on div "Create Line Item Repair Upgrade BRN Area ​ Feature Cabinets ​ Issue Cabinet Har…" at bounding box center [239, 143] width 166 height 266
drag, startPoint x: 227, startPoint y: 123, endPoint x: 232, endPoint y: 123, distance: 5.3
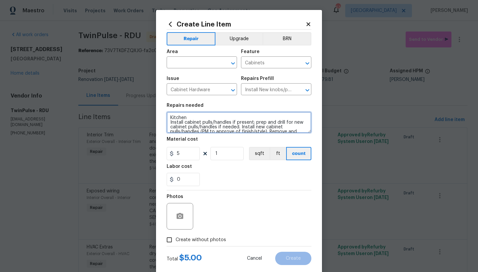
click at [227, 123] on textarea "Kitchen Install cabinet pulls/handles if present; prep and drill for new cabine…" at bounding box center [238, 122] width 145 height 21
click at [250, 124] on textarea "Kitchen Install cabinet pulls/handles if present; prep and drill for new cabine…" at bounding box center [238, 122] width 145 height 21
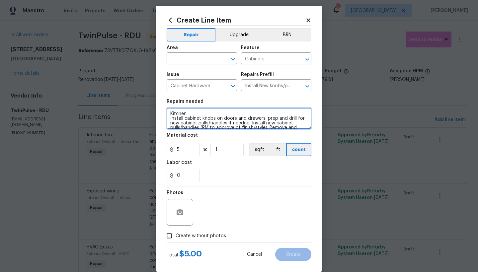
scroll to position [9, 0]
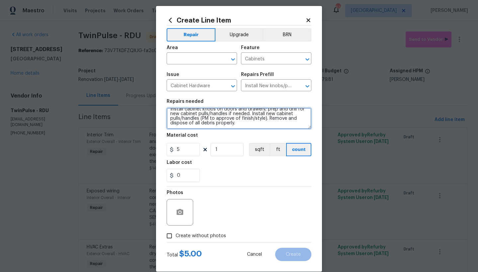
drag, startPoint x: 178, startPoint y: 117, endPoint x: 198, endPoint y: 118, distance: 19.9
click at [198, 118] on textarea "Kitchen Install cabinet knobs on doors and drawers; prep and drill for new cabi…" at bounding box center [238, 118] width 145 height 21
drag, startPoint x: 248, startPoint y: 112, endPoint x: 306, endPoint y: 138, distance: 63.8
click at [293, 132] on section "Repairs needed Kitchen Install cabinet knobs on doors and drawers; prep and dri…" at bounding box center [238, 140] width 145 height 91
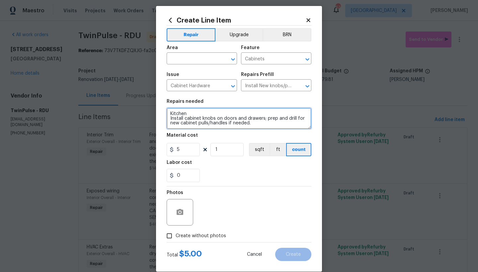
scroll to position [0, 0]
type textarea "Kitchen Install cabinet knobs on doors and drawers; prep and drill for new cabi…"
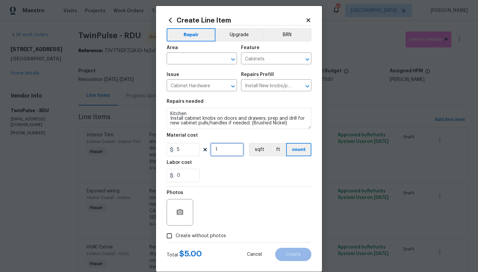
click at [219, 148] on input "1" at bounding box center [226, 149] width 33 height 13
type input "17"
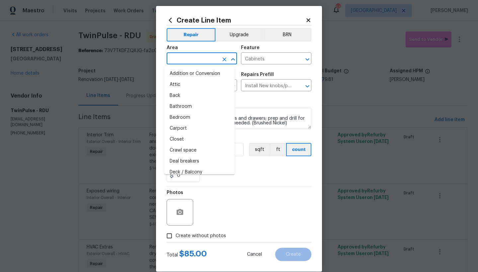
click at [190, 59] on input "text" at bounding box center [192, 59] width 52 height 10
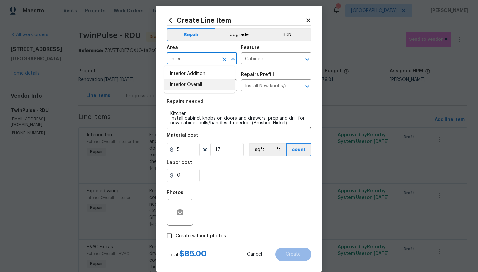
click at [183, 86] on li "Interior Overall" at bounding box center [199, 84] width 70 height 11
type input "Interior Overall"
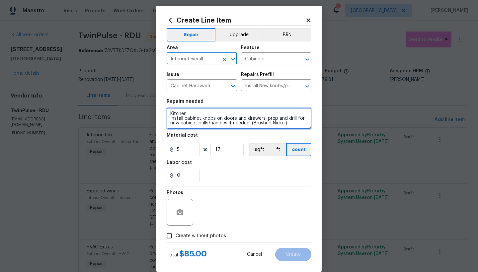
click at [184, 116] on textarea "Kitchen Install cabinet knobs on doors and drawers; prep and drill for new cabi…" at bounding box center [238, 118] width 145 height 21
click at [206, 112] on textarea "Kitchen Install cabinet knobs on doors and drawers; prep and drill for new cabi…" at bounding box center [238, 118] width 145 height 21
type textarea "Kitchen --------- Install cabinet knobs on doors and drawers; prep and drill fo…"
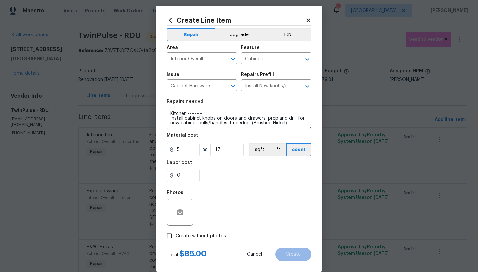
click at [176, 235] on span "Create without photos" at bounding box center [200, 235] width 50 height 7
click at [175, 235] on input "Create without photos" at bounding box center [169, 235] width 13 height 13
checkbox input "true"
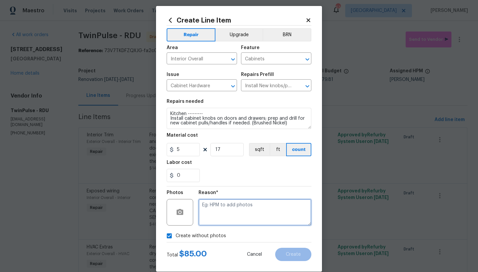
click at [217, 214] on textarea at bounding box center [254, 212] width 113 height 27
type textarea "n"
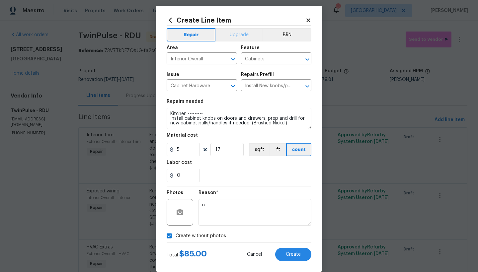
click at [240, 35] on button "Upgrade" at bounding box center [238, 34] width 47 height 13
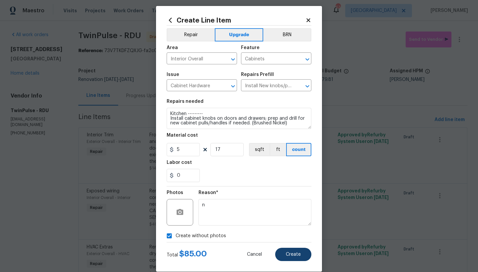
click at [299, 255] on button "Create" at bounding box center [293, 254] width 36 height 13
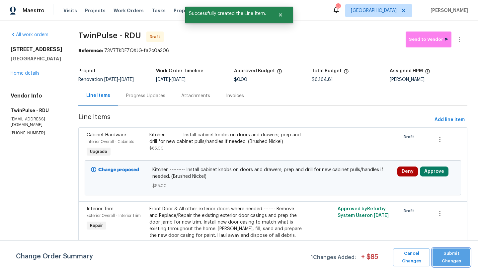
click at [459, 260] on span "Submit Changes" at bounding box center [450, 257] width 31 height 15
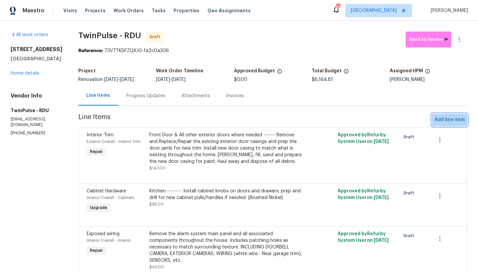
click at [435, 117] on span "Add line item" at bounding box center [449, 120] width 30 height 8
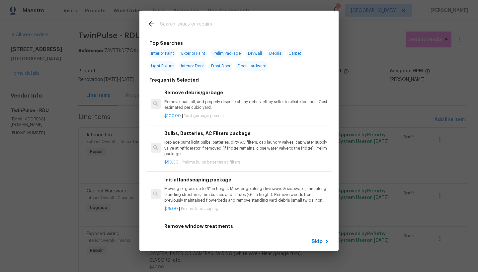
click at [239, 25] on input "text" at bounding box center [230, 25] width 141 height 10
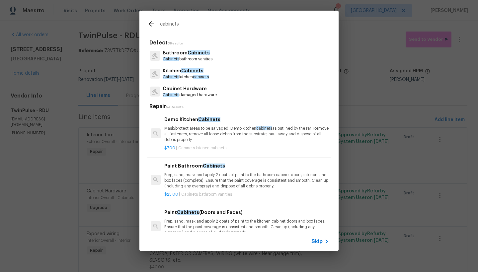
type input "cabinets"
click at [170, 73] on p "Kitchen Cabinets" at bounding box center [185, 70] width 46 height 7
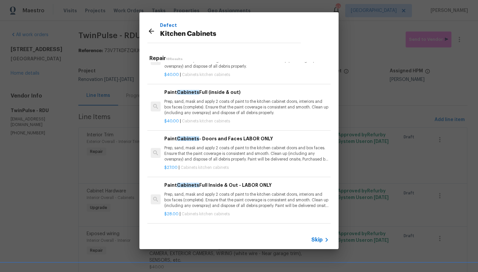
scroll to position [95, 0]
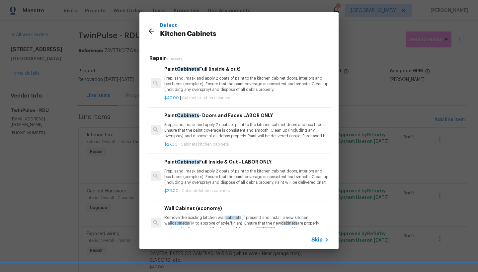
click at [215, 162] on h6 "Paint Cabinets Full Inside & Out - LABOR ONLY" at bounding box center [246, 161] width 164 height 7
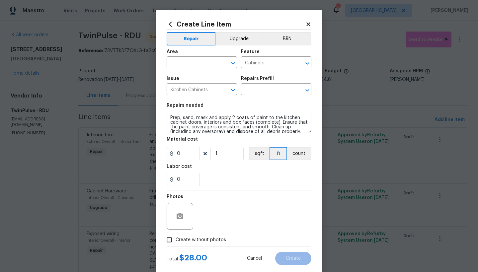
type input "Paint Cabinets Full Inside & Out - LABOR ONLY $28.00"
type input "28"
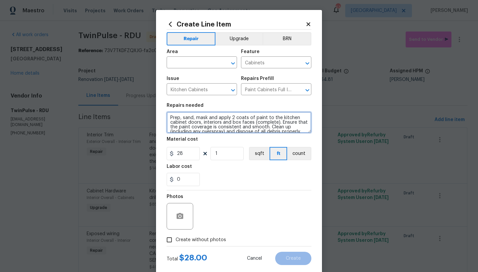
click at [166, 117] on textarea "Prep, sand, mask and apply 2 coats of paint to the kitchen cabinet doors, inter…" at bounding box center [238, 122] width 145 height 21
click at [191, 117] on textarea "Prep, sand, mask and apply 2 coats of paint to the kitchen cabinet doors, inter…" at bounding box center [238, 122] width 145 height 21
type textarea "Kitchen ------- Prep, sand, mask and apply 2 coats of paint to the kitchen cabi…"
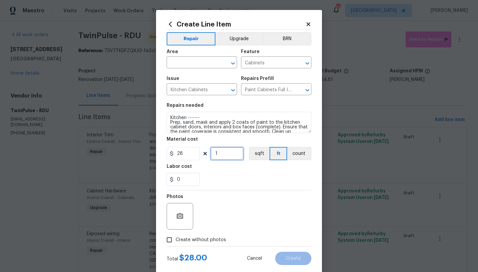
click at [219, 155] on input "1" at bounding box center [226, 153] width 33 height 13
type input "40"
click at [197, 64] on input "text" at bounding box center [192, 63] width 52 height 10
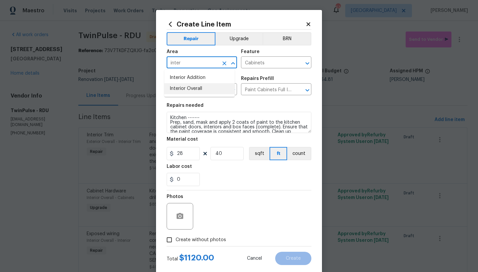
click at [183, 88] on li "Interior Overall" at bounding box center [199, 88] width 70 height 11
type input "Interior Overall"
click at [175, 237] on span "Create without photos" at bounding box center [200, 239] width 50 height 7
click at [175, 237] on input "Create without photos" at bounding box center [169, 239] width 13 height 13
checkbox input "true"
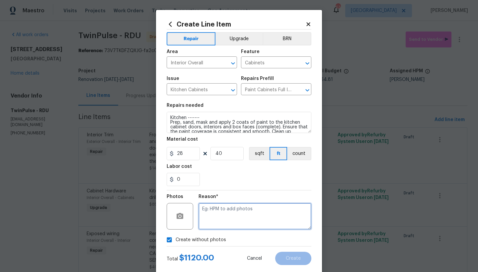
click at [229, 208] on textarea at bounding box center [254, 216] width 113 height 27
type textarea "b"
type textarea "n"
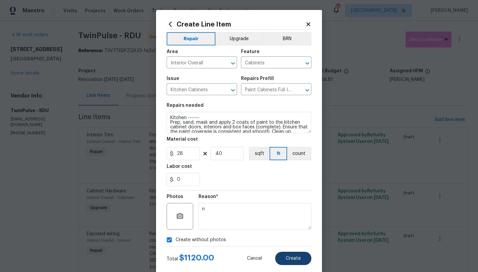
click at [286, 260] on span "Create" at bounding box center [293, 258] width 15 height 5
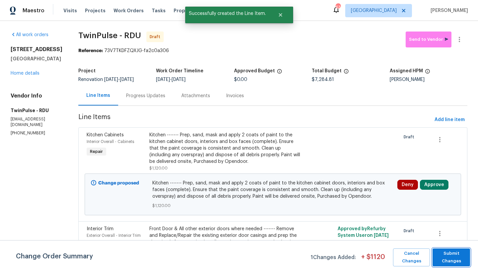
click at [439, 257] on span "Submit Changes" at bounding box center [450, 257] width 31 height 15
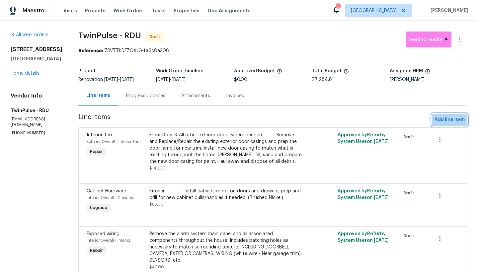
click at [436, 118] on span "Add line item" at bounding box center [449, 120] width 30 height 8
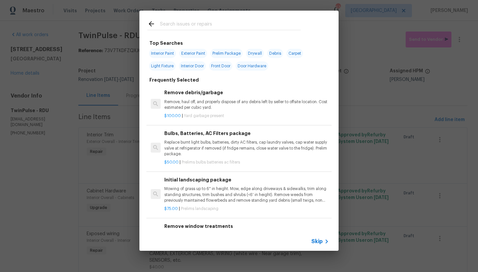
click at [212, 23] on input "text" at bounding box center [230, 25] width 141 height 10
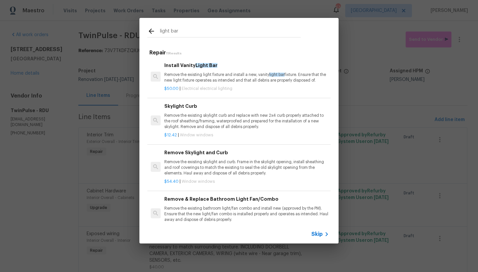
type input "light bar"
click at [191, 68] on h6 "Install Vanity Light Bar" at bounding box center [246, 65] width 164 height 7
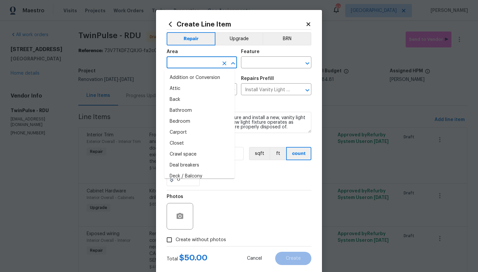
drag, startPoint x: 205, startPoint y: 66, endPoint x: 204, endPoint y: 61, distance: 4.5
click at [203, 66] on input "text" at bounding box center [192, 63] width 52 height 10
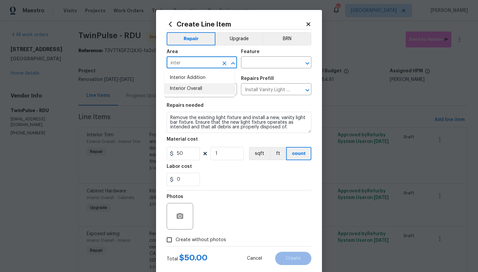
click at [199, 89] on li "Interior Overall" at bounding box center [199, 88] width 70 height 11
type input "Interior Overall"
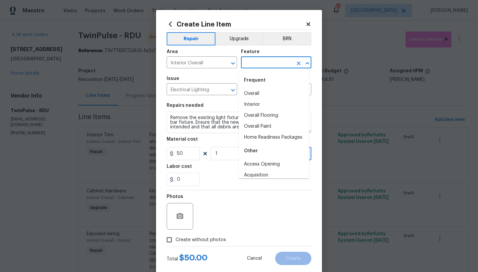
click at [254, 64] on input "text" at bounding box center [267, 63] width 52 height 10
click at [252, 105] on li "Interior" at bounding box center [273, 104] width 70 height 11
type input "Interior"
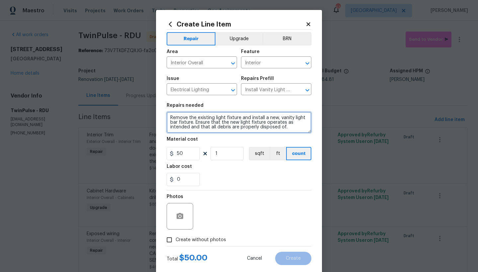
click at [166, 117] on textarea "Remove the existing light fixture and install a new, vanity light bar fixture. …" at bounding box center [238, 122] width 145 height 21
click at [168, 115] on textarea "Remove the existing light fixture and install a new, vanity light bar fixture. …" at bounding box center [238, 122] width 145 height 21
click at [166, 116] on textarea "Bathrooms ------ Remove the existing light fixture and install a new, vanity li…" at bounding box center [238, 122] width 145 height 21
type textarea "Both Bathrooms ------ Remove the existing light fixture and install a new, vani…"
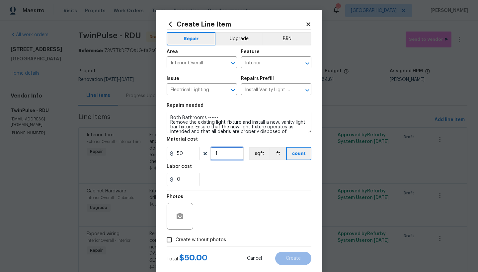
drag, startPoint x: 168, startPoint y: 140, endPoint x: 160, endPoint y: 138, distance: 9.2
click at [160, 138] on div "Create Line Item Repair Upgrade BRN Area Interior Overall ​ Feature Interior ​ …" at bounding box center [239, 143] width 166 height 266
type input "2"
drag, startPoint x: 232, startPoint y: 182, endPoint x: 209, endPoint y: 198, distance: 28.1
click at [232, 182] on div "0" at bounding box center [238, 179] width 145 height 13
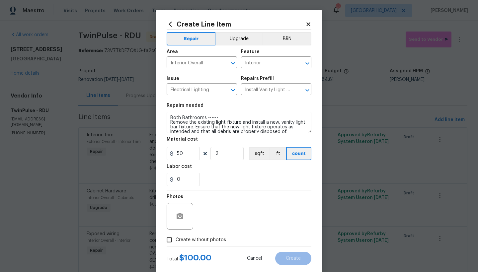
click at [189, 237] on span "Create without photos" at bounding box center [200, 239] width 50 height 7
click at [175, 237] on input "Create without photos" at bounding box center [169, 239] width 13 height 13
checkbox input "true"
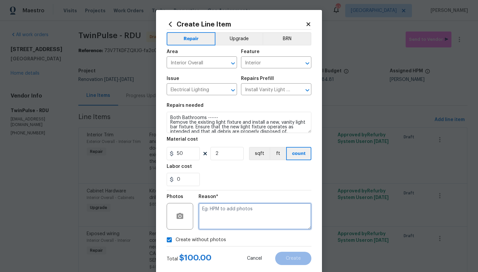
click at [226, 217] on textarea at bounding box center [254, 216] width 113 height 27
type textarea "n"
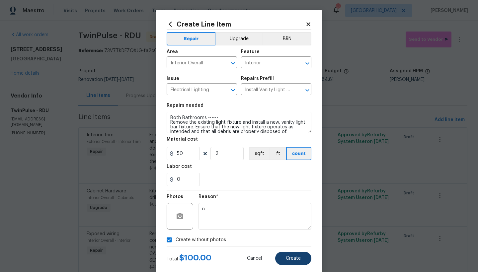
click at [295, 258] on span "Create" at bounding box center [293, 258] width 15 height 5
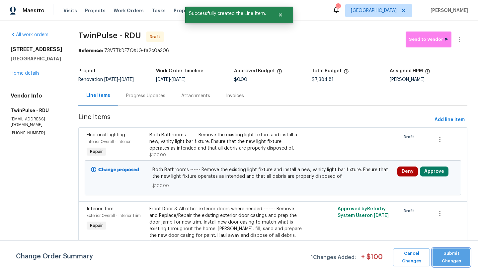
click at [452, 262] on span "Submit Changes" at bounding box center [450, 257] width 31 height 15
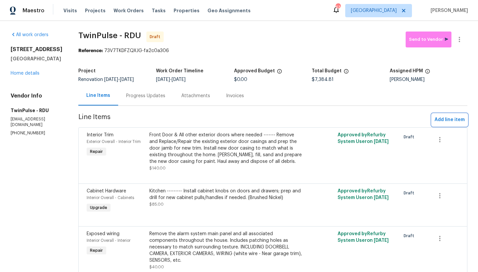
click at [437, 121] on span "Add line item" at bounding box center [449, 120] width 30 height 8
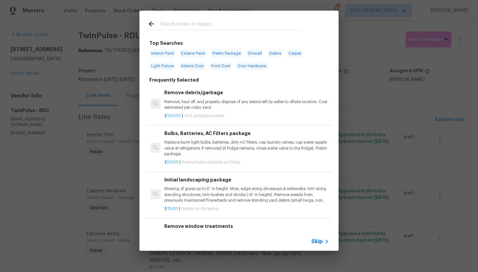
click at [183, 20] on input "text" at bounding box center [230, 25] width 141 height 10
type input "l"
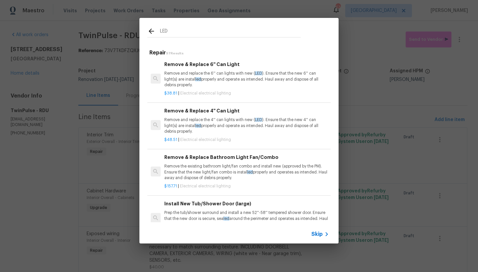
scroll to position [222, 0]
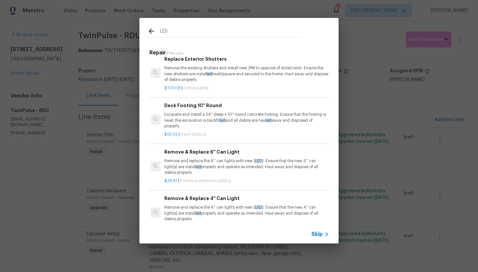
drag, startPoint x: 184, startPoint y: 21, endPoint x: 101, endPoint y: 5, distance: 84.5
click at [101, 5] on div "LED Repair 97 Results Double Pane Replacement Remove, replace and reglaze the b…" at bounding box center [239, 130] width 478 height 261
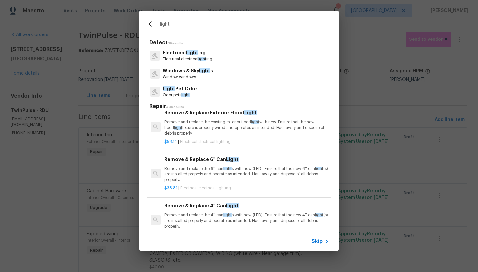
type input "light"
click at [198, 54] on p "Electrical Light ing" at bounding box center [187, 52] width 50 height 7
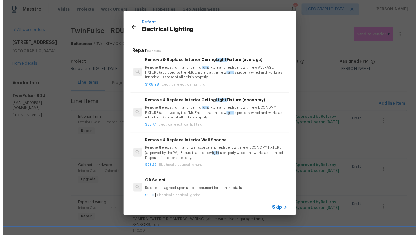
scroll to position [496, 0]
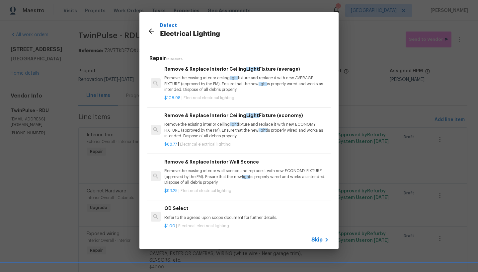
click at [246, 71] on span "Light" at bounding box center [252, 69] width 13 height 5
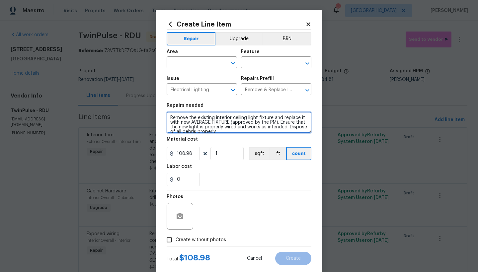
click at [166, 116] on textarea "Remove the existing interior ceiling light fixture and replace it with new AVER…" at bounding box center [238, 122] width 145 height 21
click at [185, 115] on textarea "Remove the existing interior ceiling light fixture and replace it with new AVER…" at bounding box center [238, 122] width 145 height 21
drag, startPoint x: 235, startPoint y: 126, endPoint x: 278, endPoint y: 127, distance: 43.1
click at [278, 127] on textarea "Kitchen ------ Remove the existing interior ceiling light fixture and replace i…" at bounding box center [238, 122] width 145 height 21
type textarea "Kitchen ------ Remove the existing interior ceiling light fixture and replace i…"
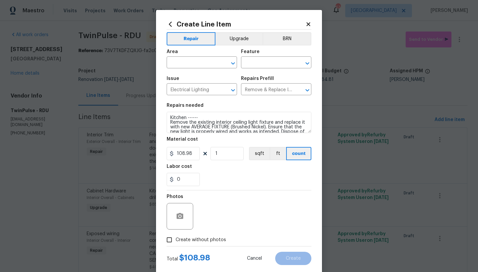
click at [179, 56] on div "Area" at bounding box center [201, 53] width 70 height 9
click at [180, 63] on input "text" at bounding box center [192, 63] width 52 height 10
click at [198, 90] on li "Interior Overall" at bounding box center [199, 88] width 70 height 11
type input "Interior Overall"
click at [255, 66] on input "text" at bounding box center [267, 63] width 52 height 10
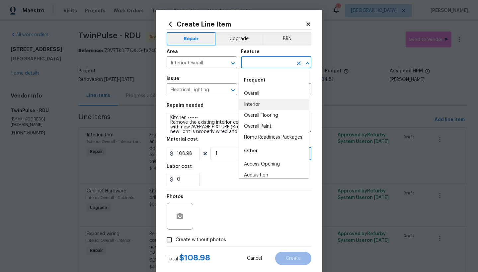
click at [255, 105] on li "Interior" at bounding box center [273, 104] width 70 height 11
type input "Interior"
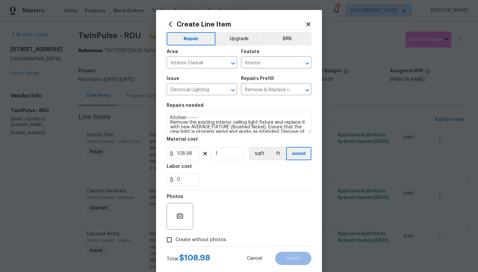
click at [180, 237] on span "Create without photos" at bounding box center [200, 239] width 50 height 7
click at [175, 237] on input "Create without photos" at bounding box center [169, 239] width 13 height 13
checkbox input "true"
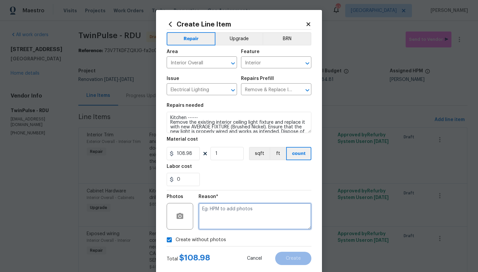
click at [212, 215] on textarea at bounding box center [254, 216] width 113 height 27
type textarea "n"
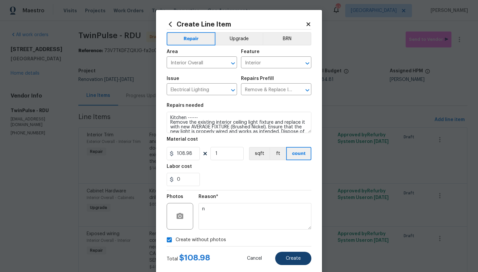
click at [291, 258] on span "Create" at bounding box center [293, 258] width 15 height 5
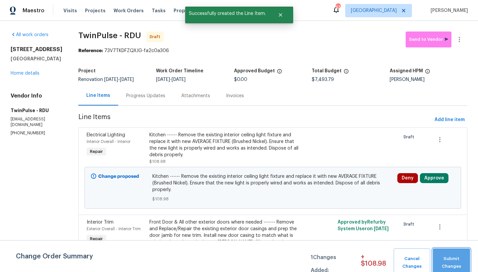
click at [449, 263] on span "Submit Changes" at bounding box center [451, 262] width 31 height 15
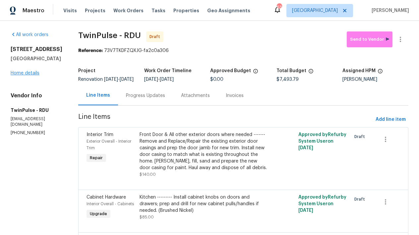
click at [21, 76] on link "Home details" at bounding box center [25, 73] width 29 height 5
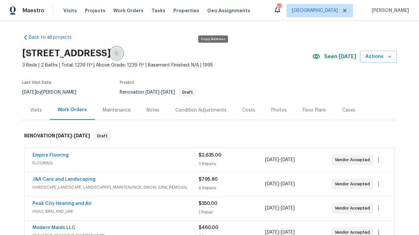
click at [118, 54] on icon "button" at bounding box center [116, 54] width 3 height 4
click at [248, 109] on div "Costs" at bounding box center [248, 110] width 13 height 7
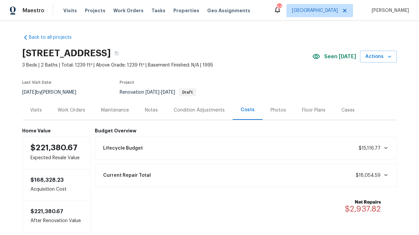
click at [63, 109] on div "Work Orders" at bounding box center [72, 110] width 28 height 7
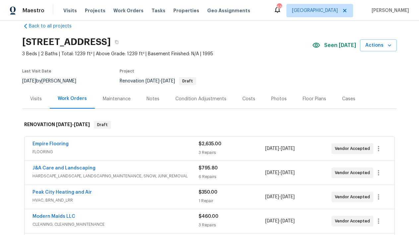
scroll to position [166, 0]
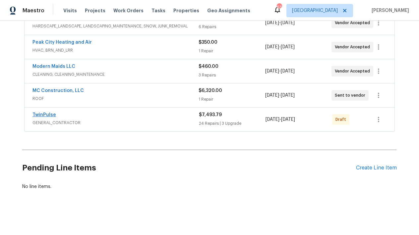
click at [46, 113] on link "TwinPulse" at bounding box center [44, 115] width 24 height 5
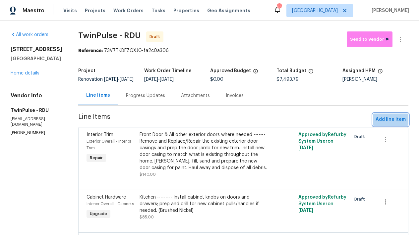
click at [384, 122] on span "Add line item" at bounding box center [391, 120] width 30 height 8
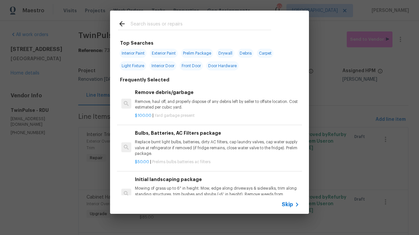
click at [203, 23] on input "text" at bounding box center [201, 25] width 141 height 10
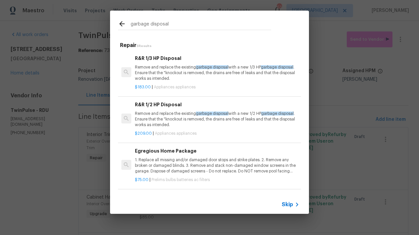
type input "garbage disposal"
click at [163, 79] on p "Remove and replace the existing garbage disposal with a new 1/3 HP garbage disp…" at bounding box center [217, 73] width 164 height 17
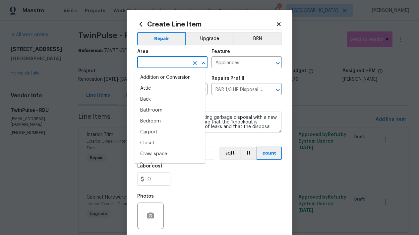
click at [155, 65] on input "text" at bounding box center [163, 63] width 52 height 10
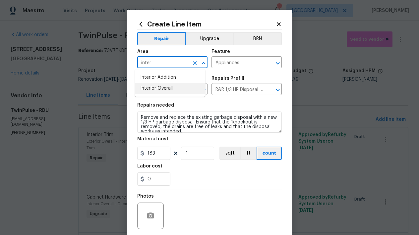
click at [163, 90] on li "Interior Overall" at bounding box center [170, 88] width 70 height 11
type input "Interior Overall"
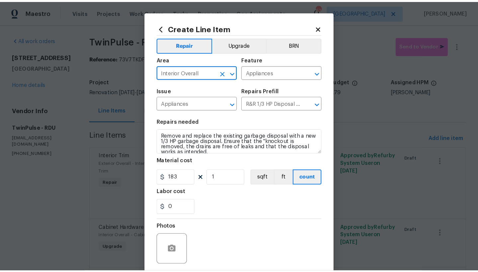
scroll to position [50, 0]
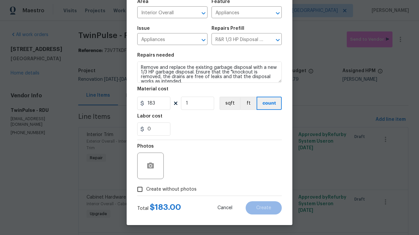
click at [177, 187] on span "Create without photos" at bounding box center [171, 189] width 50 height 7
click at [146, 187] on input "Create without photos" at bounding box center [140, 189] width 13 height 13
checkbox input "true"
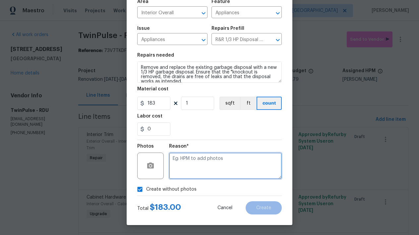
click at [187, 169] on textarea at bounding box center [225, 166] width 113 height 27
type textarea "n"
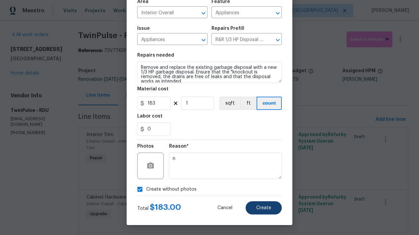
click at [253, 207] on button "Create" at bounding box center [264, 208] width 36 height 13
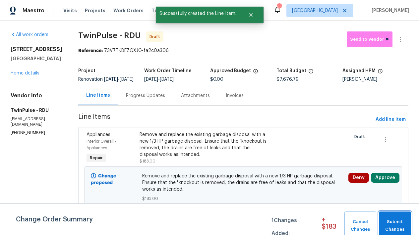
click at [402, 223] on span "Submit Changes" at bounding box center [395, 226] width 26 height 15
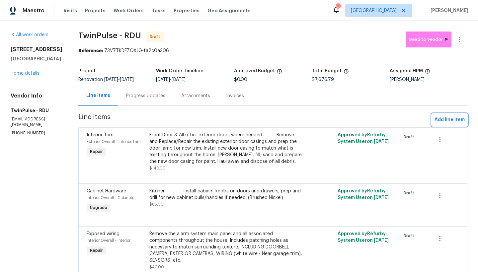
click at [453, 123] on span "Add line item" at bounding box center [449, 120] width 30 height 8
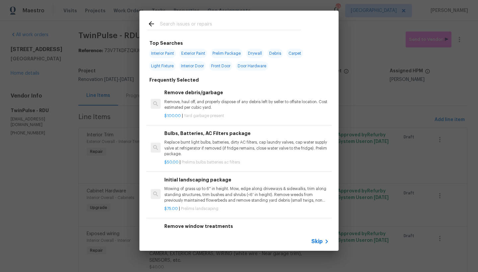
click at [180, 21] on input "text" at bounding box center [230, 25] width 141 height 10
click at [174, 25] on input "text" at bounding box center [230, 25] width 141 height 10
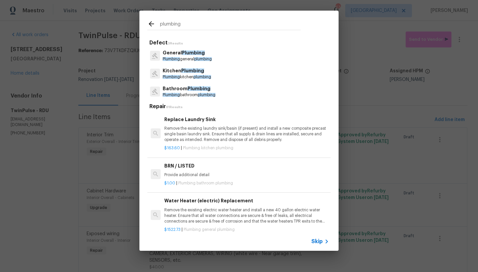
type input "plumbing"
click at [173, 52] on p "General Plumbing" at bounding box center [186, 52] width 49 height 7
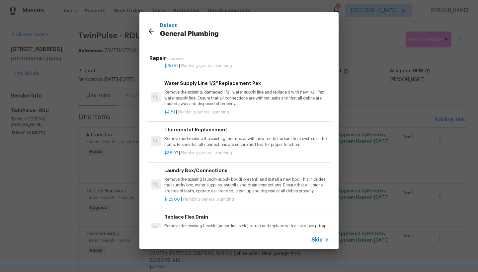
scroll to position [232, 0]
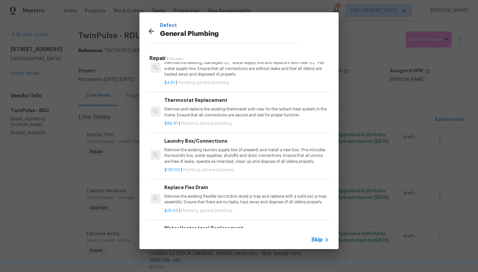
click at [200, 140] on h6 "Laundry Box/Connections" at bounding box center [246, 140] width 164 height 7
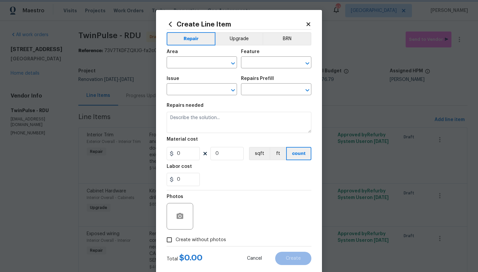
type input "Plumbing"
type input "General Plumbing"
type input "Laundry Box/Connections $125.00"
type textarea "Remove the existing laundry supply box (if present) and install a new box. This…"
type input "125"
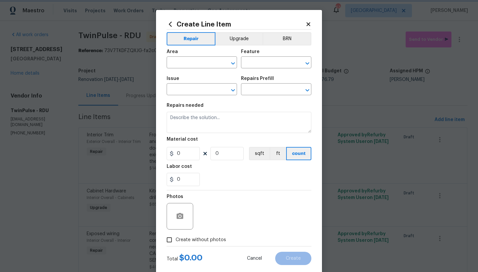
type input "1"
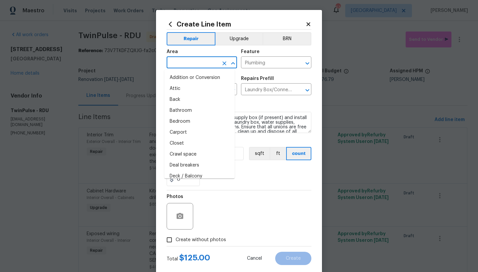
click at [183, 64] on input "text" at bounding box center [192, 63] width 52 height 10
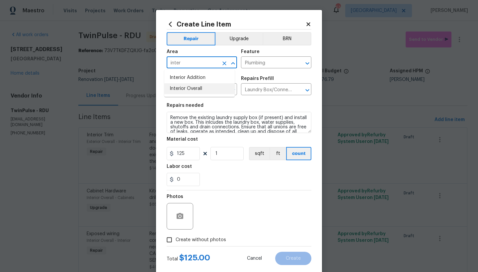
click at [178, 90] on li "Interior Overall" at bounding box center [199, 88] width 70 height 11
type input "Interior Overall"
click at [203, 241] on span "Create without photos" at bounding box center [200, 239] width 50 height 7
click at [175, 241] on input "Create without photos" at bounding box center [169, 239] width 13 height 13
checkbox input "true"
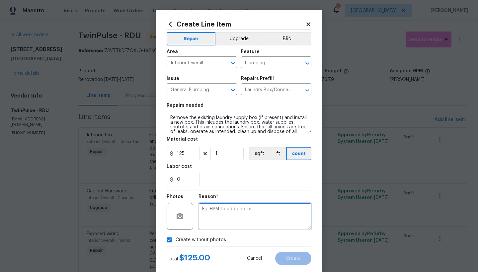
click at [284, 215] on textarea at bounding box center [254, 216] width 113 height 27
type textarea "n"
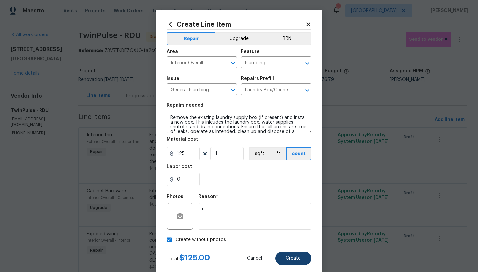
click at [278, 258] on button "Create" at bounding box center [293, 258] width 36 height 13
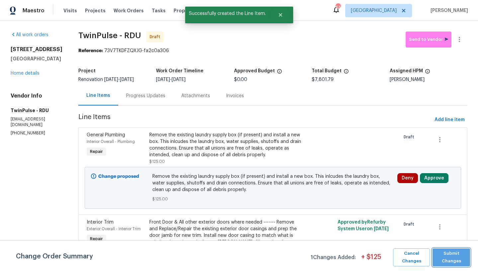
click at [462, 256] on span "Submit Changes" at bounding box center [450, 257] width 31 height 15
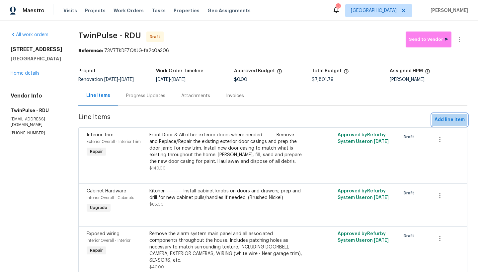
click at [443, 119] on span "Add line item" at bounding box center [449, 120] width 30 height 8
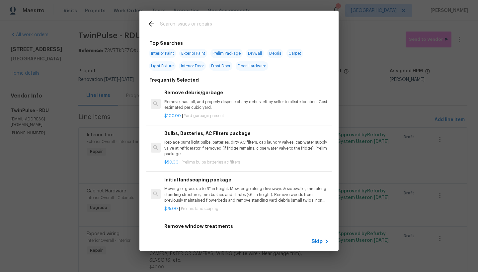
click at [205, 23] on input "text" at bounding box center [230, 25] width 141 height 10
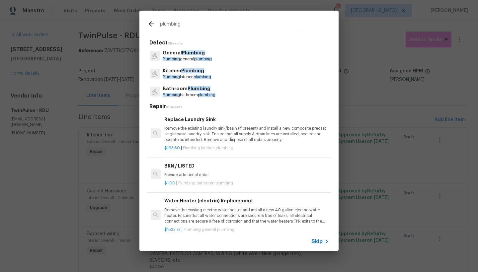
type input "plumbing"
click at [191, 53] on span "Plumbing" at bounding box center [193, 52] width 23 height 5
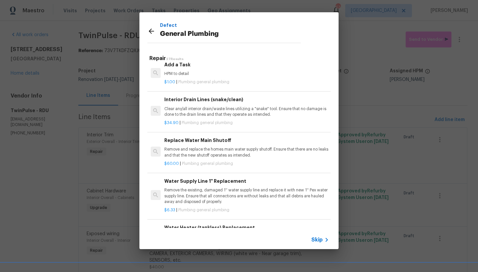
scroll to position [716, 0]
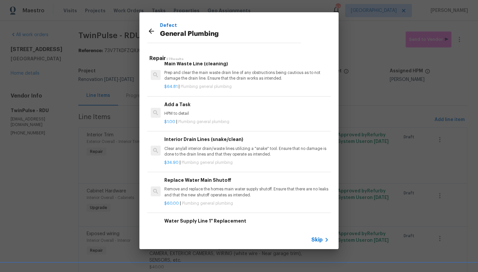
click at [182, 105] on h6 "Add a Task" at bounding box center [246, 104] width 164 height 7
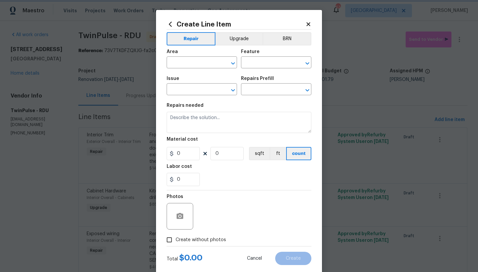
type input "Plumbing"
type input "General Plumbing"
type textarea "HPM to detail"
type input "1"
type input "Add a Task $1.00"
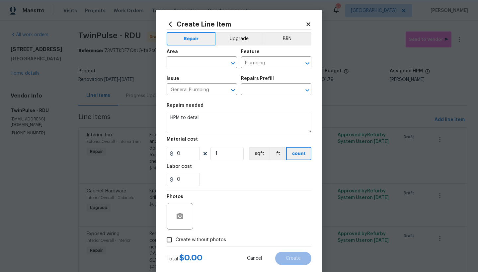
type input "1"
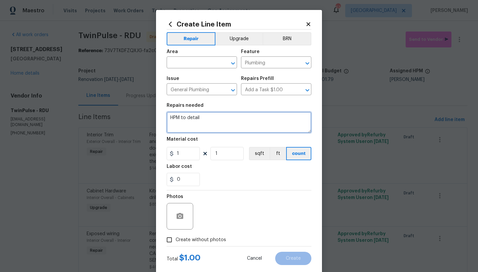
drag, startPoint x: 203, startPoint y: 118, endPoint x: 92, endPoint y: 99, distance: 113.0
click at [92, 99] on div "Create Line Item Repair Upgrade BRN Area ​ Feature Plumbing ​ Issue General Plu…" at bounding box center [239, 136] width 478 height 272
type textarea "Bathrooms -------- Unclog all Sinks."
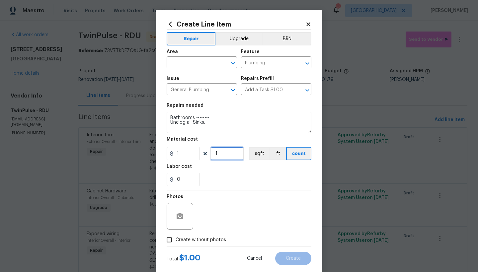
drag, startPoint x: 210, startPoint y: 151, endPoint x: 193, endPoint y: 148, distance: 17.0
click at [193, 148] on div "1 1 sqft ft count" at bounding box center [238, 153] width 145 height 13
type input "75"
click at [193, 238] on span "Create without photos" at bounding box center [200, 239] width 50 height 7
click at [175, 238] on input "Create without photos" at bounding box center [169, 239] width 13 height 13
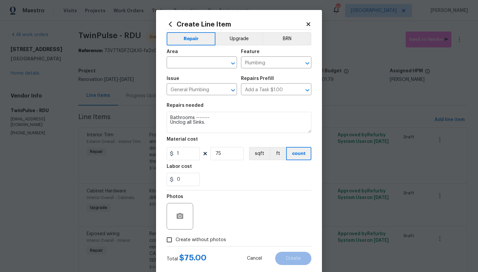
checkbox input "true"
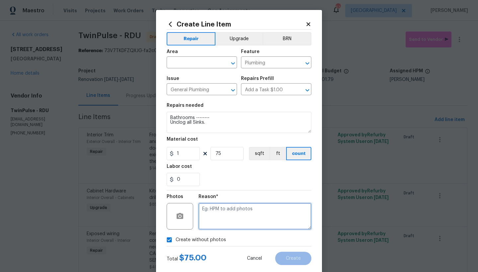
click at [211, 209] on textarea at bounding box center [254, 216] width 113 height 27
type textarea "n"
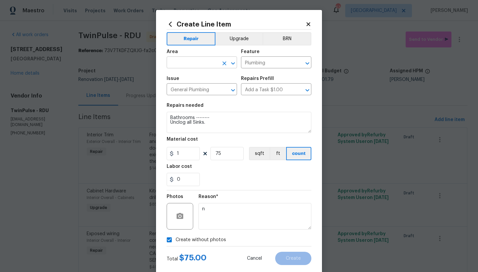
click at [193, 66] on input "text" at bounding box center [192, 63] width 52 height 10
click at [190, 87] on li "Interior Overall" at bounding box center [199, 88] width 70 height 11
type input "Interior Overall"
click at [294, 256] on span "Create" at bounding box center [293, 258] width 15 height 5
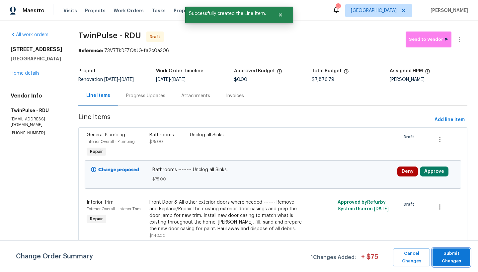
click at [448, 258] on span "Submit Changes" at bounding box center [450, 257] width 31 height 15
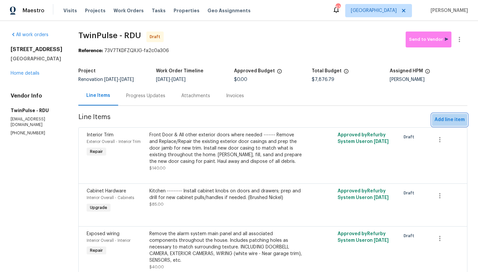
click at [451, 120] on span "Add line item" at bounding box center [449, 120] width 30 height 8
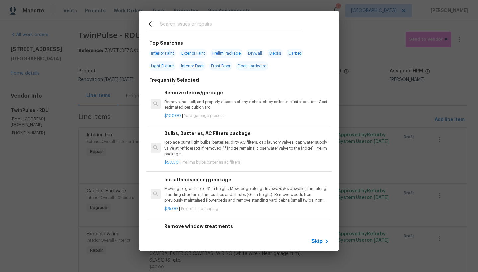
click at [212, 27] on input "text" at bounding box center [230, 25] width 141 height 10
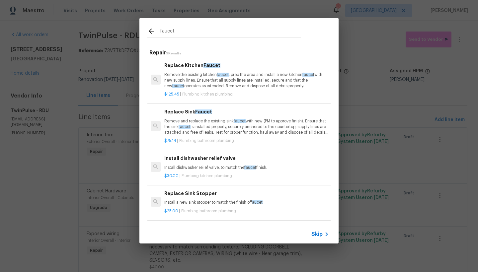
type input "faucet"
click at [199, 70] on div "Replace Kitchen Faucet Remove the existing kitchen faucet , prep the area and i…" at bounding box center [246, 75] width 164 height 27
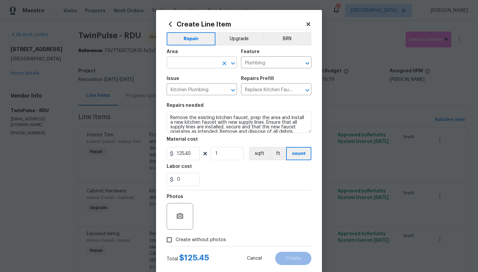
click at [184, 62] on input "text" at bounding box center [192, 63] width 52 height 10
click at [171, 86] on li "Interior Overall" at bounding box center [199, 88] width 70 height 11
type input "Interior Overall"
click at [178, 241] on span "Create without photos" at bounding box center [200, 239] width 50 height 7
click at [175, 241] on input "Create without photos" at bounding box center [169, 239] width 13 height 13
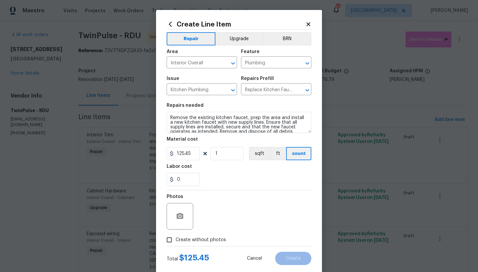
checkbox input "true"
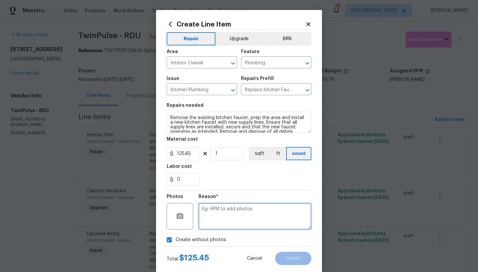
click at [244, 214] on textarea at bounding box center [254, 216] width 113 height 27
type textarea "n"
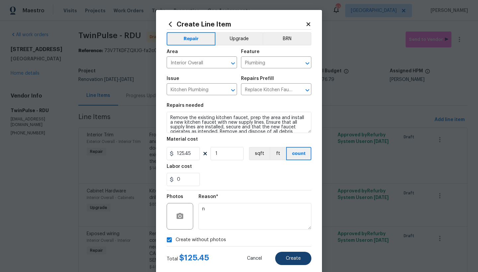
click at [288, 256] on span "Create" at bounding box center [293, 258] width 15 height 5
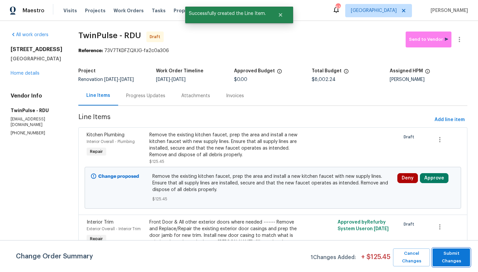
click at [460, 262] on span "Submit Changes" at bounding box center [450, 257] width 31 height 15
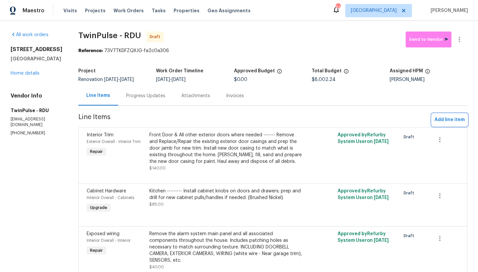
click at [441, 119] on span "Add line item" at bounding box center [449, 120] width 30 height 8
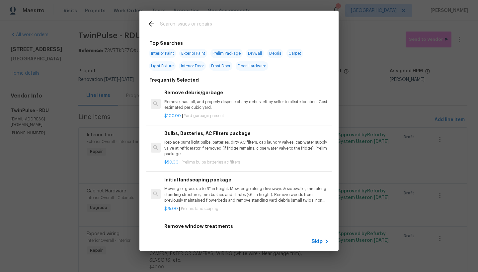
click at [175, 22] on input "text" at bounding box center [230, 25] width 141 height 10
click at [173, 24] on input "text" at bounding box center [230, 25] width 141 height 10
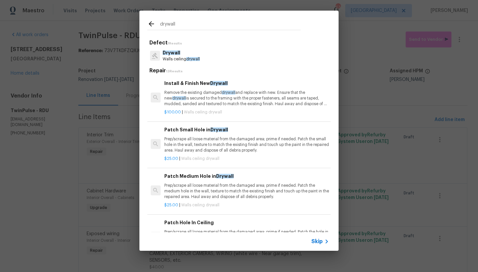
type input "drywall"
click at [195, 97] on p "Remove the existing damaged drywall and replace with new. Ensure that the new d…" at bounding box center [246, 98] width 164 height 17
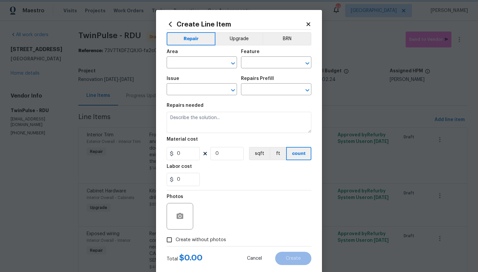
type input "Walls and Ceiling"
type input "Drywall"
type input "Install & Finish New Drywall $100.00"
type textarea "Remove the existing damaged drywall and replace with new. Ensure that the new d…"
type input "100"
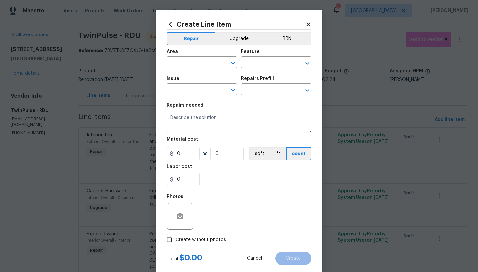
type input "1"
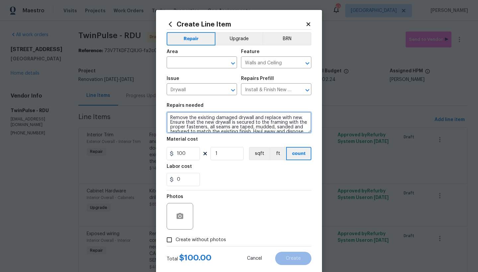
click at [168, 117] on textarea "Remove the existing damaged drywall and replace with new. Ensure that the new d…" at bounding box center [238, 122] width 145 height 21
click at [177, 117] on textarea "Remove the existing damaged drywall and replace with new. Ensure that the new d…" at bounding box center [238, 122] width 145 height 21
type textarea "Garage (under Laundry Box/ next to water heater) ------- ALSO Patch torn Drywal…"
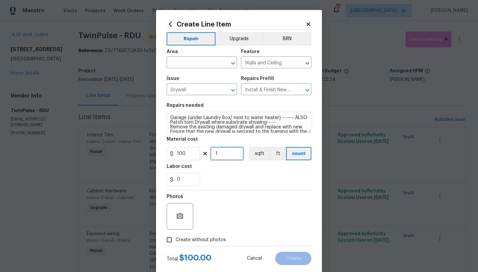
drag, startPoint x: 223, startPoint y: 154, endPoint x: 205, endPoint y: 152, distance: 18.3
click at [205, 152] on div "100 1 sqft ft count" at bounding box center [238, 153] width 145 height 13
click at [190, 155] on input "100" at bounding box center [182, 153] width 33 height 13
type input "140"
click at [186, 242] on span "Create without photos" at bounding box center [200, 239] width 50 height 7
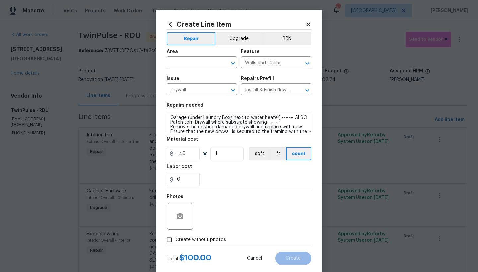
click at [175, 242] on input "Create without photos" at bounding box center [169, 239] width 13 height 13
checkbox input "true"
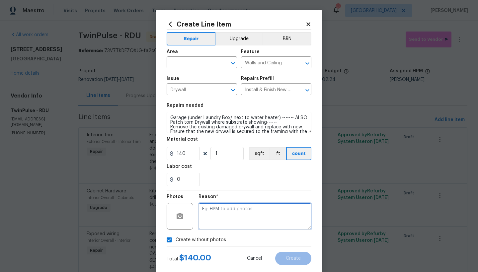
click at [229, 219] on textarea at bounding box center [254, 216] width 113 height 27
type textarea "n"
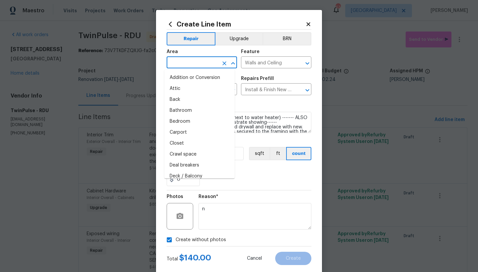
click at [183, 62] on input "text" at bounding box center [192, 63] width 52 height 10
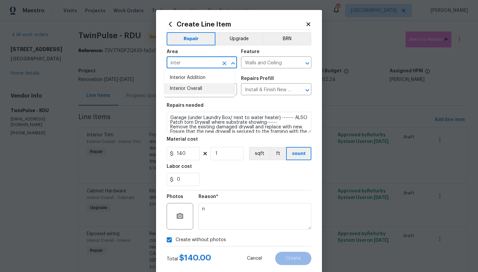
click at [187, 87] on li "Interior Overall" at bounding box center [199, 88] width 70 height 11
type input "Interior Overall"
click at [288, 258] on span "Create" at bounding box center [293, 258] width 15 height 5
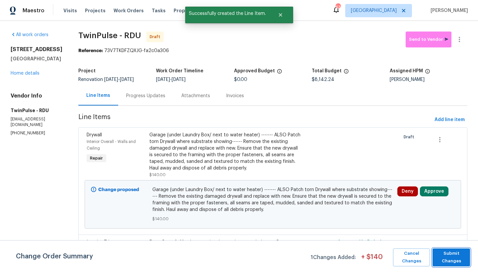
click at [447, 257] on span "Submit Changes" at bounding box center [450, 257] width 31 height 15
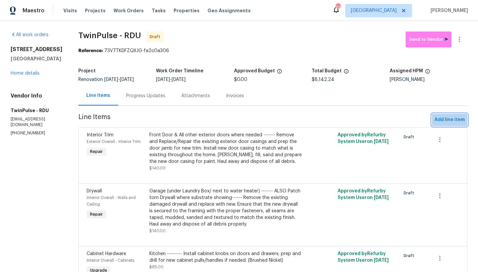
click at [436, 120] on span "Add line item" at bounding box center [449, 120] width 30 height 8
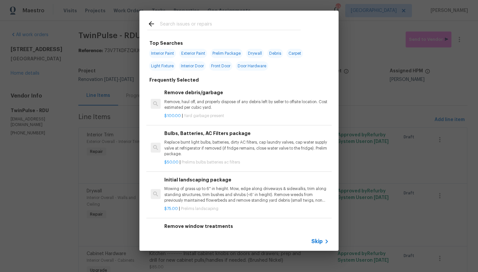
click at [206, 23] on input "text" at bounding box center [230, 25] width 141 height 10
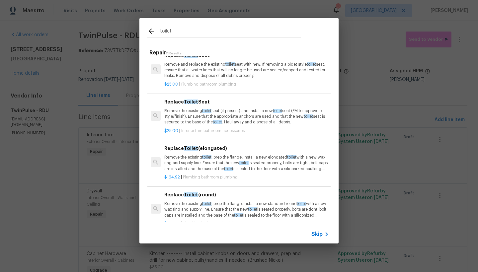
scroll to position [82, 0]
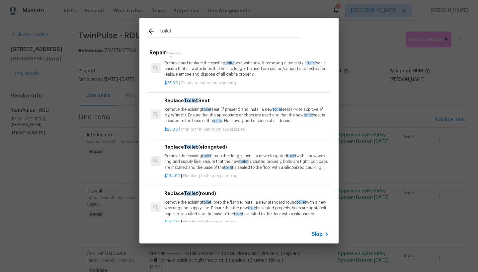
type input "toilet"
click at [182, 160] on p "Remove the existing toilet , prep the flange, install a new elongated toilet wi…" at bounding box center [246, 161] width 164 height 17
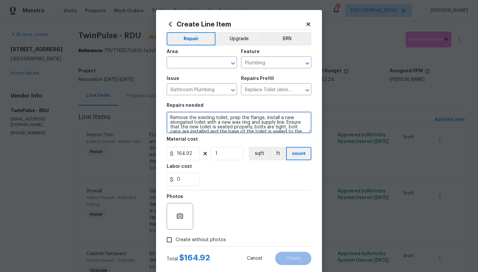
click at [167, 118] on textarea "Remove the existing toilet, prep the flange, install a new elongated toilet wit…" at bounding box center [238, 122] width 145 height 21
click at [190, 117] on textarea "Remove the existing toilet, prep the flange, install a new elongated toilet wit…" at bounding box center [238, 122] width 145 height 21
type textarea "Master Bathroom ------ Remove the existing toilet, prep the flange, install a n…"
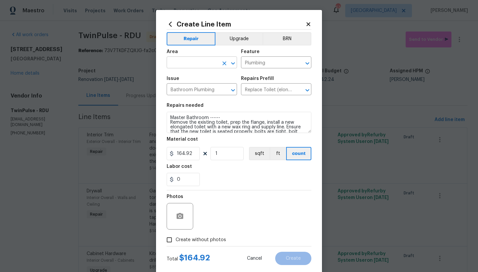
drag, startPoint x: 179, startPoint y: 55, endPoint x: 176, endPoint y: 64, distance: 9.4
click at [179, 55] on div "Area" at bounding box center [201, 53] width 70 height 9
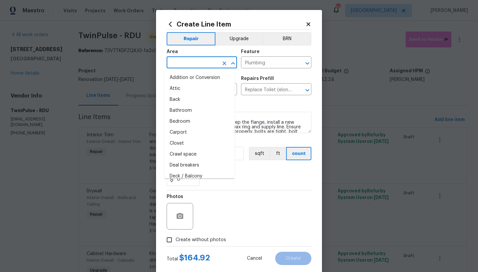
click at [176, 66] on input "text" at bounding box center [192, 63] width 52 height 10
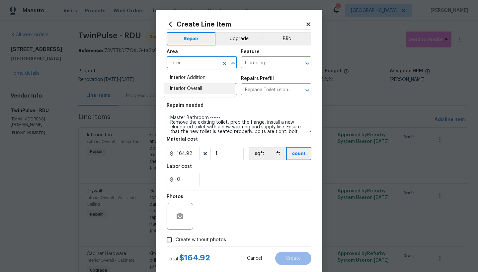
click at [176, 89] on li "Interior Overall" at bounding box center [199, 88] width 70 height 11
type input "Interior Overall"
click at [203, 237] on span "Create without photos" at bounding box center [200, 239] width 50 height 7
click at [175, 237] on input "Create without photos" at bounding box center [169, 239] width 13 height 13
checkbox input "true"
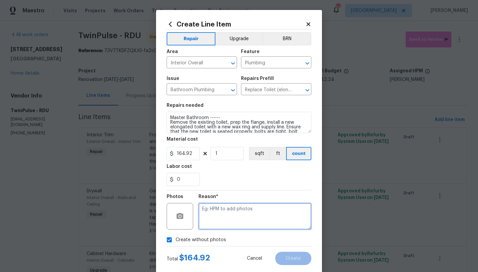
click at [221, 210] on textarea at bounding box center [254, 216] width 113 height 27
type textarea "n"
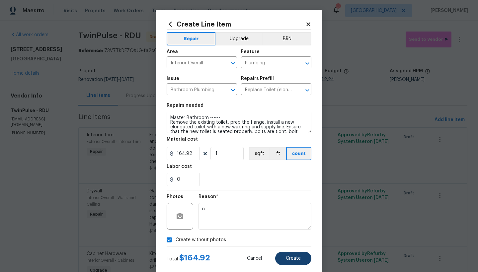
click at [289, 256] on span "Create" at bounding box center [293, 258] width 15 height 5
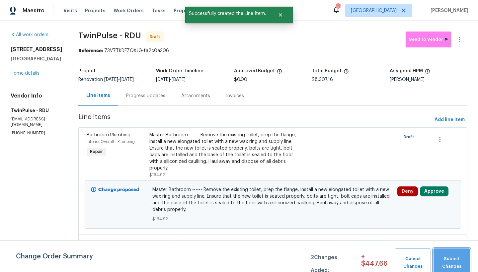
click at [449, 260] on span "Submit Changes" at bounding box center [451, 262] width 30 height 15
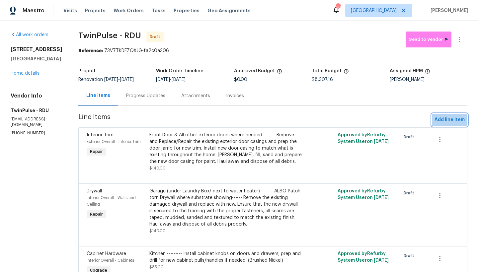
click at [436, 120] on span "Add line item" at bounding box center [449, 120] width 30 height 8
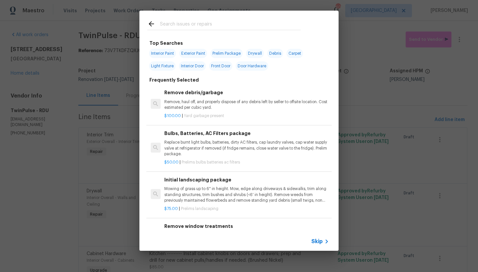
click at [182, 24] on input "text" at bounding box center [230, 25] width 141 height 10
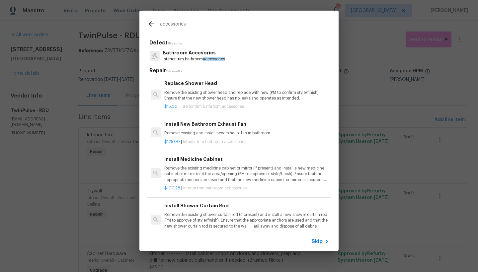
type input "accessories"
click at [183, 54] on p "Bathroom Accesories" at bounding box center [193, 52] width 62 height 7
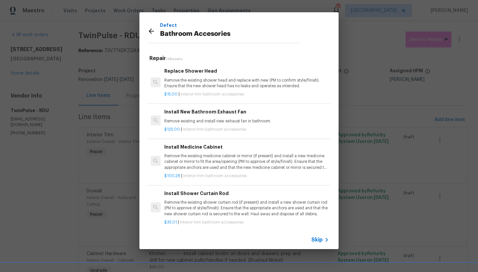
click at [190, 73] on h6 "Replace Shower Head" at bounding box center [246, 70] width 164 height 7
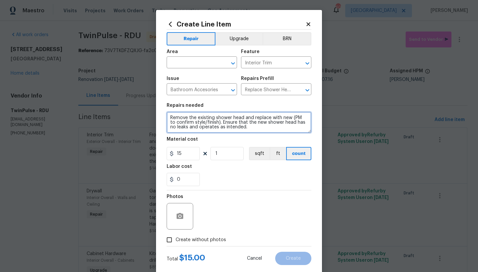
click at [168, 117] on textarea "Remove the existing shower head and replace with new (PM to confirm style/finis…" at bounding box center [238, 122] width 145 height 21
click at [178, 116] on textarea "Remove the existing shower head and replace with new (PM to confirm style/finis…" at bounding box center [238, 122] width 145 height 21
type textarea "Both Bathrooms ------ Remove the existing shower head and replace with new (PM …"
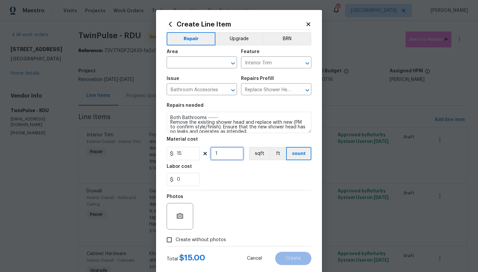
drag, startPoint x: 219, startPoint y: 156, endPoint x: 182, endPoint y: 145, distance: 37.6
click at [182, 145] on figure "Material cost 15 1 sqft ft count" at bounding box center [238, 148] width 145 height 23
type input "2"
click at [208, 61] on input "text" at bounding box center [192, 63] width 52 height 10
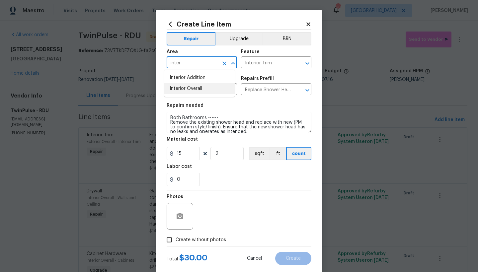
click at [197, 87] on li "Interior Overall" at bounding box center [199, 88] width 70 height 11
type input "Interior Overall"
click at [208, 241] on span "Create without photos" at bounding box center [200, 239] width 50 height 7
click at [175, 241] on input "Create without photos" at bounding box center [169, 239] width 13 height 13
checkbox input "true"
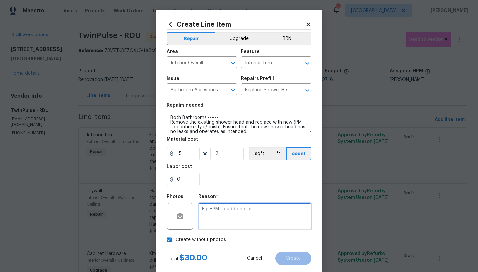
click at [223, 217] on textarea at bounding box center [254, 216] width 113 height 27
type textarea "n"
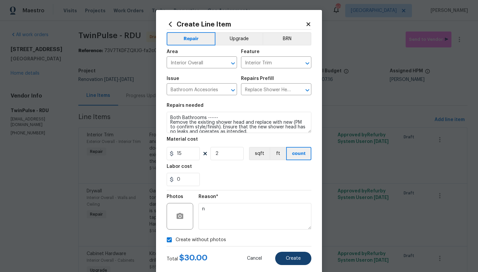
click at [289, 255] on button "Create" at bounding box center [293, 258] width 36 height 13
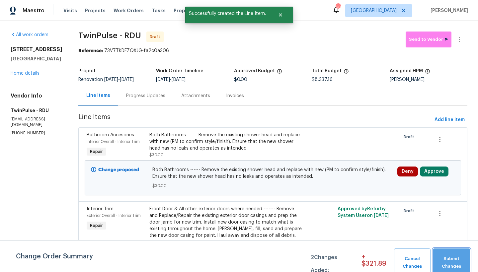
click at [452, 256] on span "Submit Changes" at bounding box center [451, 262] width 30 height 15
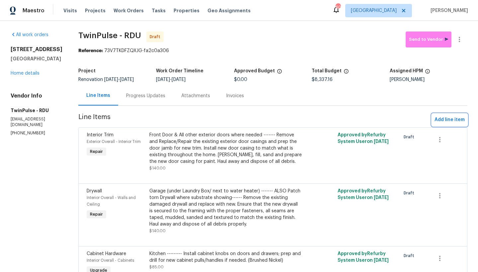
click at [454, 122] on span "Add line item" at bounding box center [449, 120] width 30 height 8
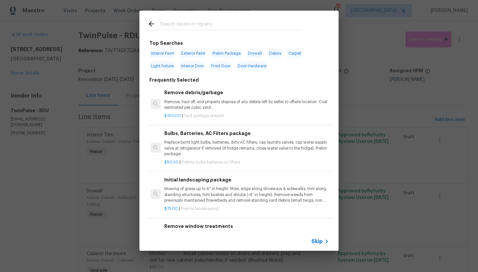
click at [199, 26] on input "text" at bounding box center [230, 25] width 141 height 10
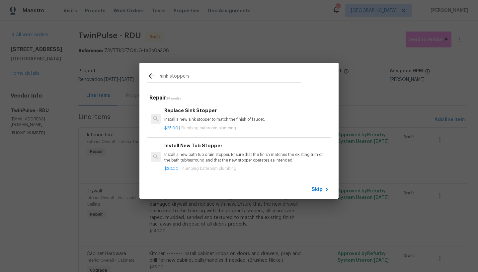
type input "sink stoppers"
click at [177, 117] on p "Install a new sink stopper to match the finish of faucet." at bounding box center [246, 120] width 164 height 6
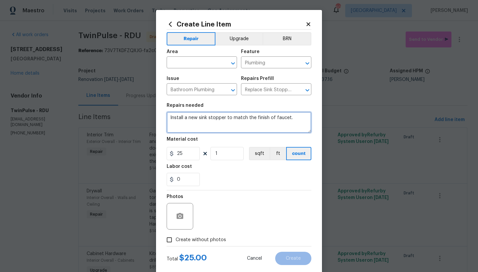
drag, startPoint x: 167, startPoint y: 118, endPoint x: 227, endPoint y: 134, distance: 61.9
click at [167, 118] on textarea "Install a new sink stopper to match the finish of faucet." at bounding box center [238, 122] width 145 height 21
click at [216, 116] on textarea "Install a new sink stopper to match the finish of faucet." at bounding box center [238, 122] width 145 height 21
type textarea "Both Bathrooms -------- Install a new sink stopper to match the finish of fauce…"
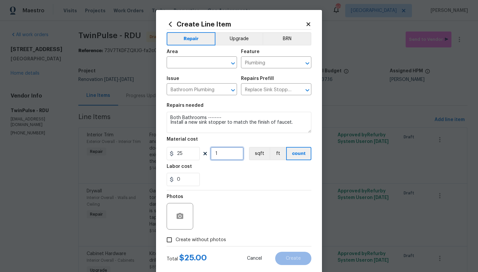
drag, startPoint x: 221, startPoint y: 154, endPoint x: 206, endPoint y: 150, distance: 14.7
click at [206, 151] on div "25 1 sqft ft count" at bounding box center [238, 153] width 145 height 13
type input "3"
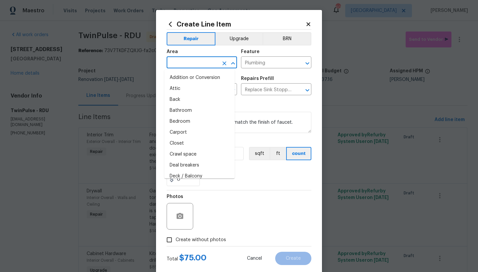
click at [197, 64] on input "text" at bounding box center [192, 63] width 52 height 10
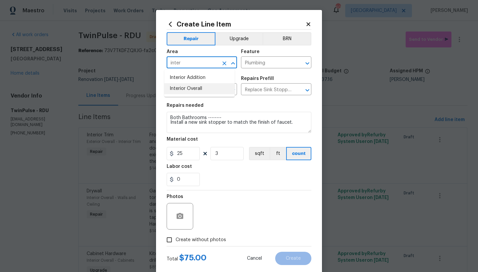
click at [191, 91] on li "Interior Overall" at bounding box center [199, 88] width 70 height 11
type input "Interior Overall"
click at [183, 240] on span "Create without photos" at bounding box center [200, 239] width 50 height 7
click at [175, 240] on input "Create without photos" at bounding box center [169, 239] width 13 height 13
checkbox input "true"
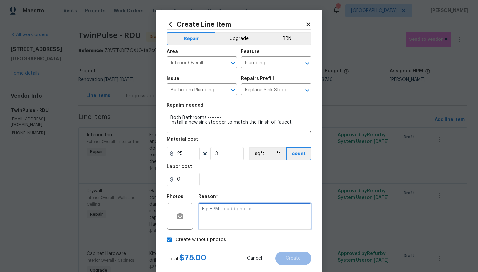
click at [219, 217] on textarea at bounding box center [254, 216] width 113 height 27
type textarea "n"
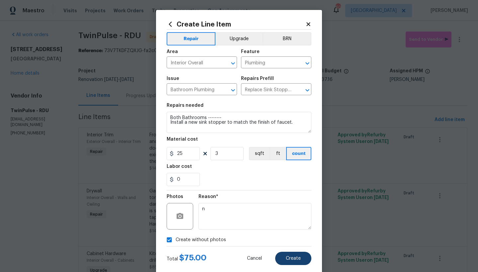
click at [296, 262] on button "Create" at bounding box center [293, 258] width 36 height 13
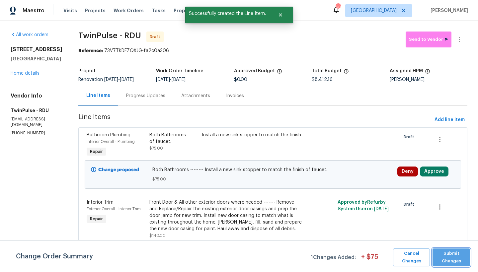
click at [448, 256] on span "Submit Changes" at bounding box center [450, 257] width 31 height 15
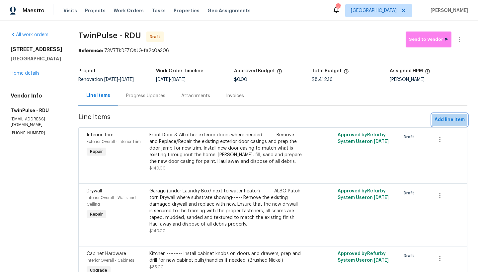
click at [454, 119] on span "Add line item" at bounding box center [449, 120] width 30 height 8
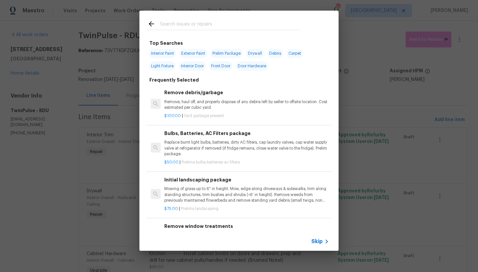
click at [208, 26] on input "text" at bounding box center [230, 25] width 141 height 10
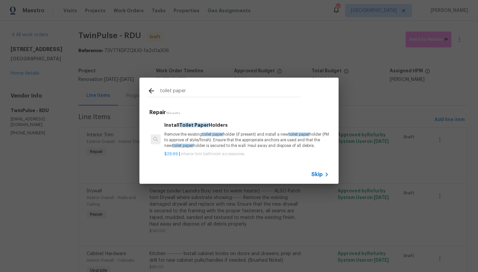
type input "toilet paper"
click at [201, 129] on div "Install Toilet Paper Holders Remove the existing toilet paper holder (if presen…" at bounding box center [246, 134] width 164 height 27
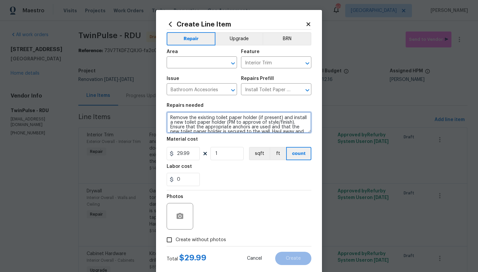
click at [167, 118] on textarea "Remove the existing toilet paper holder (if present) and install a new toilet p…" at bounding box center [238, 122] width 145 height 21
click at [181, 120] on textarea "Remove the existing toilet paper holder (if present) and install a new toilet p…" at bounding box center [238, 122] width 145 height 21
click at [183, 116] on textarea "Remove the existing toilet paper holder (if present) and install a new toilet p…" at bounding box center [238, 122] width 145 height 21
type textarea "Hallway Bathroom -------- Remove the existing toilet paper holder (if present) …"
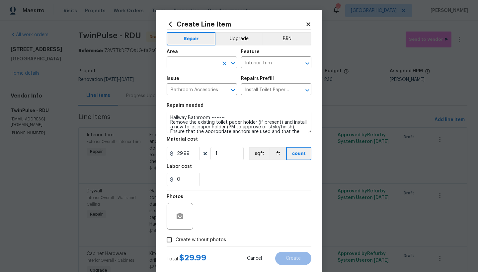
click at [199, 63] on input "text" at bounding box center [192, 63] width 52 height 10
click at [190, 88] on li "Interior Overall" at bounding box center [199, 88] width 70 height 11
type input "Interior Overall"
click at [200, 240] on span "Create without photos" at bounding box center [200, 239] width 50 height 7
click at [175, 240] on input "Create without photos" at bounding box center [169, 239] width 13 height 13
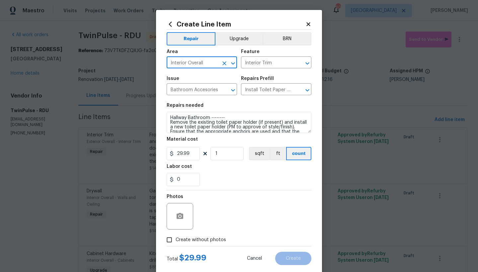
checkbox input "true"
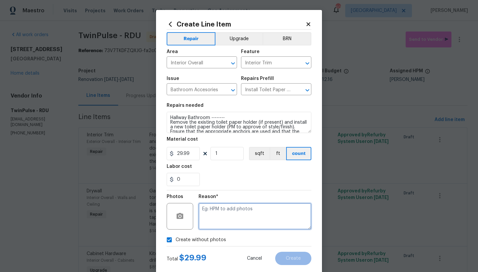
click at [215, 208] on textarea at bounding box center [254, 216] width 113 height 27
type textarea "n"
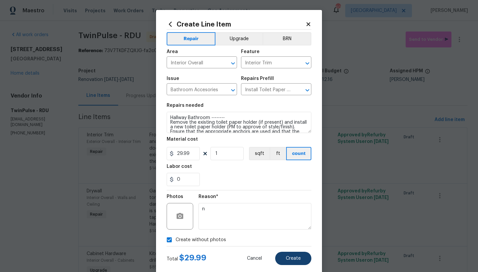
click at [290, 255] on button "Create" at bounding box center [293, 258] width 36 height 13
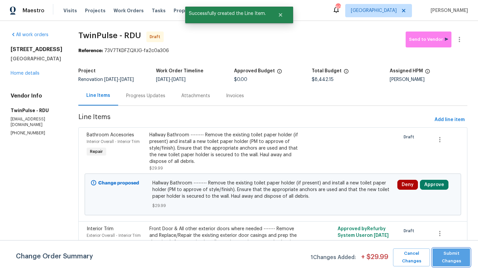
click at [450, 257] on span "Submit Changes" at bounding box center [450, 257] width 31 height 15
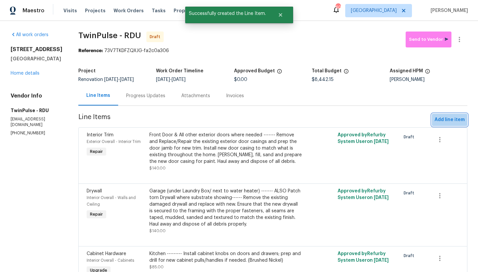
click at [450, 120] on span "Add line item" at bounding box center [449, 120] width 30 height 8
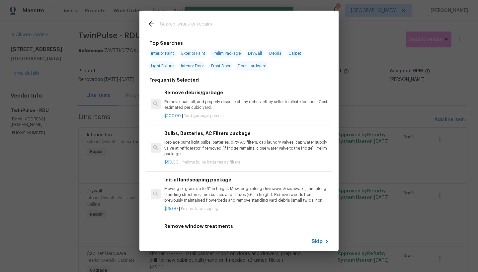
click at [205, 25] on input "text" at bounding box center [230, 25] width 141 height 10
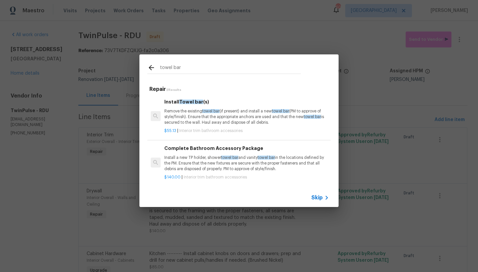
type input "towel bar"
click at [190, 108] on p "Remove the existing towel bar (if present) and install a new towel bar (PM to a…" at bounding box center [246, 116] width 164 height 17
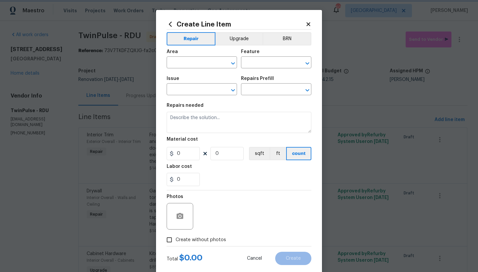
type input "Interior Trim"
type input "Bathroom Accesories"
type textarea "Remove the existing towel bar (if present) and install a new towel bar (PM to a…"
type input "1"
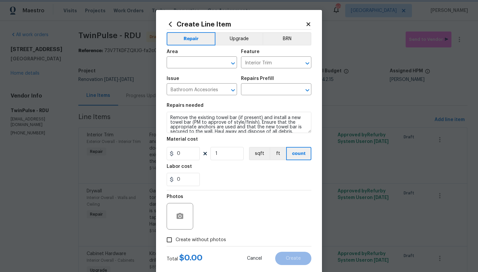
type input "Install Towel bar(s) $55.13"
type input "55.13"
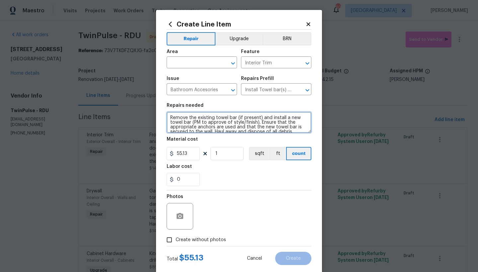
click at [166, 115] on textarea "Remove the existing towel bar (if present) and install a new towel bar (PM to a…" at bounding box center [238, 122] width 145 height 21
click at [191, 115] on textarea "Remove the existing towel bar (if present) and install a new towel bar (PM to a…" at bounding box center [238, 122] width 145 height 21
type textarea "Hallway Bathroom -------- Remove the existing towel bar (if present) and instal…"
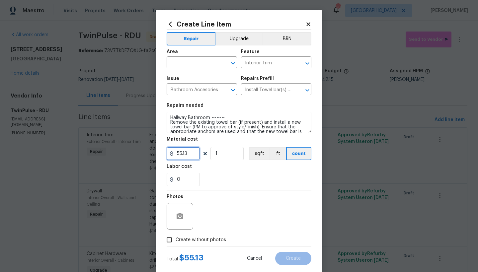
drag, startPoint x: 172, startPoint y: 150, endPoint x: 96, endPoint y: 145, distance: 76.4
click at [96, 144] on div "Create Line Item Repair Upgrade BRN Area ​ Feature Interior Trim ​ Issue Bathro…" at bounding box center [239, 136] width 478 height 272
click at [220, 66] on div at bounding box center [228, 63] width 17 height 9
type input "45"
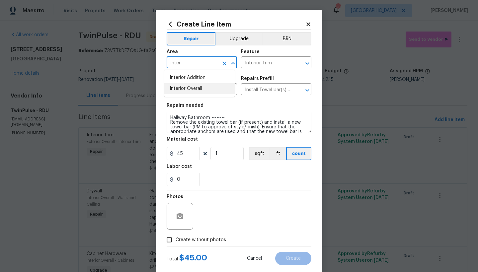
click at [188, 88] on li "Interior Overall" at bounding box center [199, 88] width 70 height 11
type input "Interior Overall"
click at [181, 240] on span "Create without photos" at bounding box center [200, 239] width 50 height 7
click at [175, 240] on input "Create without photos" at bounding box center [169, 239] width 13 height 13
checkbox input "true"
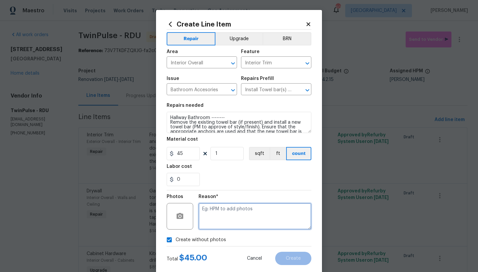
click at [234, 217] on textarea at bounding box center [254, 216] width 113 height 27
type textarea "n"
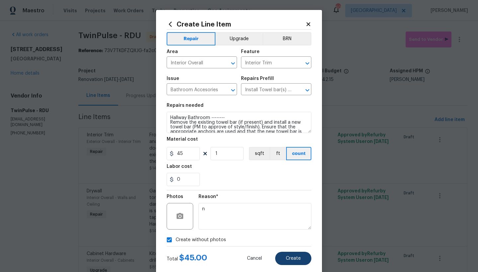
click at [278, 257] on button "Create" at bounding box center [293, 258] width 36 height 13
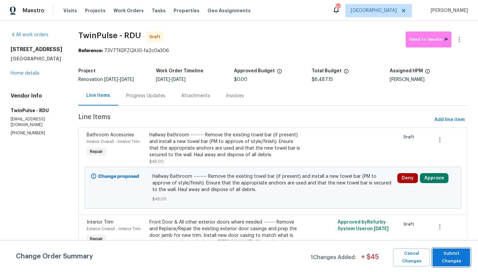
click at [453, 259] on span "Submit Changes" at bounding box center [450, 257] width 31 height 15
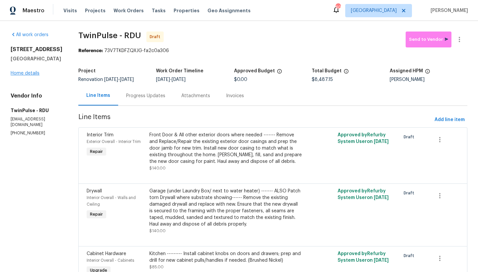
click at [17, 76] on link "Home details" at bounding box center [25, 73] width 29 height 5
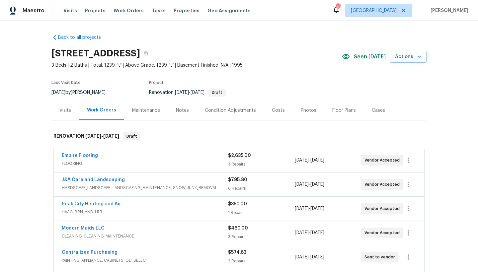
click at [272, 107] on div "Costs" at bounding box center [278, 110] width 13 height 7
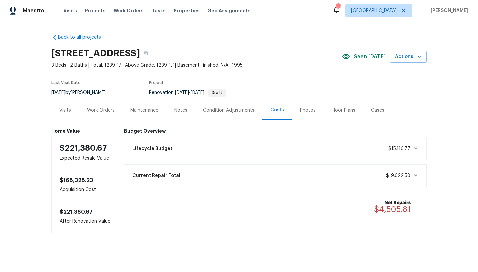
click at [104, 109] on div "Work Orders" at bounding box center [101, 110] width 28 height 7
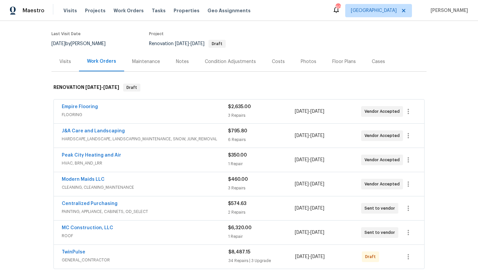
scroll to position [104, 0]
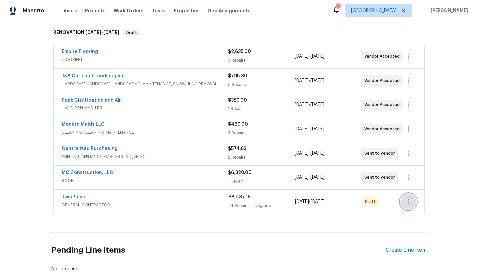
click at [406, 203] on icon "button" at bounding box center [408, 202] width 8 height 8
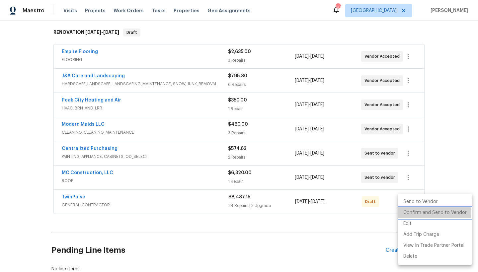
click at [409, 213] on li "Confirm and Send to Vendor" at bounding box center [435, 212] width 74 height 11
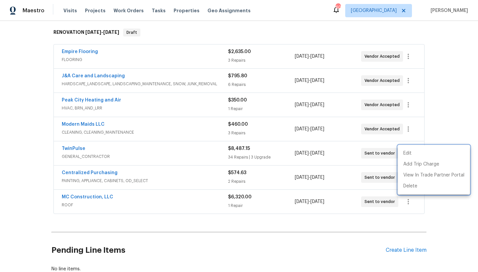
click at [456, 82] on div at bounding box center [239, 136] width 478 height 272
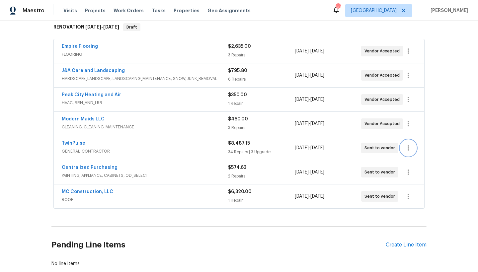
scroll to position [76, 0]
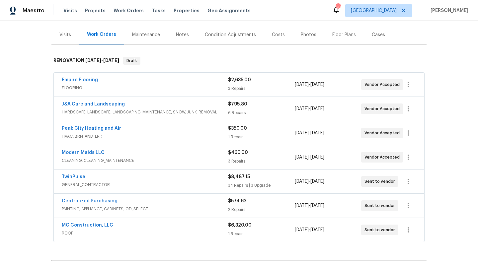
click at [87, 224] on link "MC Construction, LLC" at bounding box center [87, 225] width 51 height 5
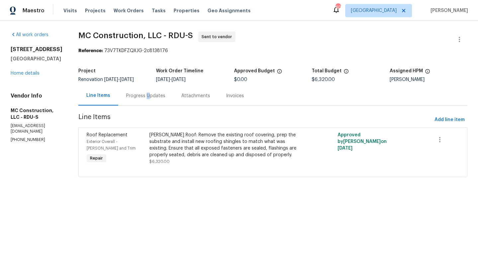
click at [148, 95] on div "Progress Updates" at bounding box center [145, 96] width 39 height 7
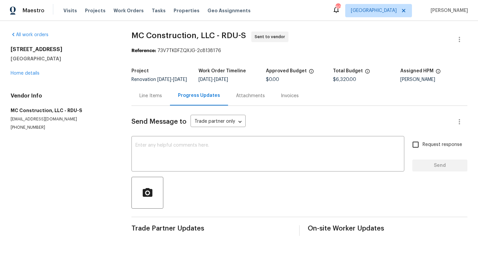
click at [32, 76] on div "2709 Leabrook Dr Fayetteville, NC 28306 Home details" at bounding box center [63, 61] width 105 height 31
click at [32, 72] on link "Home details" at bounding box center [25, 73] width 29 height 5
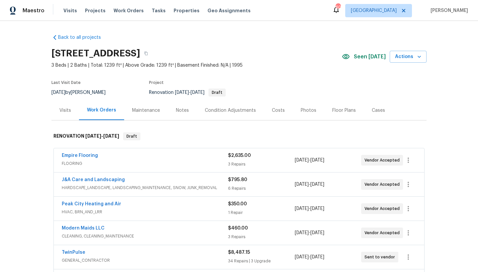
click at [274, 111] on div "Costs" at bounding box center [278, 110] width 13 height 7
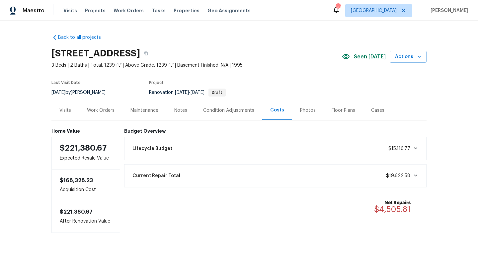
click at [274, 111] on div "Costs" at bounding box center [277, 110] width 14 height 7
click at [97, 110] on div "Work Orders" at bounding box center [101, 110] width 28 height 7
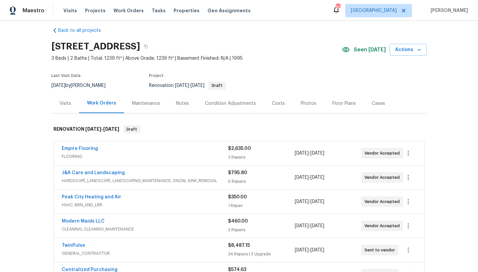
scroll to position [73, 0]
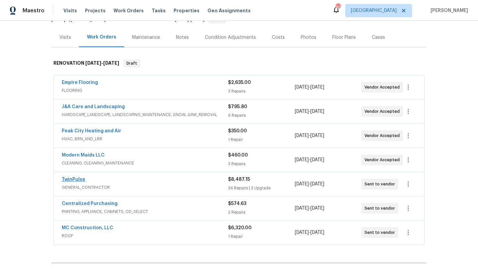
click at [76, 178] on link "TwinPulse" at bounding box center [74, 179] width 24 height 5
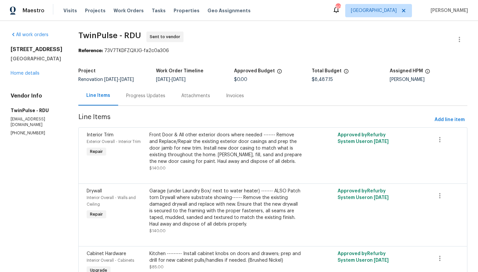
click at [151, 95] on div "Progress Updates" at bounding box center [145, 96] width 39 height 7
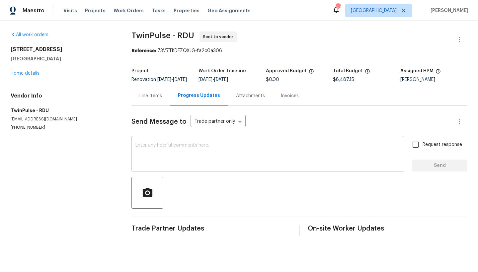
click at [158, 150] on textarea at bounding box center [267, 154] width 265 height 23
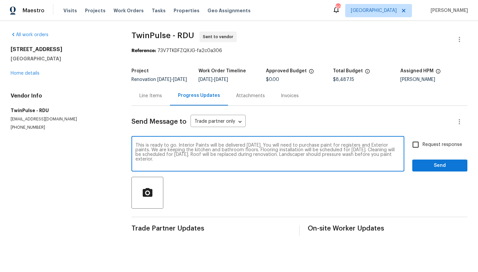
type textarea "This is ready to go. Interior Paints will be delivered on Monday. You will need…"
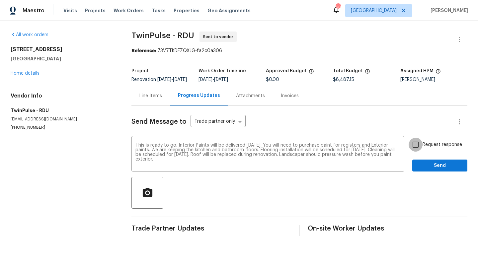
click at [412, 149] on input "Request response" at bounding box center [415, 145] width 14 height 14
checkbox input "true"
click at [417, 170] on span "Send" at bounding box center [439, 165] width 44 height 8
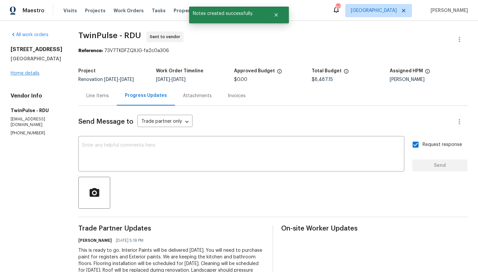
click at [21, 76] on link "Home details" at bounding box center [25, 73] width 29 height 5
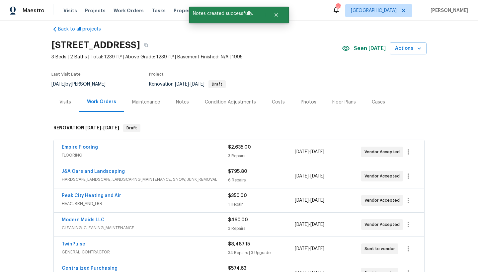
scroll to position [28, 0]
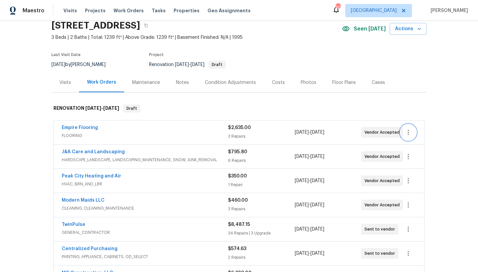
click at [407, 133] on icon "button" at bounding box center [408, 132] width 8 height 8
click at [407, 133] on li "Edit" at bounding box center [434, 132] width 72 height 11
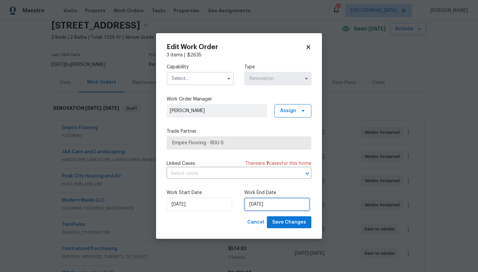
select select "9"
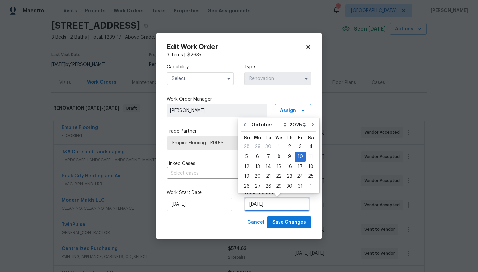
click at [257, 208] on input "10/10/2025" at bounding box center [276, 204] width 65 height 13
click at [277, 156] on div "8" at bounding box center [278, 156] width 11 height 9
type input "10/8/2025"
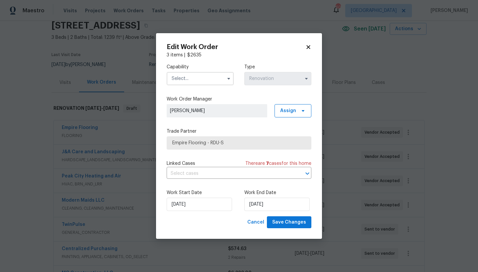
click at [187, 80] on input "text" at bounding box center [199, 78] width 67 height 13
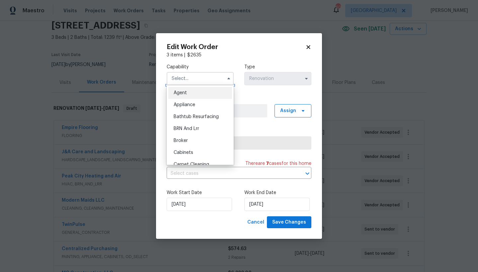
click at [184, 77] on input "text" at bounding box center [199, 78] width 67 height 13
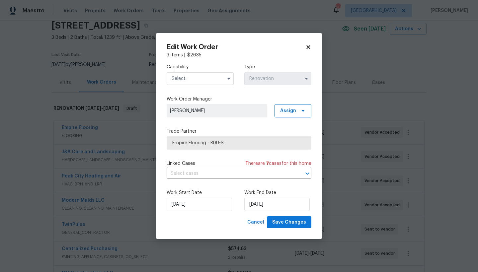
click at [193, 82] on input "text" at bounding box center [199, 78] width 67 height 13
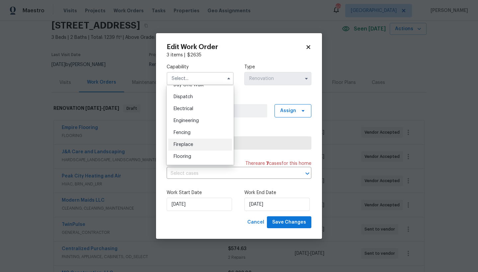
scroll to position [201, 0]
click at [184, 152] on span "Flooring" at bounding box center [182, 149] width 18 height 5
type input "Flooring"
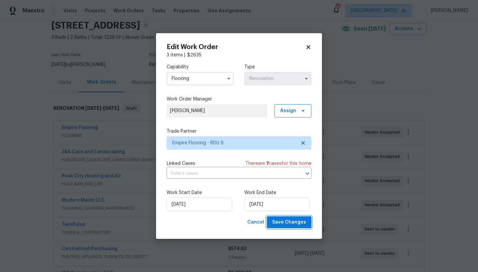
click at [281, 222] on span "Save Changes" at bounding box center [289, 222] width 34 height 8
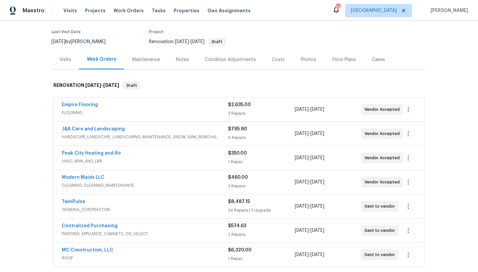
scroll to position [53, 0]
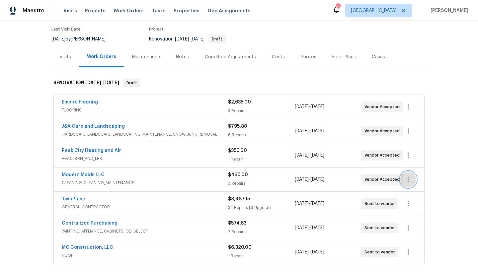
click at [407, 180] on icon "button" at bounding box center [408, 179] width 8 height 8
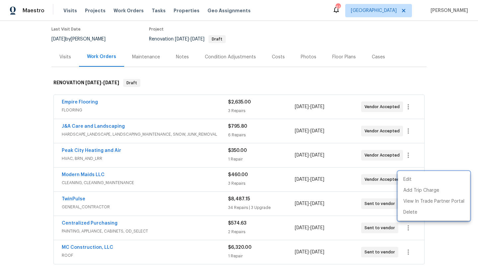
click at [84, 102] on div at bounding box center [239, 136] width 478 height 272
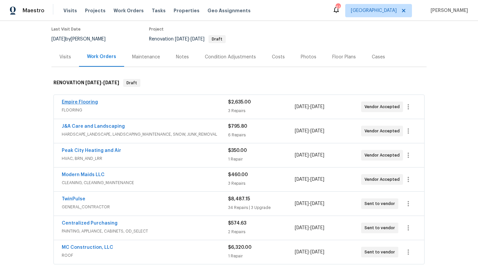
click at [80, 102] on link "Empire Flooring" at bounding box center [80, 102] width 36 height 5
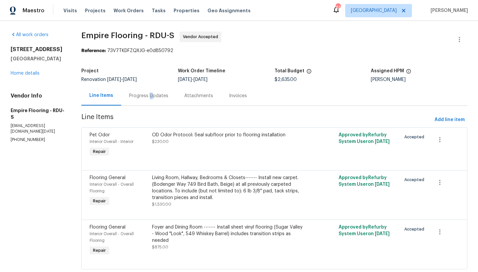
click at [153, 95] on div "Progress Updates" at bounding box center [148, 96] width 39 height 7
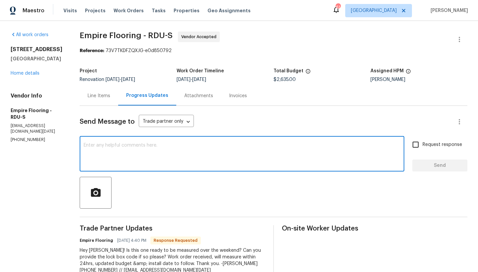
click at [157, 148] on textarea at bounding box center [242, 154] width 316 height 23
type textarea "P"
type textarea "The Lockbox code is 1620. Please schedule the installation for [DATE]."
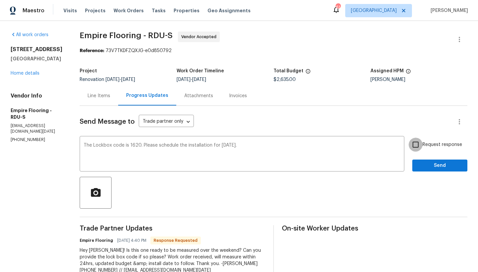
click at [412, 147] on input "Request response" at bounding box center [415, 145] width 14 height 14
checkbox input "true"
click at [422, 167] on span "Send" at bounding box center [439, 165] width 44 height 8
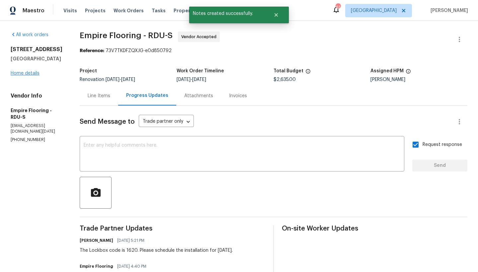
click at [36, 74] on link "Home details" at bounding box center [25, 73] width 29 height 5
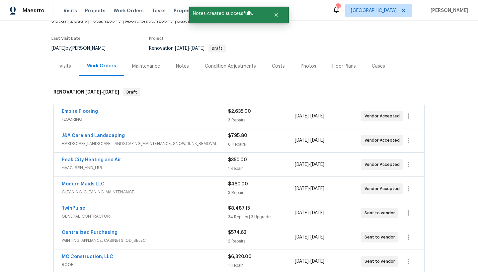
scroll to position [45, 0]
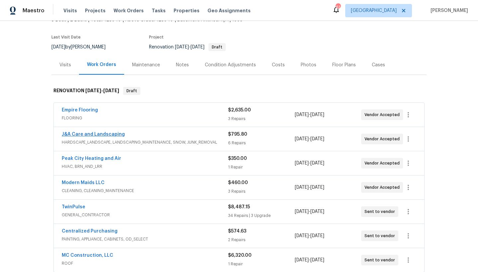
click at [106, 136] on link "J&A Care and Landscaping" at bounding box center [93, 134] width 63 height 5
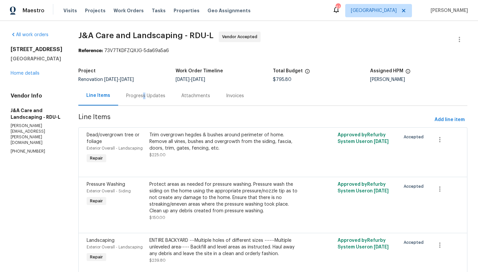
click at [153, 98] on div "Progress Updates" at bounding box center [145, 96] width 39 height 7
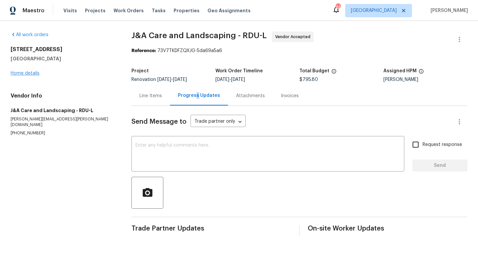
click at [30, 73] on link "Home details" at bounding box center [25, 73] width 29 height 5
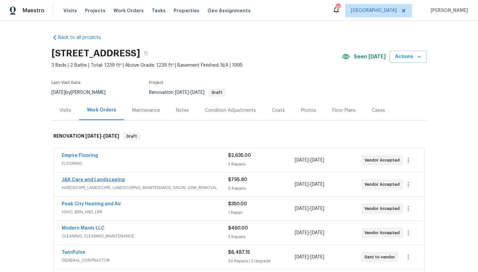
click at [90, 180] on link "J&A Care and Landscaping" at bounding box center [93, 179] width 63 height 5
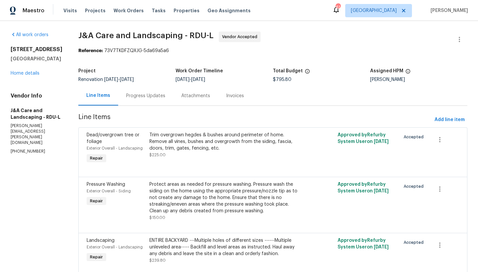
click at [161, 98] on div "Progress Updates" at bounding box center [145, 96] width 39 height 7
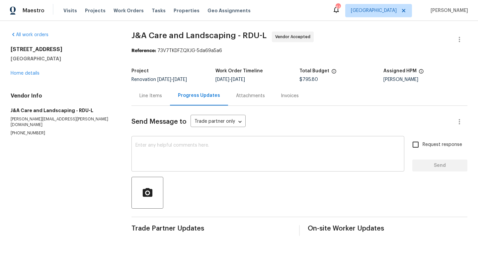
click at [155, 147] on textarea at bounding box center [267, 154] width 265 height 23
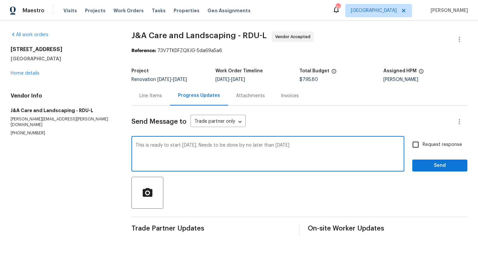
type textarea "This is ready to start on Monday. Needs to be done by no later than Saturday 10…"
click at [412, 144] on input "Request response" at bounding box center [415, 145] width 14 height 14
checkbox input "true"
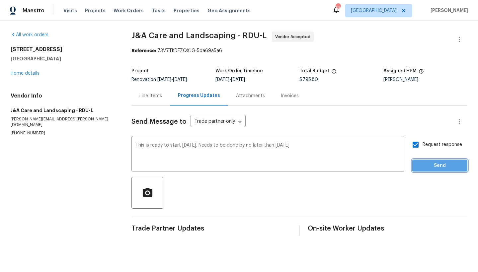
click at [424, 165] on span "Send" at bounding box center [439, 165] width 44 height 8
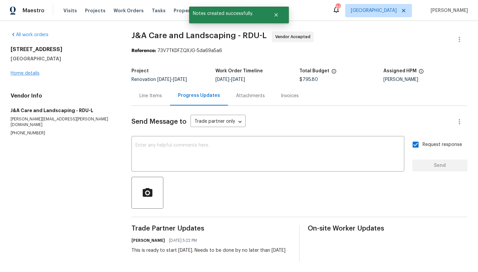
click at [19, 72] on link "Home details" at bounding box center [25, 73] width 29 height 5
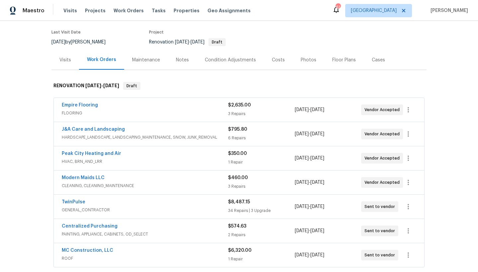
scroll to position [70, 0]
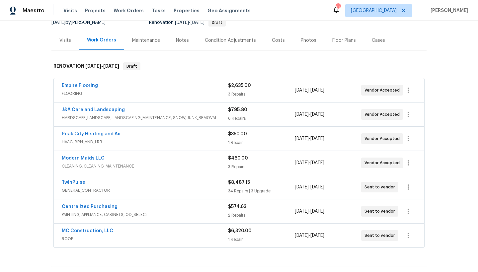
click at [87, 159] on link "Modern Maids LLC" at bounding box center [83, 158] width 43 height 5
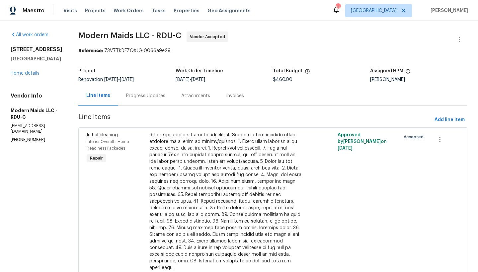
click at [149, 98] on div "Progress Updates" at bounding box center [145, 96] width 39 height 7
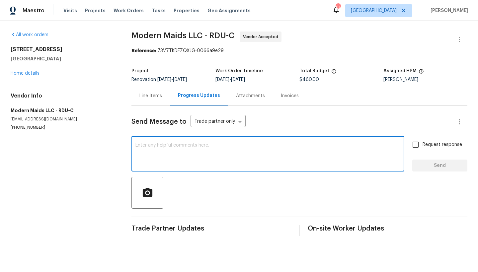
click at [175, 147] on textarea at bounding box center [267, 154] width 265 height 23
type textarea "Please schedule this cleaning for Thursday 10/9."
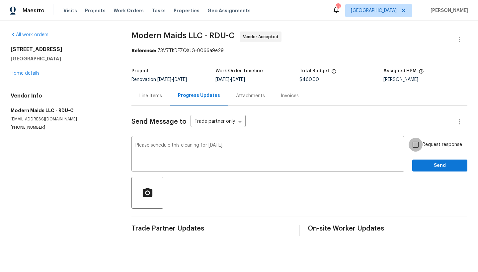
click at [412, 145] on input "Request response" at bounding box center [415, 145] width 14 height 14
checkbox input "true"
click at [417, 168] on span "Send" at bounding box center [439, 165] width 44 height 8
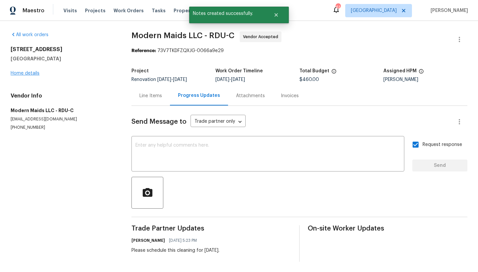
click at [21, 74] on link "Home details" at bounding box center [25, 73] width 29 height 5
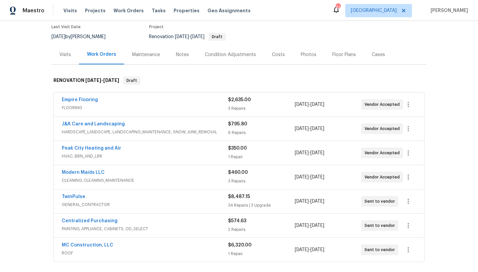
scroll to position [70, 0]
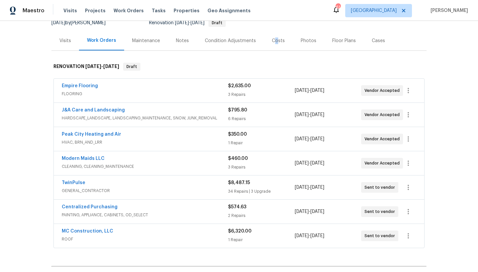
click at [272, 40] on div "Costs" at bounding box center [278, 40] width 13 height 7
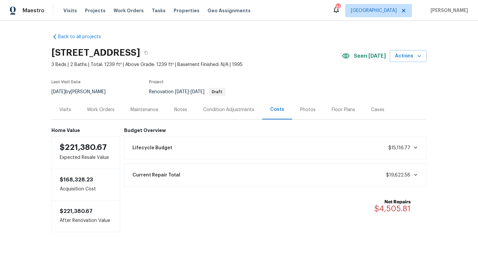
click at [107, 107] on div "Work Orders" at bounding box center [101, 109] width 28 height 7
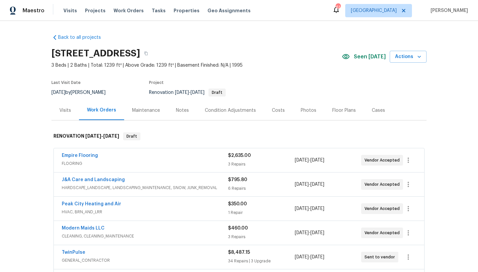
scroll to position [1, 0]
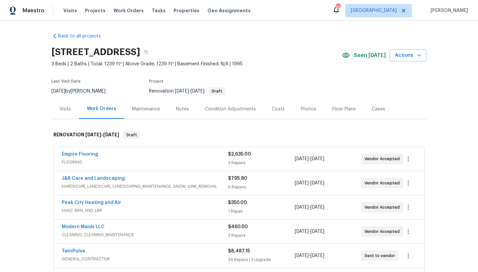
click at [276, 106] on div "Costs" at bounding box center [278, 109] width 13 height 7
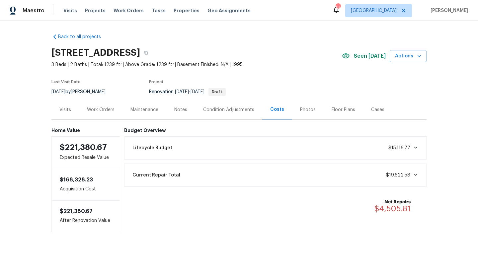
click at [95, 110] on div "Work Orders" at bounding box center [101, 109] width 28 height 7
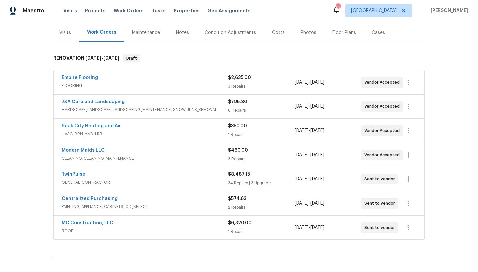
scroll to position [62, 0]
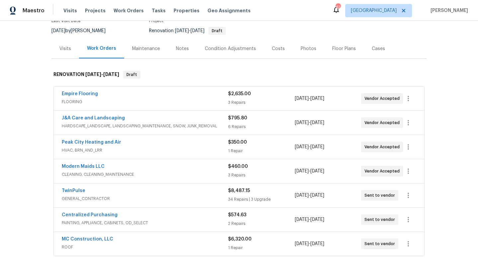
click at [184, 49] on div "Notes" at bounding box center [182, 48] width 13 height 7
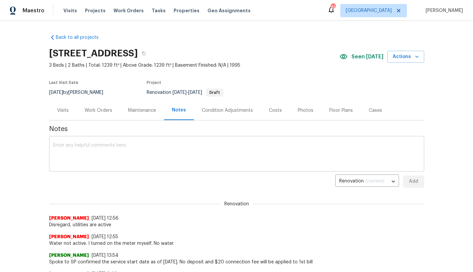
click at [95, 149] on textarea at bounding box center [236, 154] width 367 height 23
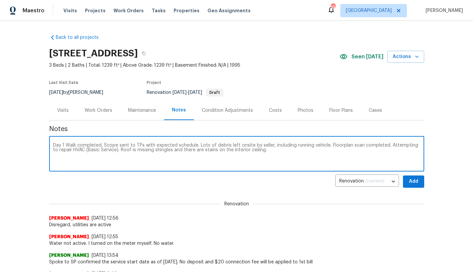
drag, startPoint x: 129, startPoint y: 149, endPoint x: 243, endPoint y: 210, distance: 129.7
click at [129, 149] on textarea "Day 1 Walk completed. Scope sent to TPs with expected schedule. Lots of debris …" at bounding box center [236, 154] width 367 height 23
click at [184, 150] on textarea "Day 1 Walk completed. Scope sent to TPs with expected schedule. Lots of debris …" at bounding box center [236, 154] width 367 height 23
click at [371, 155] on textarea "Day 1 Walk completed. Scope sent to TPs with expected schedule. Lots of debris …" at bounding box center [236, 154] width 367 height 23
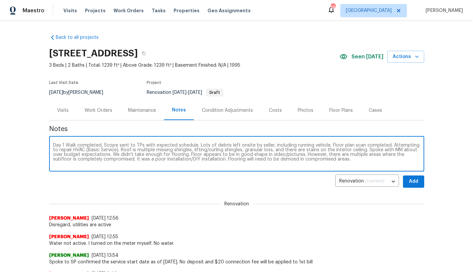
type textarea "Day 1 Walk completed. Scope sent to TPs with expected schedule. Lots of debris …"
click at [415, 183] on span "Add" at bounding box center [413, 181] width 11 height 8
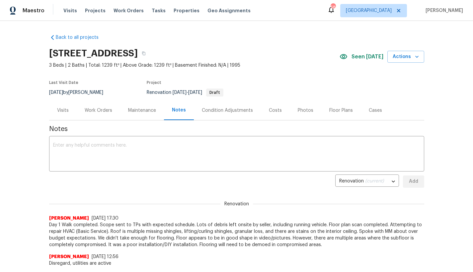
click at [64, 109] on div "Visits" at bounding box center [63, 110] width 12 height 7
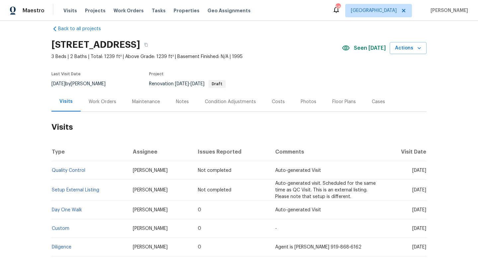
scroll to position [43, 0]
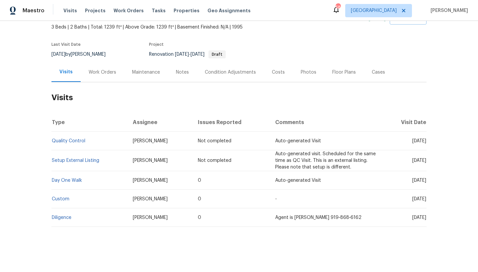
click at [98, 69] on div "Work Orders" at bounding box center [103, 72] width 28 height 7
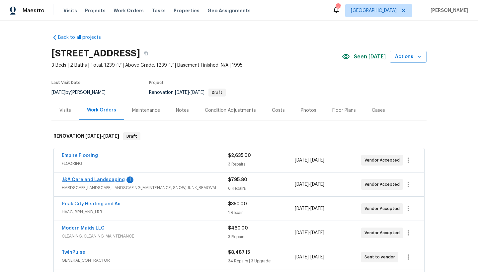
click at [111, 179] on link "J&A Care and Landscaping" at bounding box center [93, 179] width 63 height 5
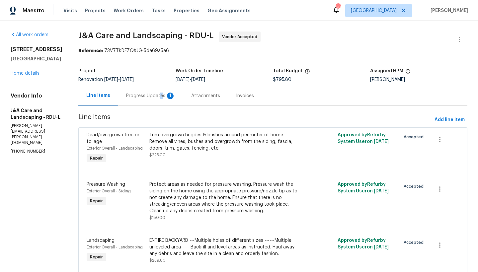
click at [170, 95] on div "Progress Updates 1" at bounding box center [150, 96] width 49 height 7
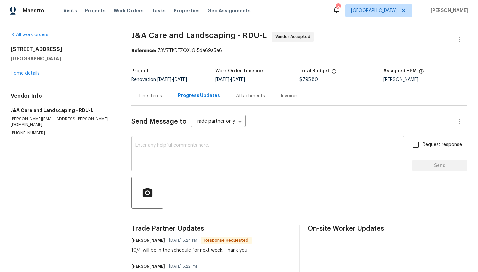
click at [196, 156] on textarea at bounding box center [267, 154] width 265 height 23
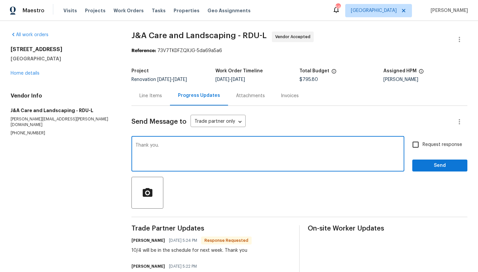
type textarea "Thank you."
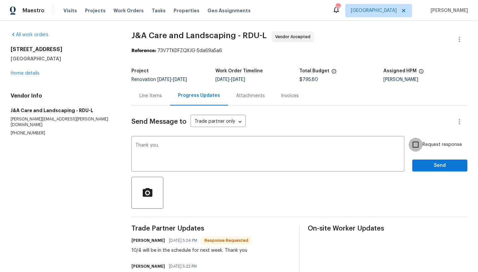
click at [409, 143] on input "Request response" at bounding box center [415, 145] width 14 height 14
checkbox input "true"
click at [418, 165] on span "Send" at bounding box center [439, 165] width 44 height 8
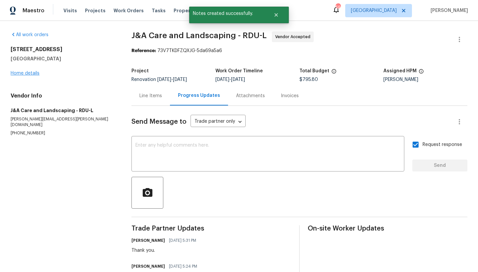
click at [29, 73] on link "Home details" at bounding box center [25, 73] width 29 height 5
